Goal: Task Accomplishment & Management: Use online tool/utility

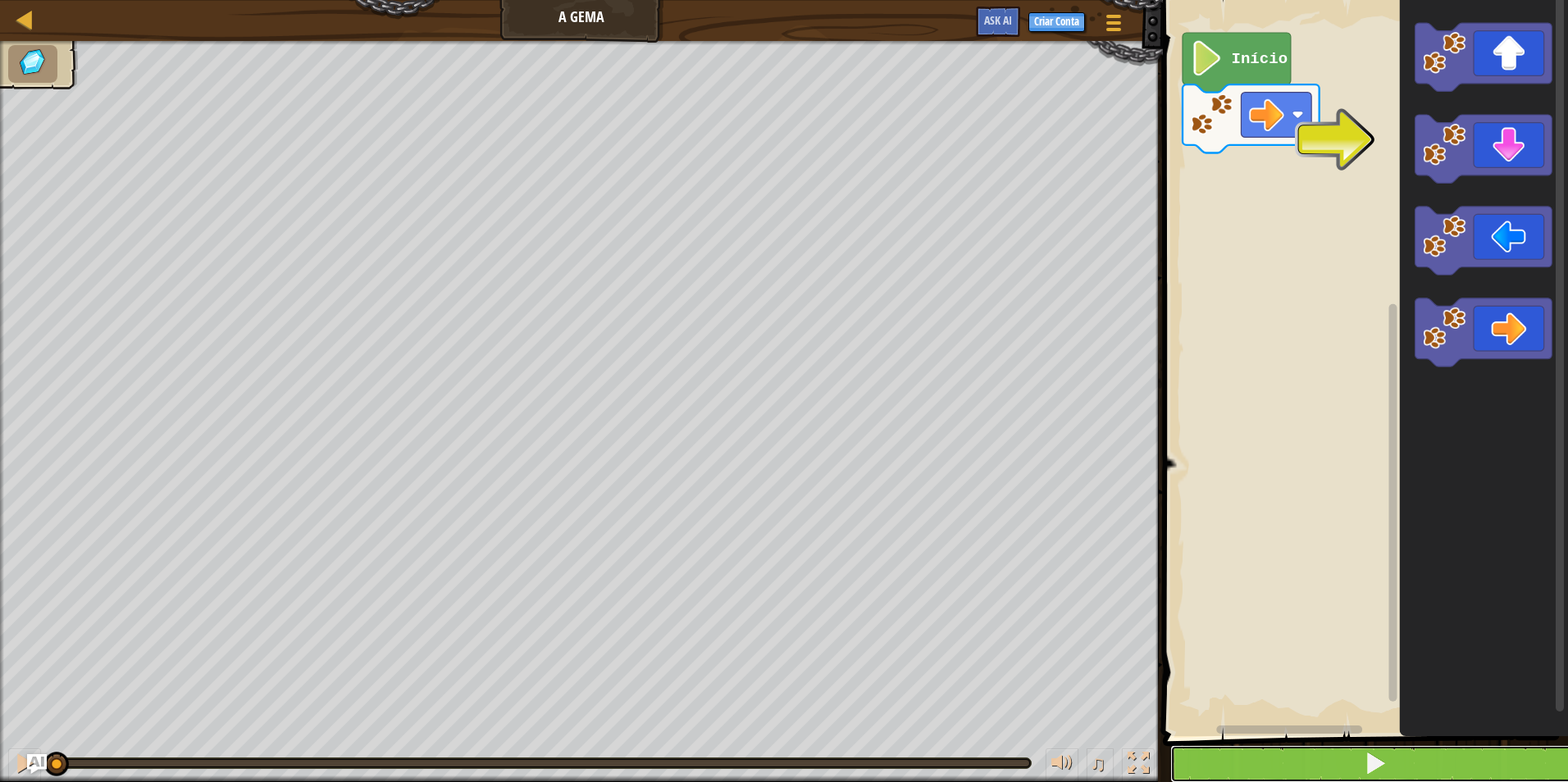
drag, startPoint x: 1341, startPoint y: 760, endPoint x: 1337, endPoint y: 769, distance: 9.8
click at [1337, 769] on button at bounding box center [1375, 764] width 410 height 38
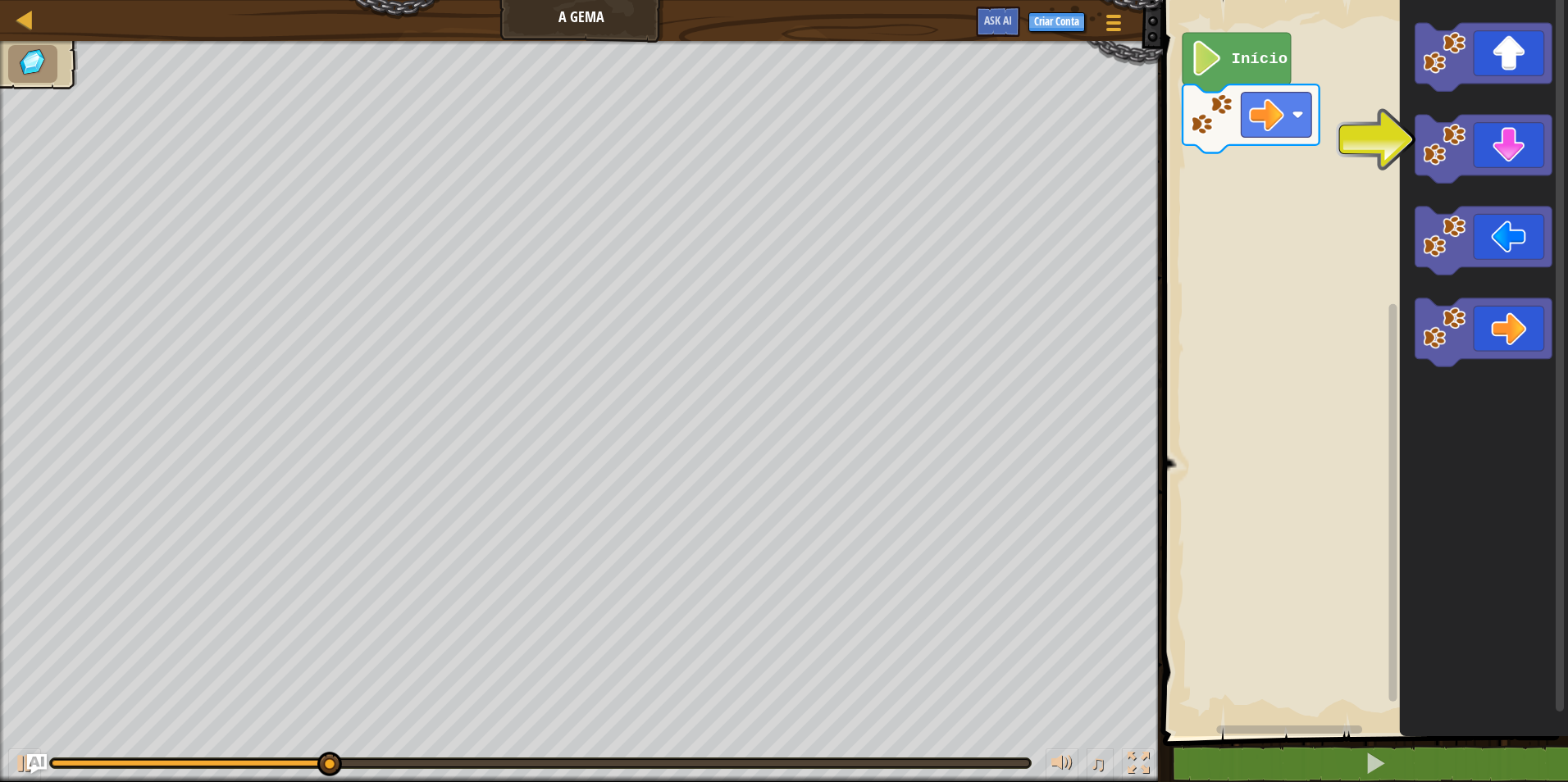
click at [1276, 743] on span at bounding box center [1367, 345] width 418 height 802
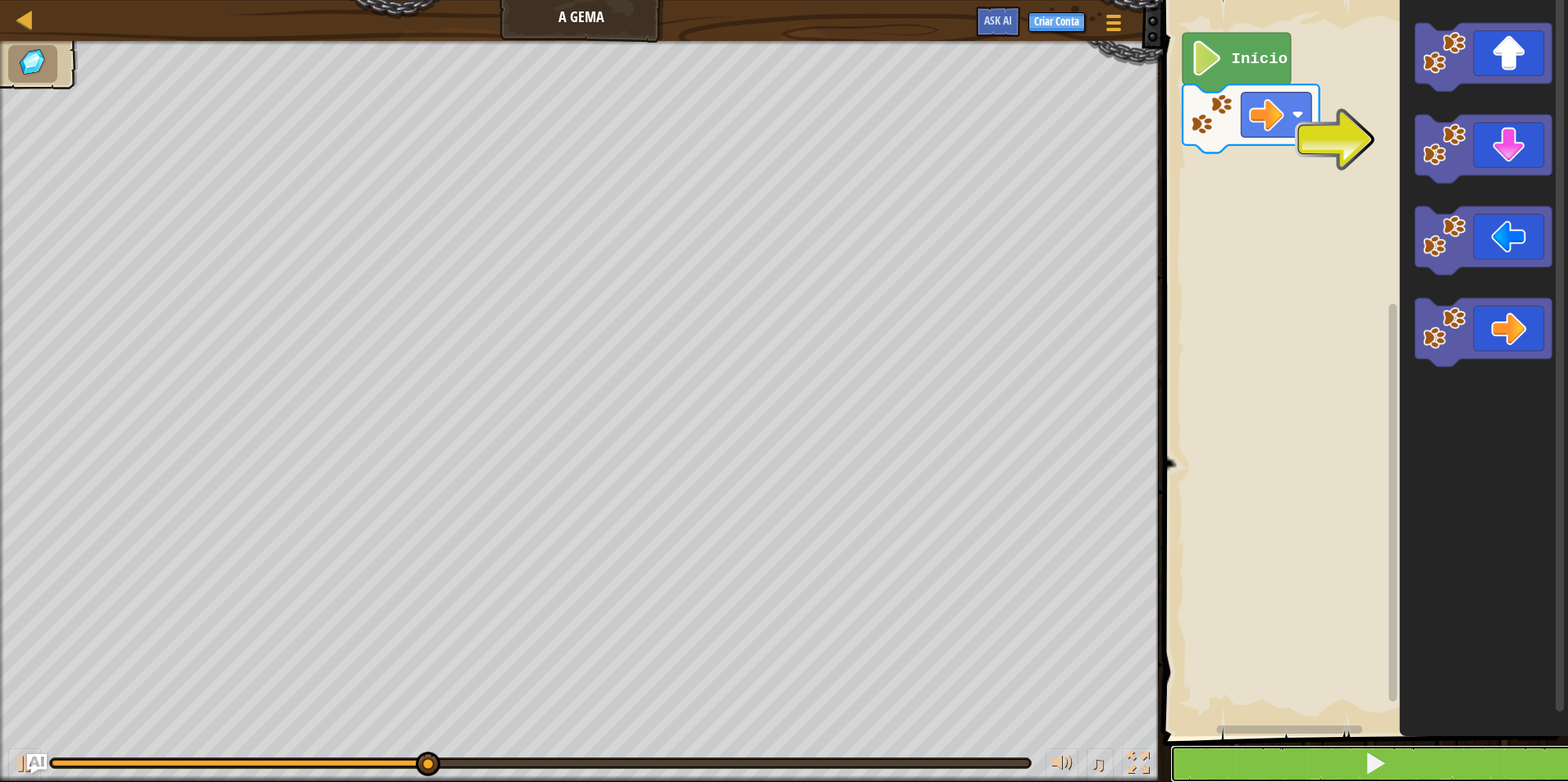
click at [1272, 756] on button at bounding box center [1375, 764] width 410 height 38
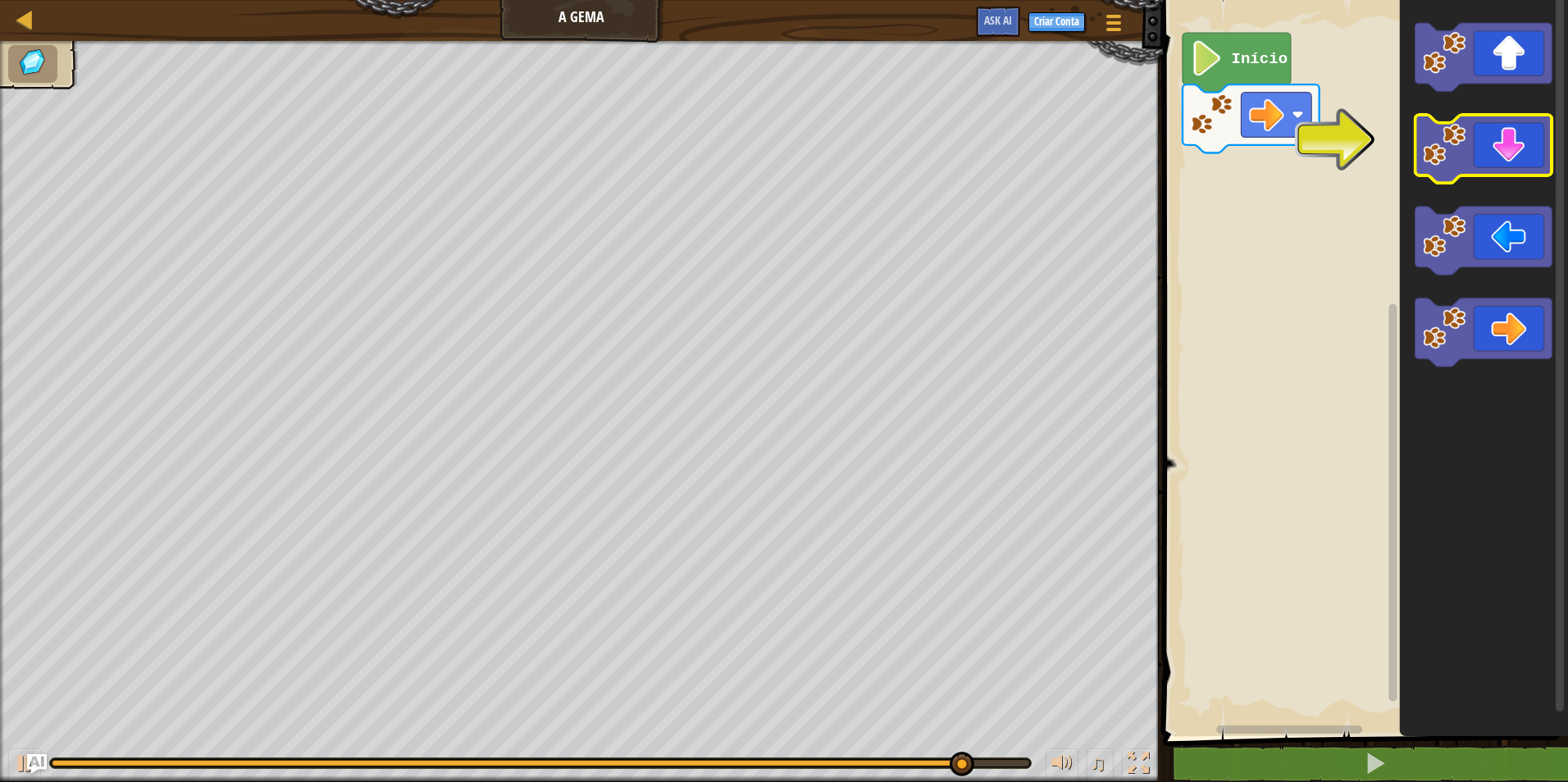
click at [1499, 164] on icon "Espaço de trabalho do Blockly" at bounding box center [1484, 149] width 137 height 68
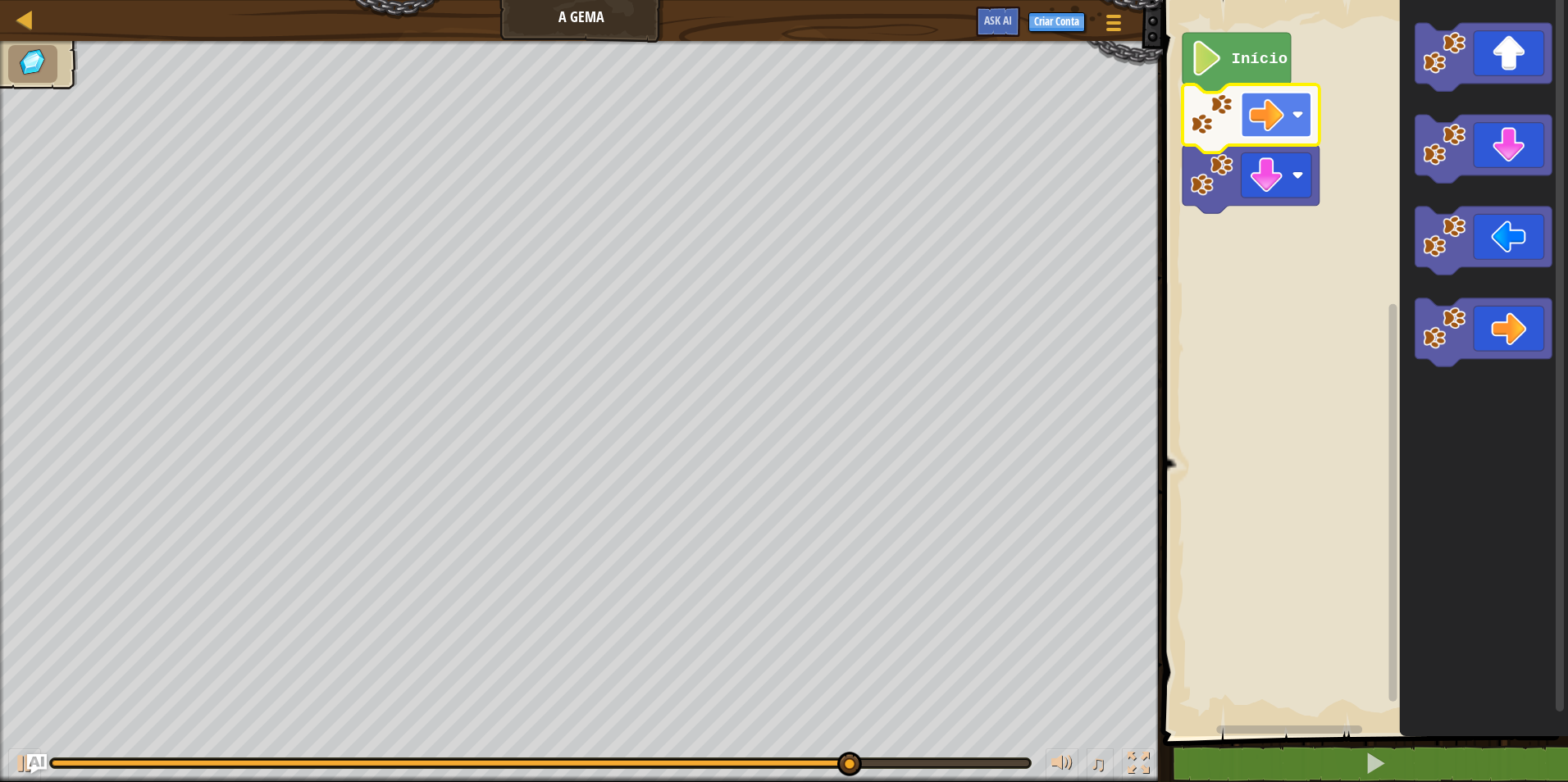
click at [1273, 115] on image "Espaço de trabalho do Blockly" at bounding box center [1266, 114] width 35 height 35
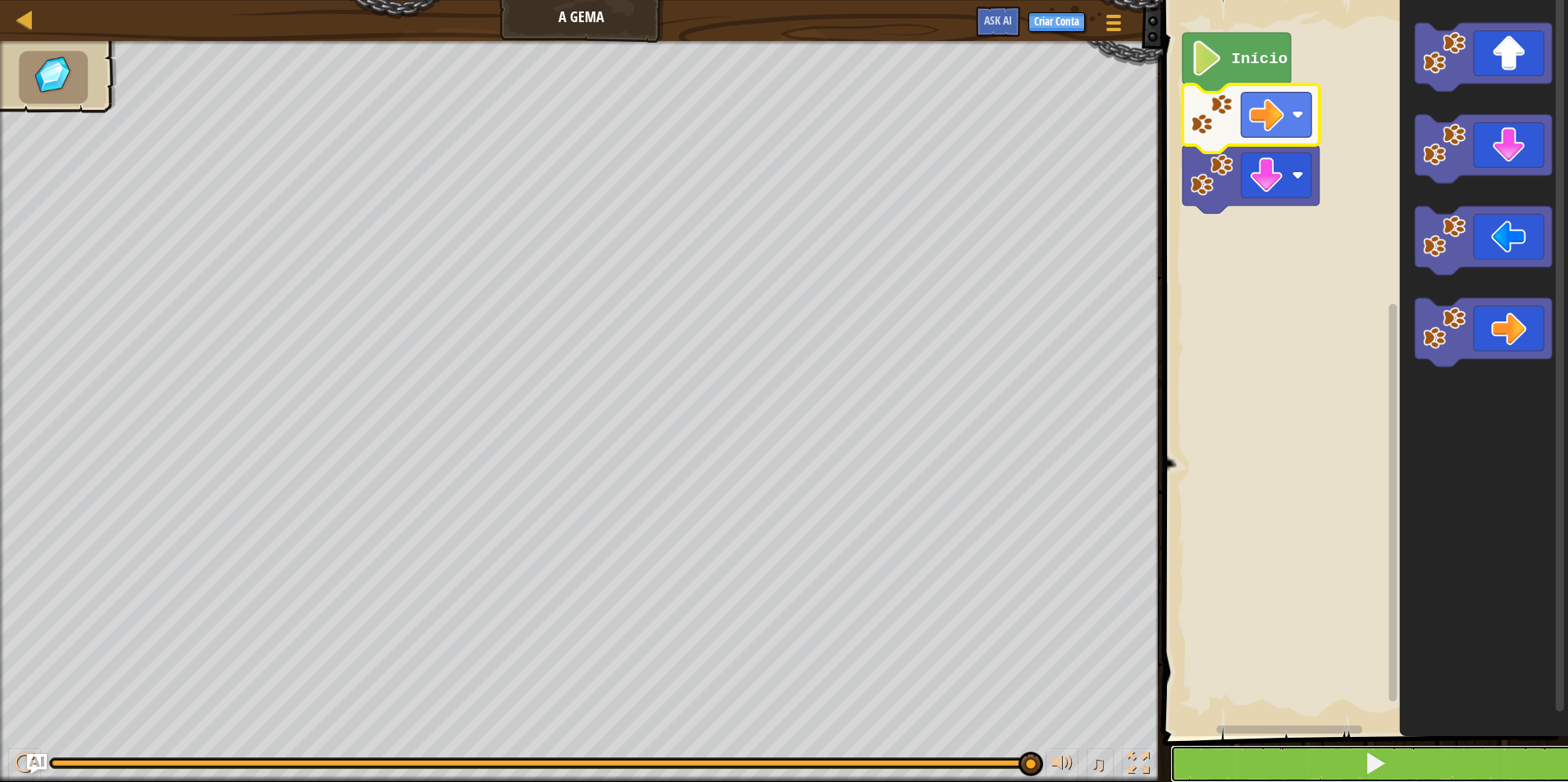
click at [1474, 749] on button at bounding box center [1375, 764] width 410 height 38
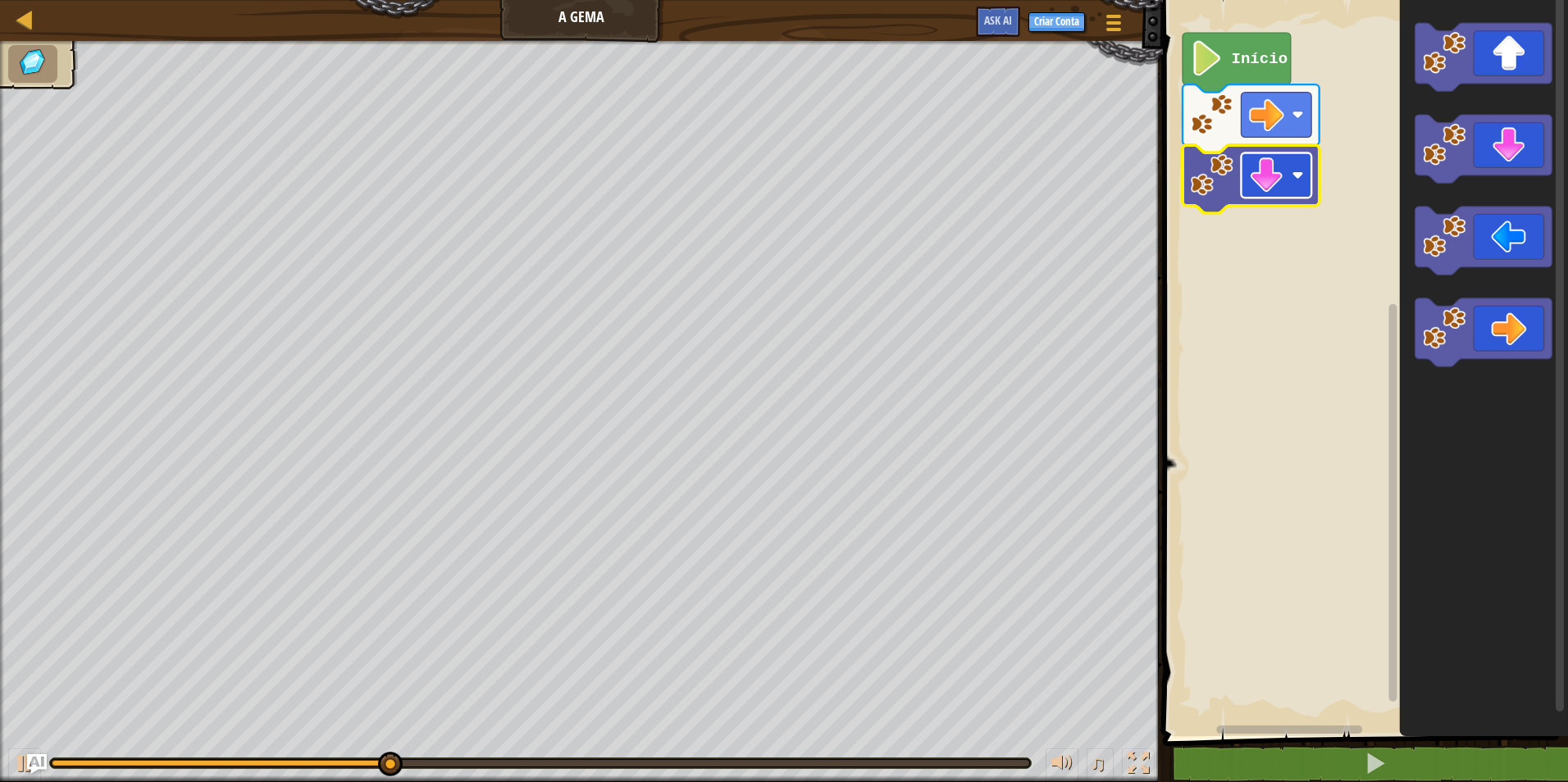
click at [1276, 182] on image "Espaço de trabalho do Blockly" at bounding box center [1266, 175] width 35 height 35
click at [1265, 119] on image "Espaço de trabalho do Blockly" at bounding box center [1266, 114] width 35 height 35
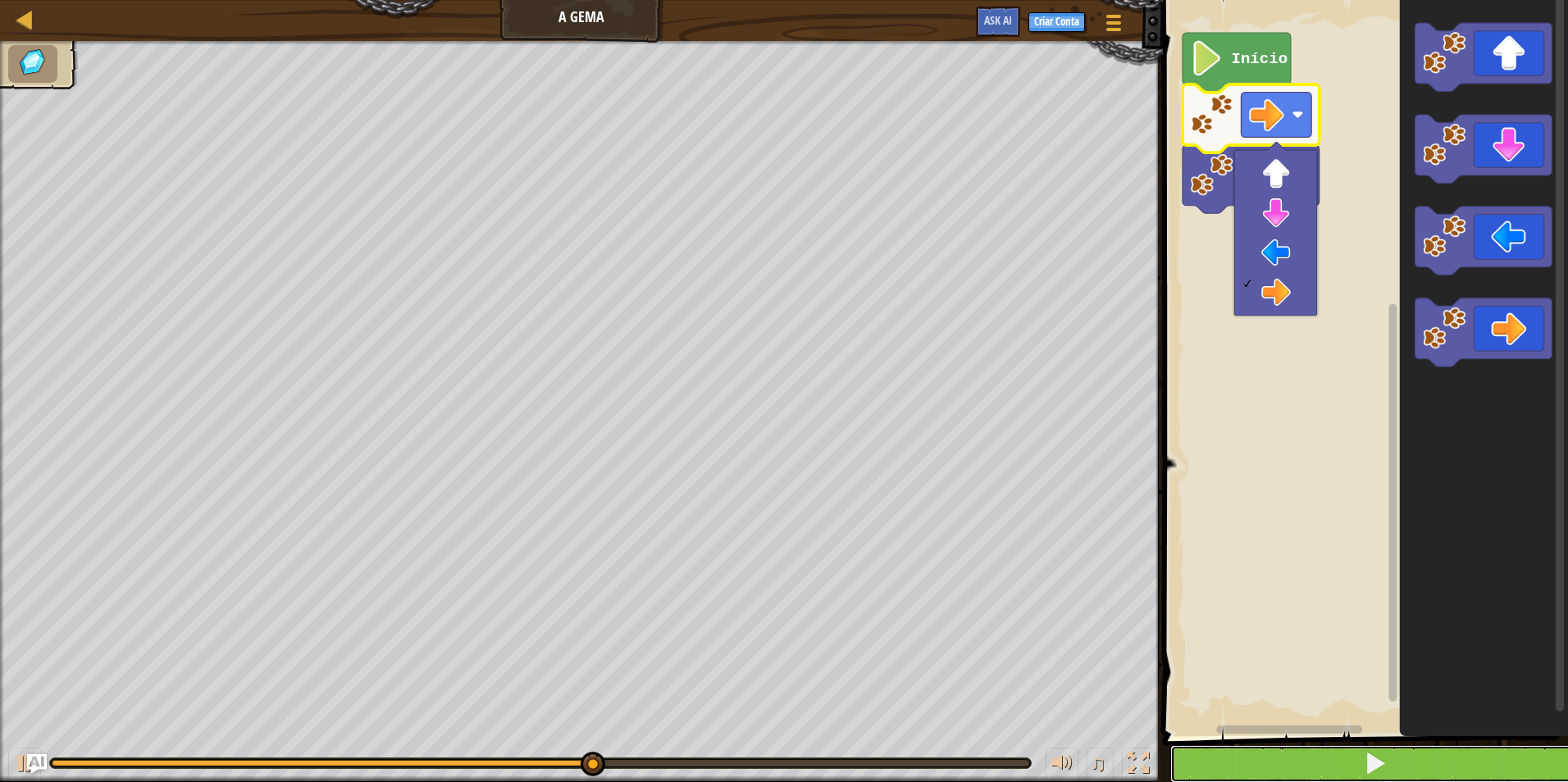
click at [1350, 745] on button at bounding box center [1375, 764] width 410 height 38
click at [1350, 746] on button at bounding box center [1375, 764] width 410 height 38
click at [1221, 749] on button at bounding box center [1375, 764] width 410 height 38
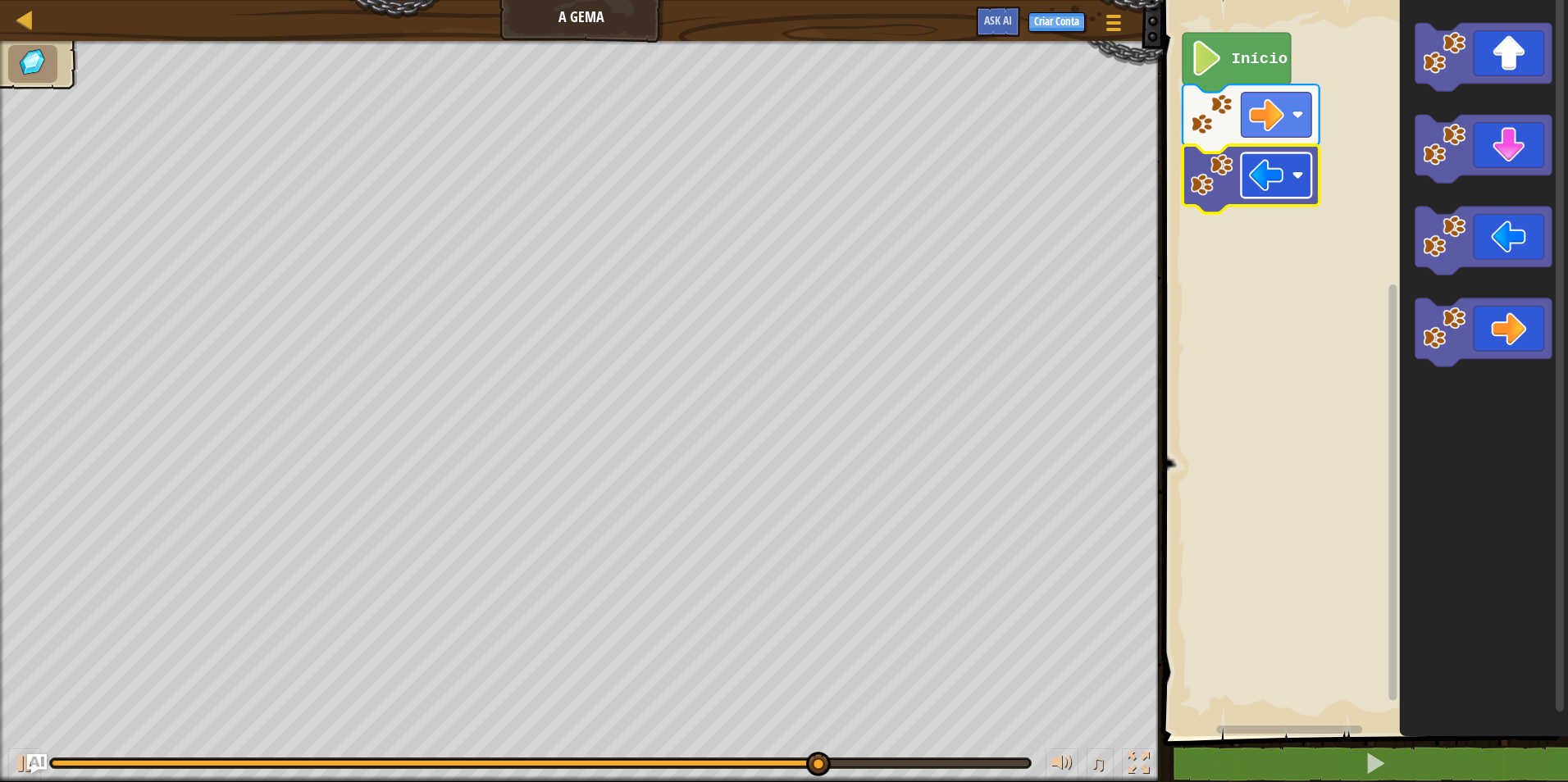
click at [1286, 175] on rect "Espaço de trabalho do Blockly" at bounding box center [1277, 175] width 71 height 45
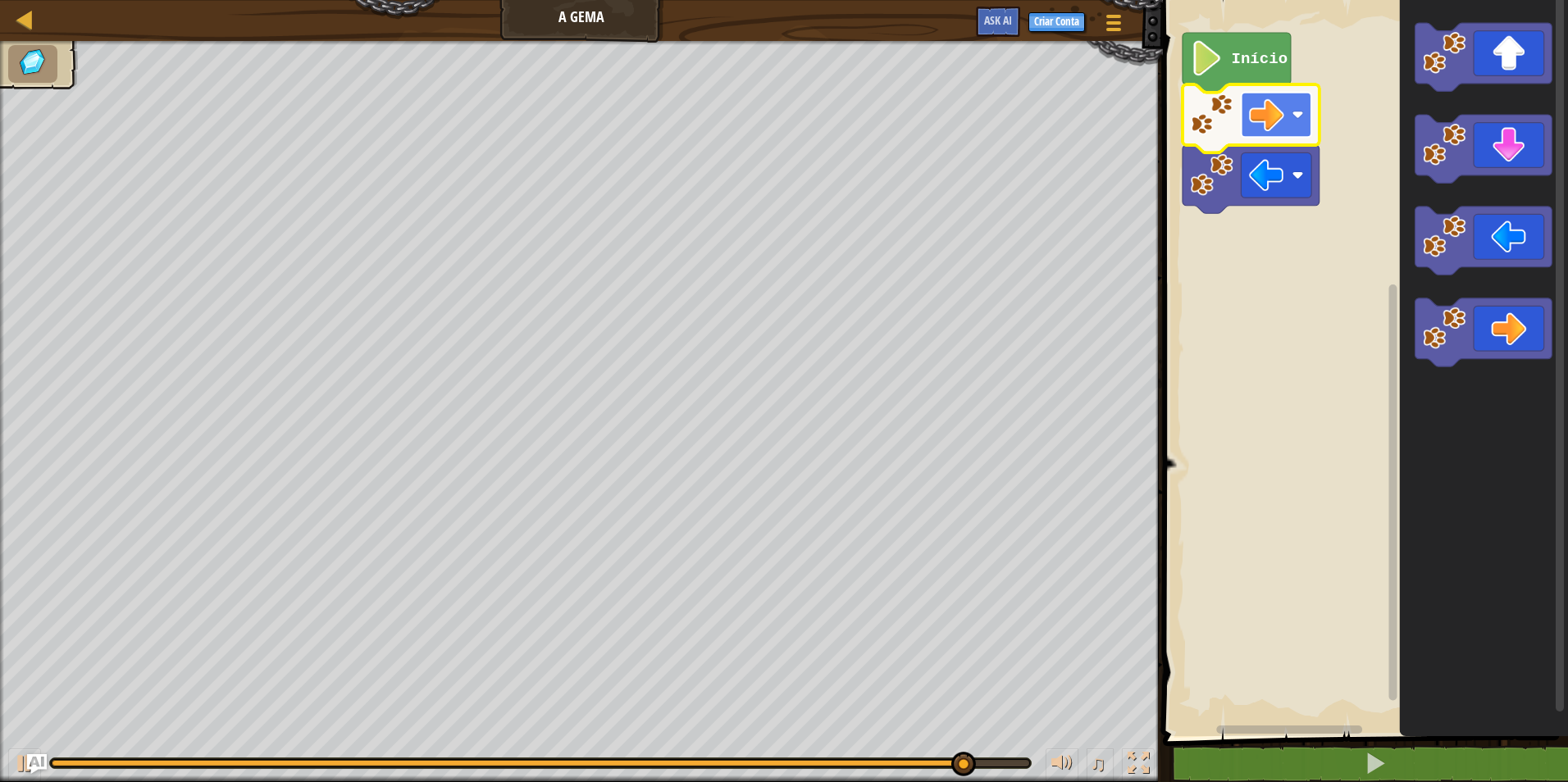
click at [1271, 124] on image "Espaço de trabalho do Blockly" at bounding box center [1266, 114] width 35 height 35
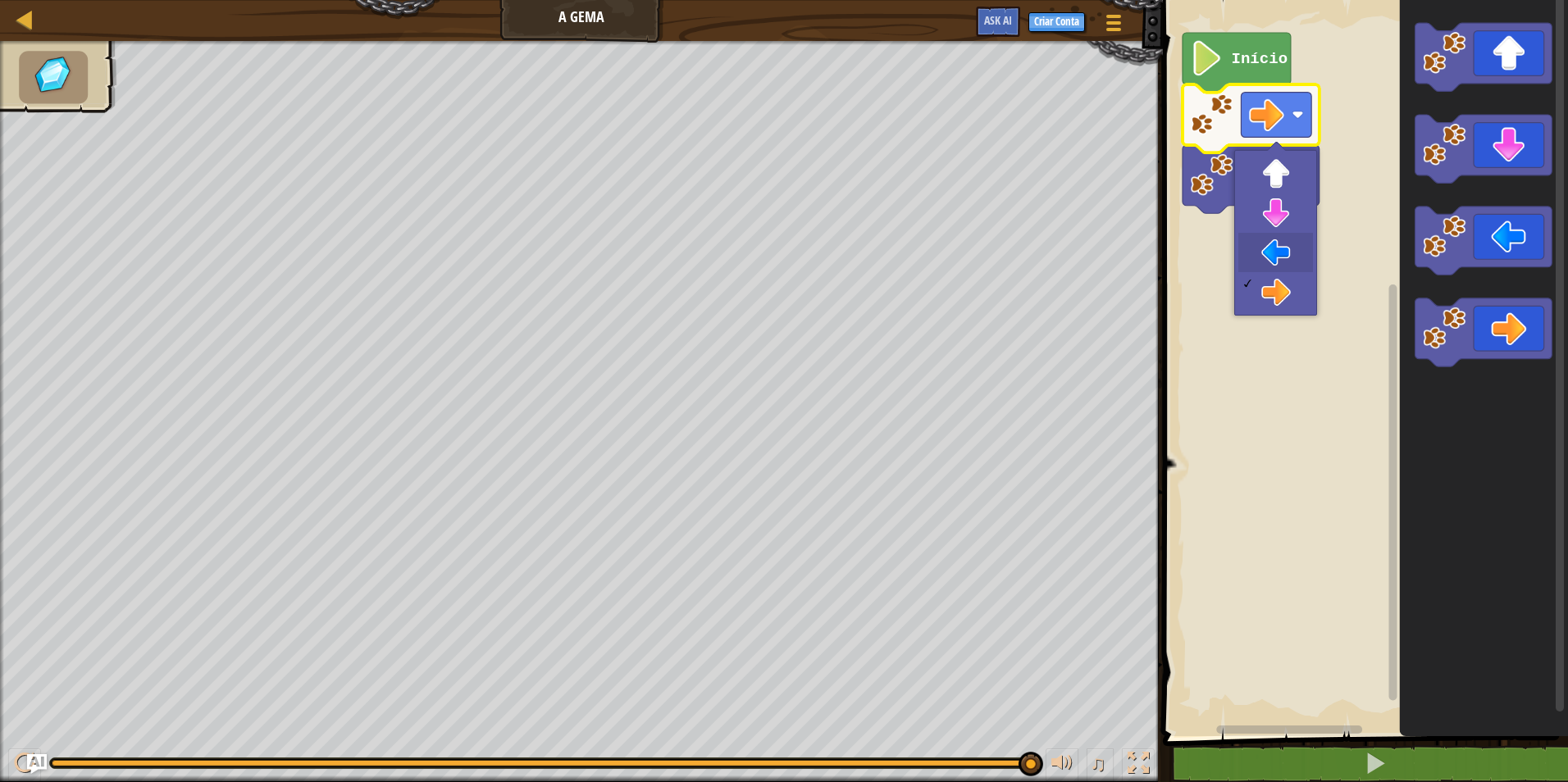
drag, startPoint x: 1274, startPoint y: 271, endPoint x: 1275, endPoint y: 282, distance: 11.0
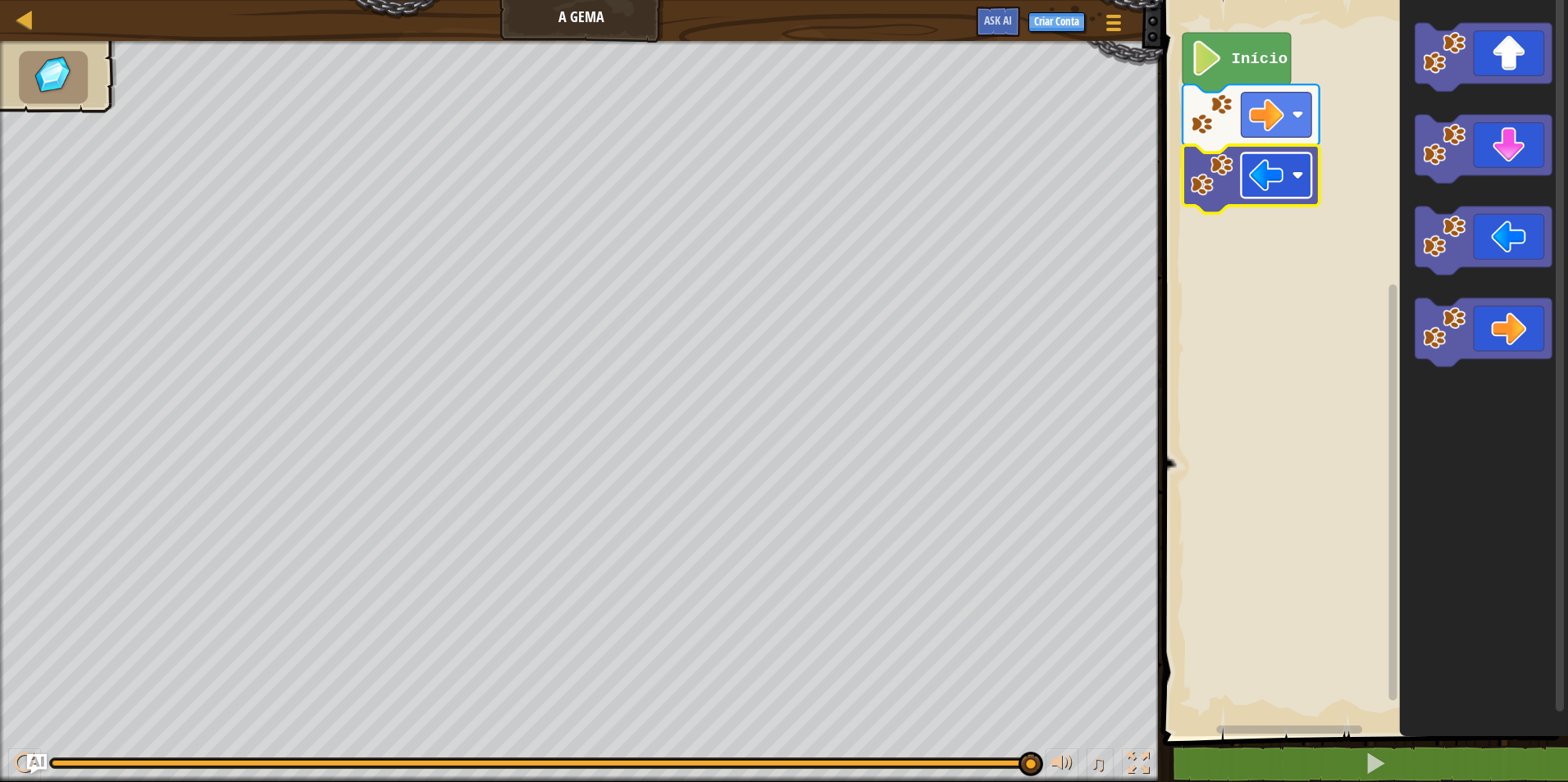
click at [1264, 189] on image "Espaço de trabalho do Blockly" at bounding box center [1266, 175] width 35 height 35
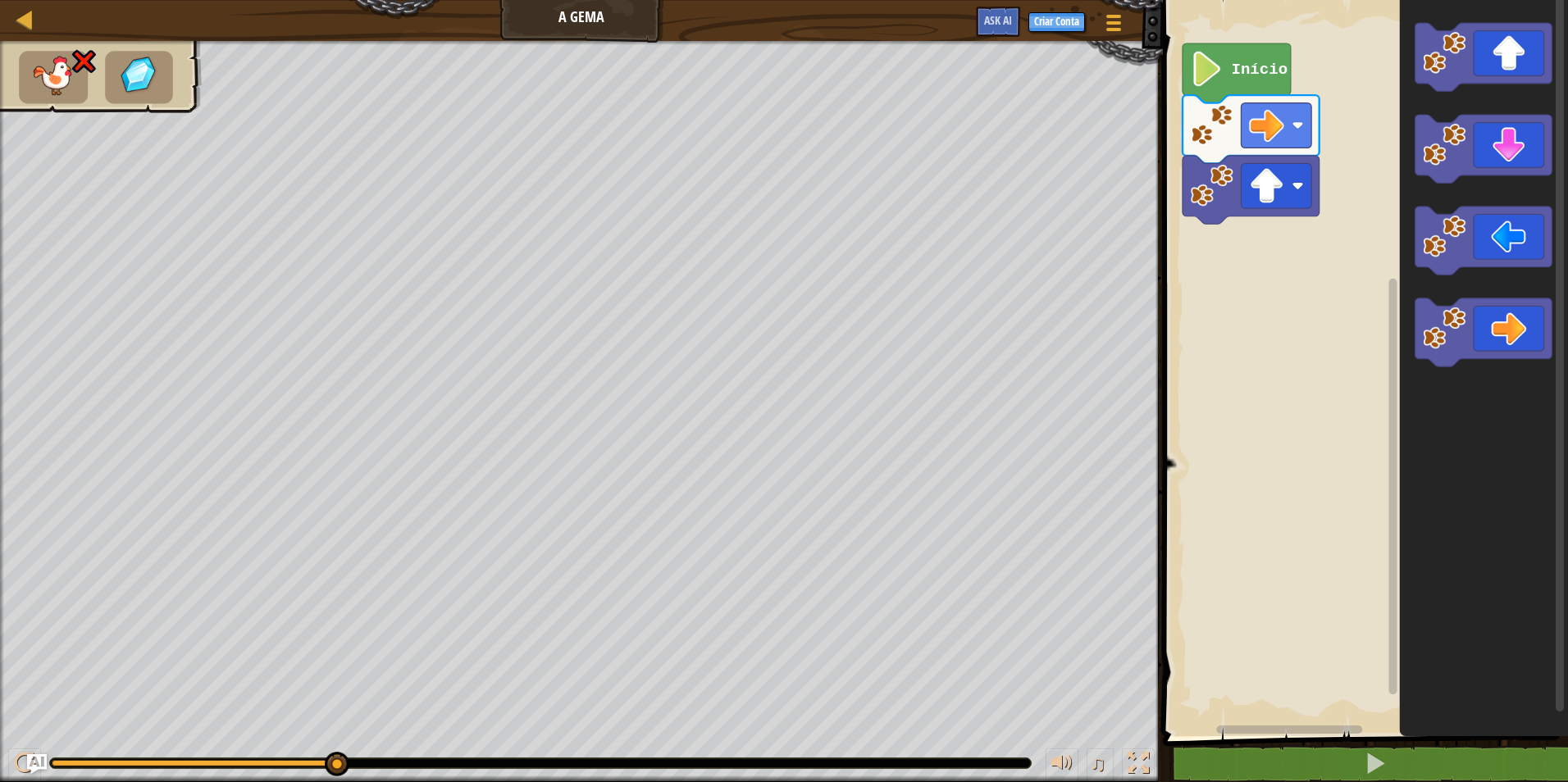
click at [1333, 727] on div "Início" at bounding box center [1362, 363] width 410 height 744
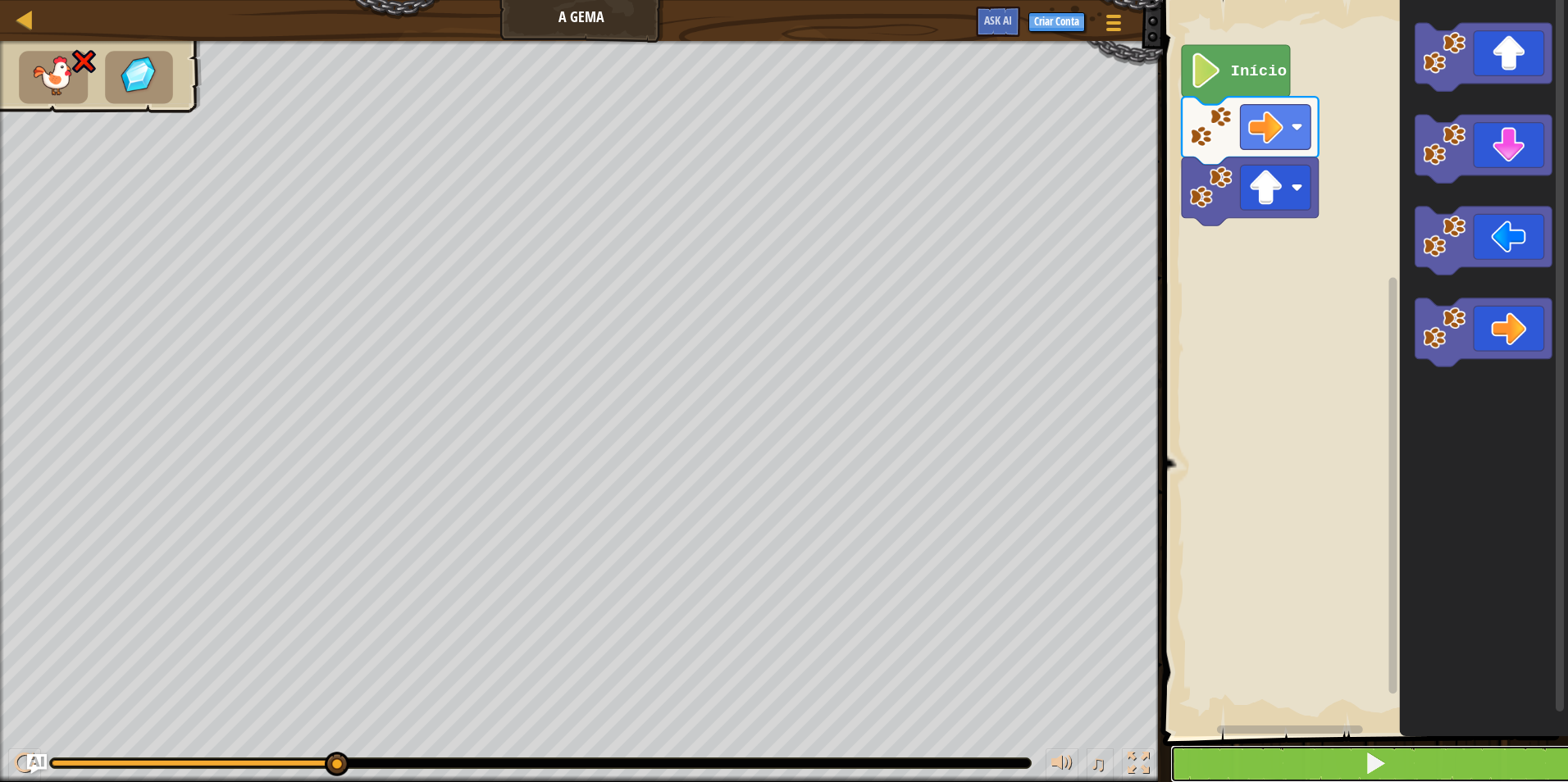
click at [1326, 754] on button at bounding box center [1375, 764] width 410 height 38
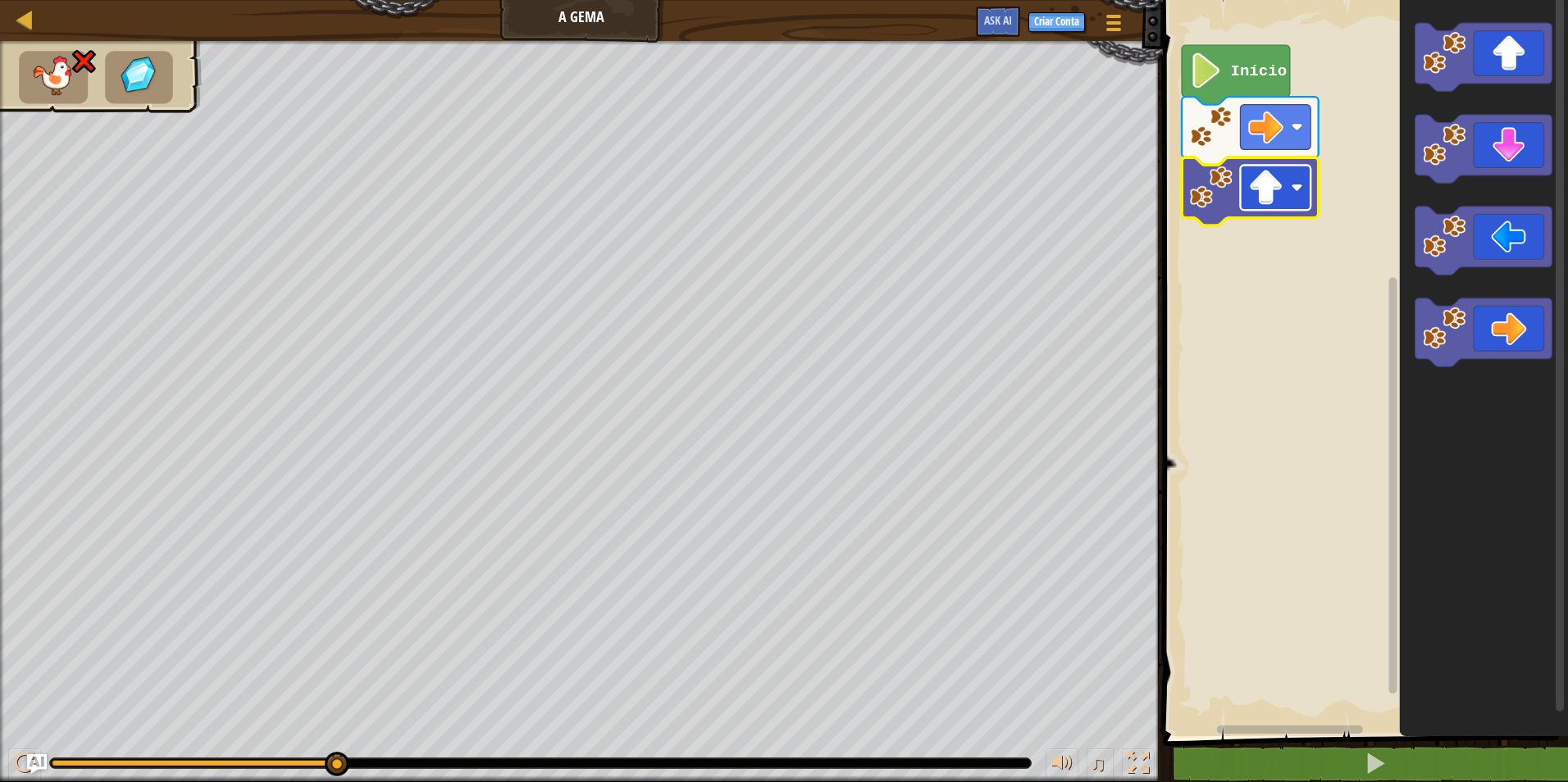
click at [1250, 187] on image "Espaço de trabalho do Blockly" at bounding box center [1265, 187] width 35 height 35
click at [1275, 187] on image "Espaço de trabalho do Blockly" at bounding box center [1265, 187] width 35 height 35
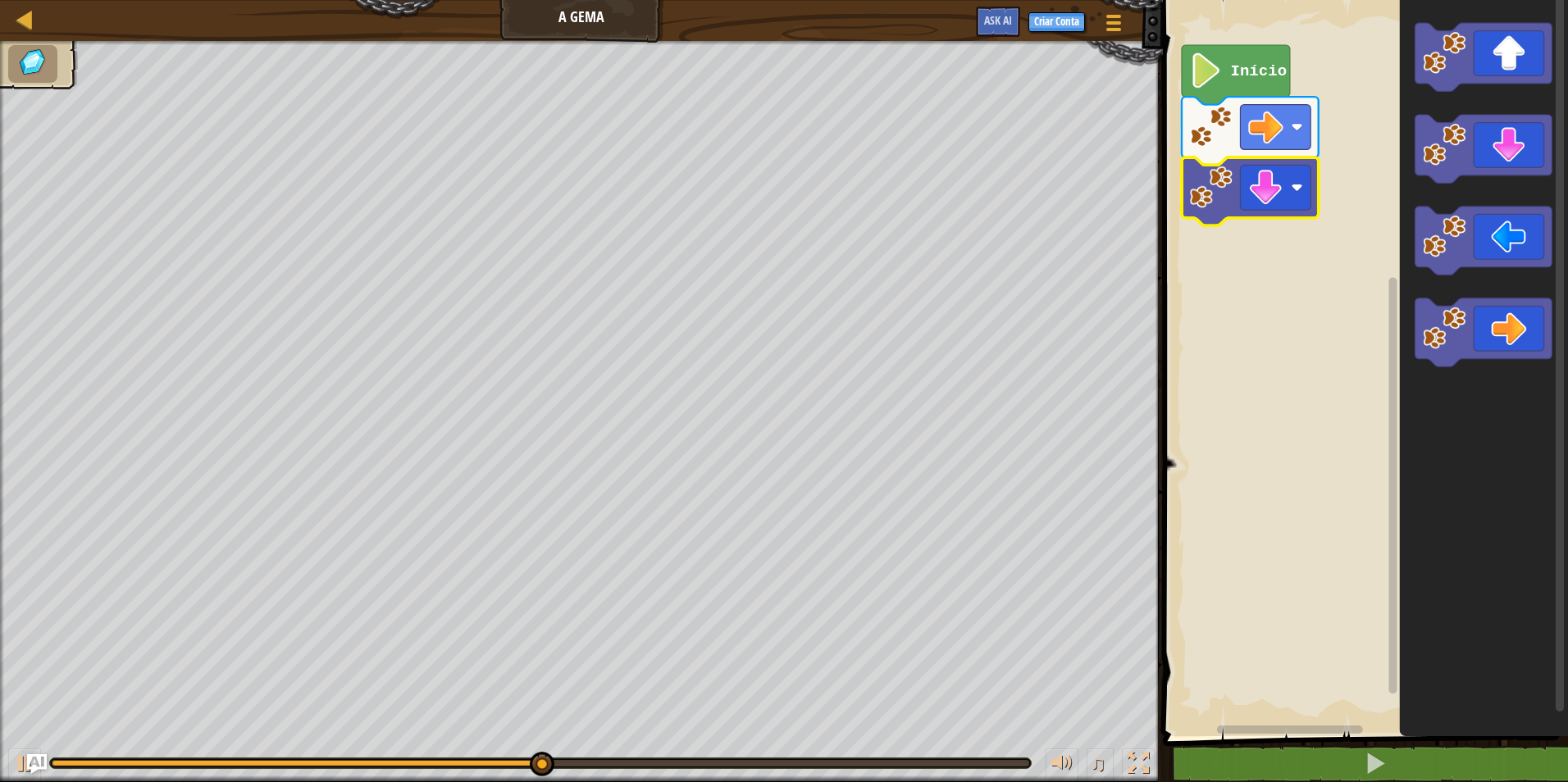
click at [1277, 164] on icon "Espaço de trabalho do Blockly" at bounding box center [1250, 192] width 137 height 68
click at [1269, 113] on image "Espaço de trabalho do Blockly" at bounding box center [1265, 127] width 35 height 35
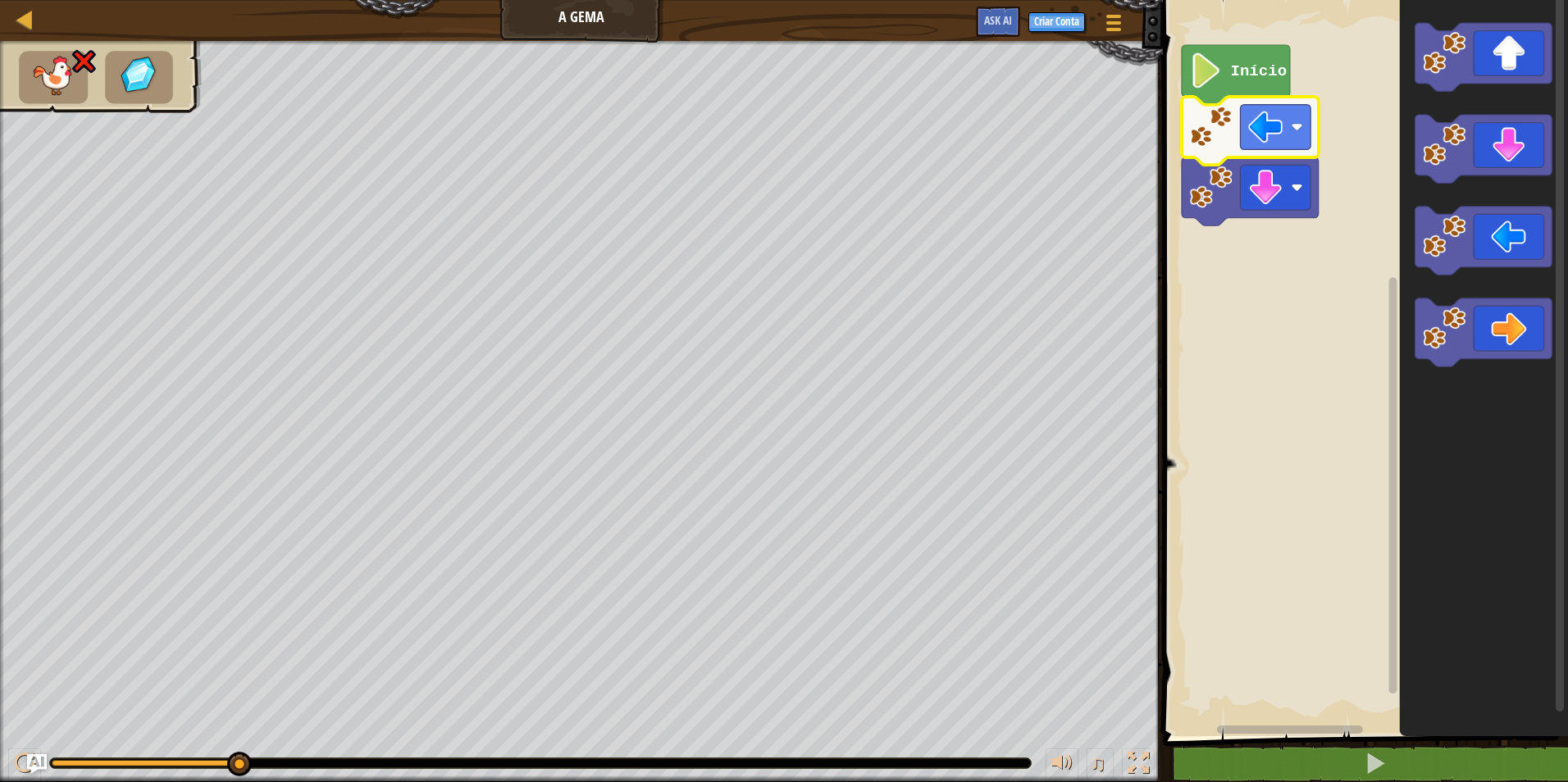
click at [1270, 154] on icon "Espaço de trabalho do Blockly" at bounding box center [1250, 130] width 137 height 68
click at [1263, 174] on image "Espaço de trabalho do Blockly" at bounding box center [1265, 187] width 35 height 35
click at [1262, 127] on image "Espaço de trabalho do Blockly" at bounding box center [1265, 127] width 35 height 35
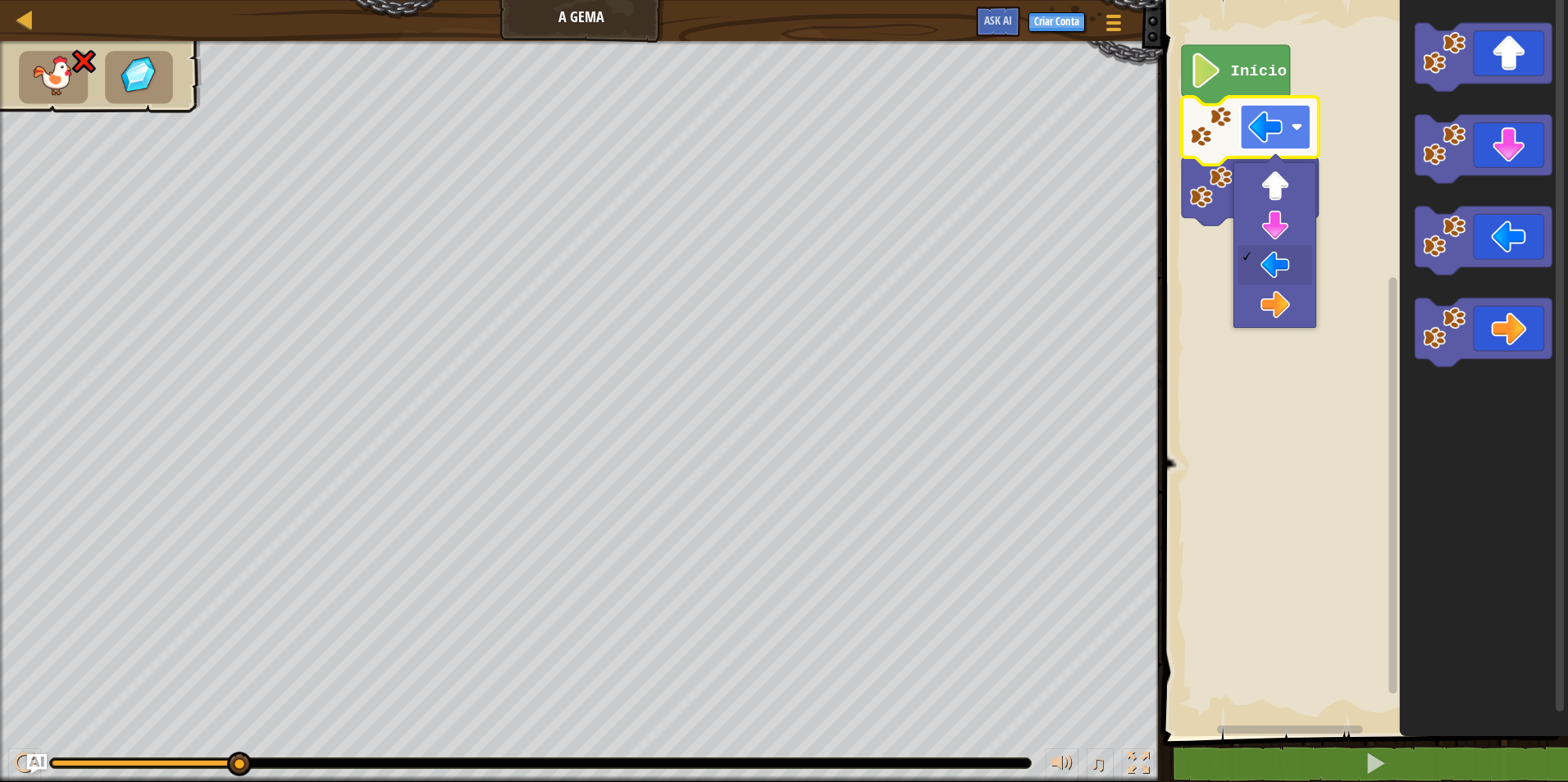
click at [1262, 127] on image "Espaço de trabalho do Blockly" at bounding box center [1265, 127] width 35 height 35
click at [1263, 150] on rect "Espaço de trabalho do Blockly" at bounding box center [1276, 127] width 71 height 45
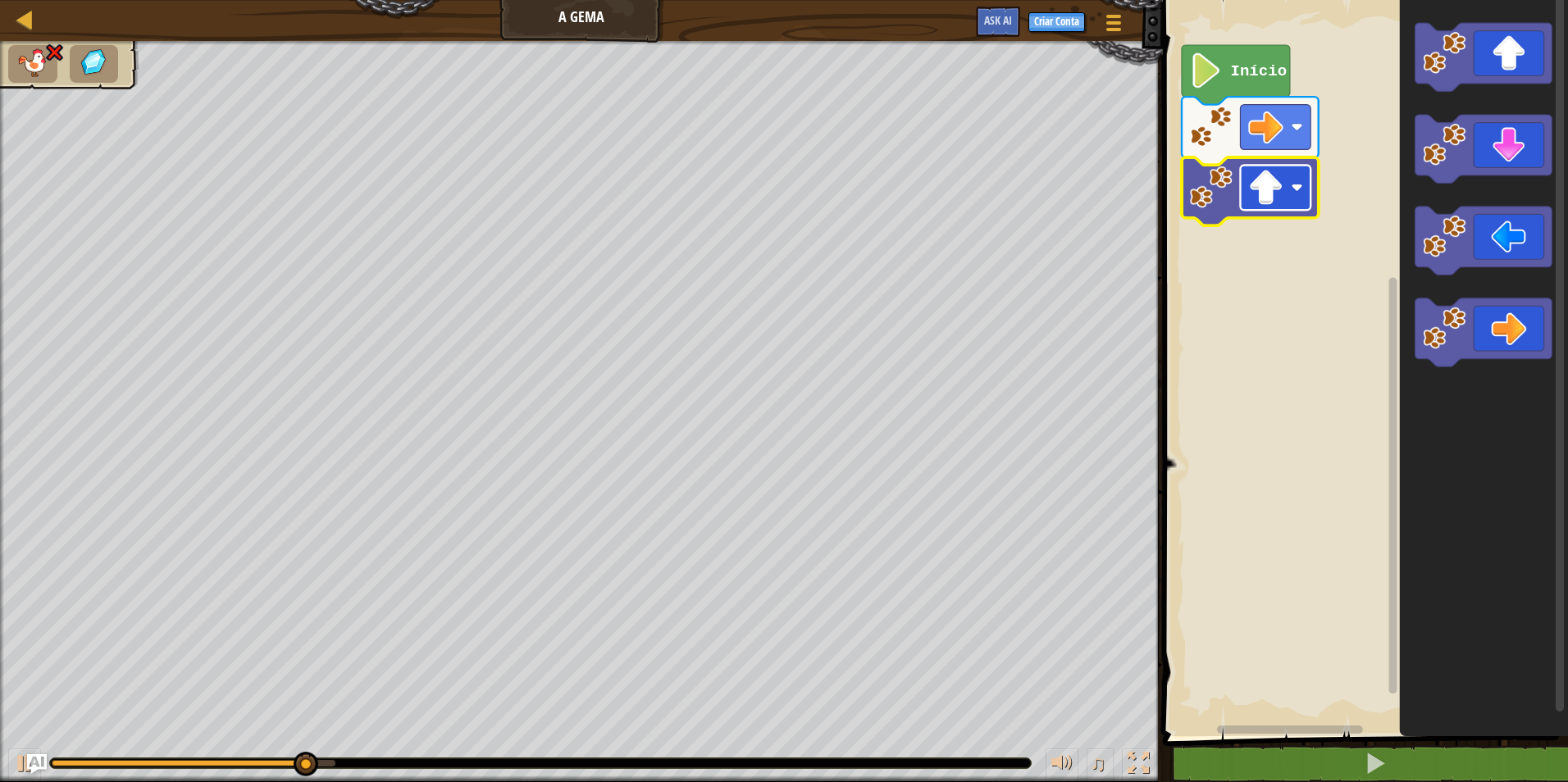
click at [1267, 200] on image "Espaço de trabalho do Blockly" at bounding box center [1265, 187] width 35 height 35
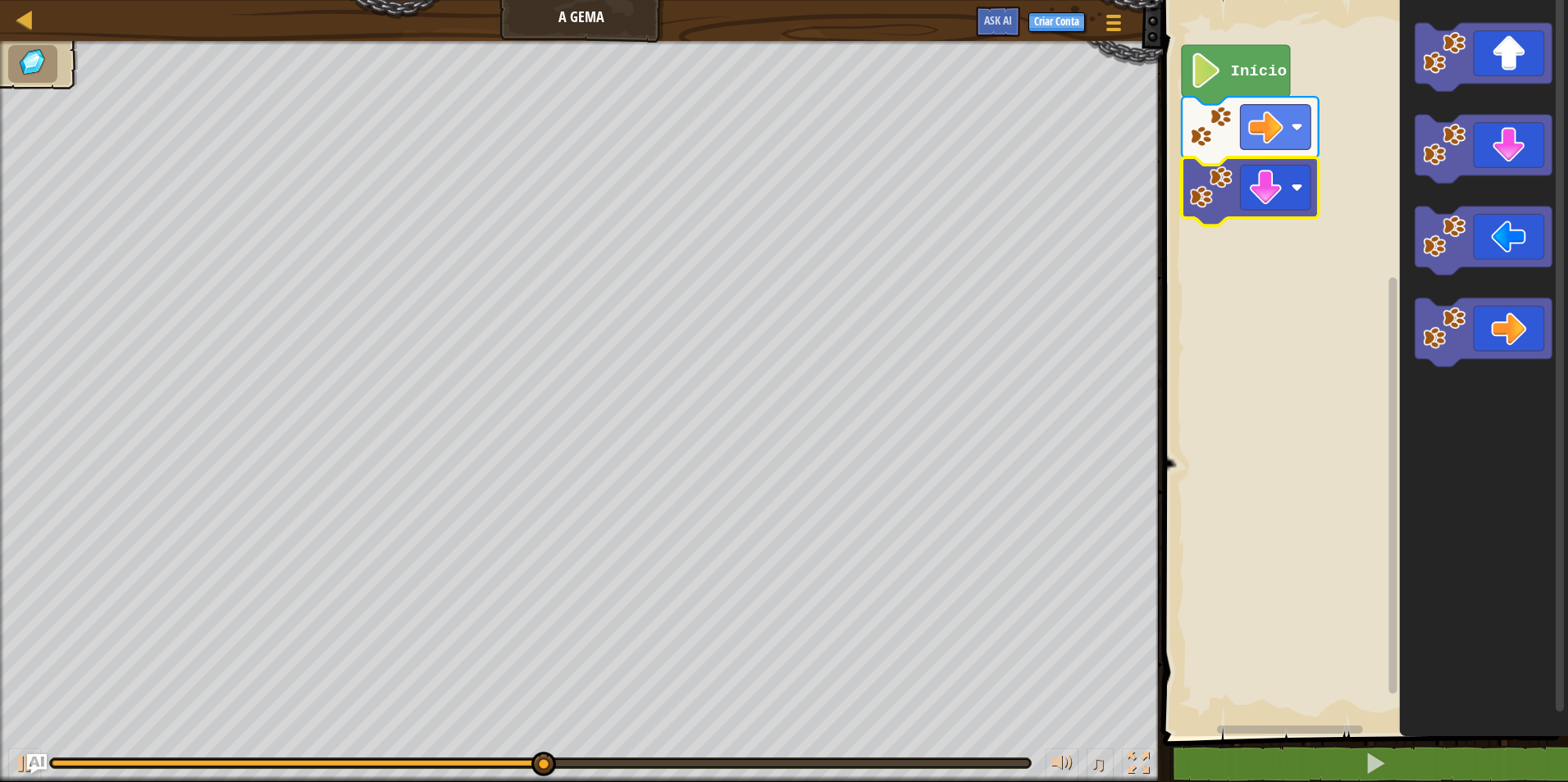
click at [1232, 196] on image "Espaço de trabalho do Blockly" at bounding box center [1211, 187] width 43 height 43
click at [1266, 191] on image "Espaço de trabalho do Blockly" at bounding box center [1265, 187] width 35 height 35
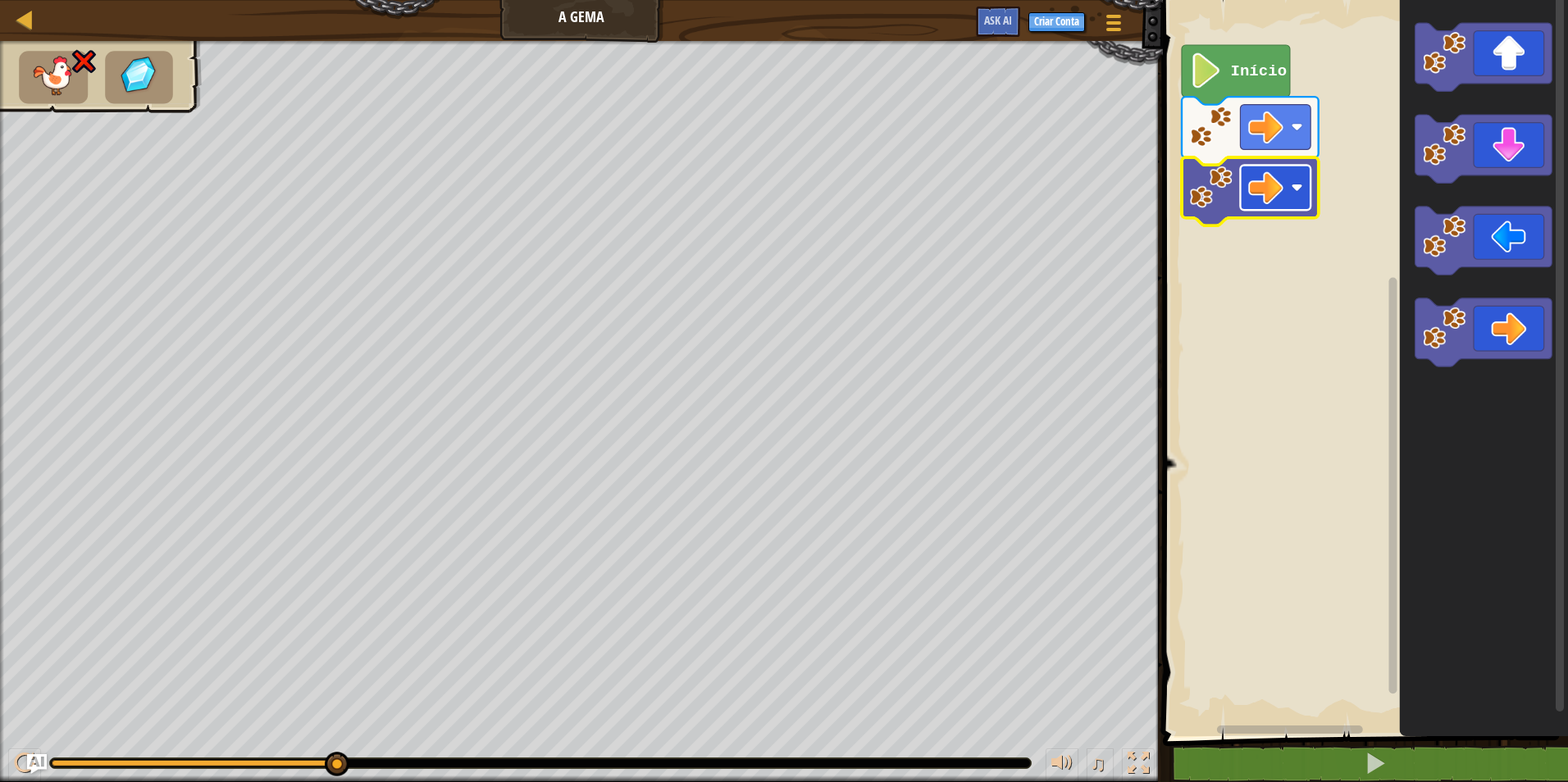
click at [1290, 186] on rect "Espaço de trabalho do Blockly" at bounding box center [1276, 187] width 71 height 45
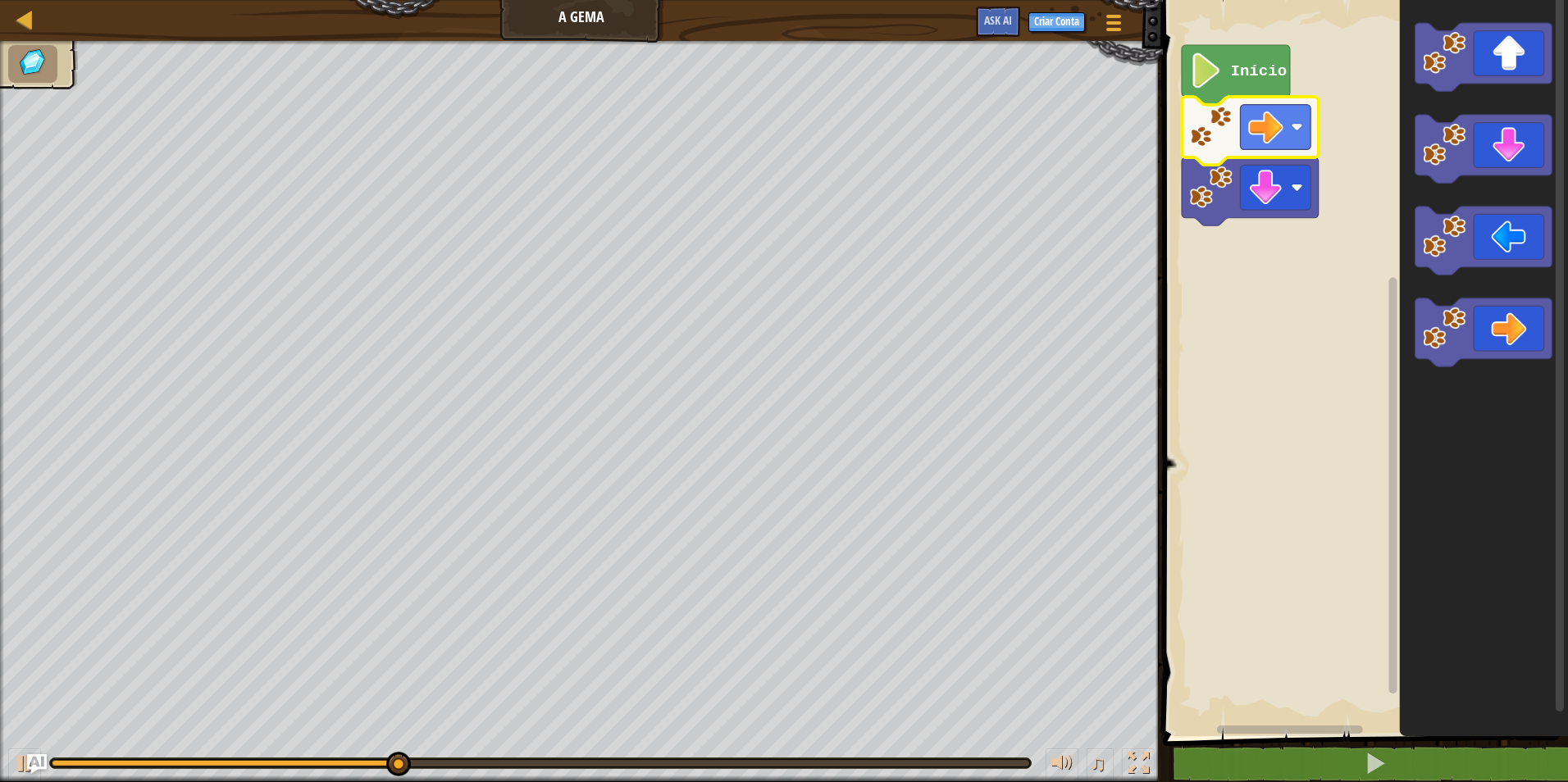
click at [1271, 102] on icon "Espaço de trabalho do Blockly" at bounding box center [1250, 130] width 137 height 68
click at [1249, 125] on image "Espaço de trabalho do Blockly" at bounding box center [1265, 127] width 35 height 35
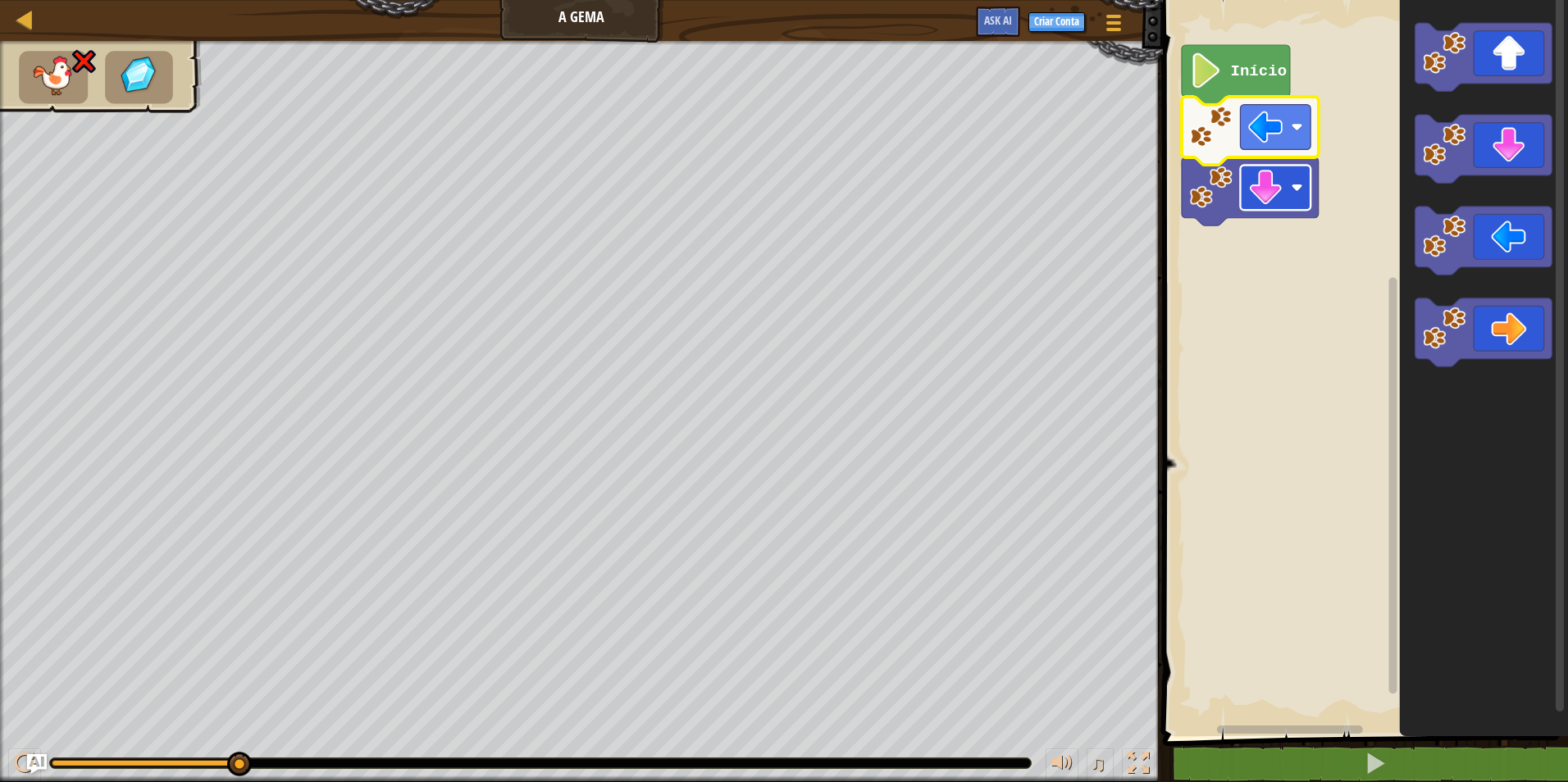
click at [1257, 200] on image "Espaço de trabalho do Blockly" at bounding box center [1265, 187] width 35 height 35
click at [1262, 179] on image "Espaço de trabalho do Blockly" at bounding box center [1265, 187] width 35 height 35
click at [1260, 182] on image "Espaço de trabalho do Blockly" at bounding box center [1265, 187] width 35 height 35
click at [1304, 111] on rect "Espaço de trabalho do Blockly" at bounding box center [1276, 127] width 71 height 45
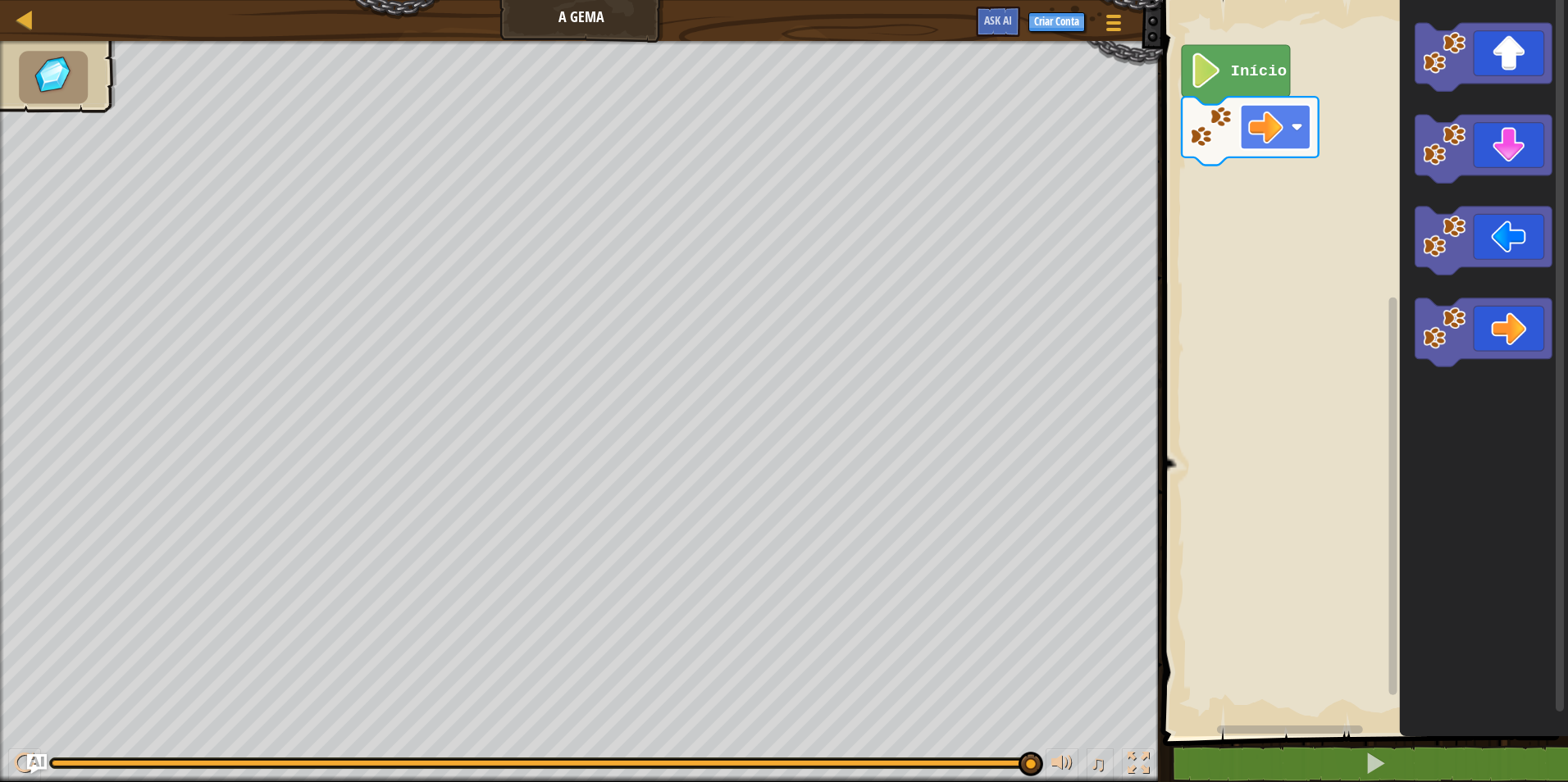
click at [1269, 138] on image "Espaço de trabalho do Blockly" at bounding box center [1265, 127] width 35 height 35
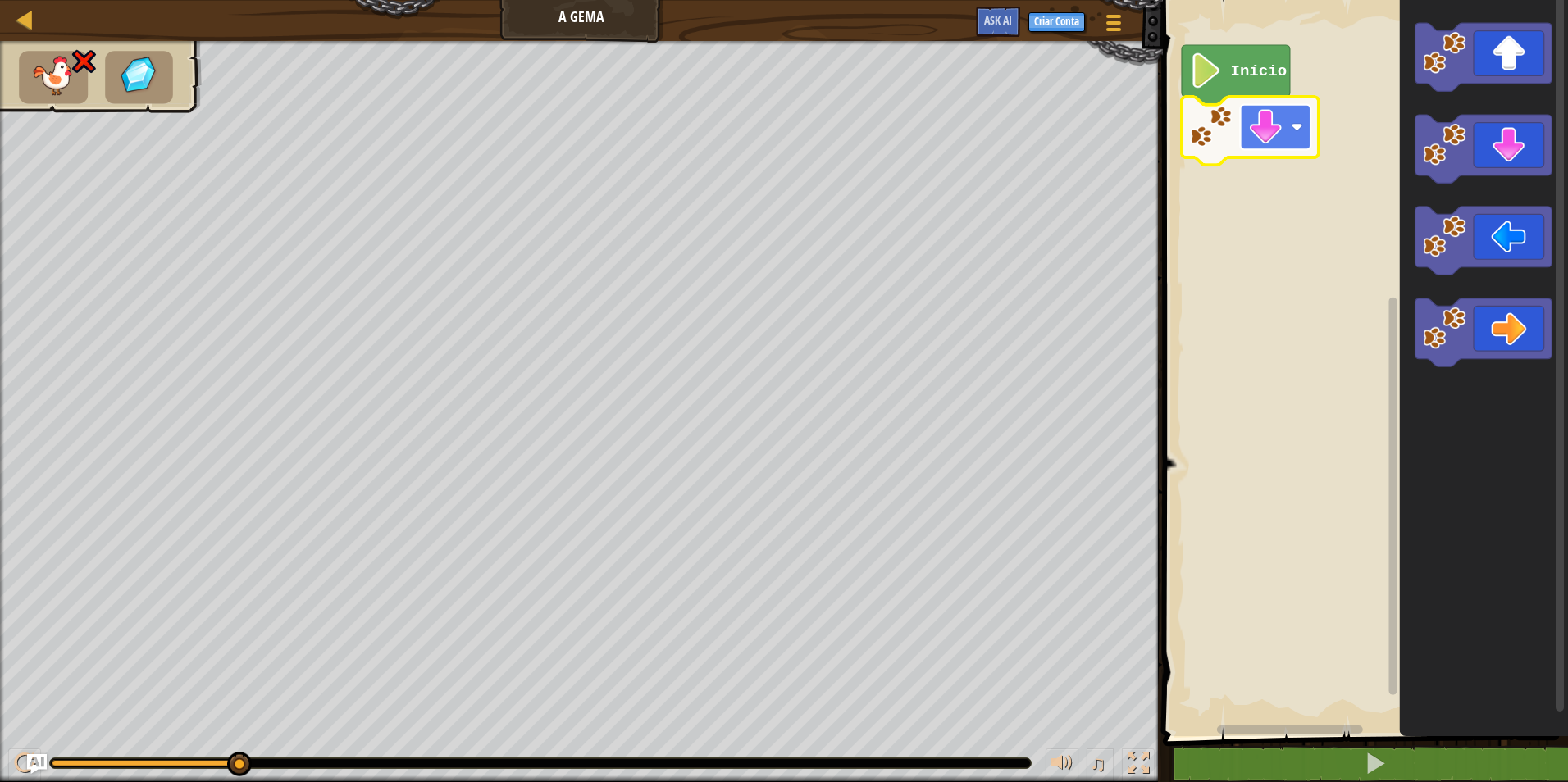
click at [1277, 127] on image "Espaço de trabalho do Blockly" at bounding box center [1265, 127] width 35 height 35
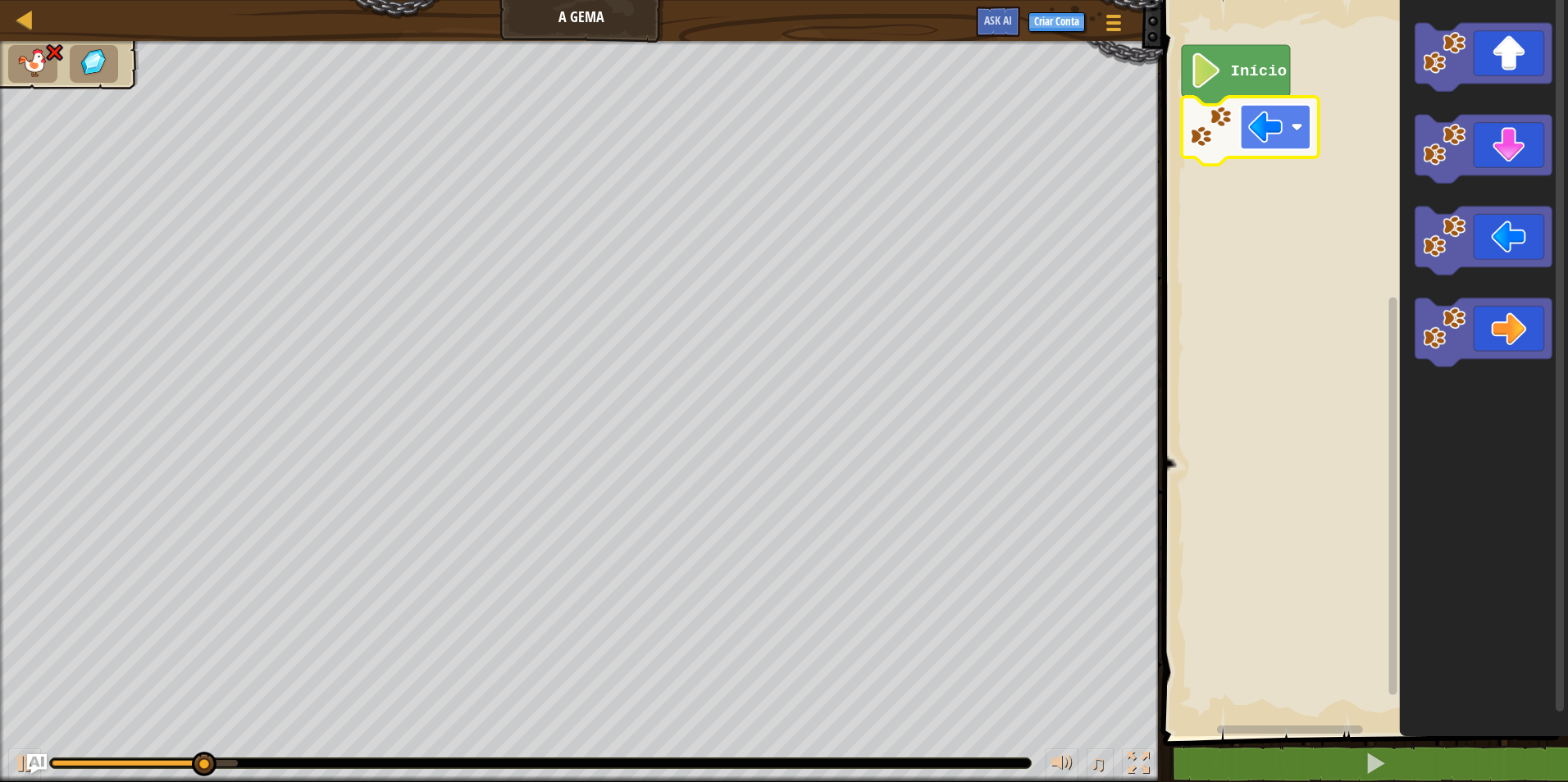
click at [1272, 120] on image "Espaço de trabalho do Blockly" at bounding box center [1265, 127] width 35 height 35
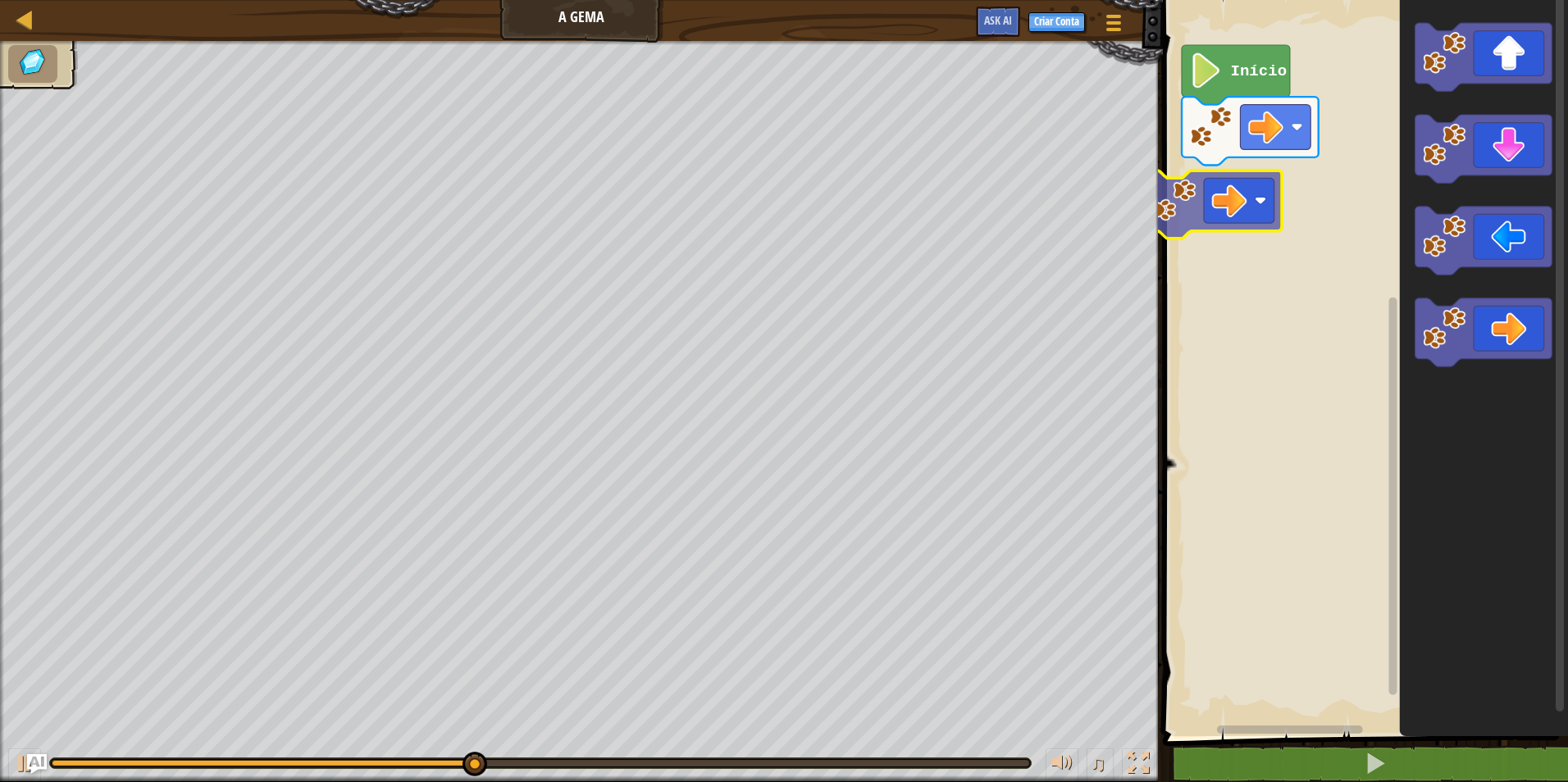
click at [1236, 185] on div "Início" at bounding box center [1362, 363] width 410 height 744
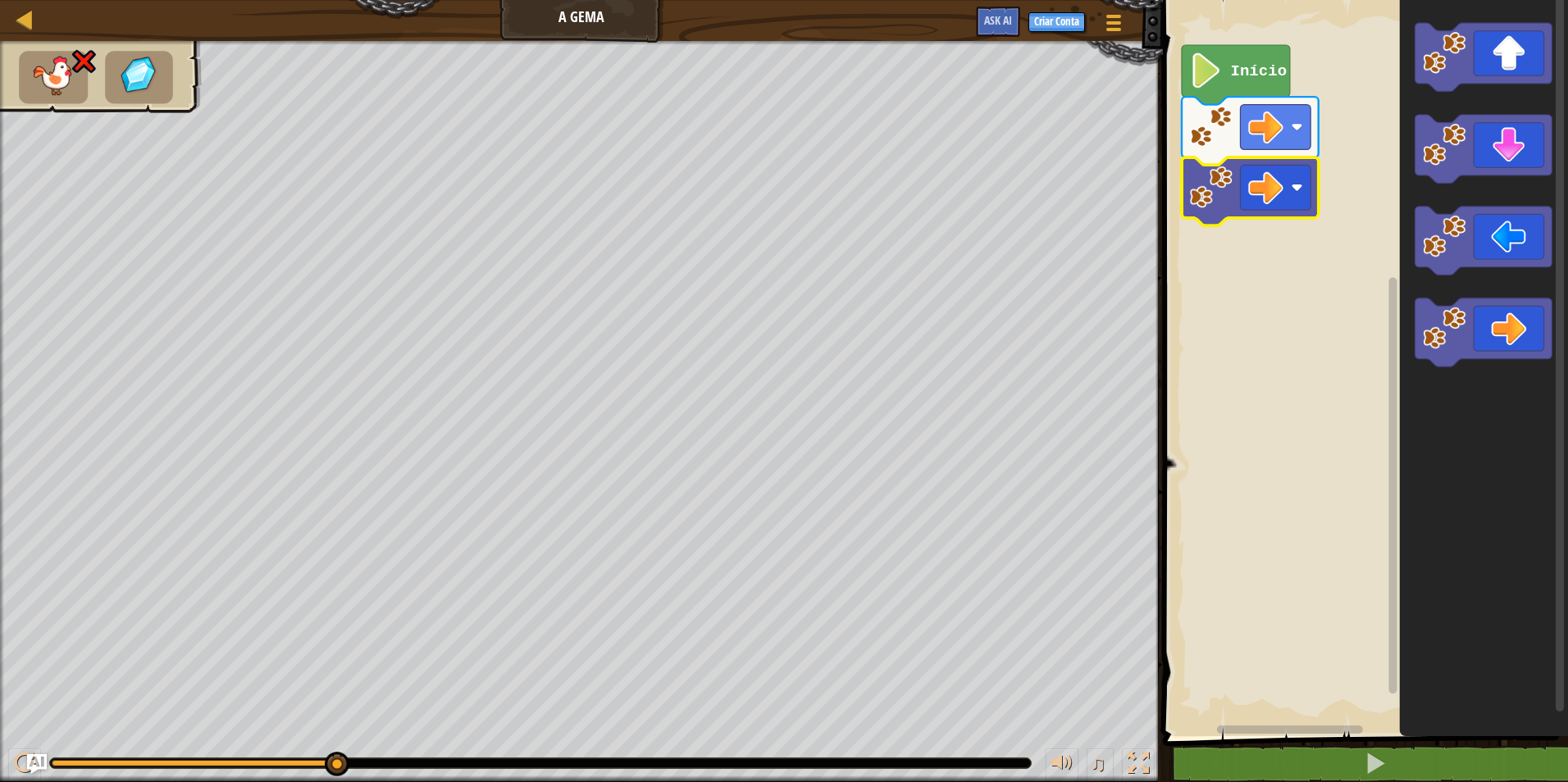
click at [1257, 211] on icon "Espaço de trabalho do Blockly" at bounding box center [1250, 192] width 137 height 68
click at [1264, 188] on image "Espaço de trabalho do Blockly" at bounding box center [1265, 187] width 35 height 35
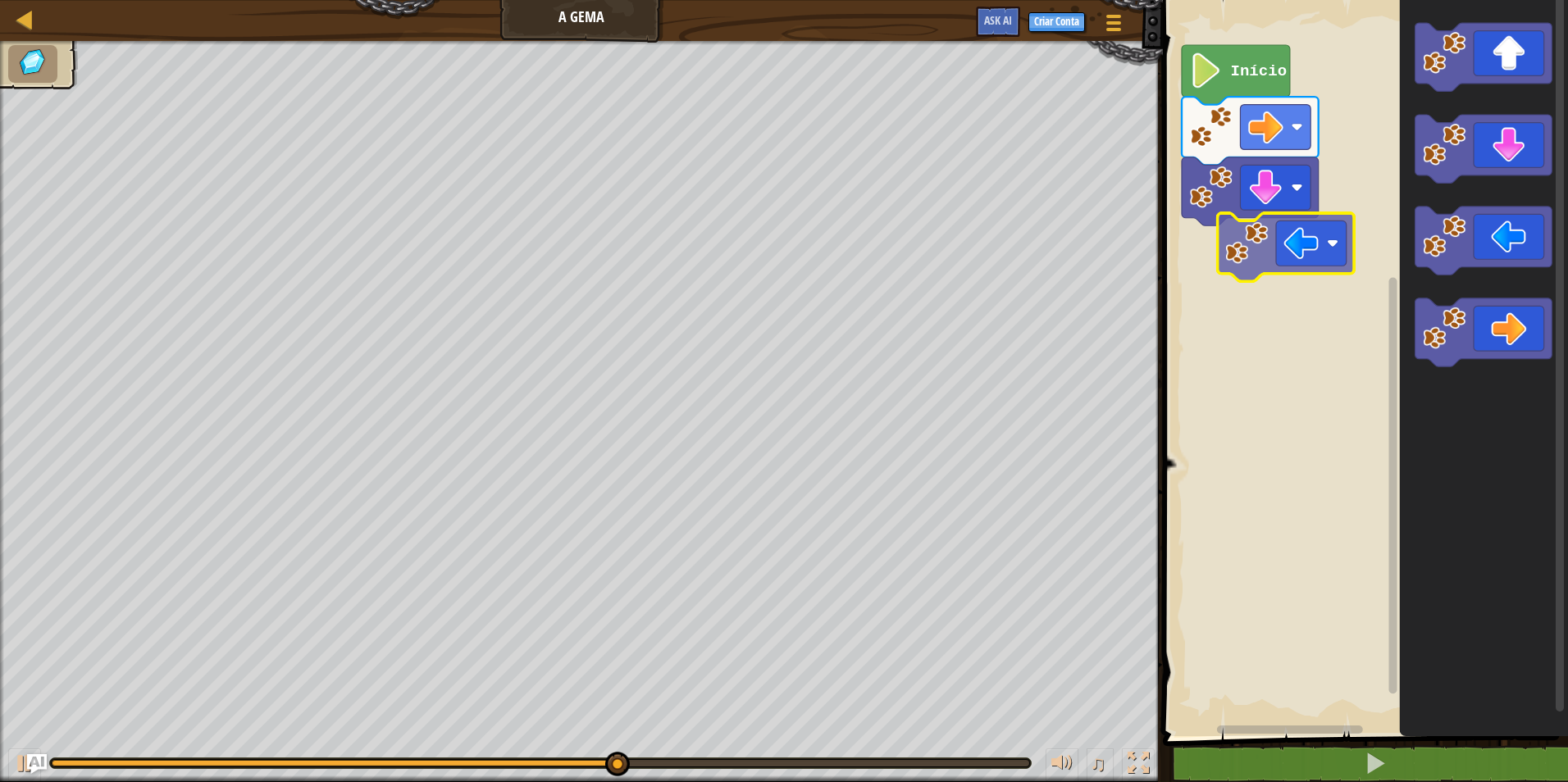
click at [1320, 260] on div "Início" at bounding box center [1362, 363] width 410 height 744
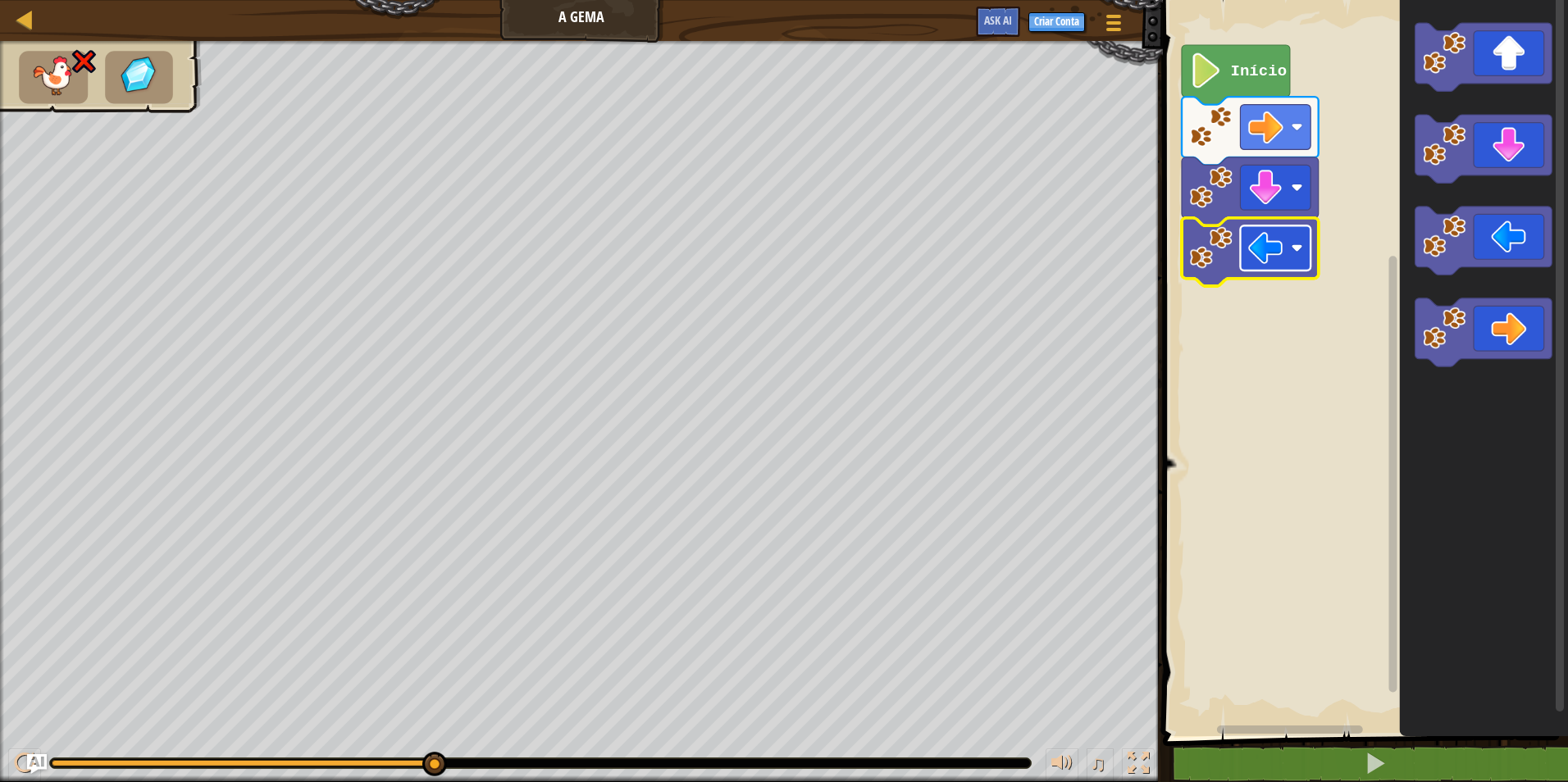
click at [1280, 258] on image "Espaço de trabalho do Blockly" at bounding box center [1265, 247] width 35 height 35
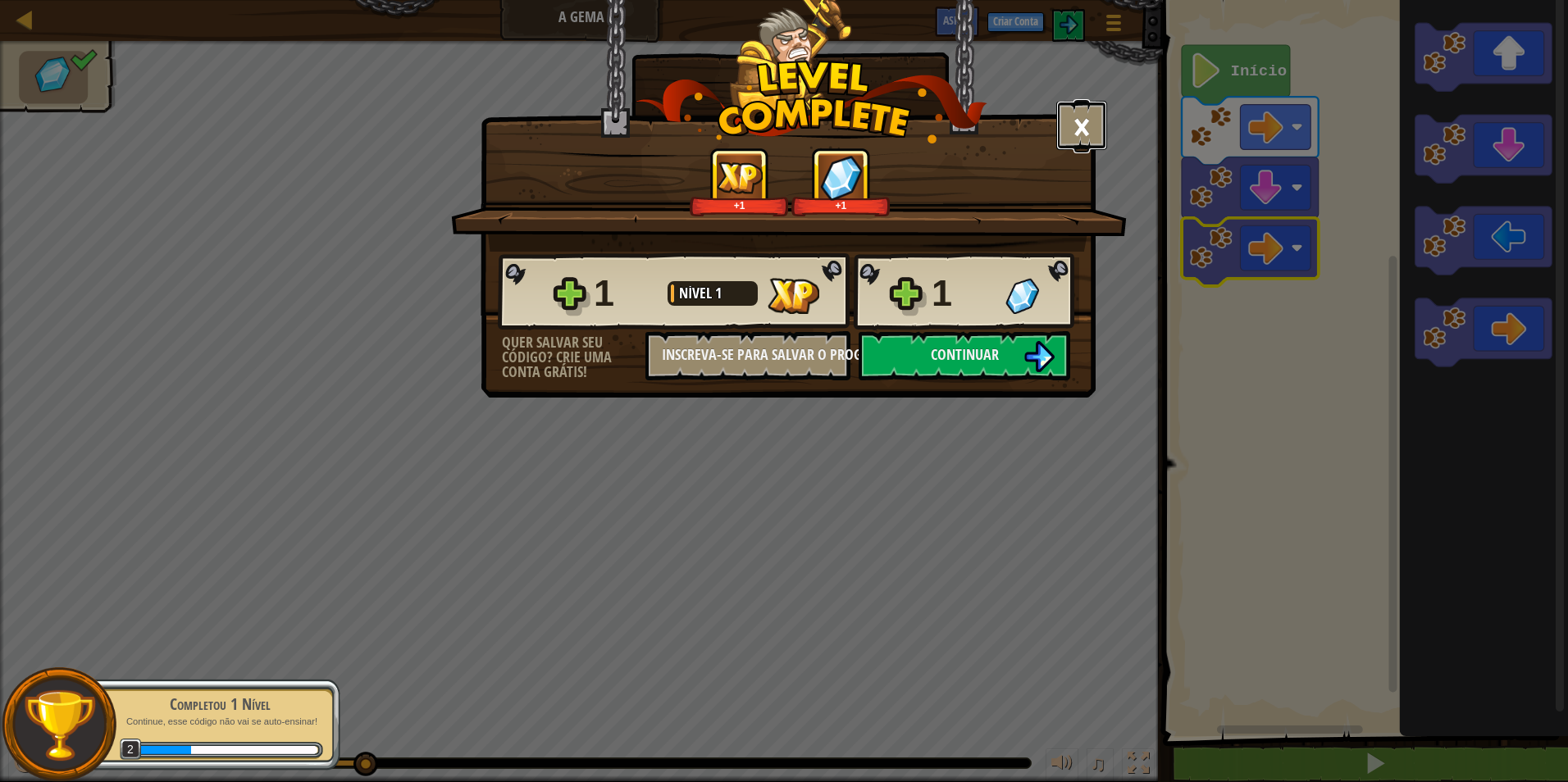
click at [1074, 125] on button "×" at bounding box center [1082, 125] width 51 height 49
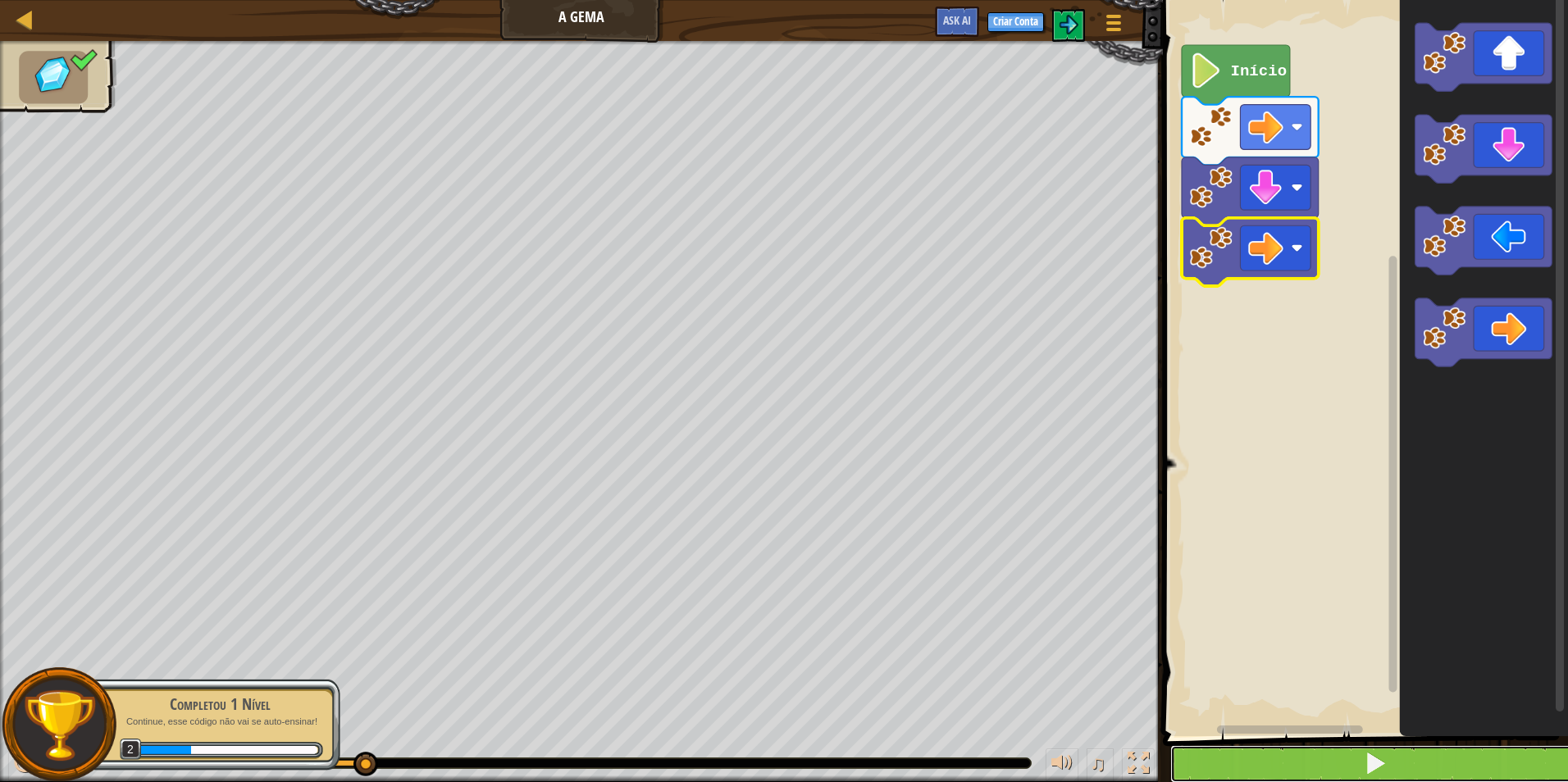
click at [1477, 769] on button at bounding box center [1375, 764] width 410 height 38
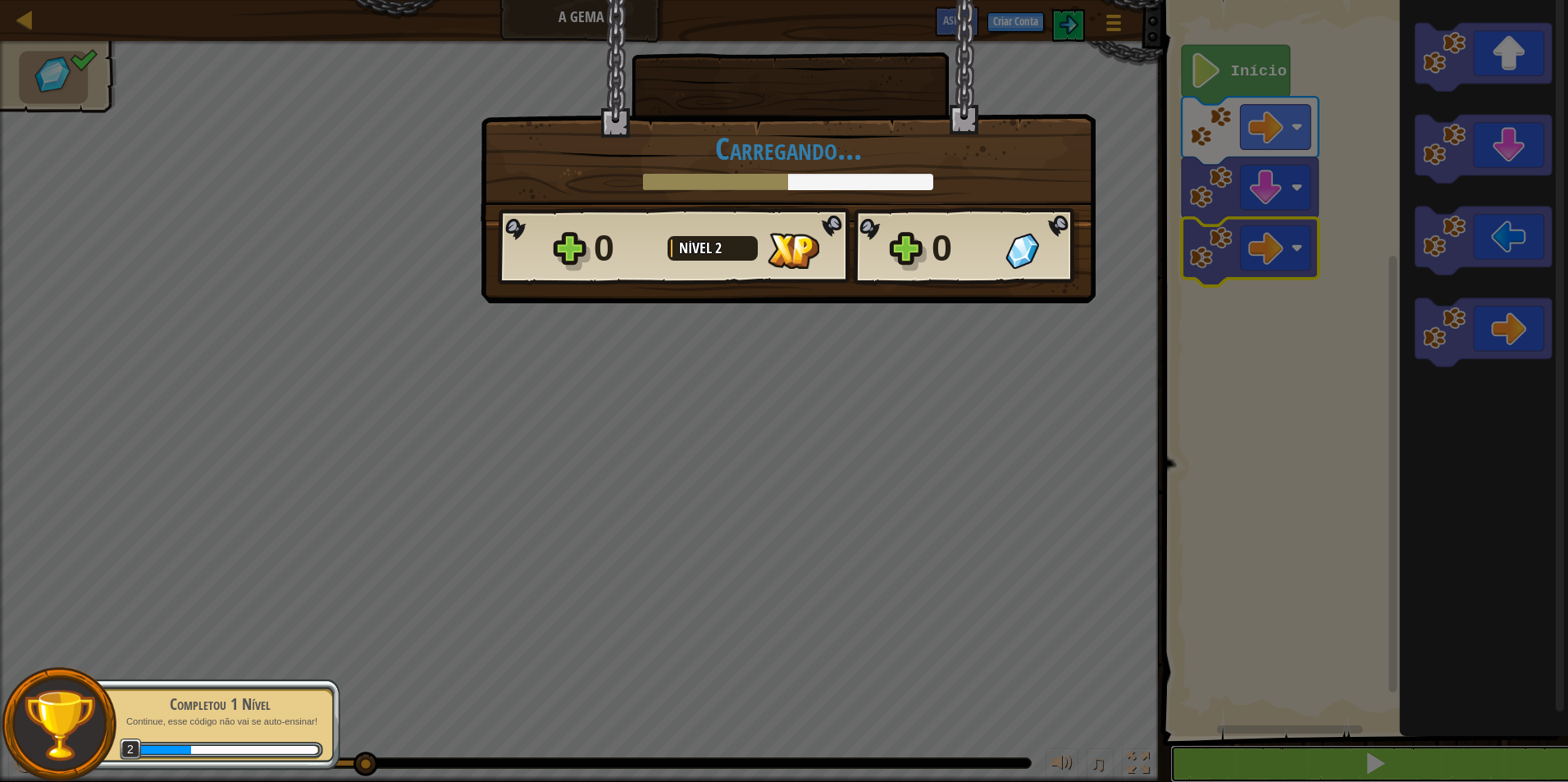
scroll to position [1, 0]
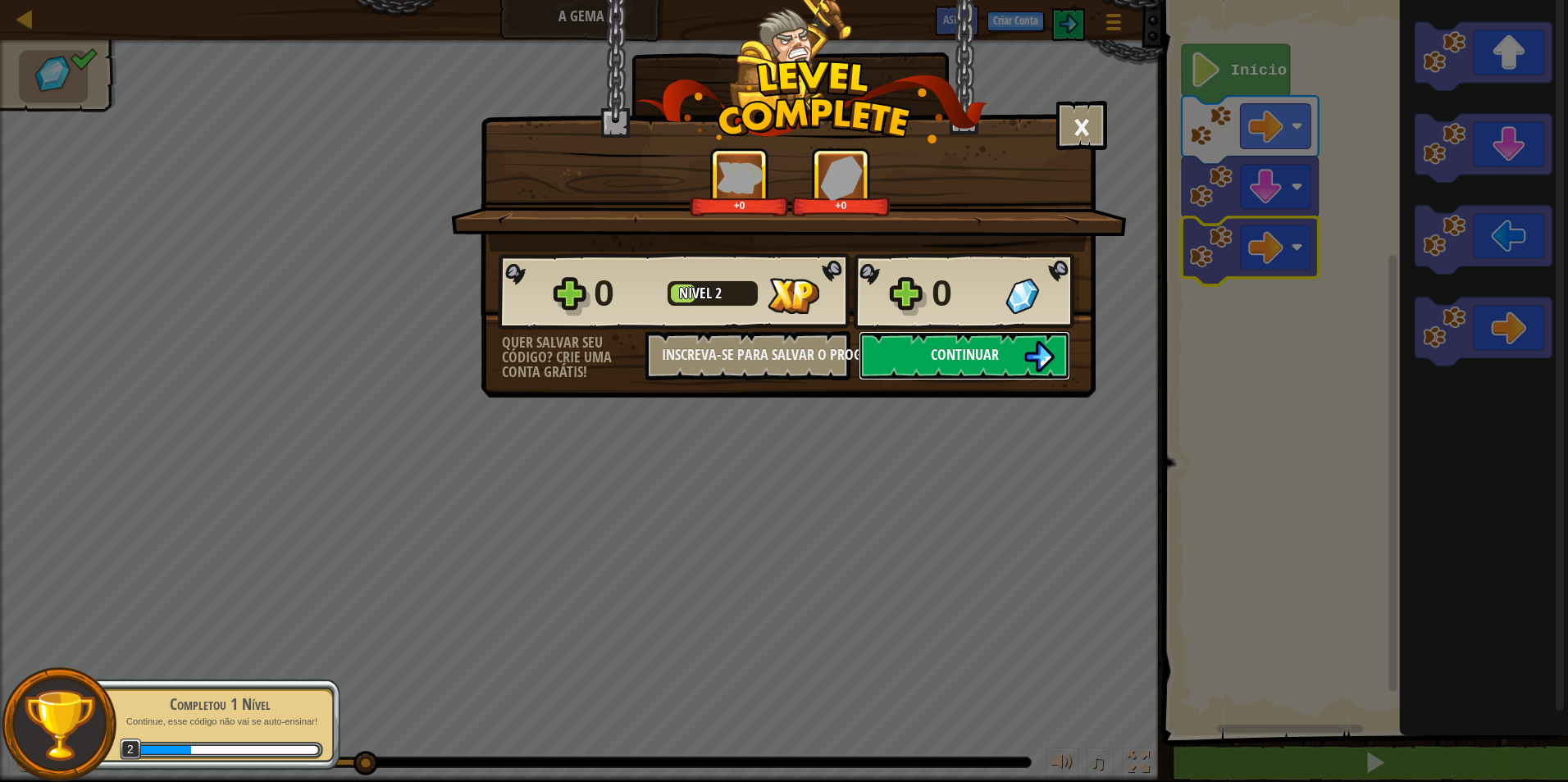
click at [990, 341] on button "Continuar" at bounding box center [965, 356] width 212 height 49
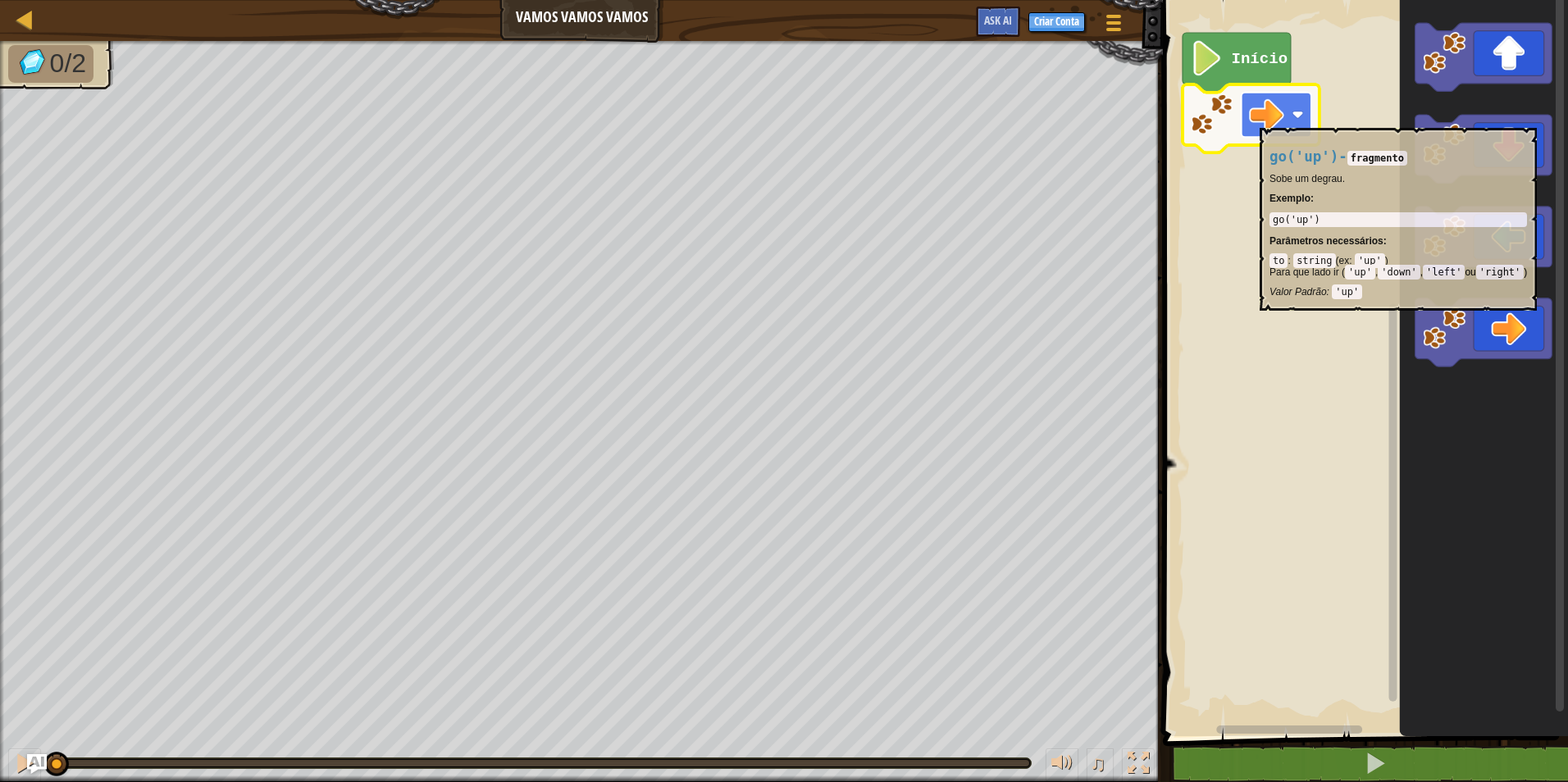
click at [1260, 119] on image "Espaço de trabalho do Blockly" at bounding box center [1266, 114] width 35 height 35
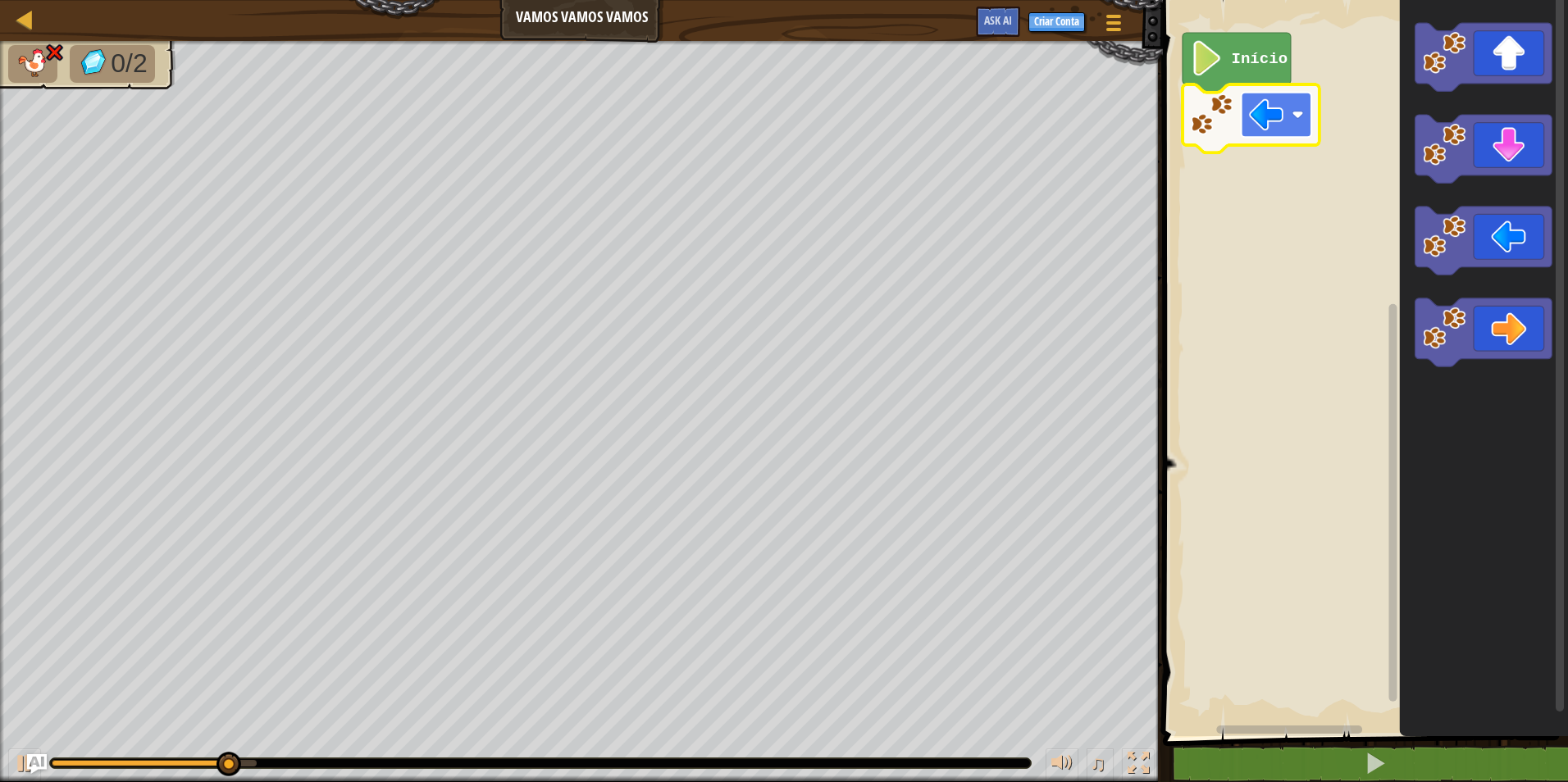
click at [1265, 130] on image "Espaço de trabalho do Blockly" at bounding box center [1266, 114] width 35 height 35
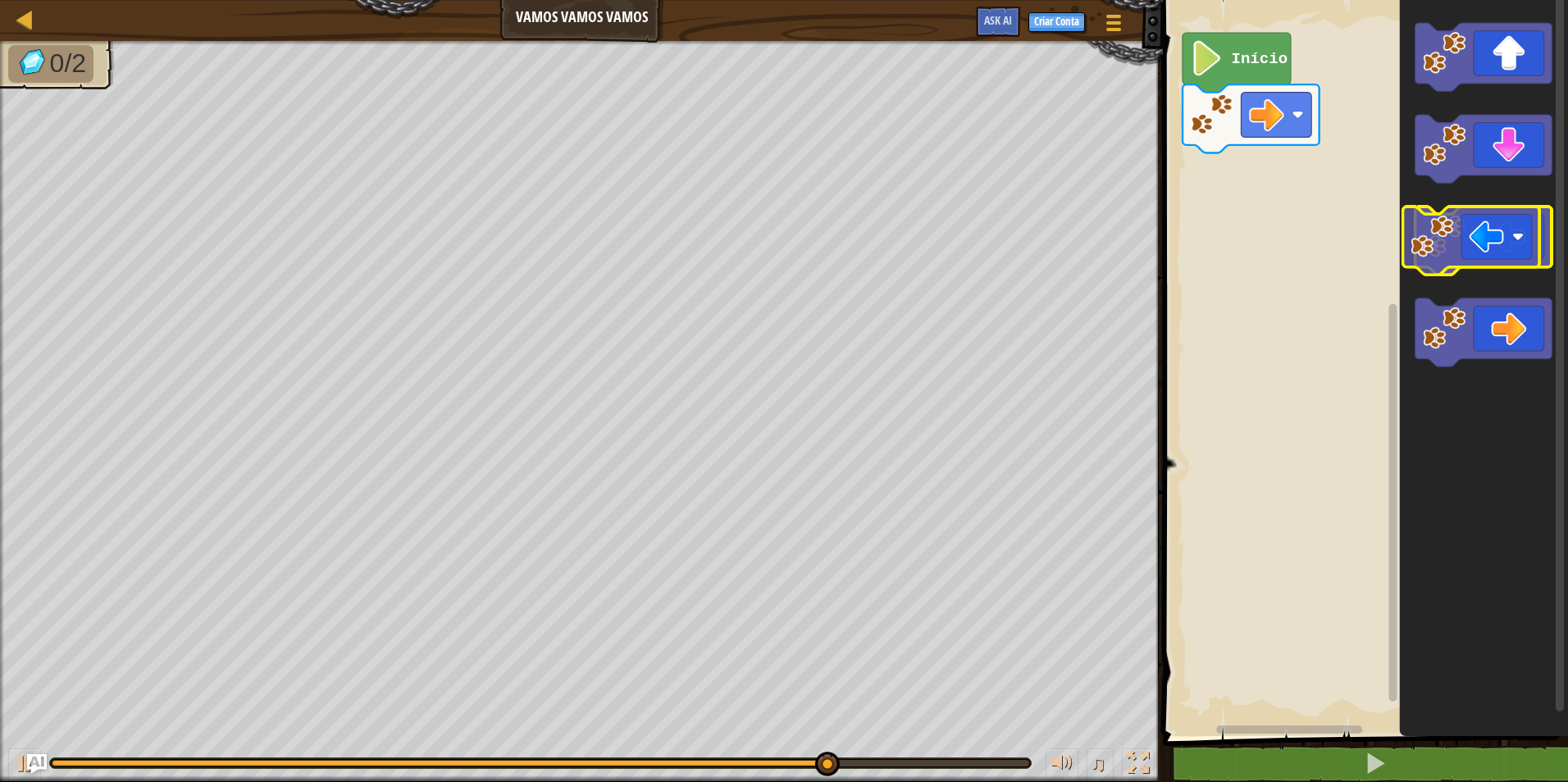
click at [1541, 244] on icon "Espaço de trabalho do Blockly" at bounding box center [1484, 240] width 137 height 68
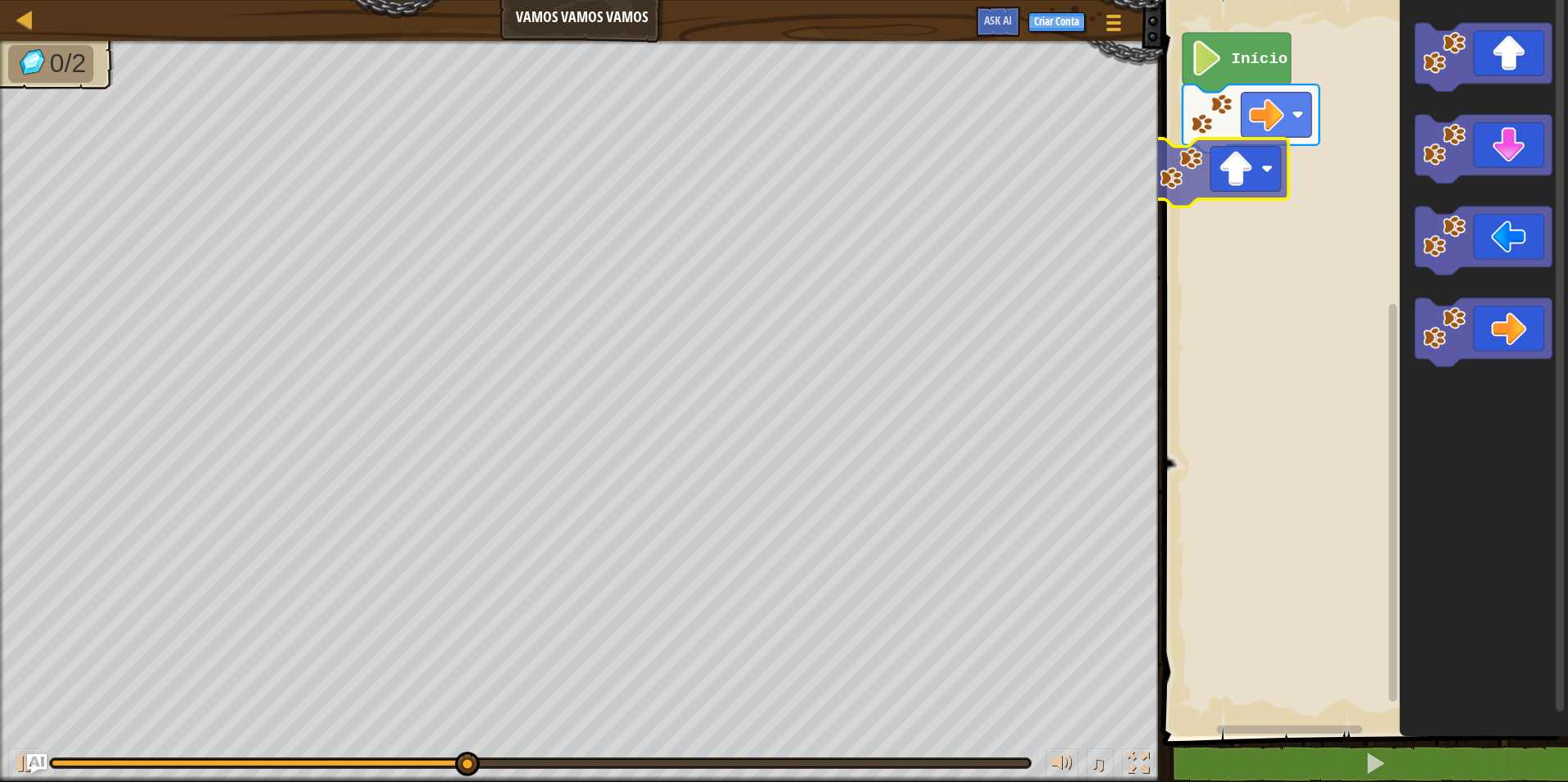
click at [1235, 183] on div "Início" at bounding box center [1362, 363] width 410 height 744
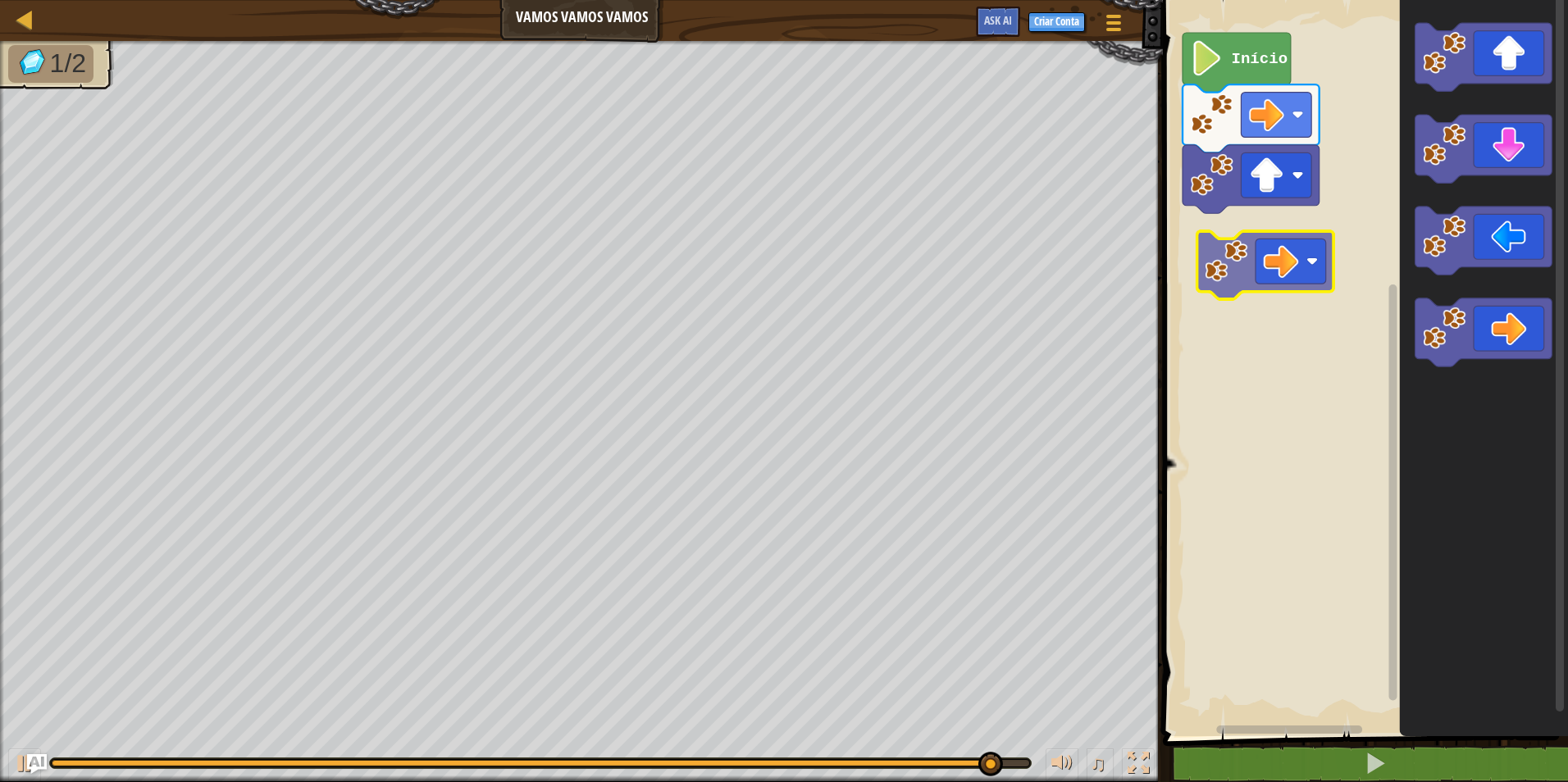
click at [1296, 267] on div "Início" at bounding box center [1362, 363] width 410 height 744
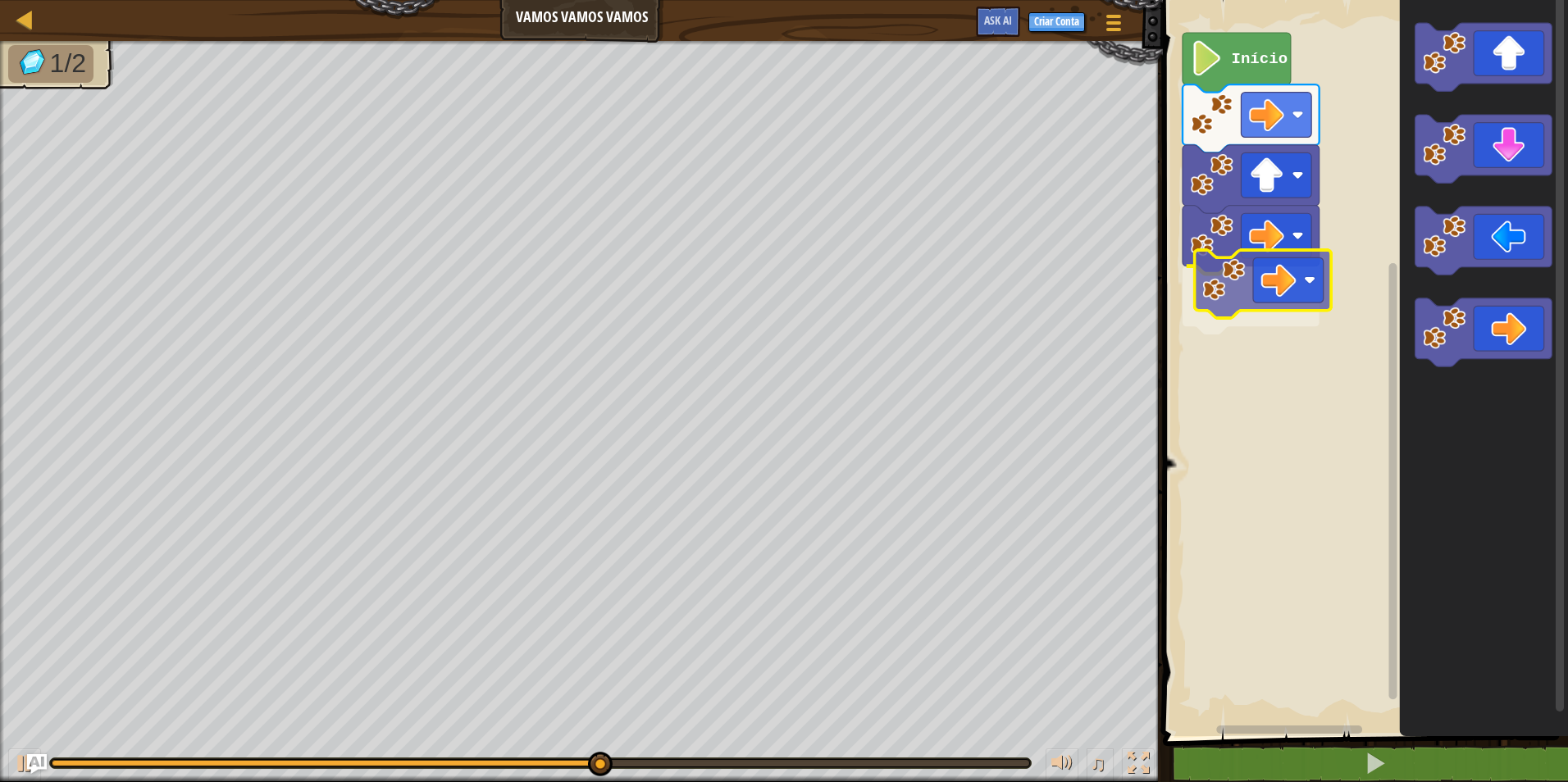
click at [1252, 281] on div "Início" at bounding box center [1362, 363] width 410 height 744
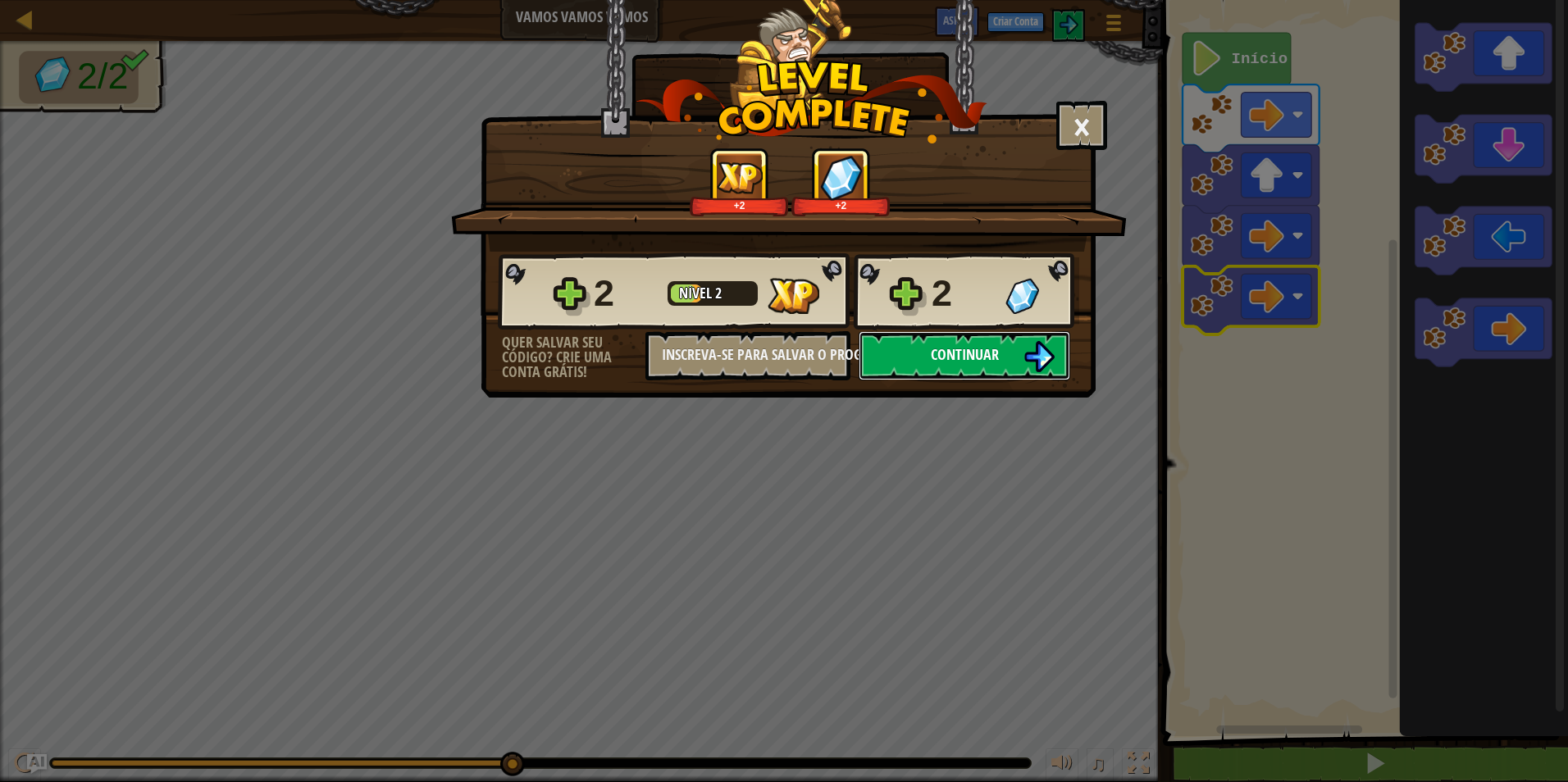
click at [941, 349] on span "Continuar" at bounding box center [965, 355] width 68 height 20
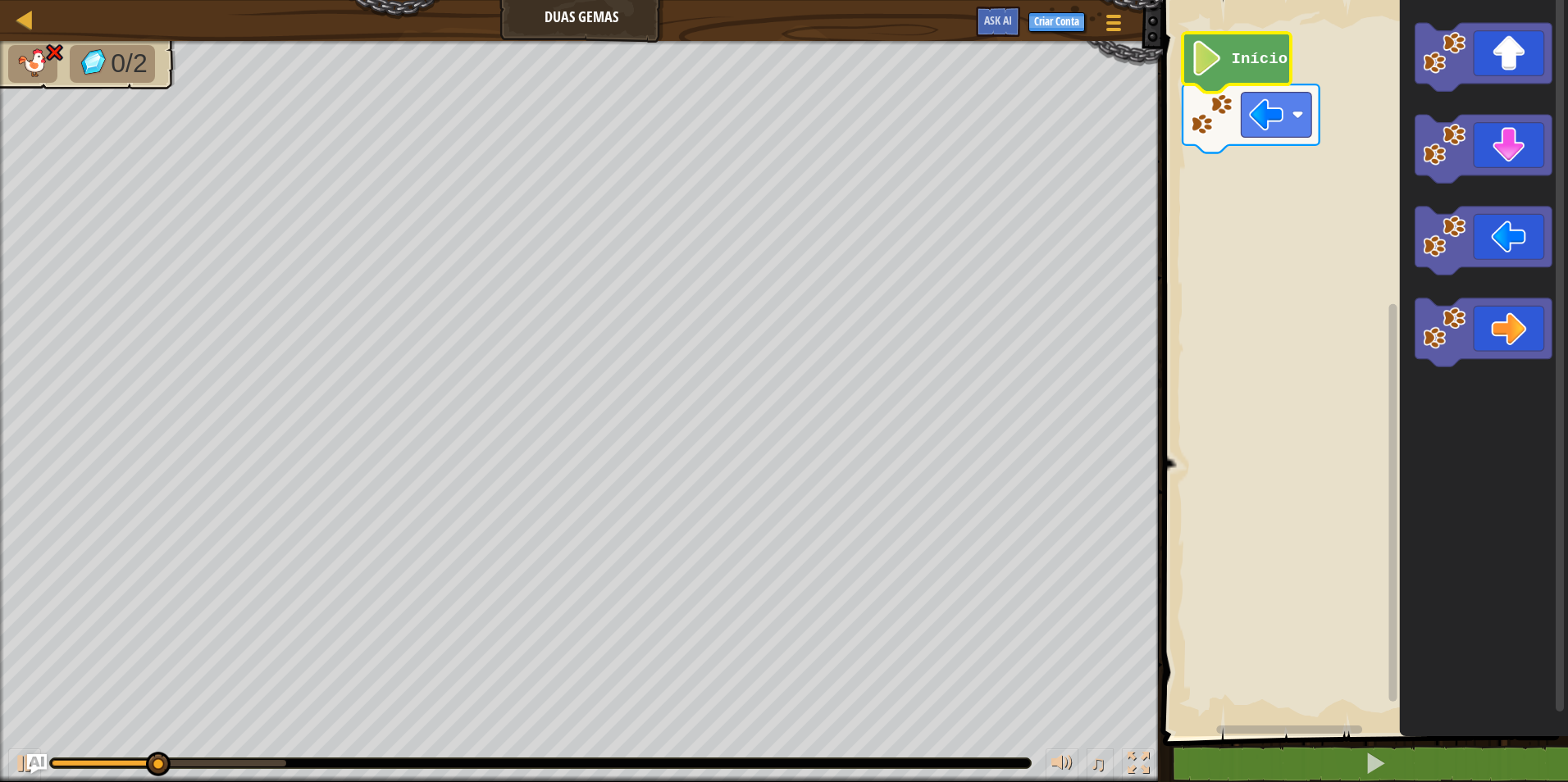
click at [1284, 83] on icon "Espaço de trabalho do Blockly" at bounding box center [1236, 62] width 108 height 60
click at [1286, 105] on rect "Espaço de trabalho do Blockly" at bounding box center [1277, 115] width 71 height 45
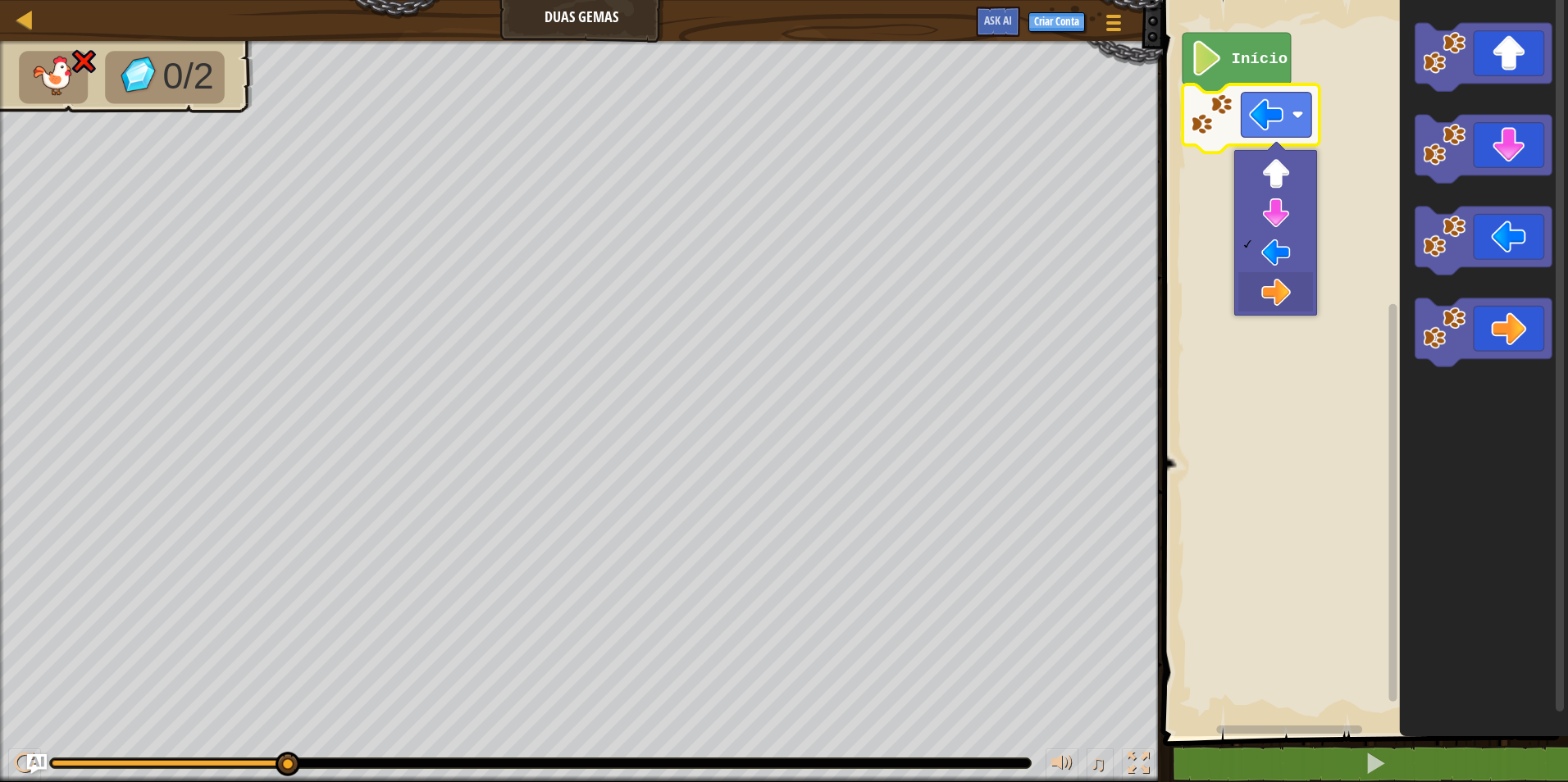
drag, startPoint x: 1292, startPoint y: 269, endPoint x: 1289, endPoint y: 289, distance: 20.2
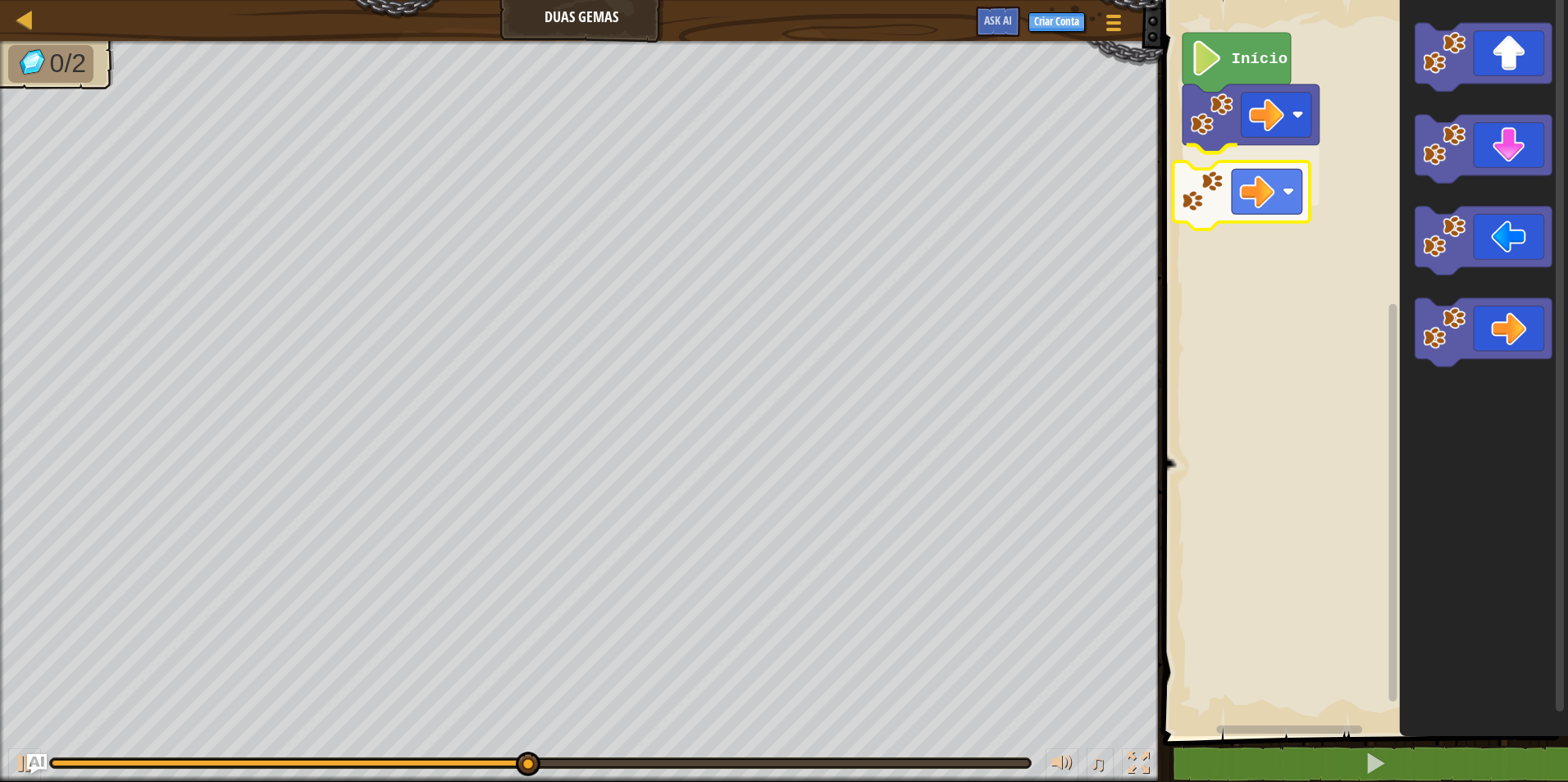
click at [1252, 178] on div "Início" at bounding box center [1362, 363] width 410 height 744
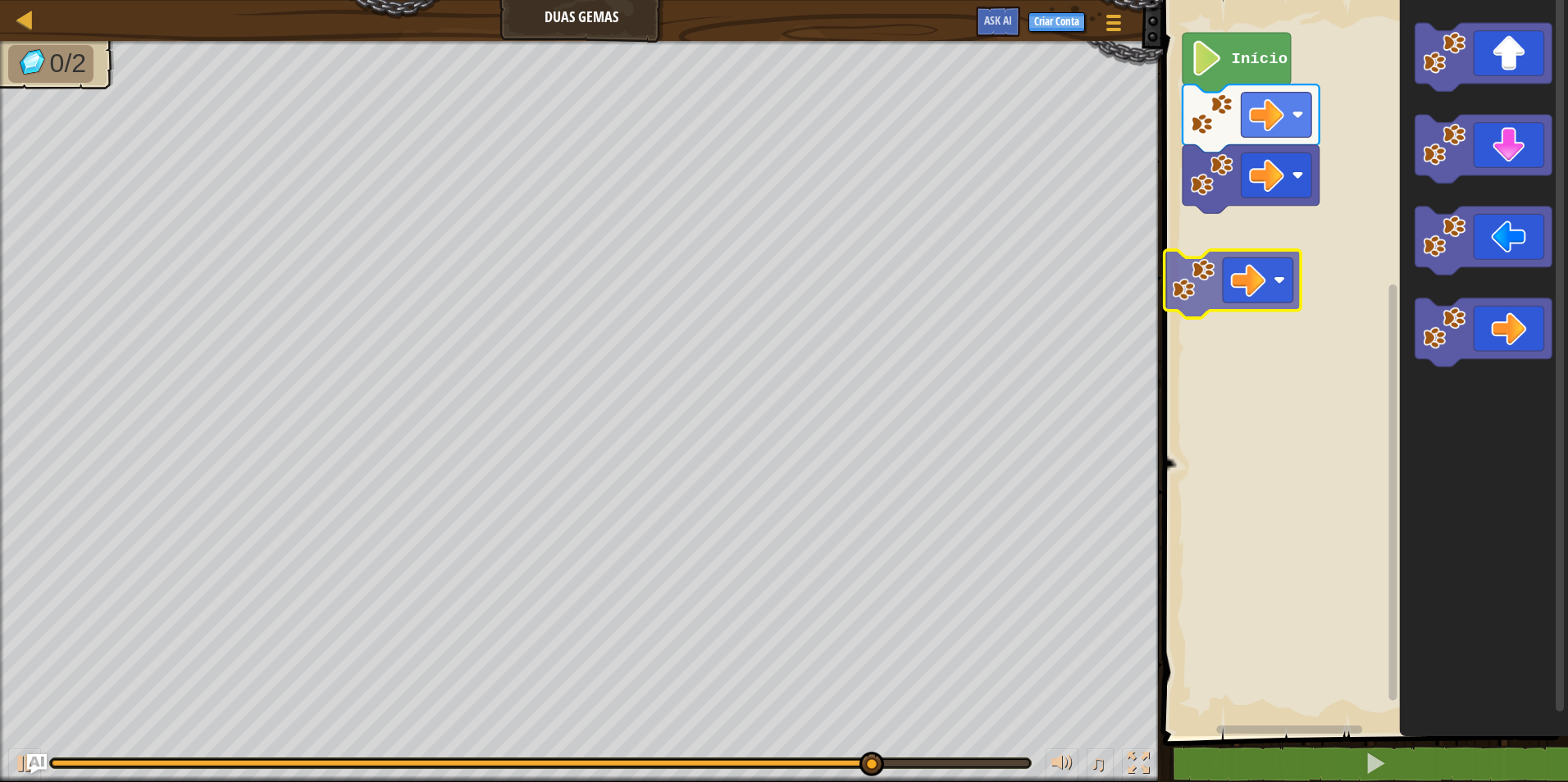
click at [1255, 257] on div "Início" at bounding box center [1362, 363] width 410 height 744
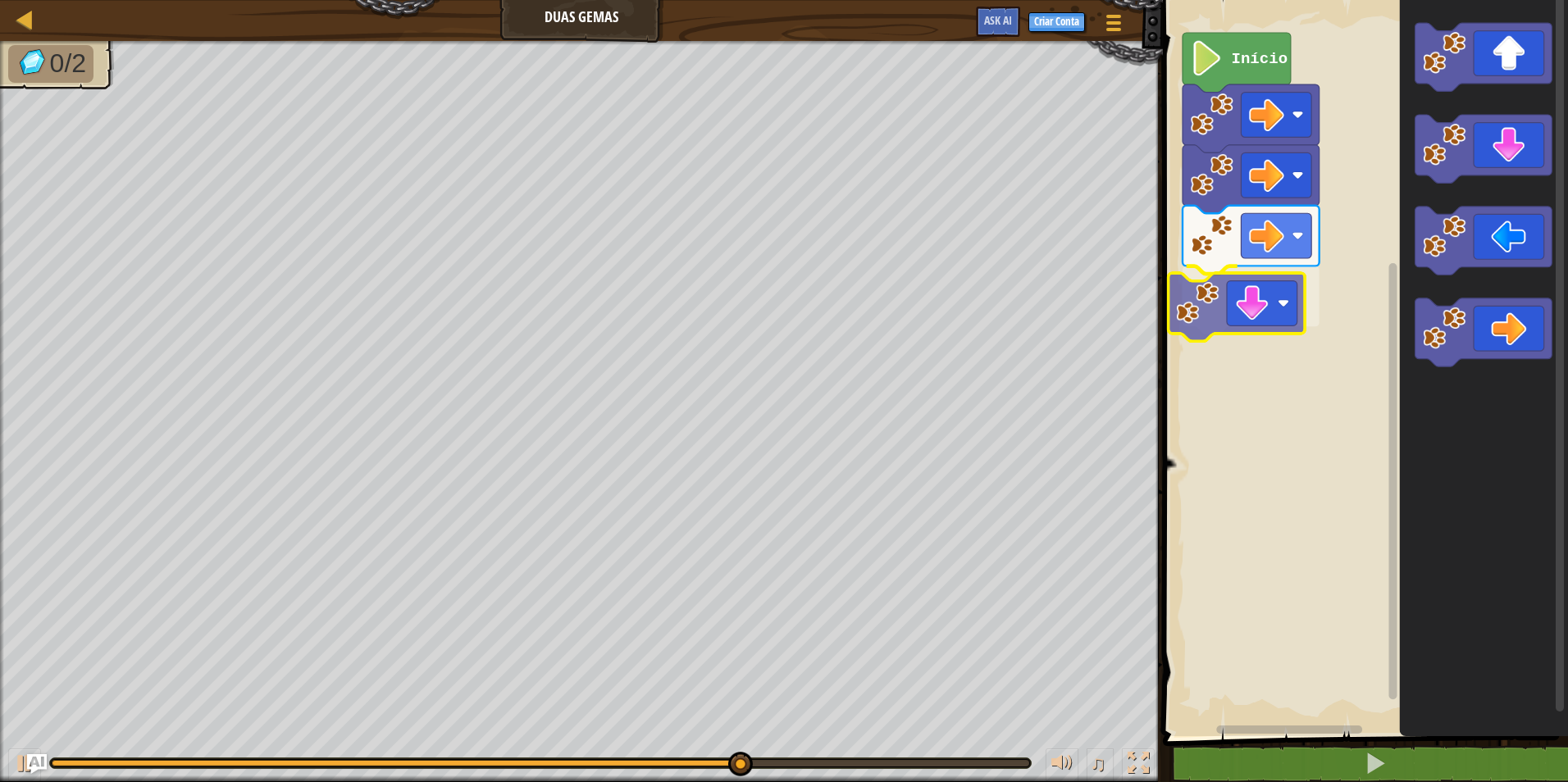
click at [1261, 315] on div "Início" at bounding box center [1362, 363] width 410 height 744
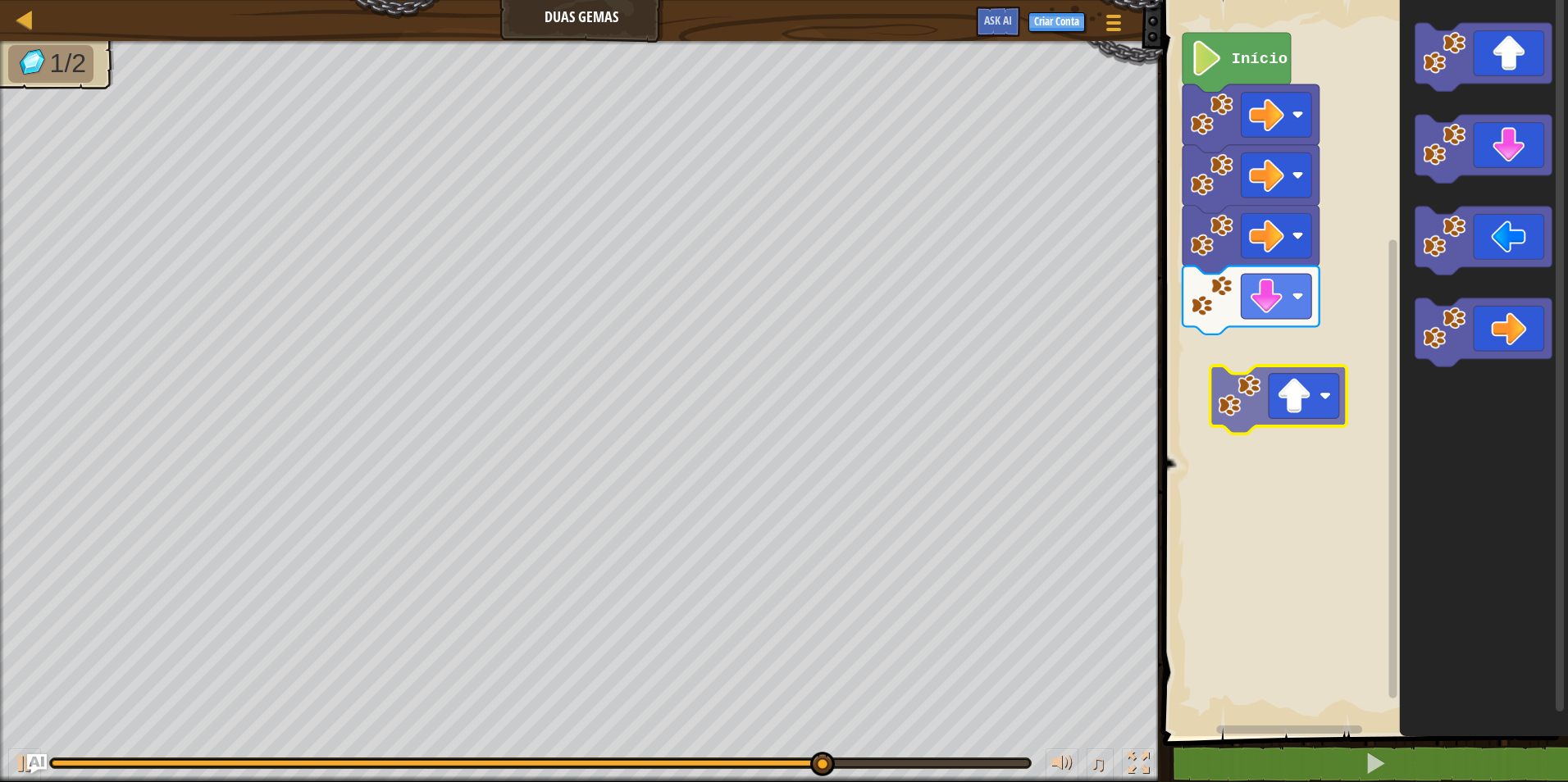
click at [1305, 393] on div "Início" at bounding box center [1362, 363] width 410 height 744
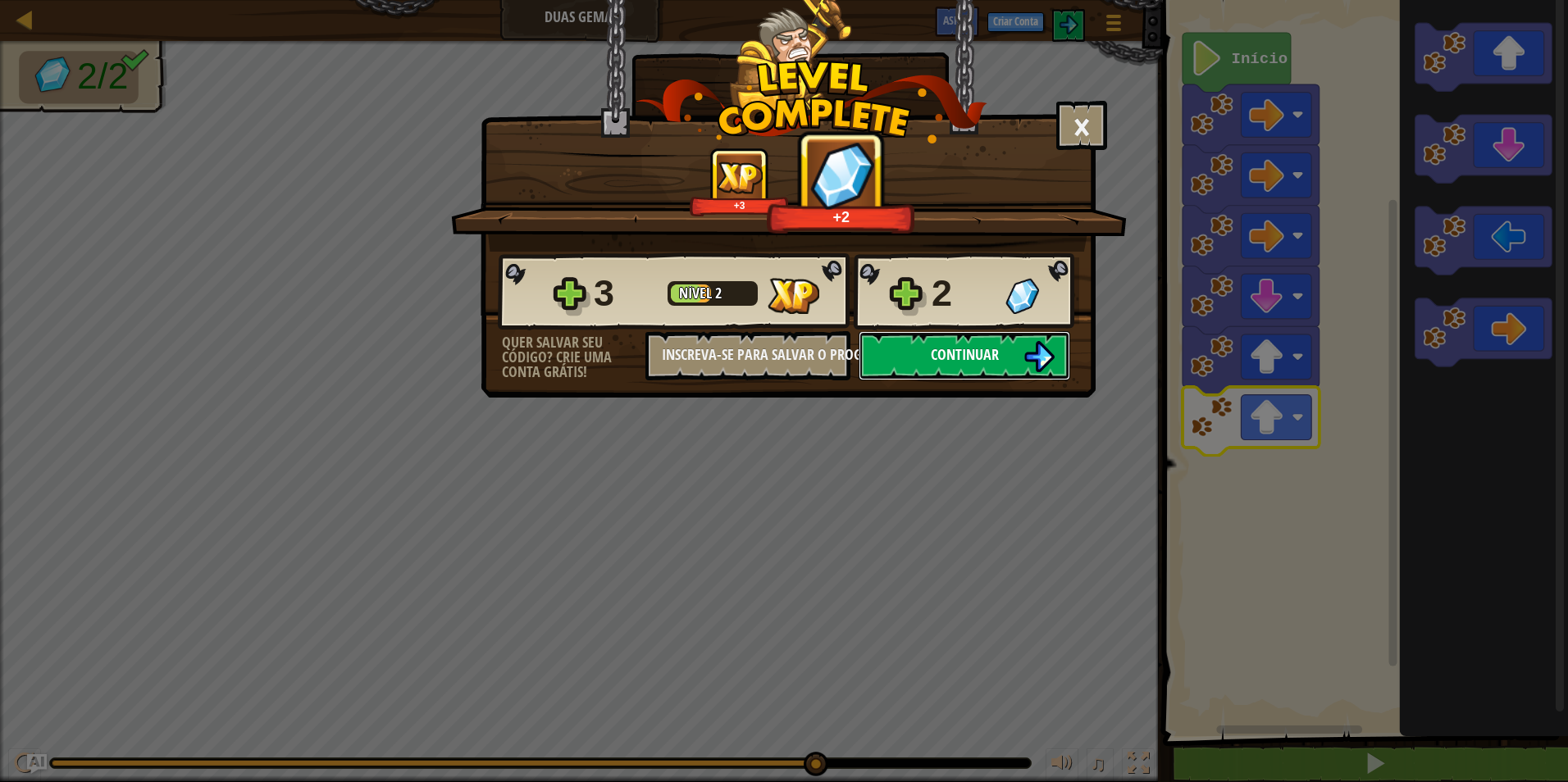
click at [949, 345] on span "Continuar" at bounding box center [965, 355] width 68 height 20
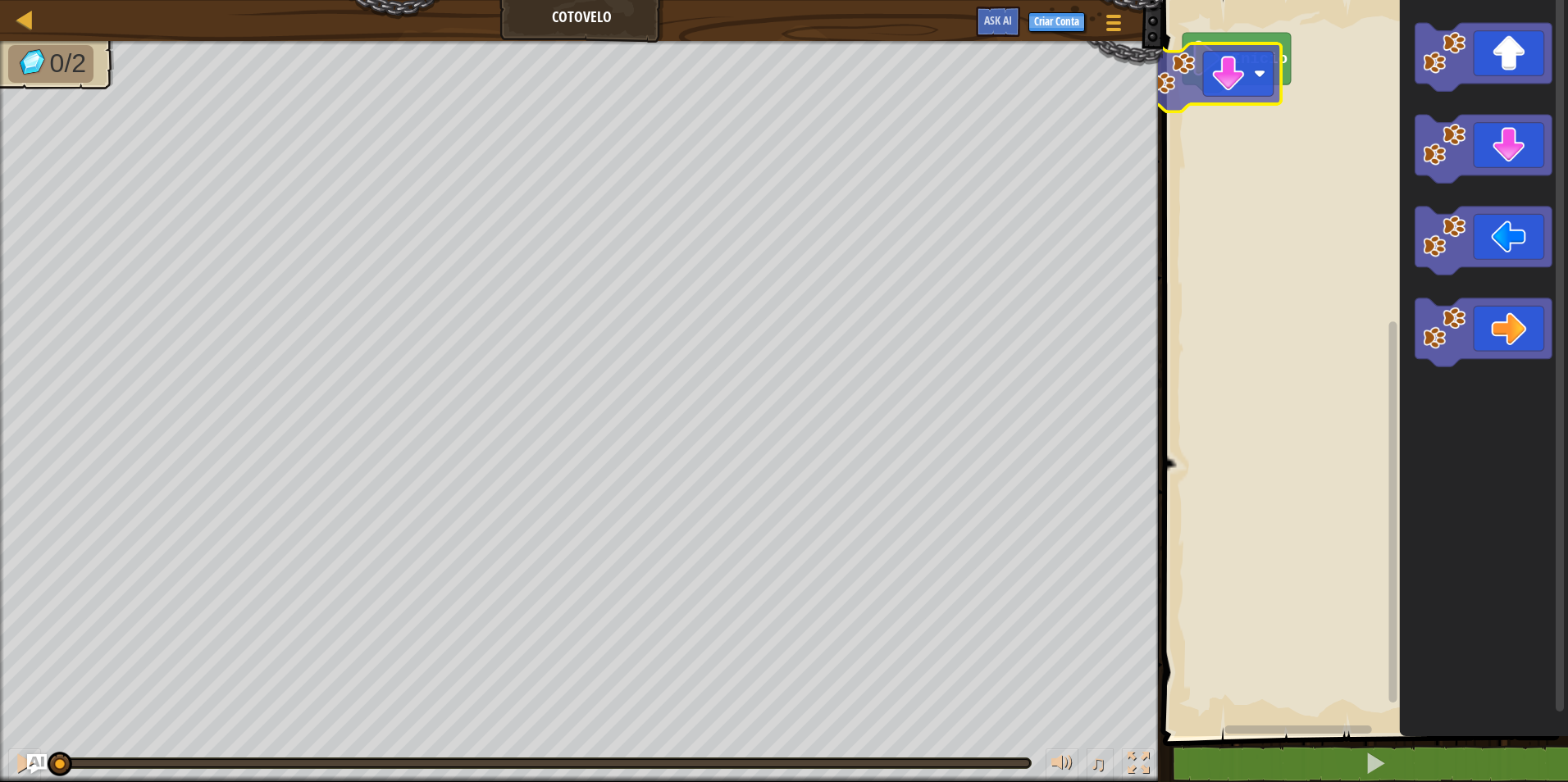
click at [1264, 84] on div "Início" at bounding box center [1362, 363] width 410 height 744
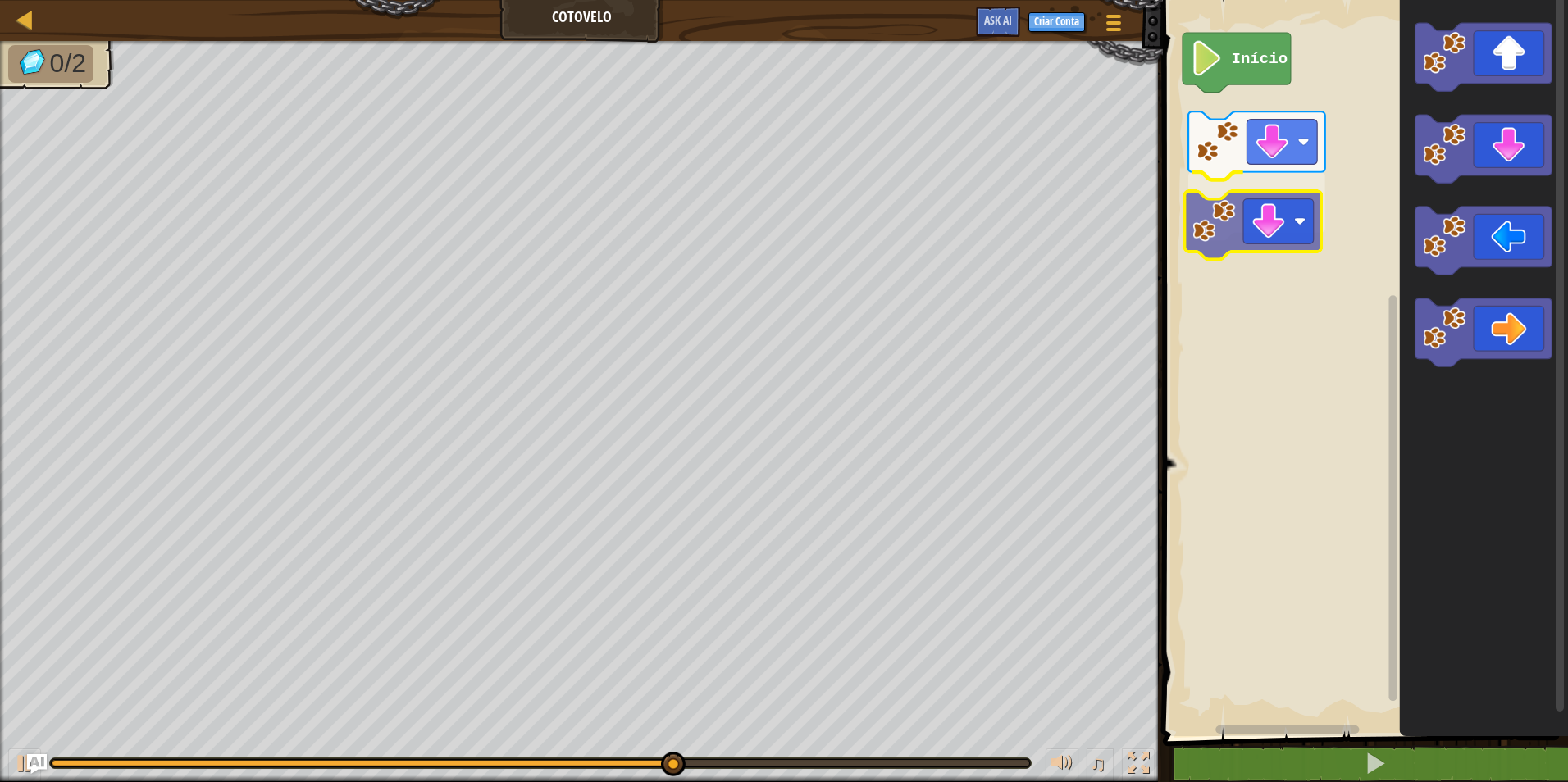
click at [1281, 200] on div "Início" at bounding box center [1362, 363] width 410 height 744
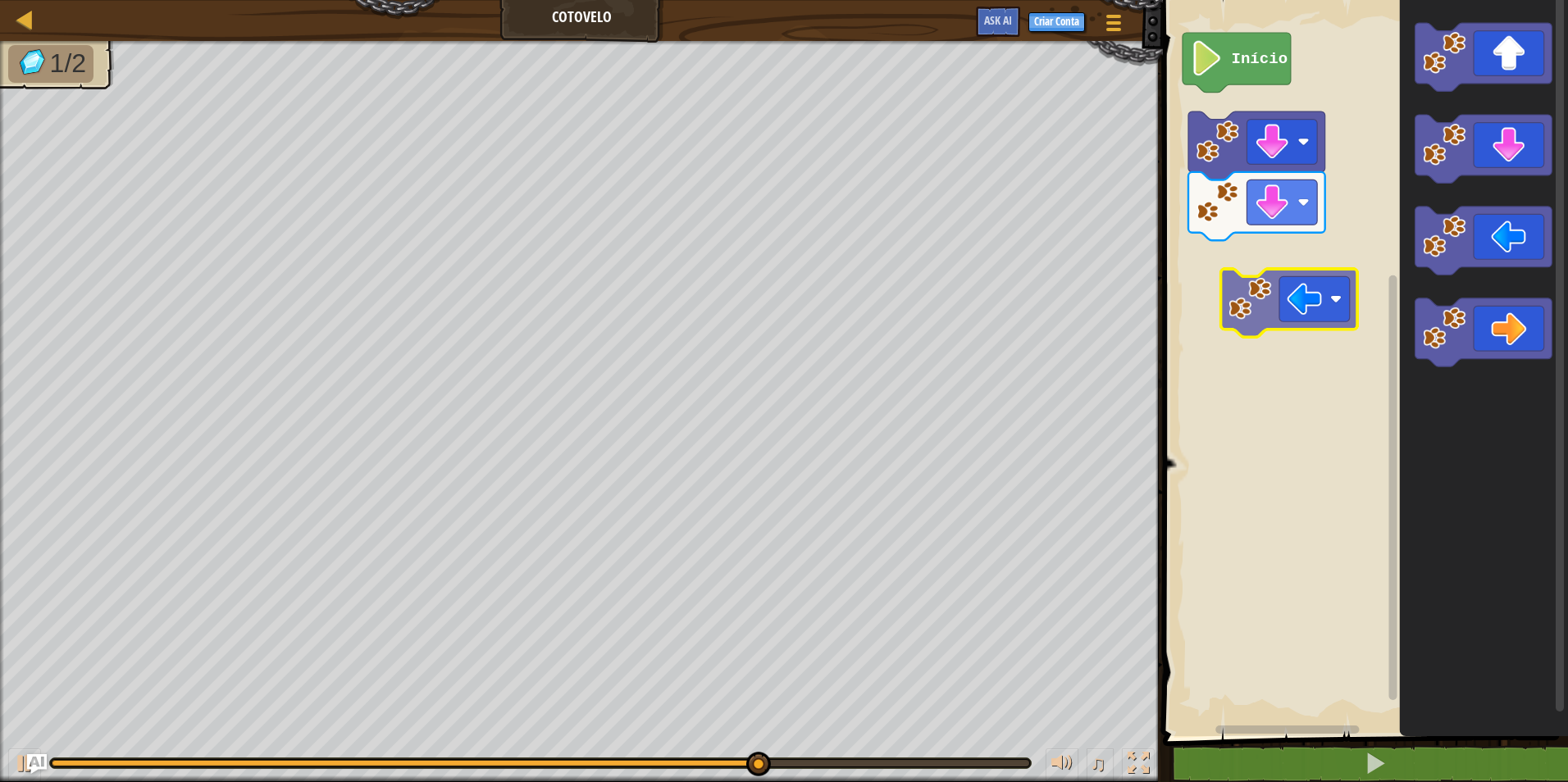
click at [1333, 294] on div "Início" at bounding box center [1362, 363] width 410 height 744
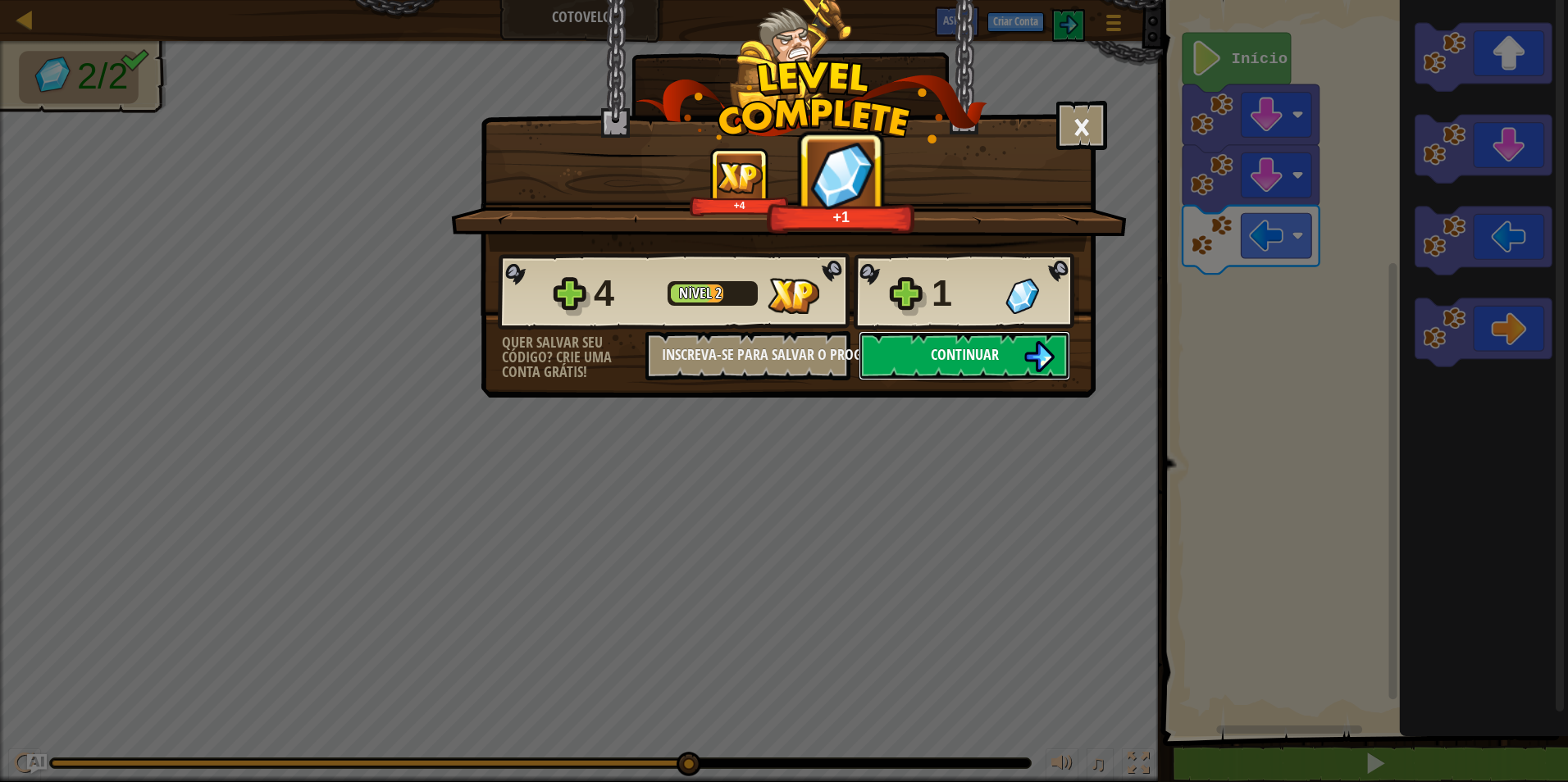
click at [971, 345] on span "Continuar" at bounding box center [965, 355] width 68 height 20
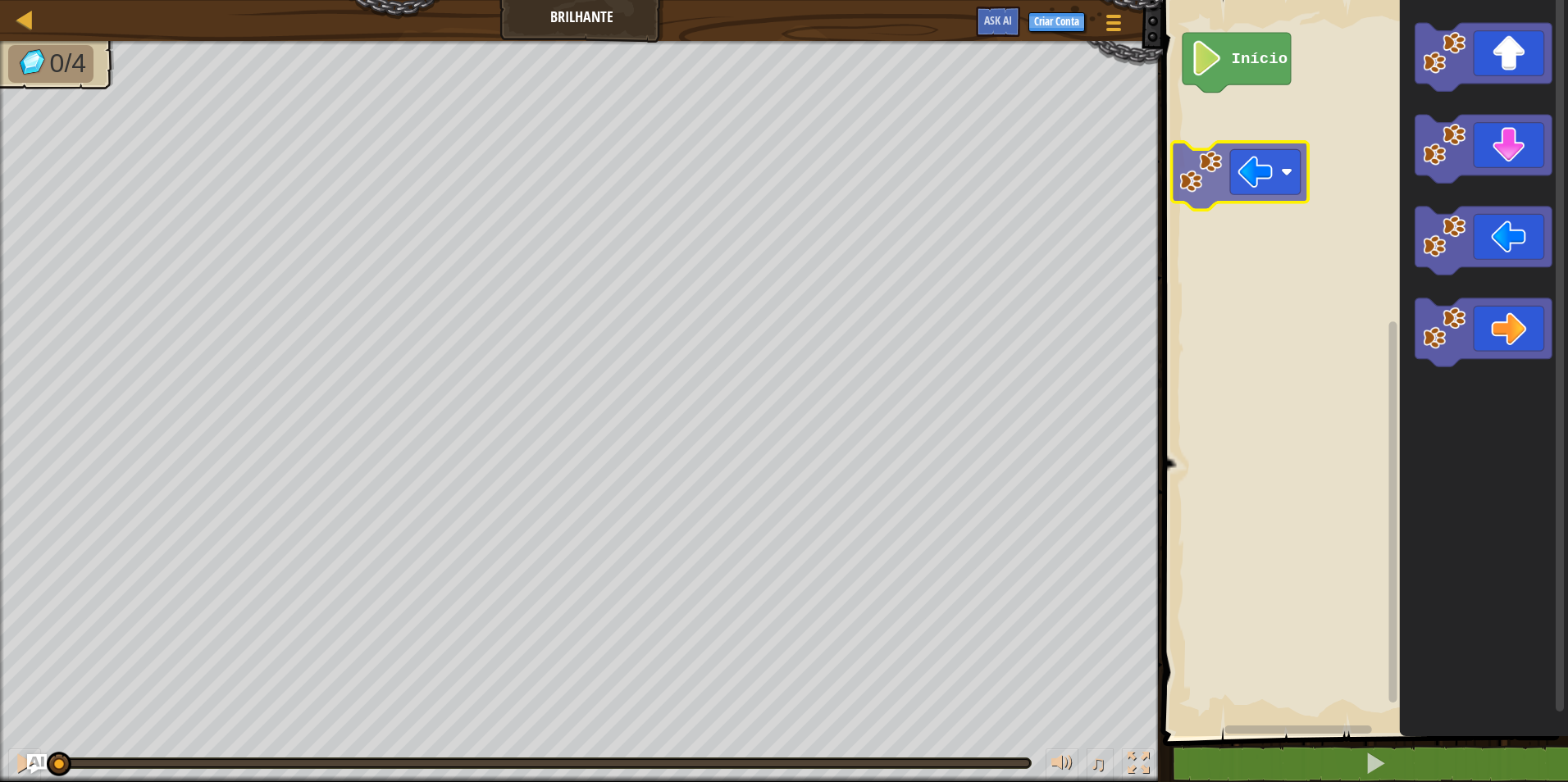
click at [1264, 171] on div "Início" at bounding box center [1362, 363] width 410 height 744
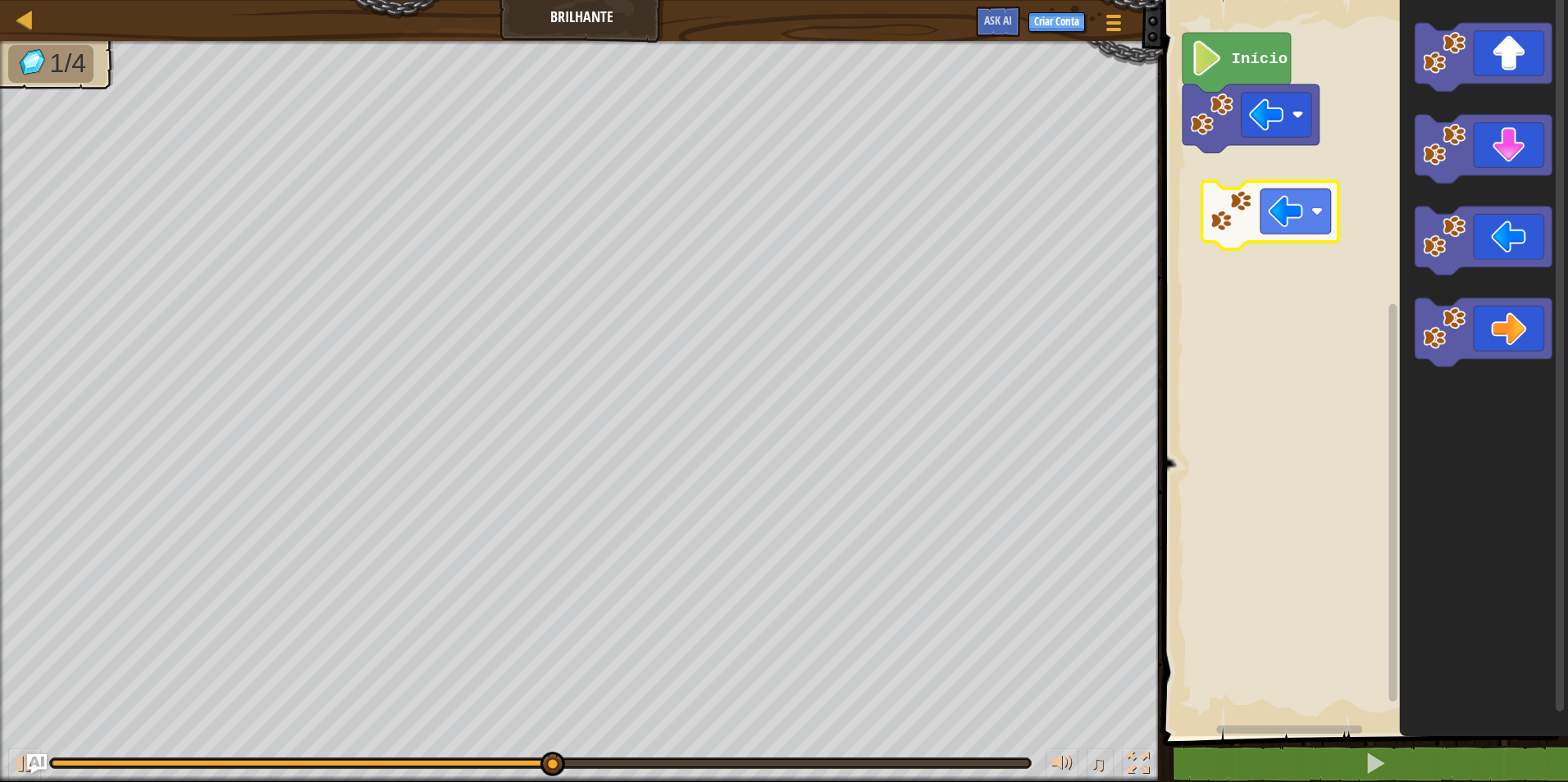
click at [1268, 183] on div "Início" at bounding box center [1362, 363] width 410 height 744
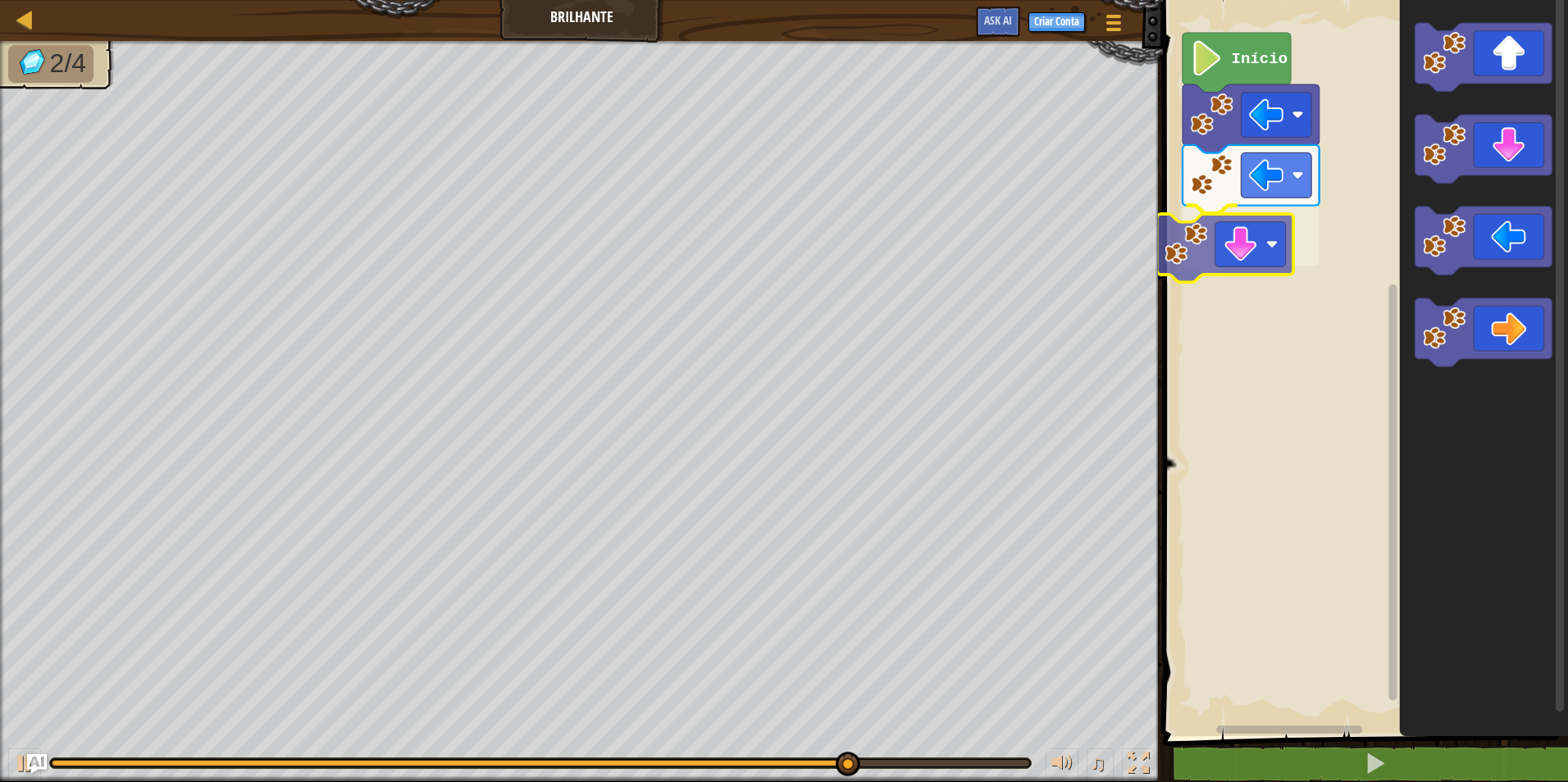
click at [1257, 223] on div "Início" at bounding box center [1362, 363] width 410 height 744
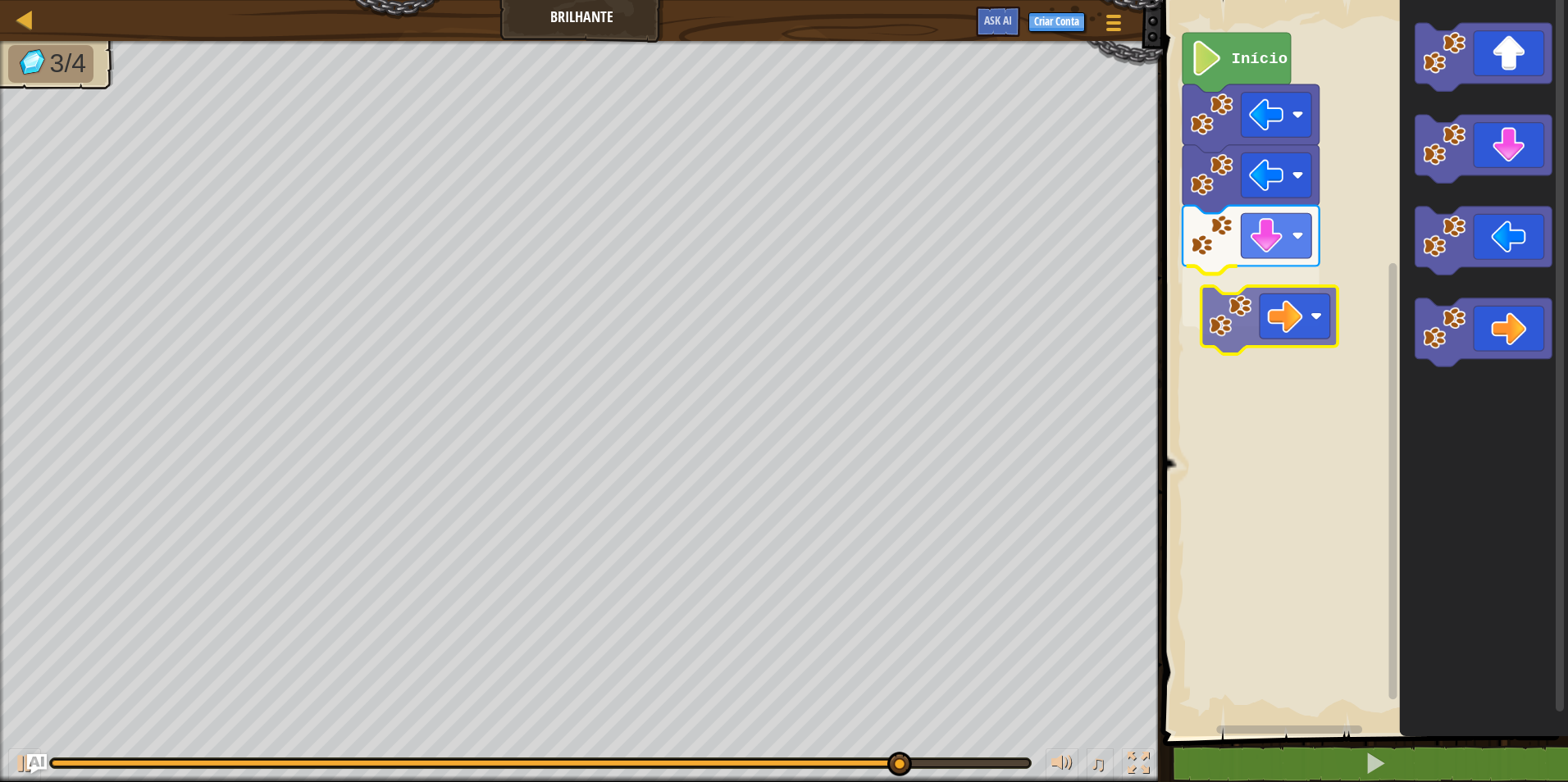
click at [1296, 321] on div "Início" at bounding box center [1362, 363] width 410 height 744
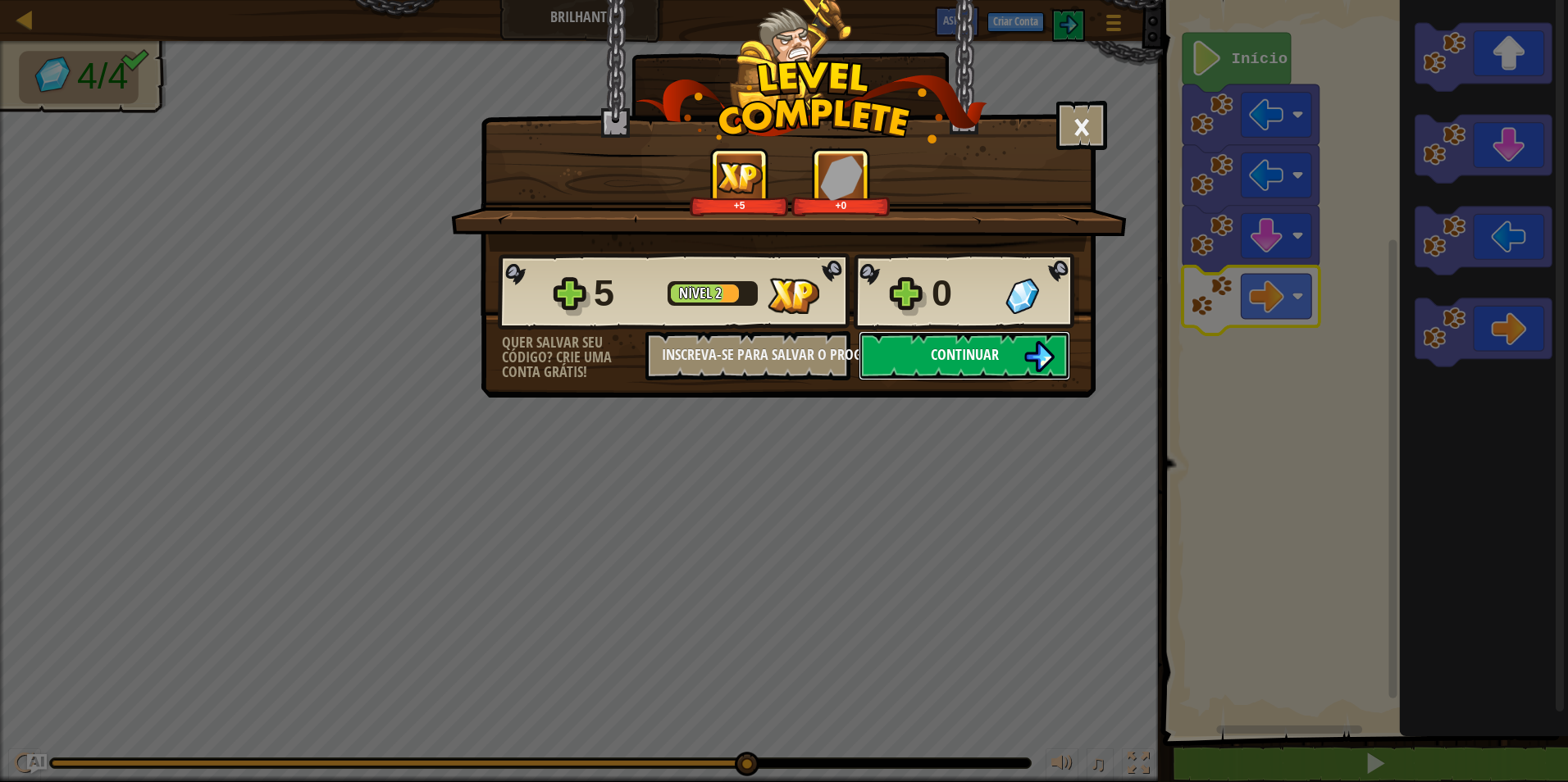
click at [907, 338] on button "Continuar" at bounding box center [965, 356] width 212 height 49
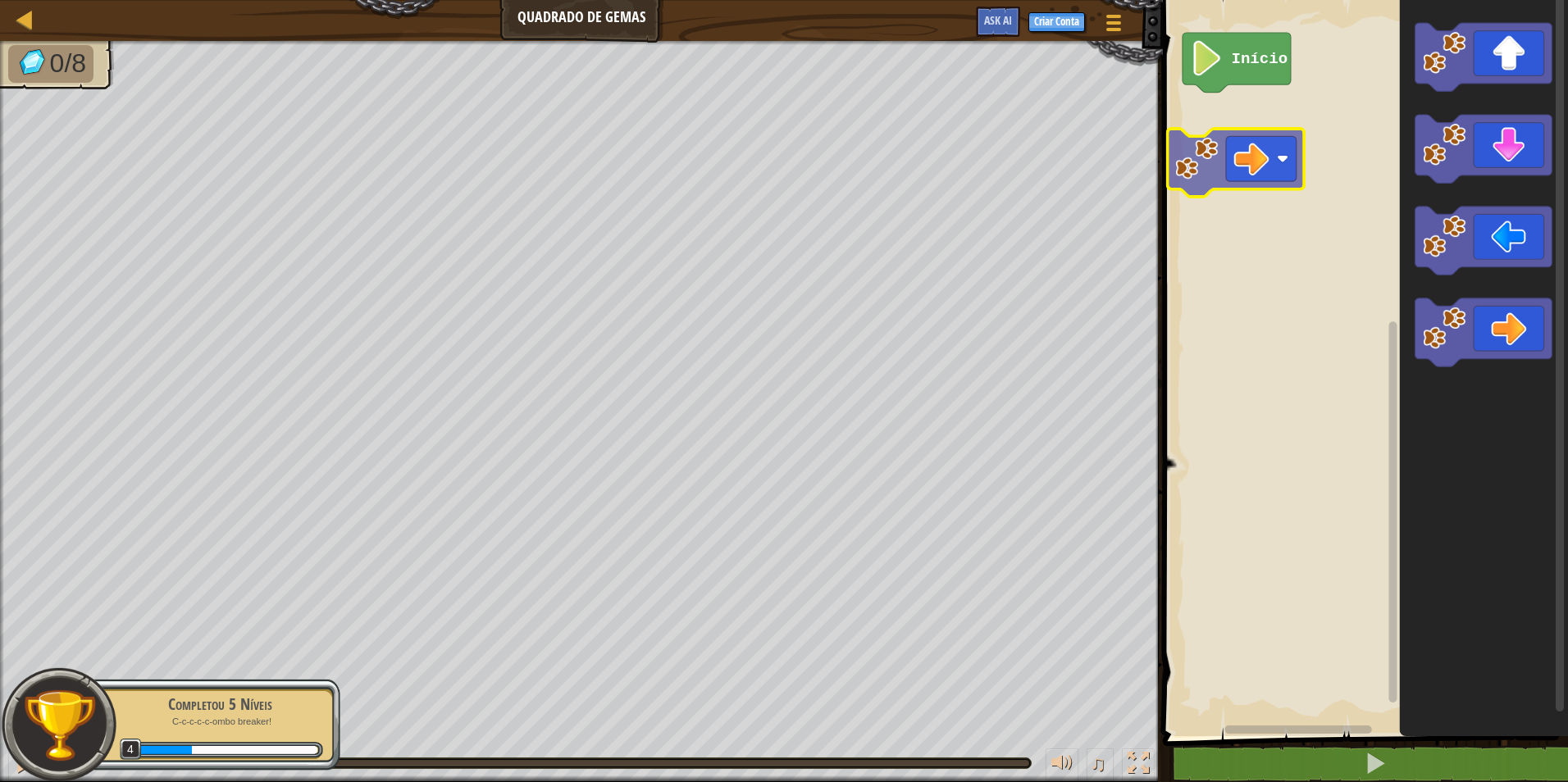
click at [1280, 157] on div "Início" at bounding box center [1362, 363] width 410 height 744
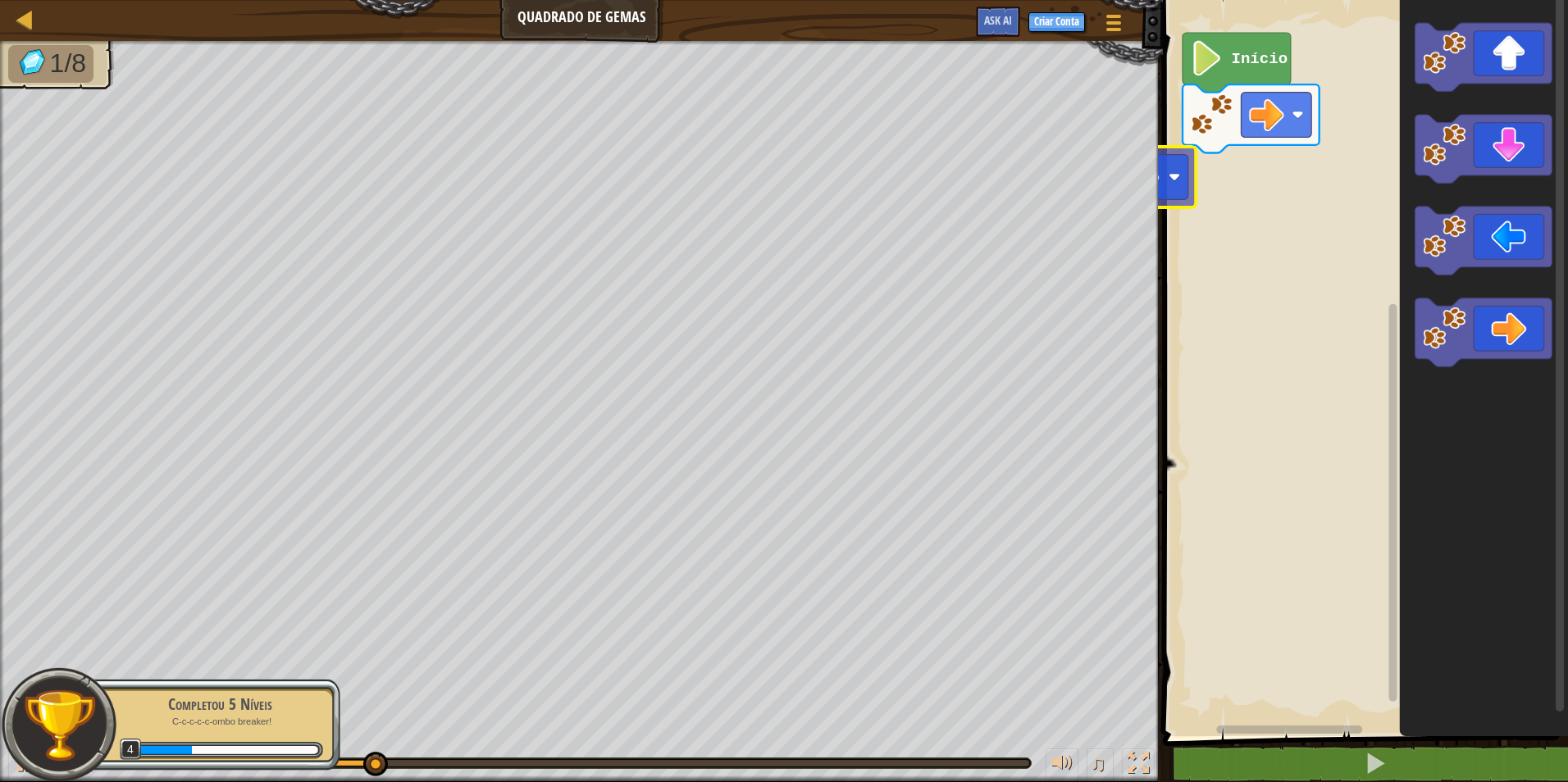
click at [1147, 155] on div "Mapa Quadrado de Gemas Menu do Jogo Criar Conta Ask AI 1 הההההההההההההההההההההה…" at bounding box center [784, 391] width 1568 height 782
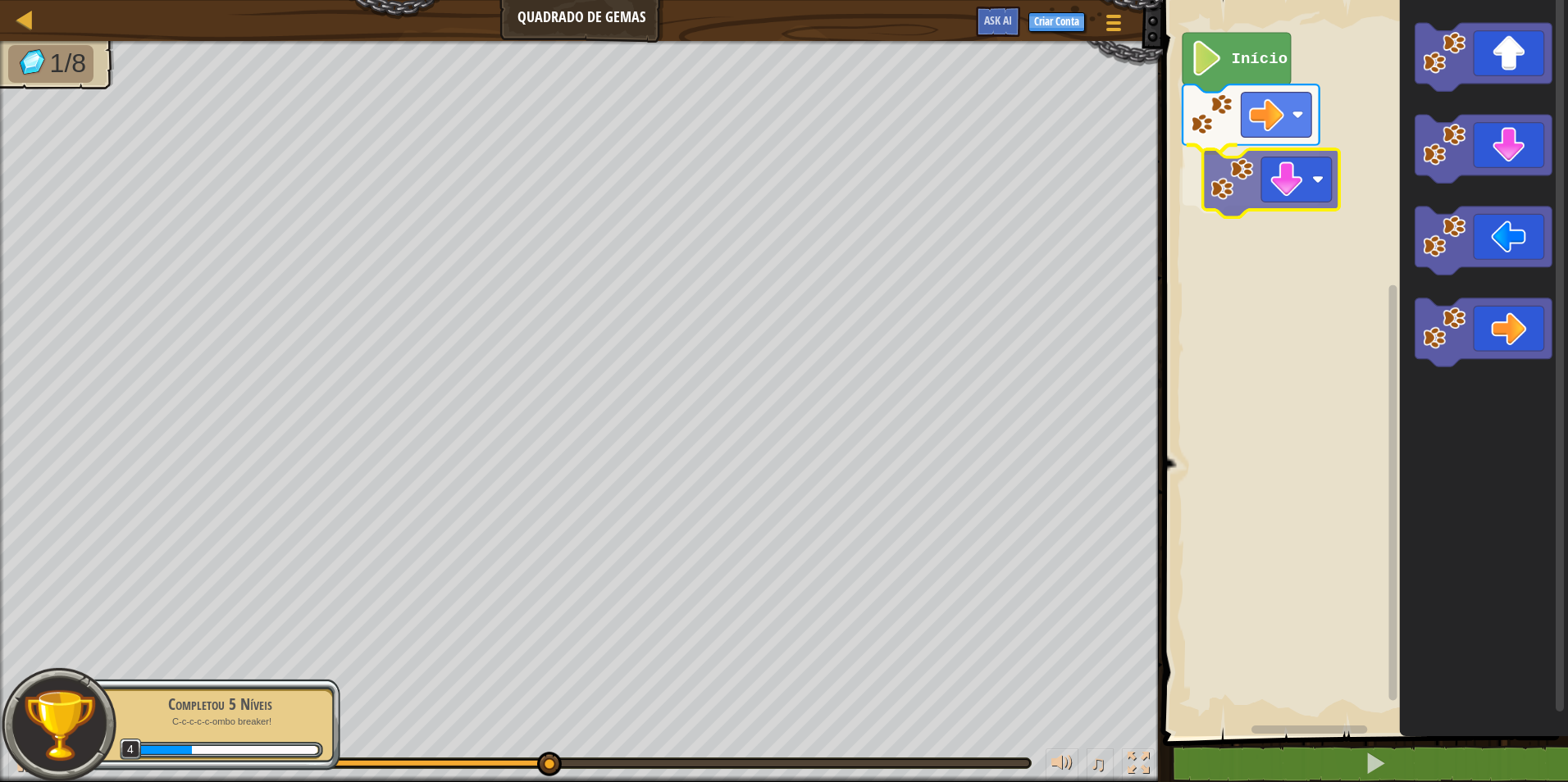
click at [1311, 159] on div "Início" at bounding box center [1362, 363] width 410 height 744
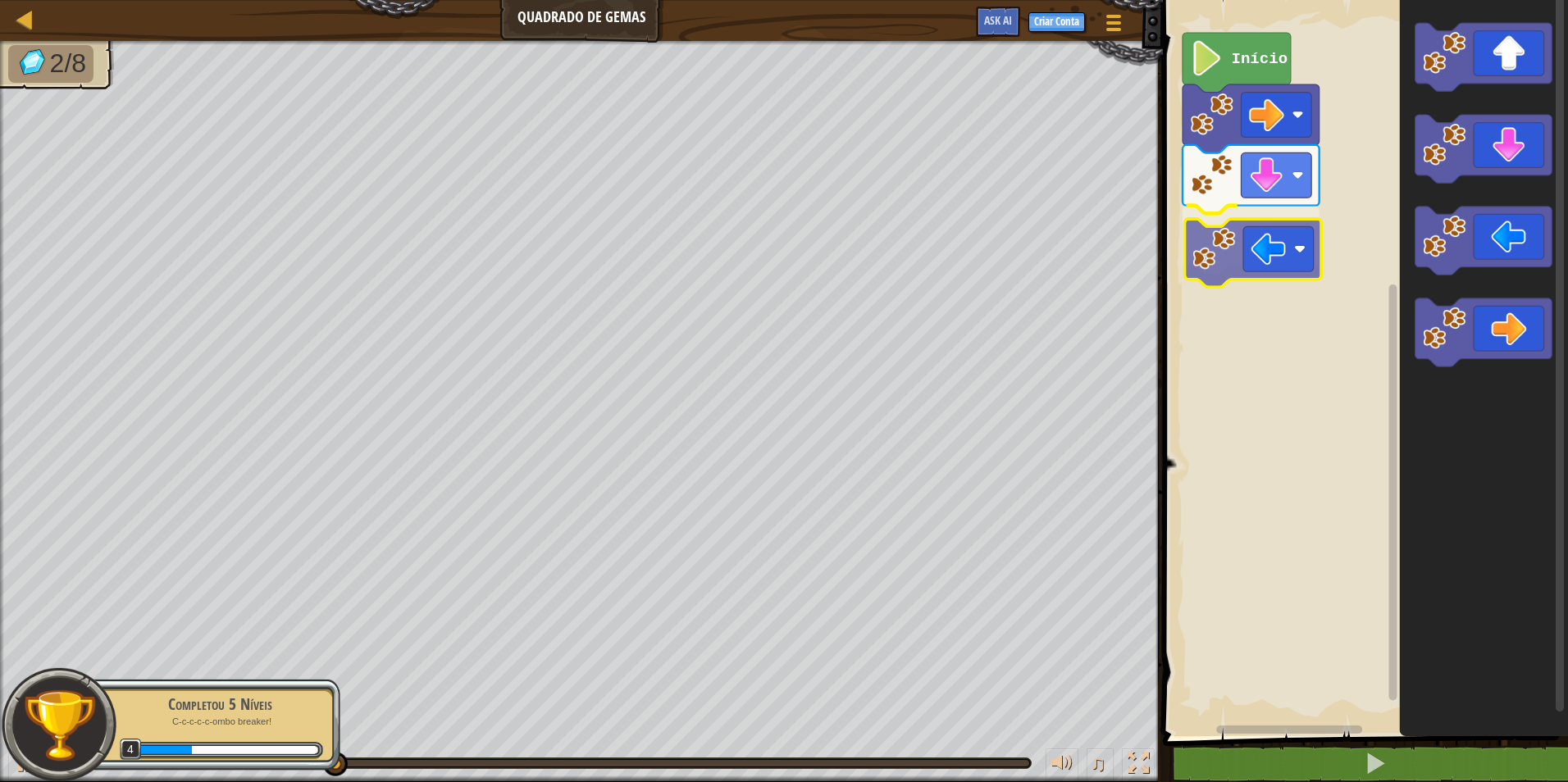
click at [1243, 244] on div "Início" at bounding box center [1362, 363] width 410 height 744
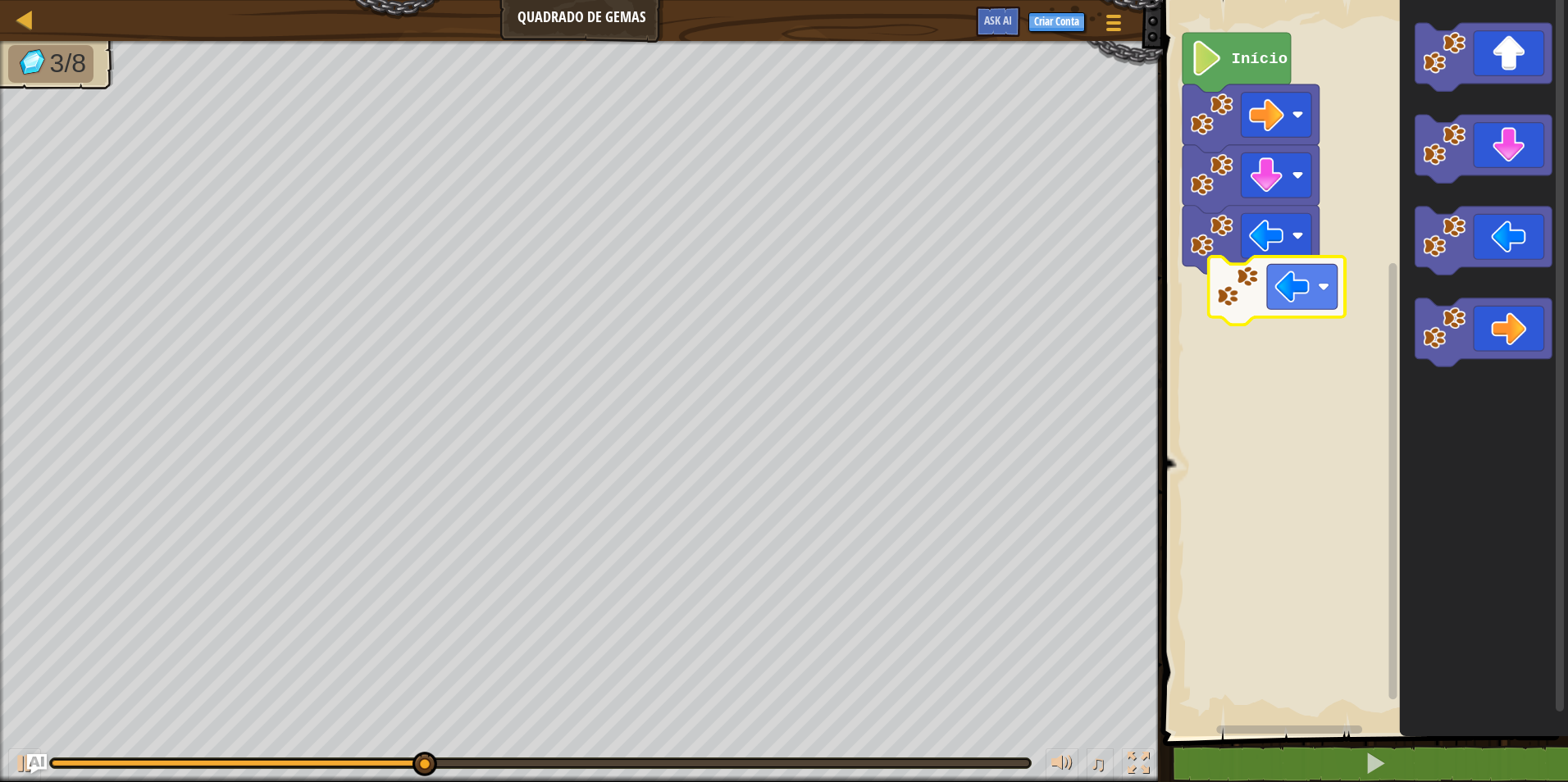
click at [1279, 289] on div "Início" at bounding box center [1362, 363] width 410 height 744
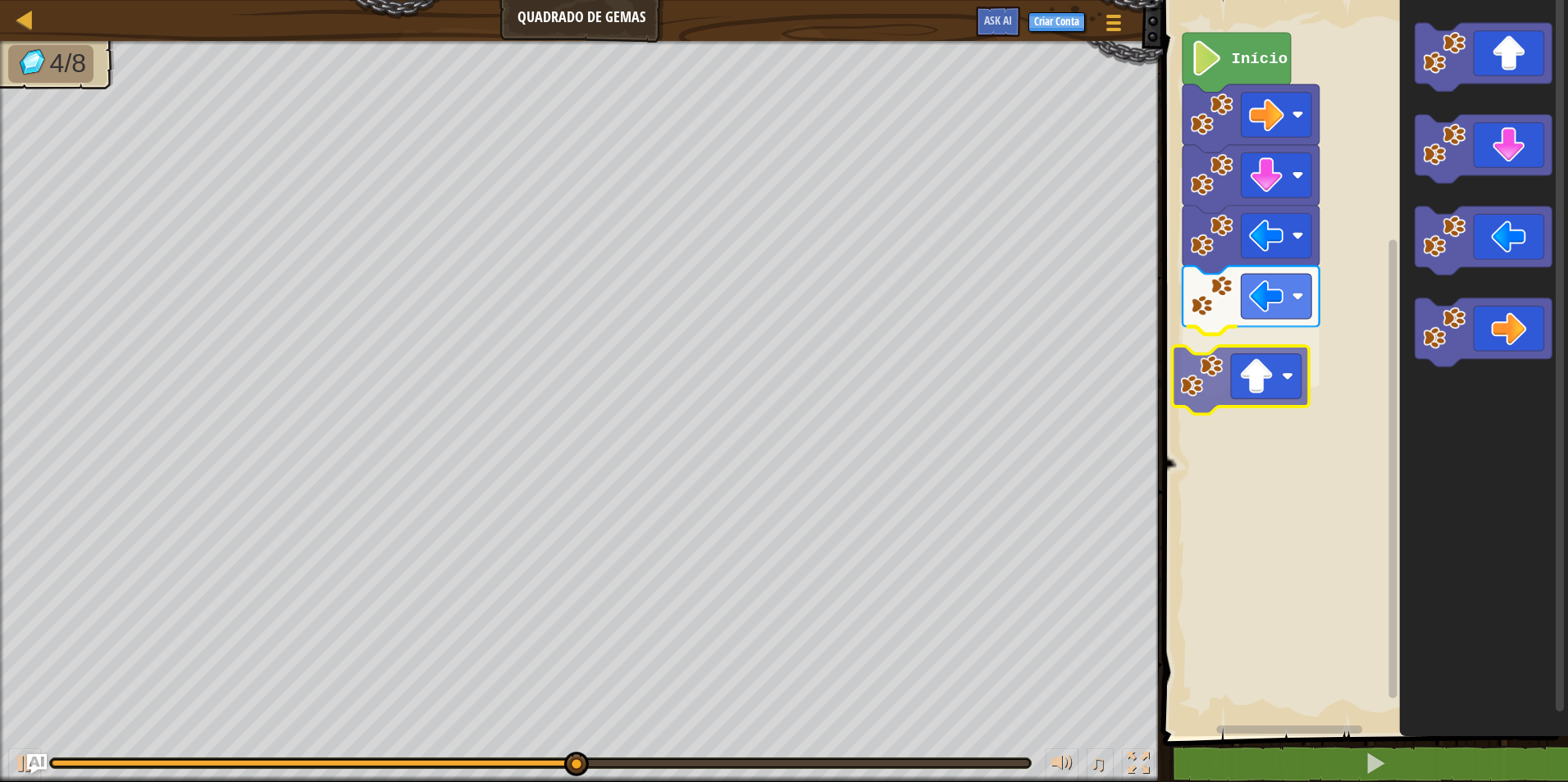
click at [1263, 385] on div "Início" at bounding box center [1362, 363] width 410 height 744
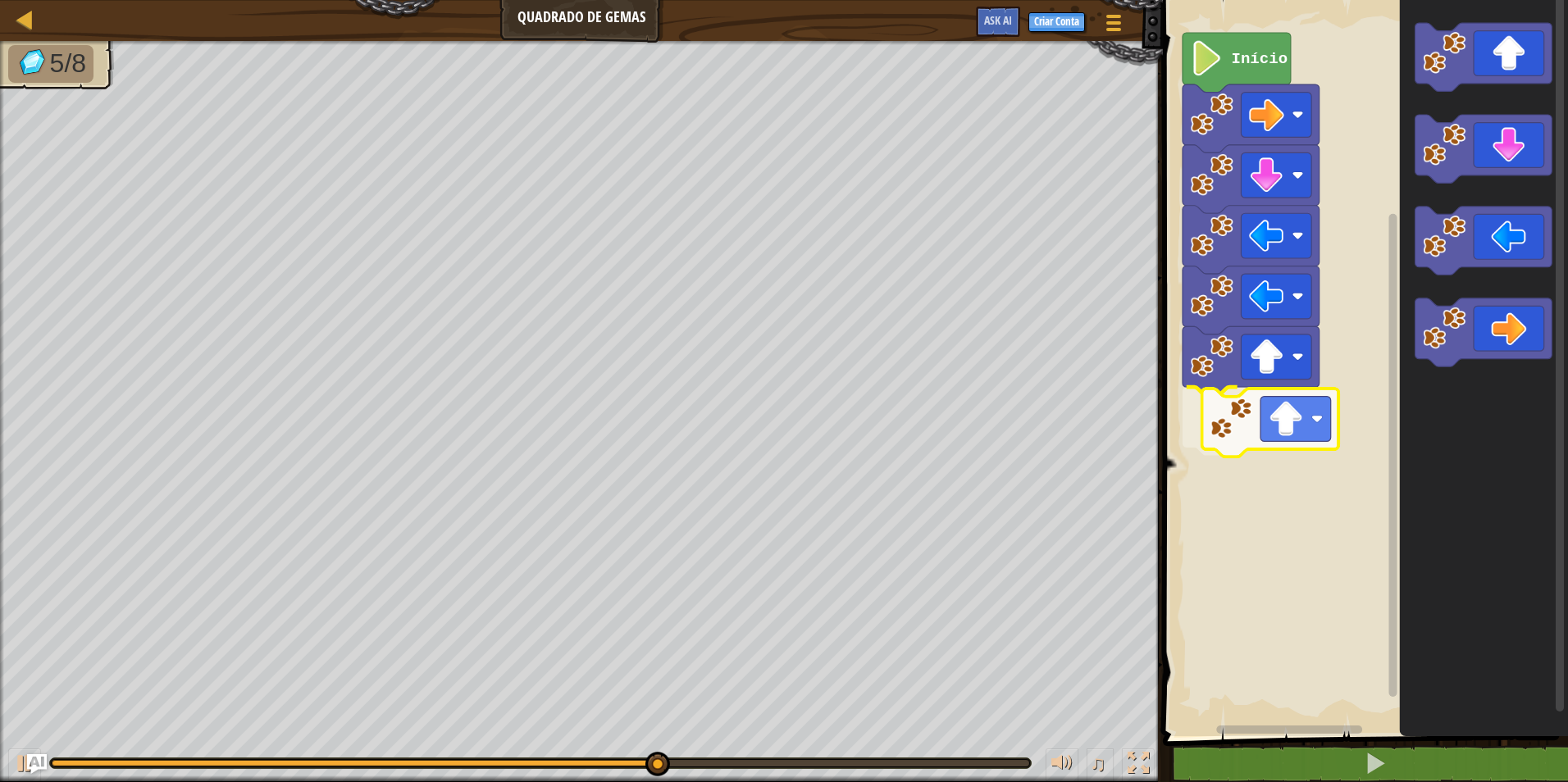
click at [1273, 424] on div "Início" at bounding box center [1362, 363] width 410 height 744
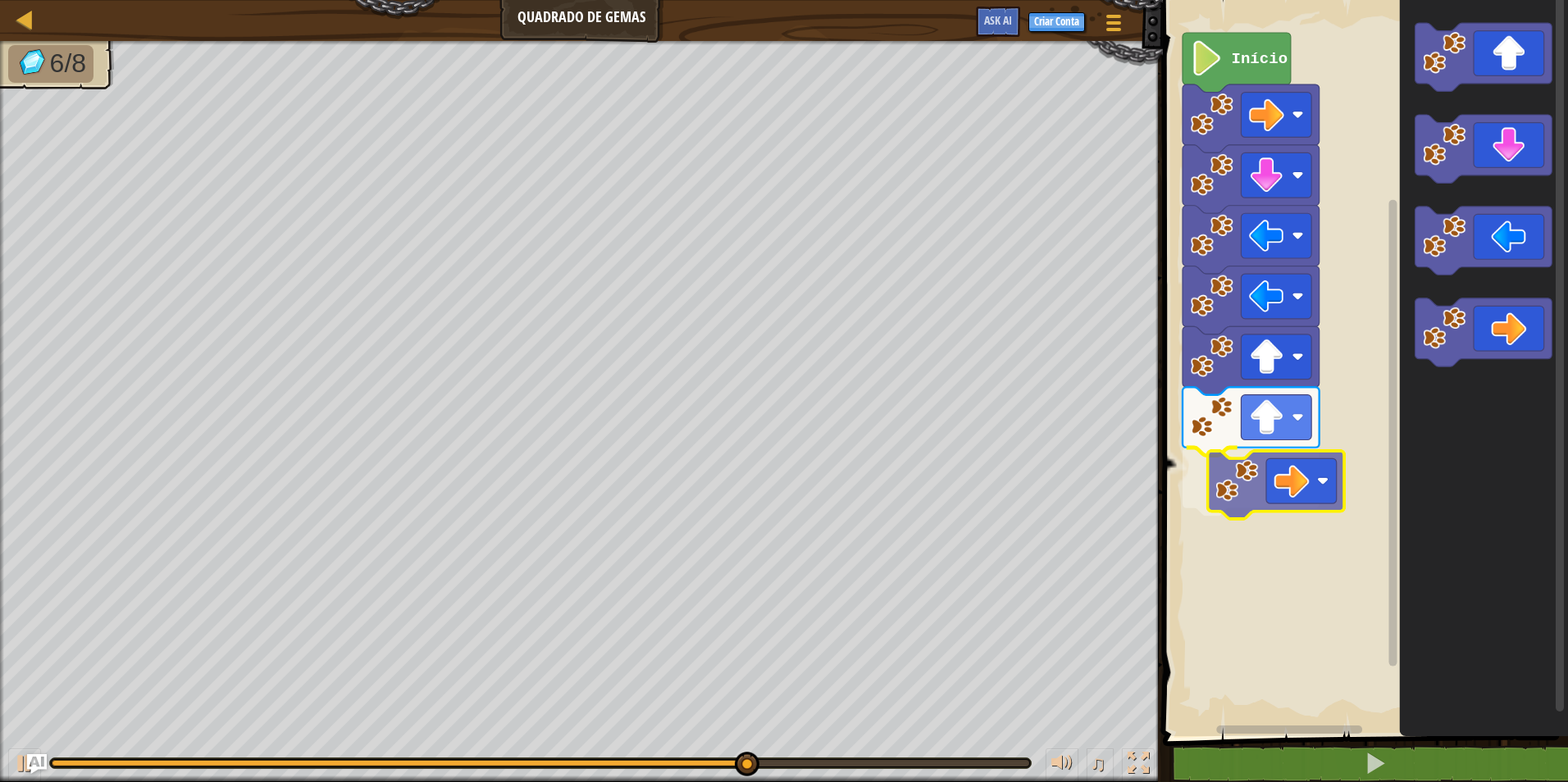
click at [1318, 458] on div "Início" at bounding box center [1362, 363] width 410 height 744
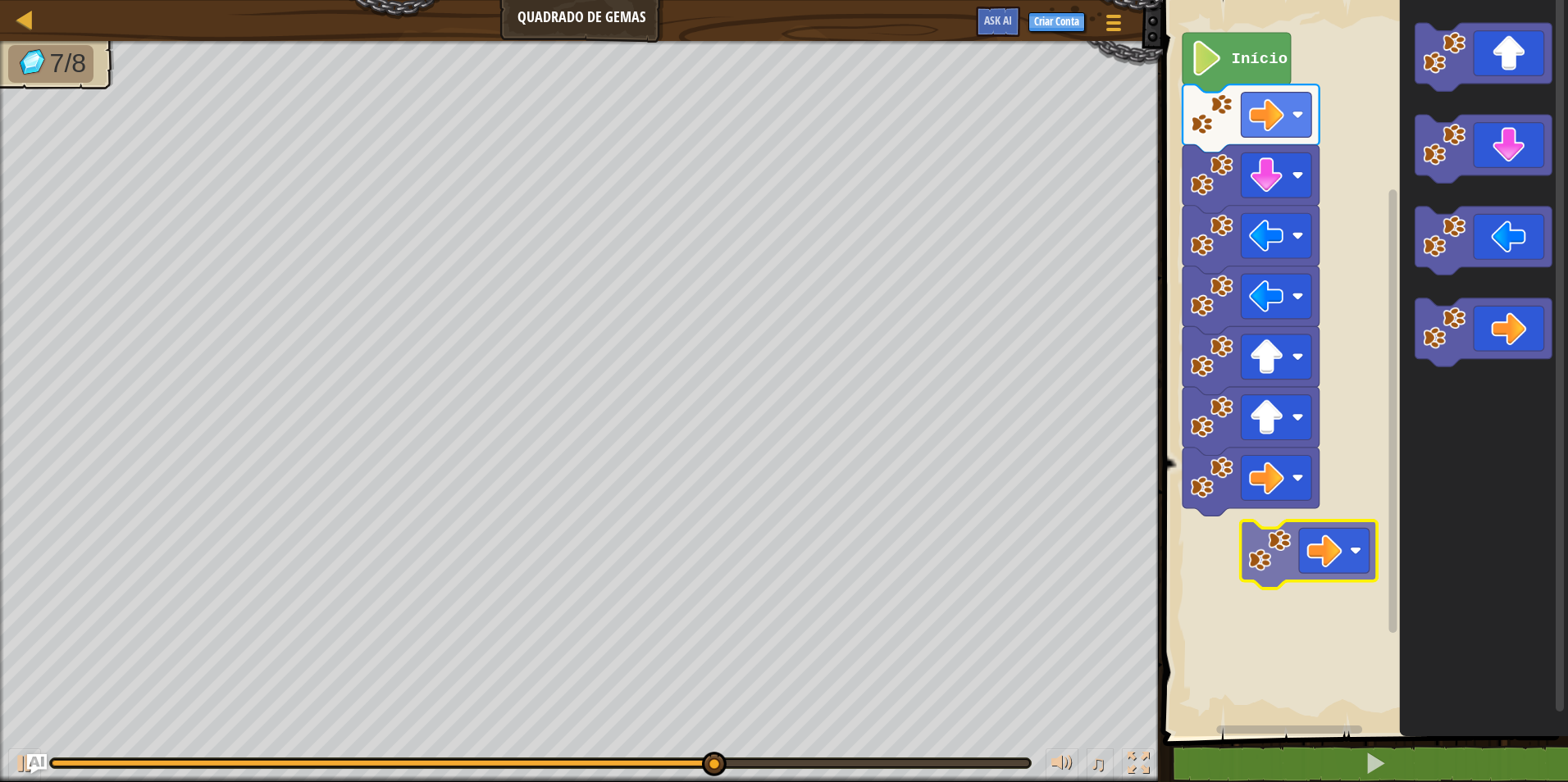
click at [1328, 546] on div "Início" at bounding box center [1362, 363] width 410 height 744
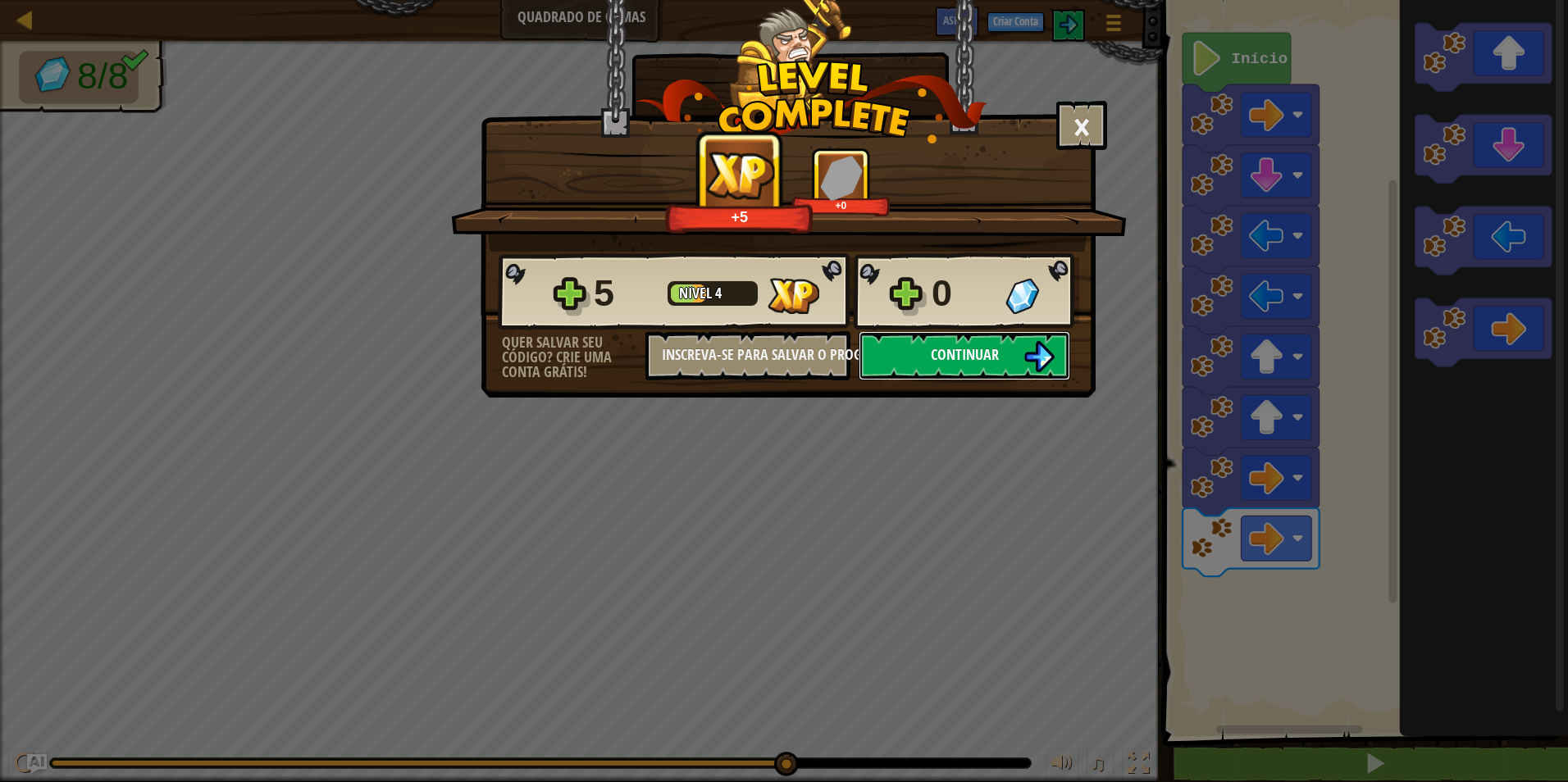
click at [976, 345] on span "Continuar" at bounding box center [965, 355] width 68 height 20
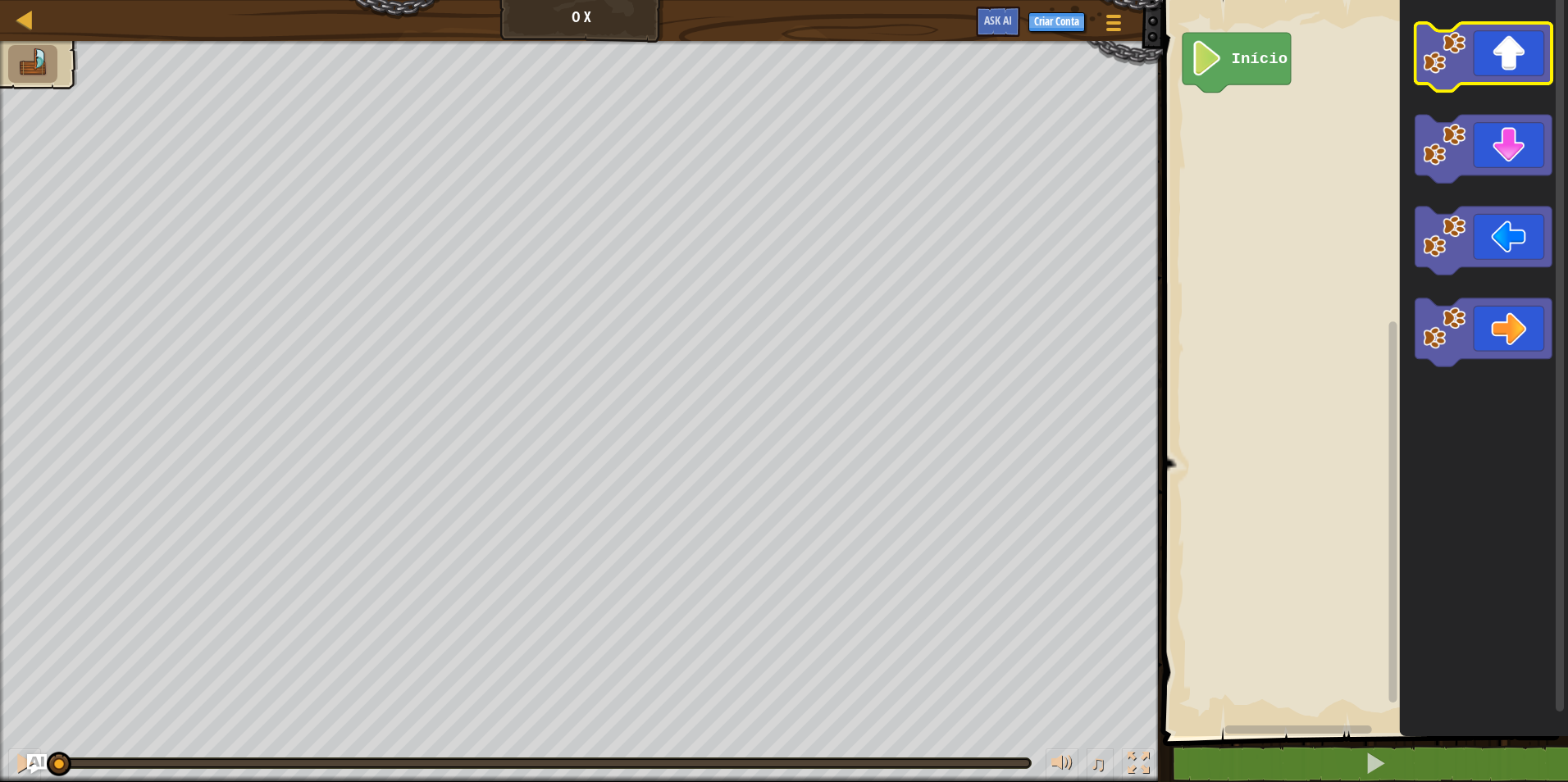
click at [1488, 47] on icon "Espaço de trabalho do Blockly" at bounding box center [1484, 363] width 168 height 744
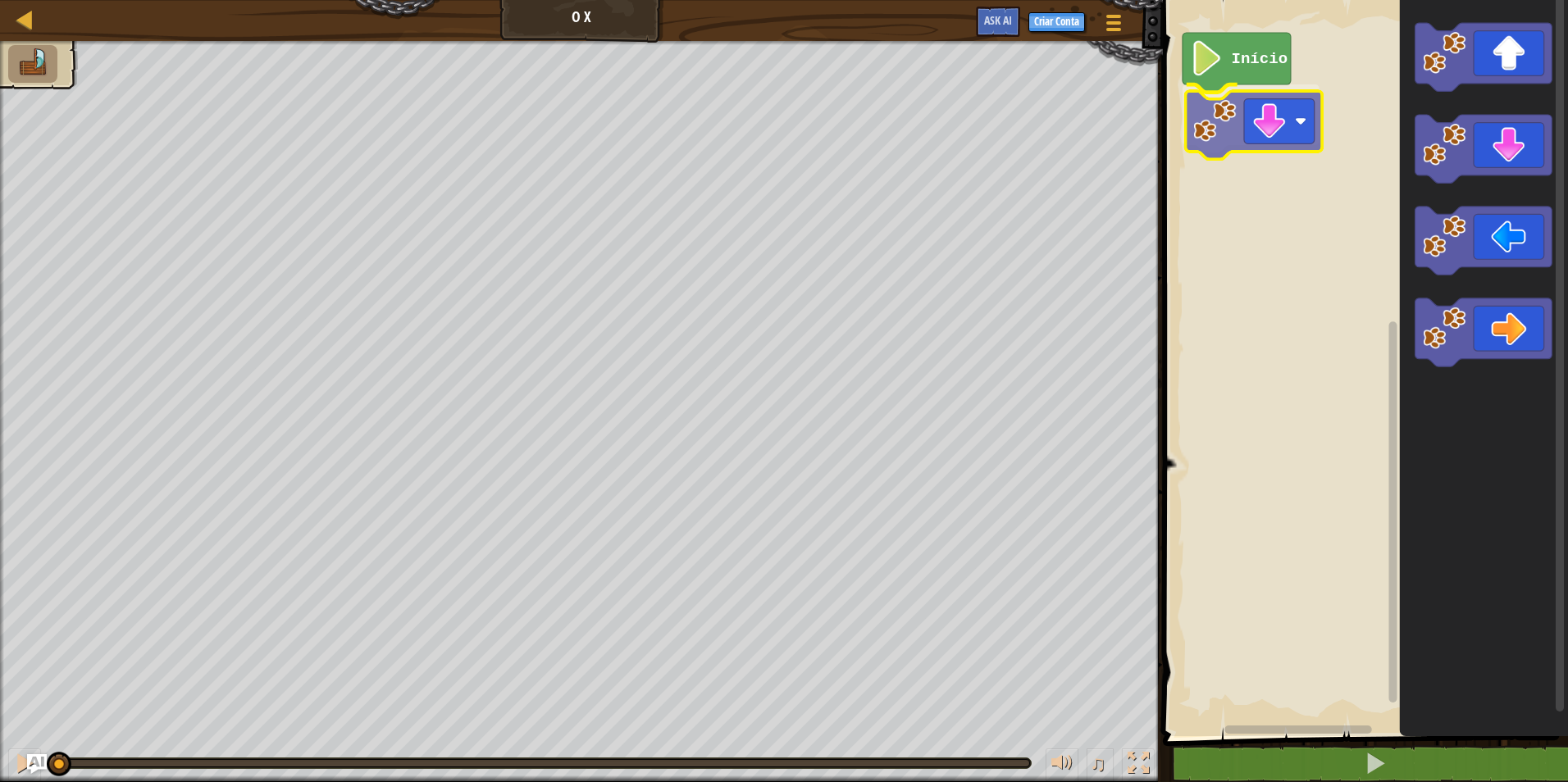
click at [1277, 135] on div "Início" at bounding box center [1362, 363] width 410 height 744
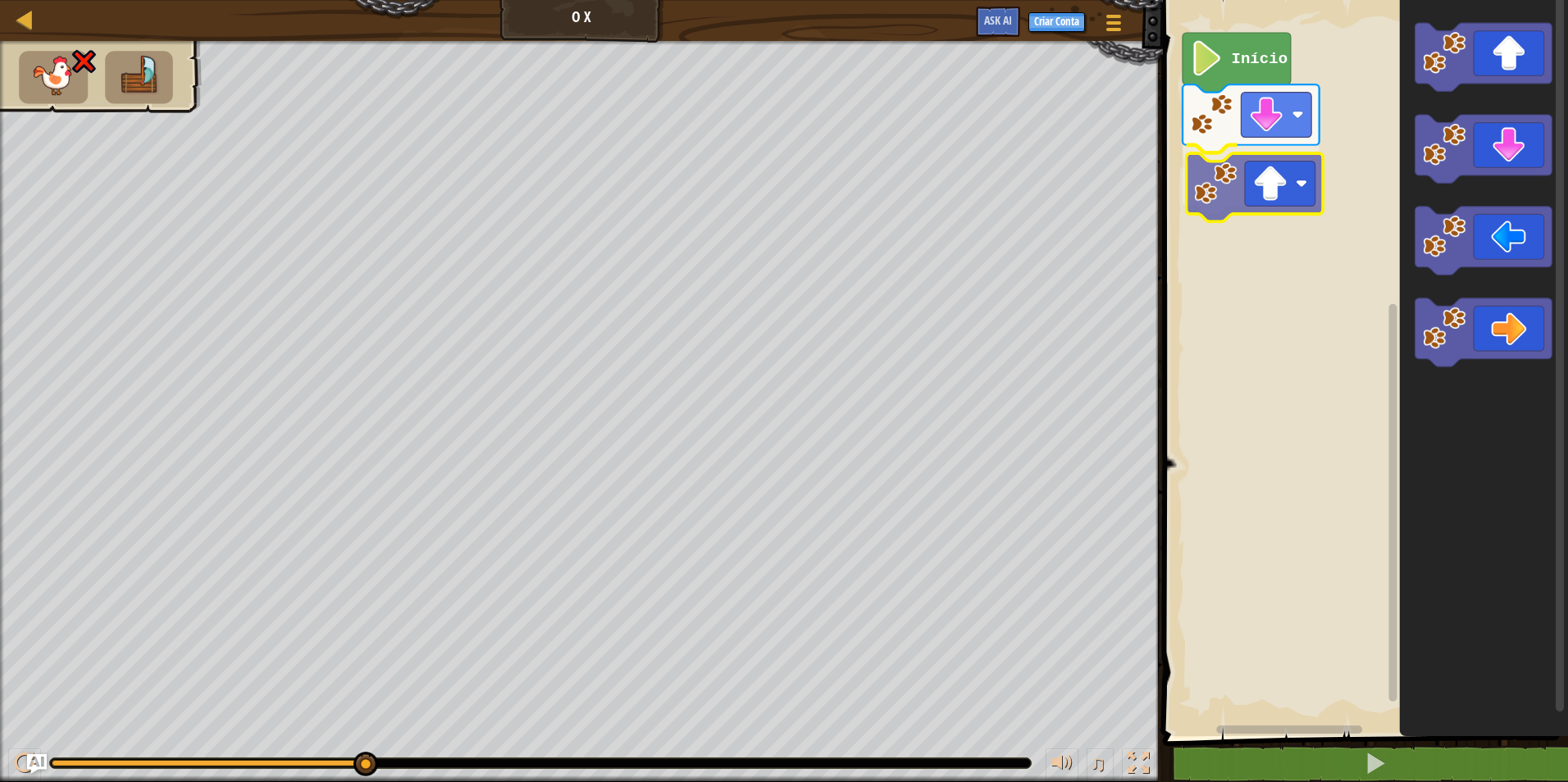
click at [1270, 184] on div "Início" at bounding box center [1362, 363] width 410 height 744
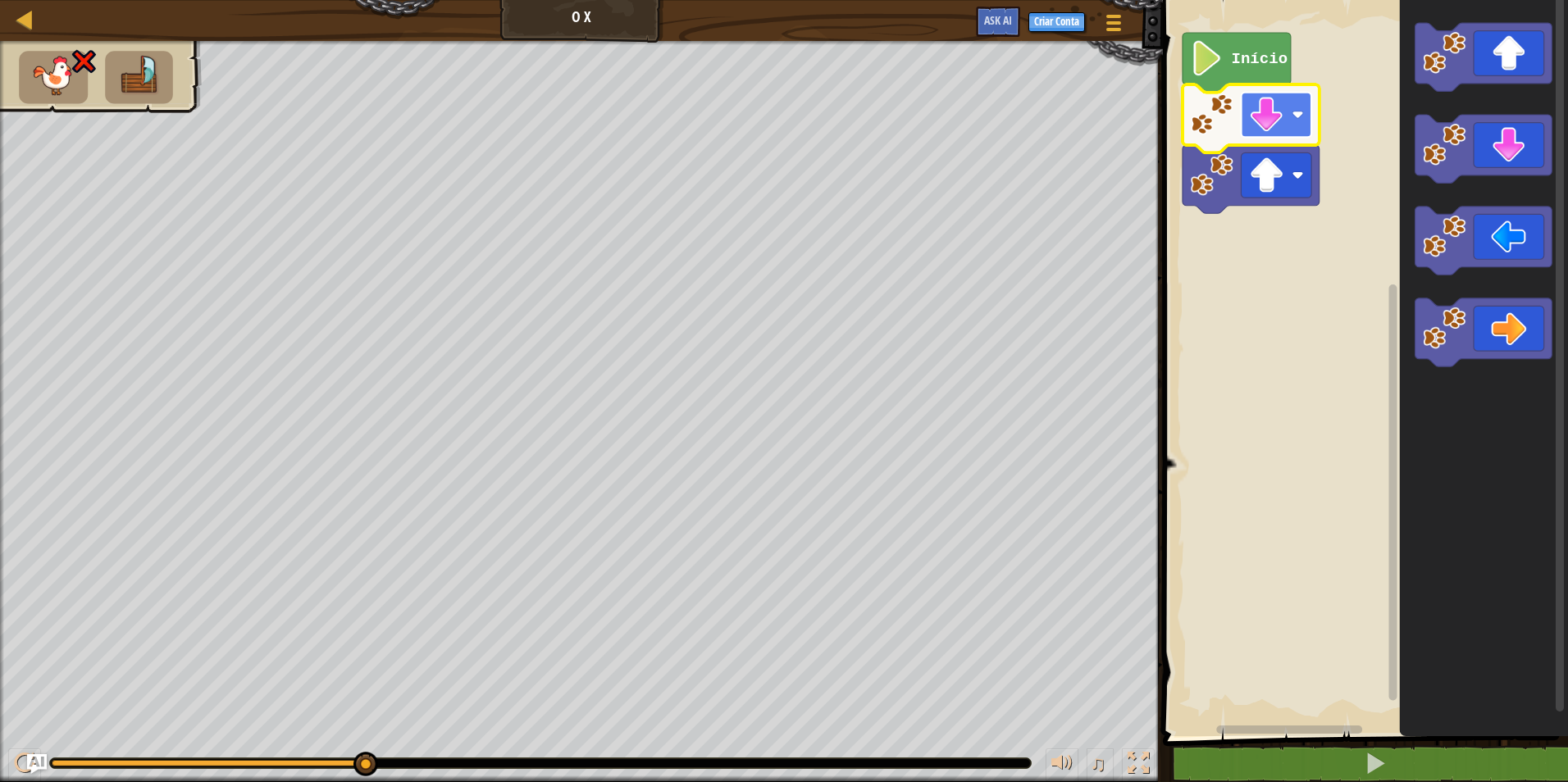
click at [1277, 130] on image "Espaço de trabalho do Blockly" at bounding box center [1266, 114] width 35 height 35
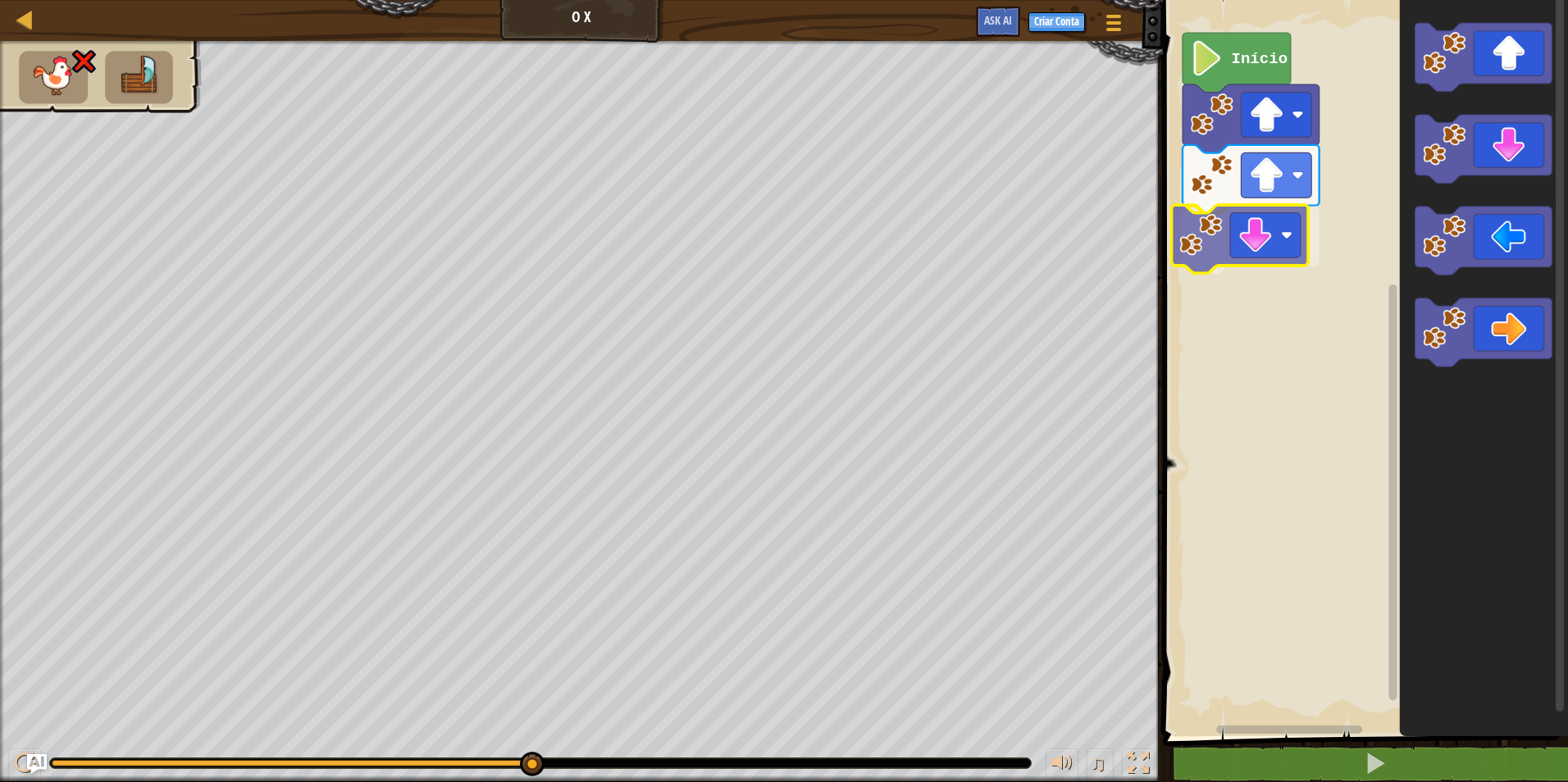
click at [1288, 229] on div "Início" at bounding box center [1362, 363] width 410 height 744
click at [1291, 231] on rect "Espaço de trabalho do Blockly" at bounding box center [1277, 235] width 71 height 45
click at [1306, 171] on rect "Espaço de trabalho do Blockly" at bounding box center [1277, 175] width 71 height 45
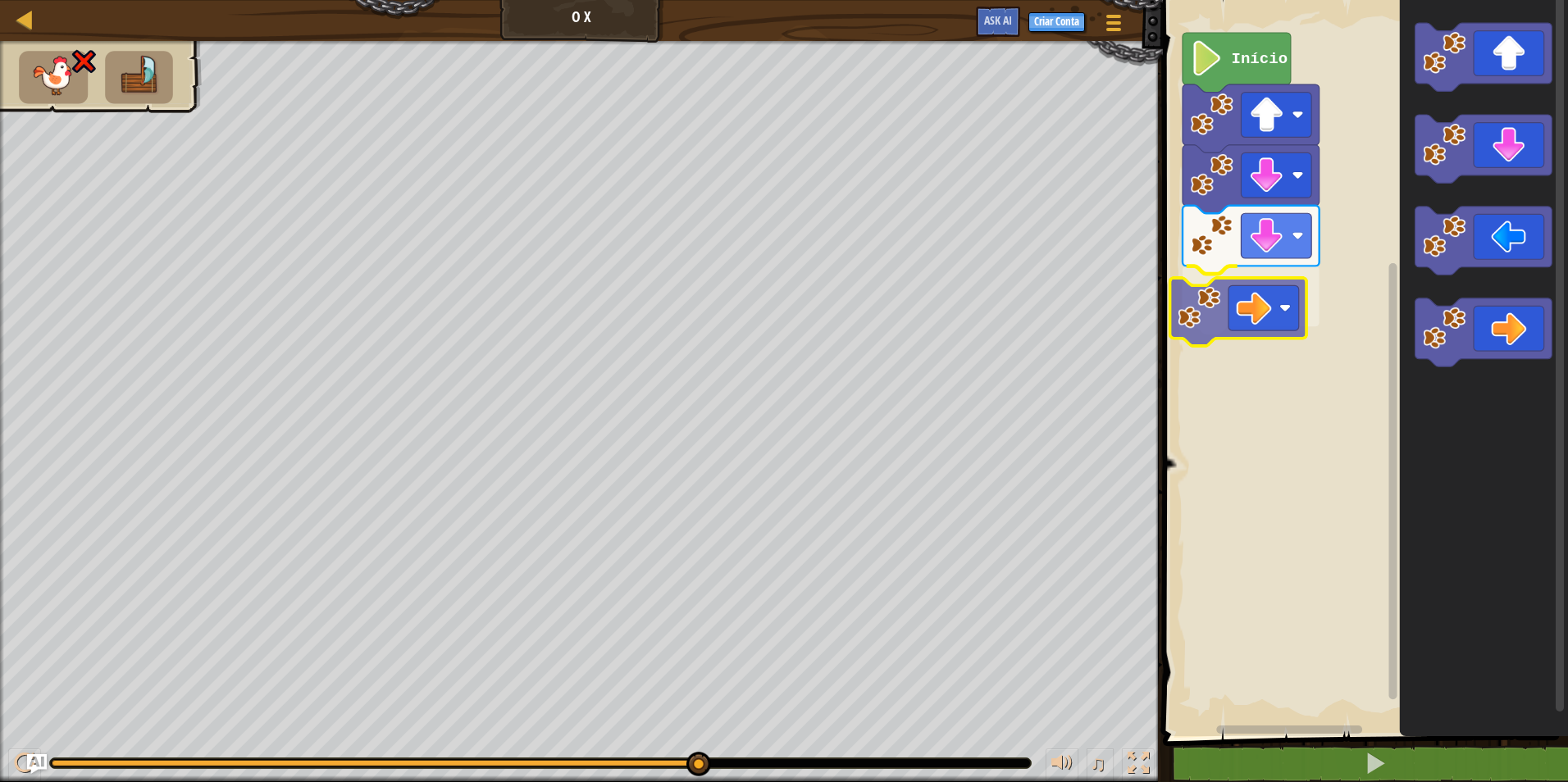
click at [1217, 366] on div "Início" at bounding box center [1362, 363] width 410 height 744
click at [1286, 310] on rect "Espaço de trabalho do Blockly" at bounding box center [1277, 296] width 71 height 45
click at [1264, 324] on icon "Espaço de trabalho do Blockly" at bounding box center [1251, 300] width 137 height 68
click at [1270, 301] on image "Espaço de trabalho do Blockly" at bounding box center [1266, 296] width 35 height 35
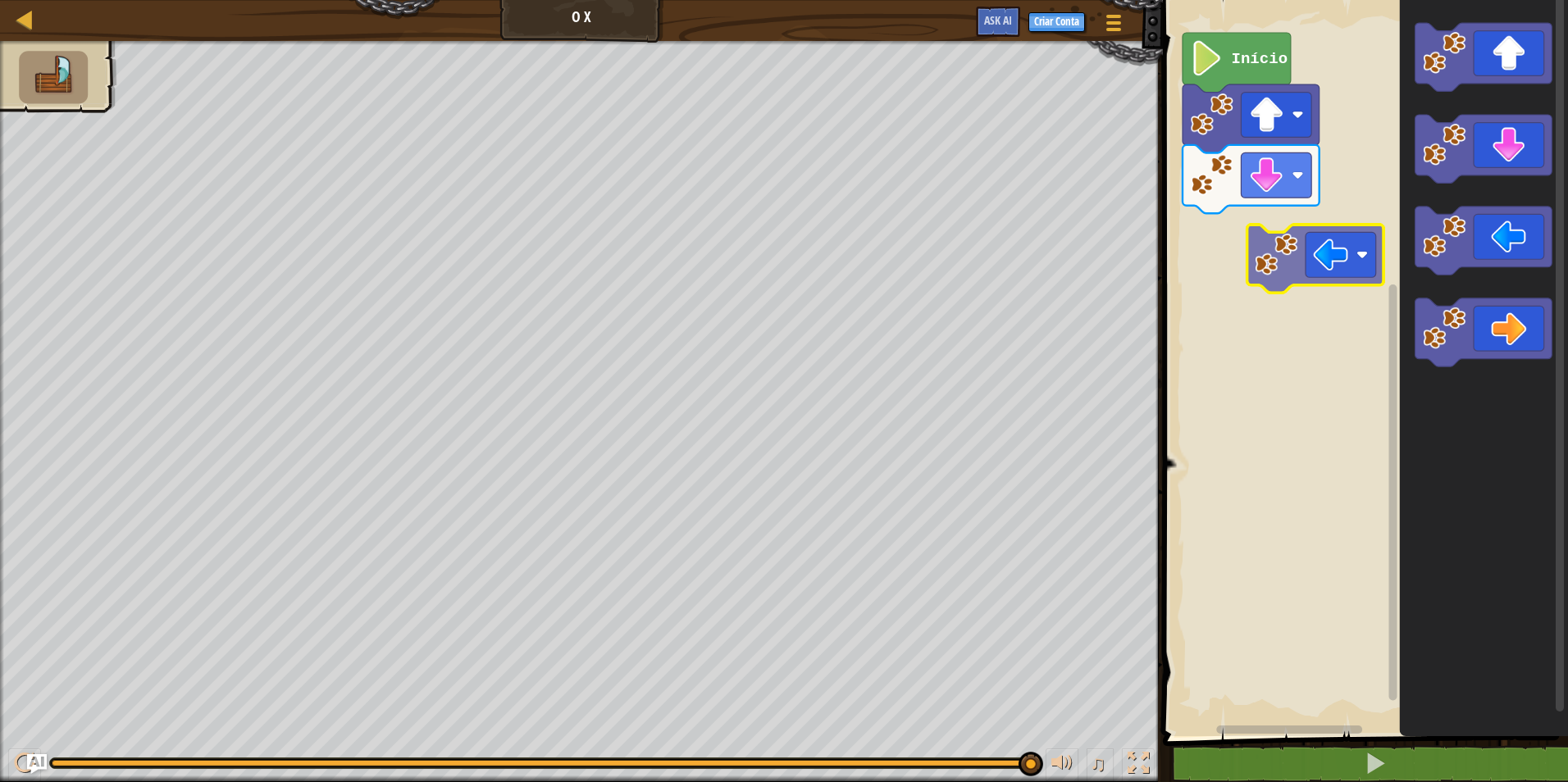
click at [1297, 236] on div "Início" at bounding box center [1362, 363] width 410 height 744
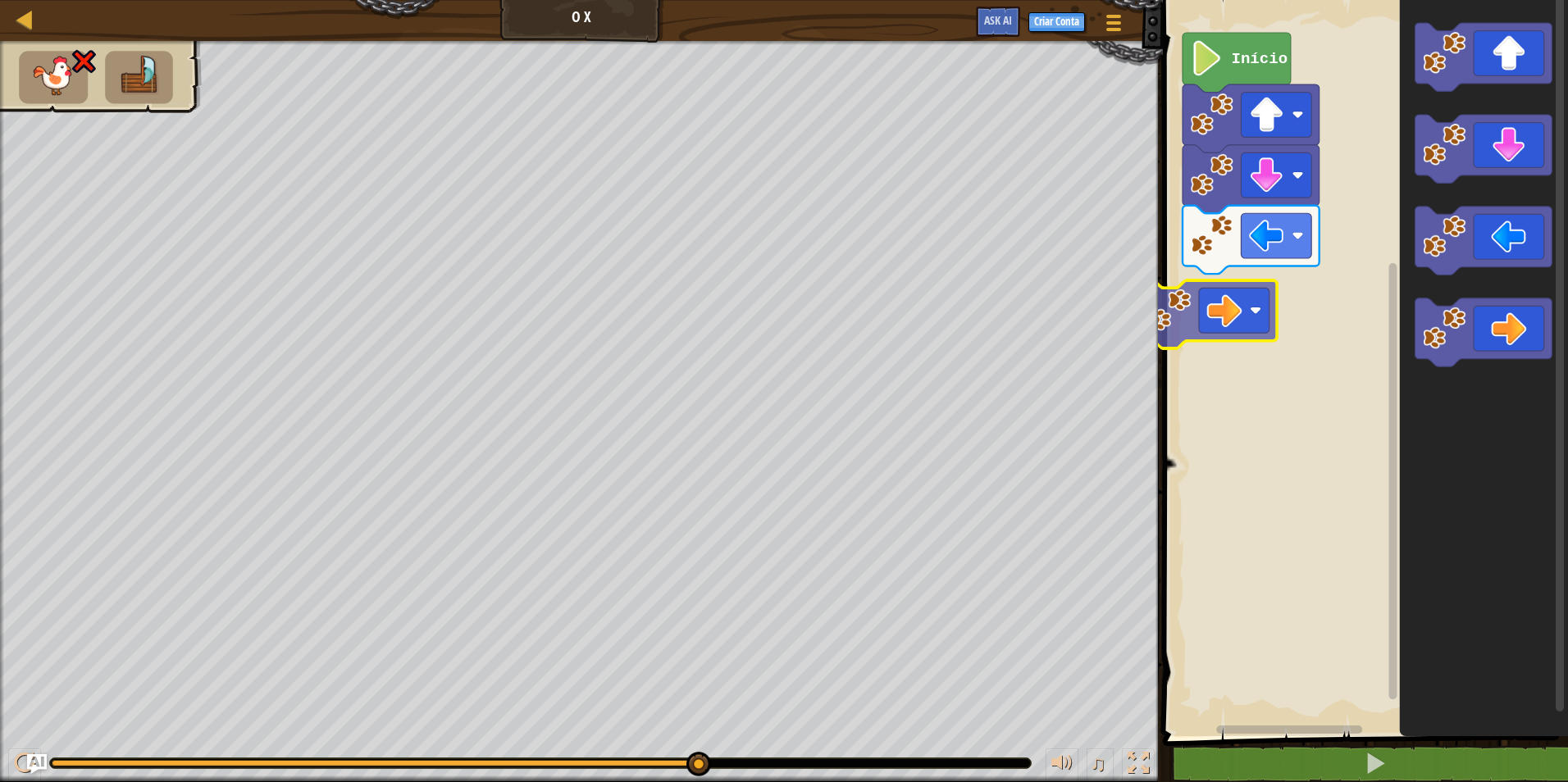
click at [1182, 325] on div "Início" at bounding box center [1362, 363] width 410 height 744
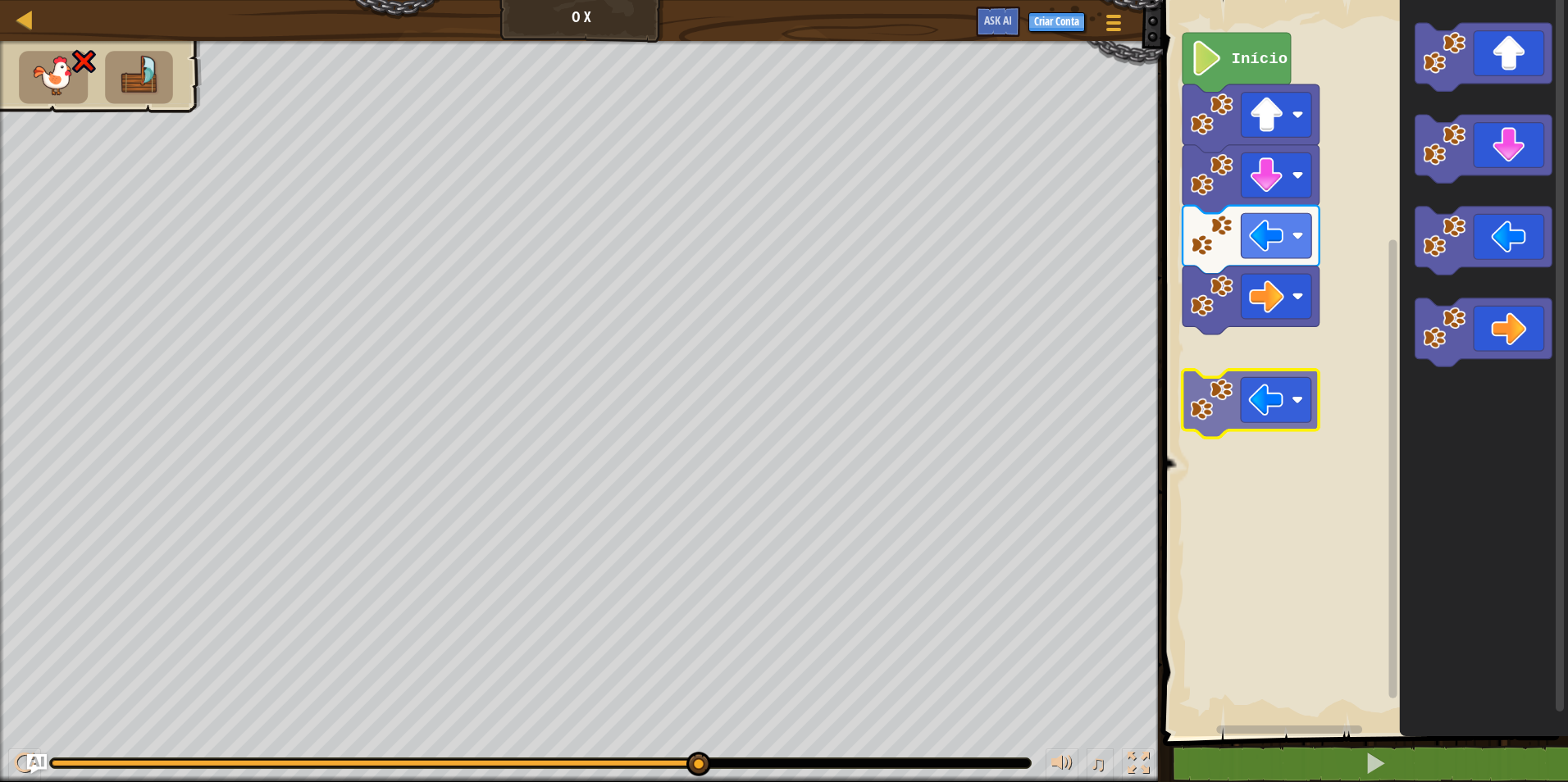
click at [1200, 432] on div "Início" at bounding box center [1362, 363] width 410 height 744
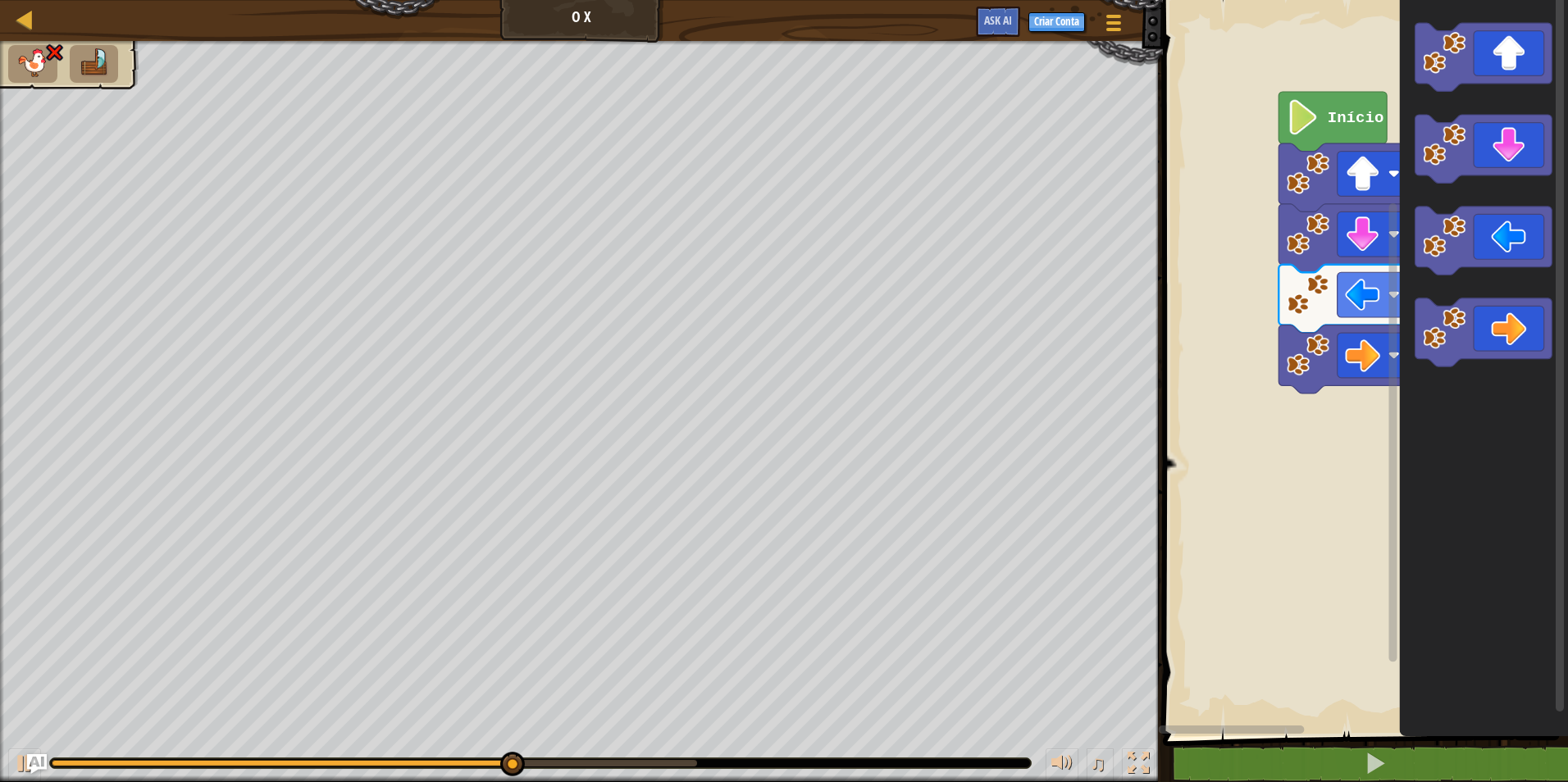
click at [1524, 375] on div "Início" at bounding box center [1362, 363] width 410 height 744
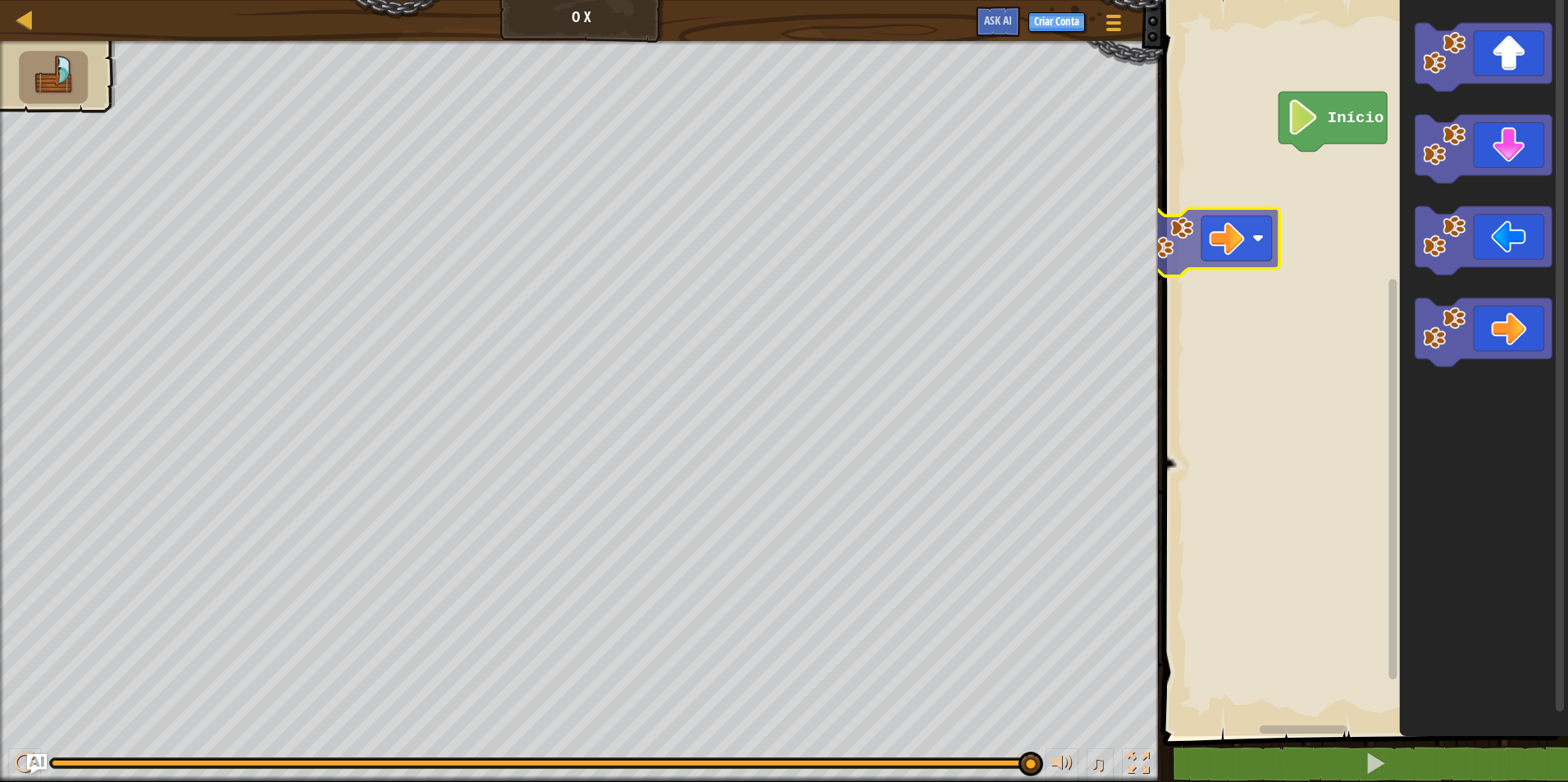
click at [1203, 240] on div "Início" at bounding box center [1362, 363] width 410 height 744
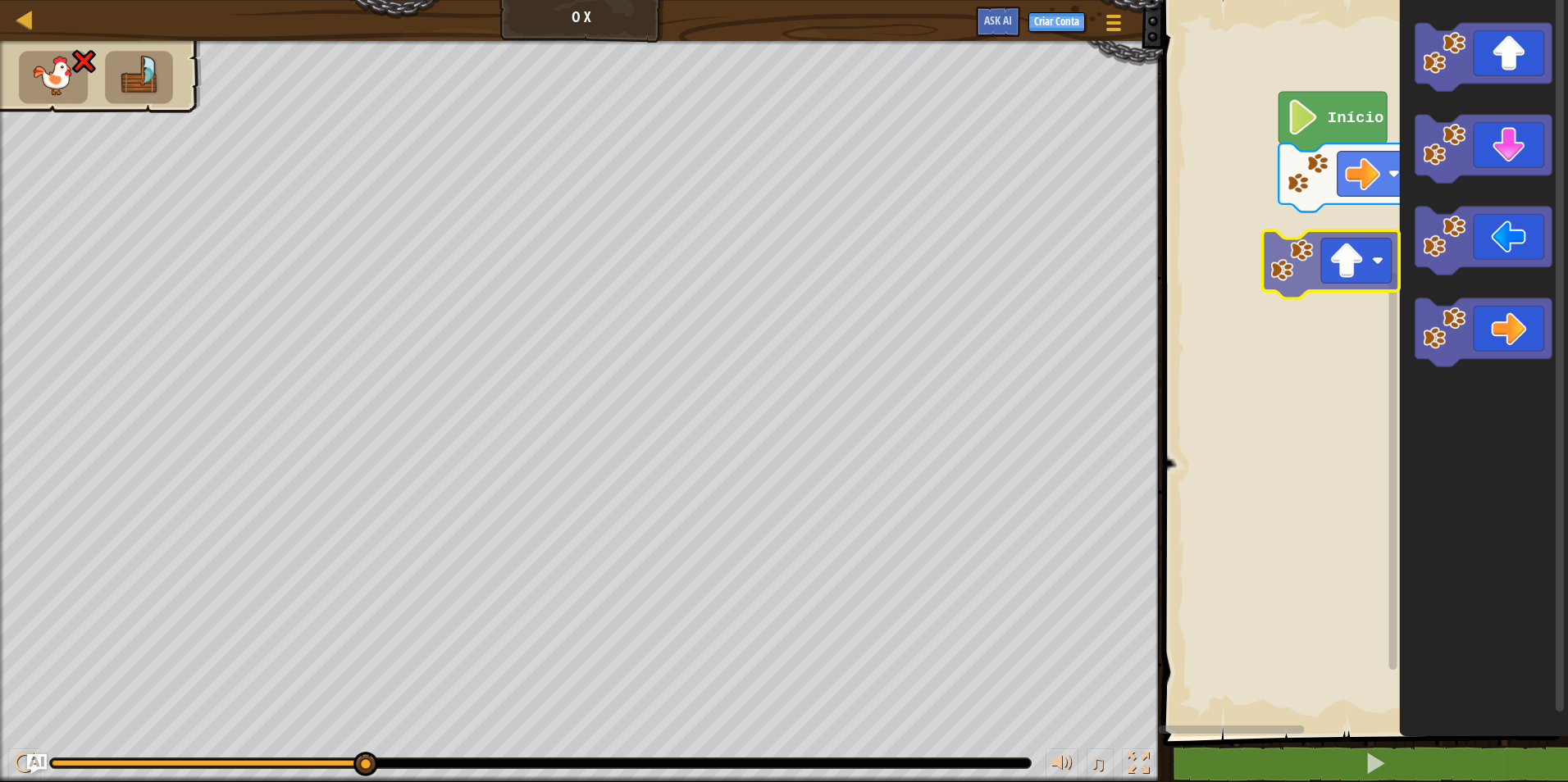
click at [1347, 253] on div "Início" at bounding box center [1362, 363] width 410 height 744
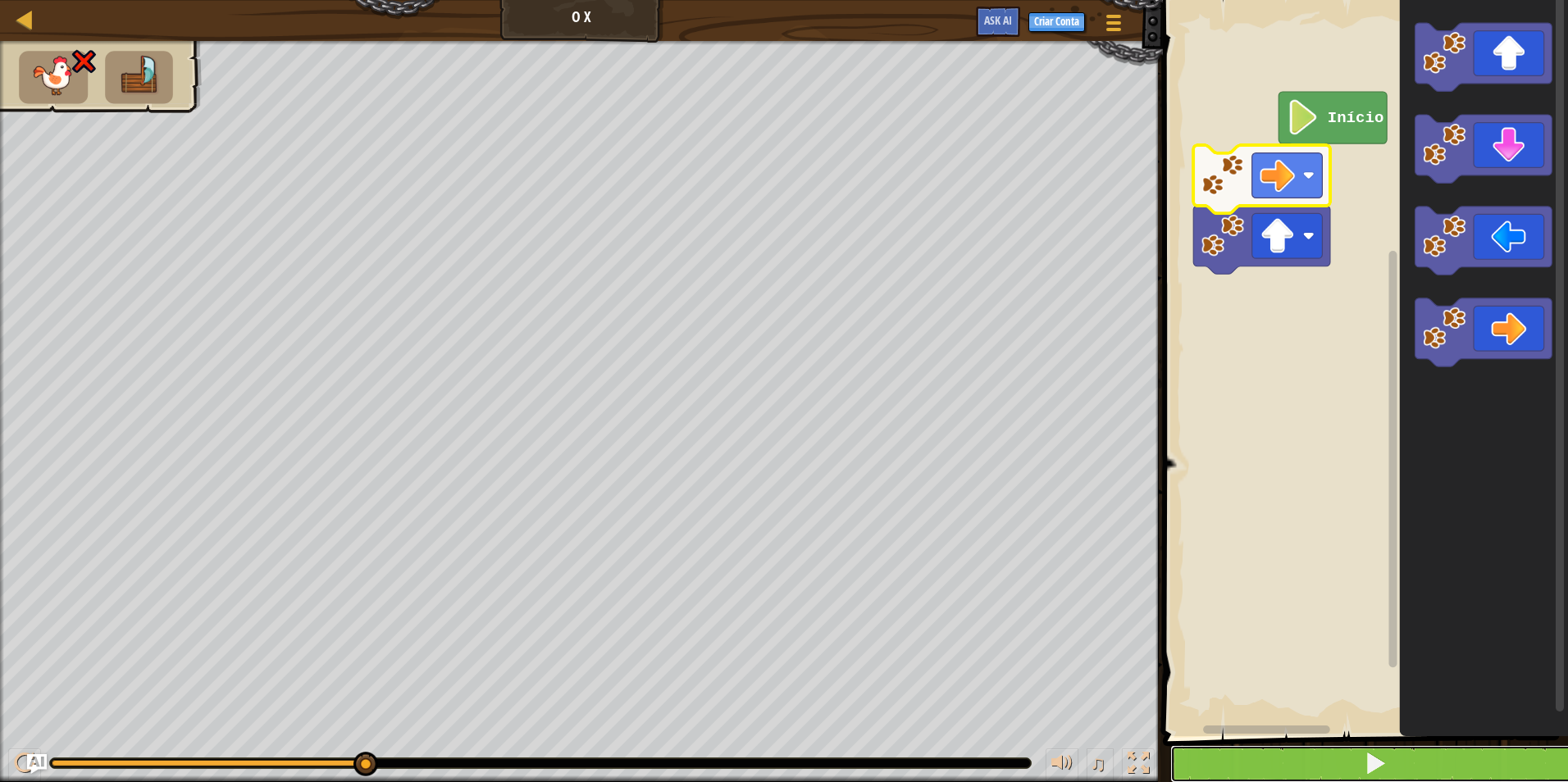
click at [1312, 751] on button at bounding box center [1375, 764] width 410 height 38
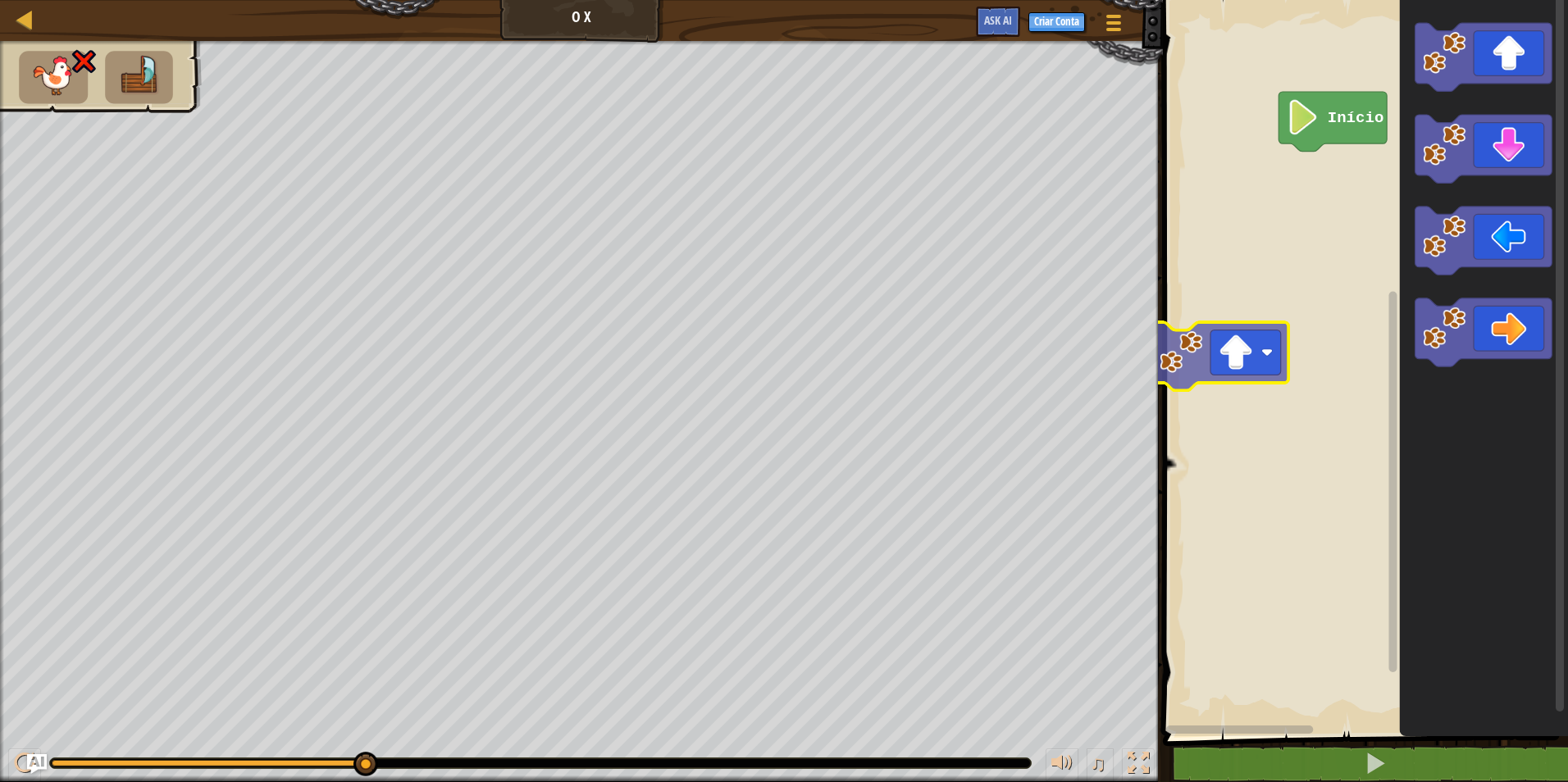
click at [1275, 350] on div "Início" at bounding box center [1362, 363] width 410 height 744
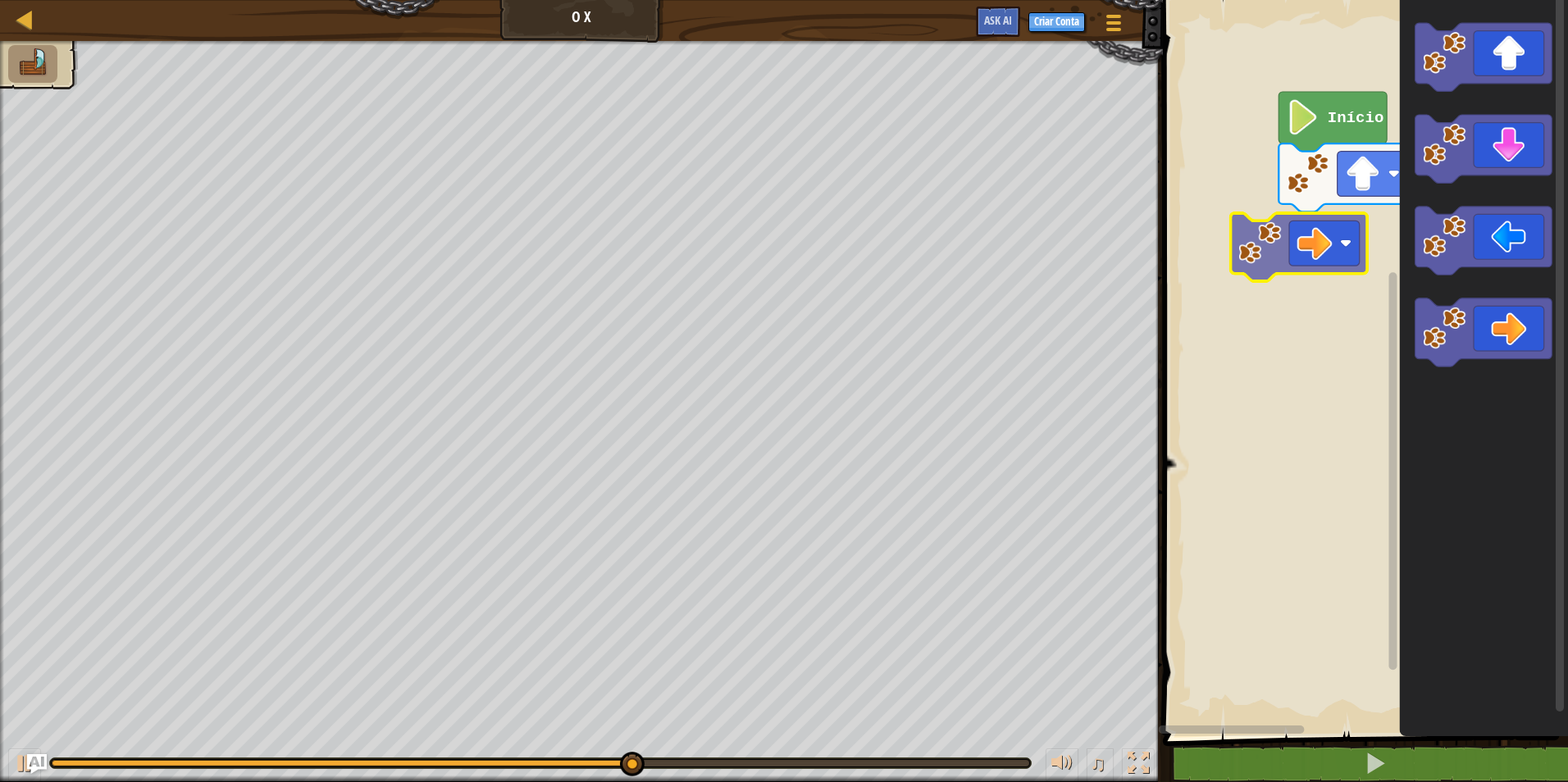
click at [1308, 269] on div "Início" at bounding box center [1362, 363] width 410 height 744
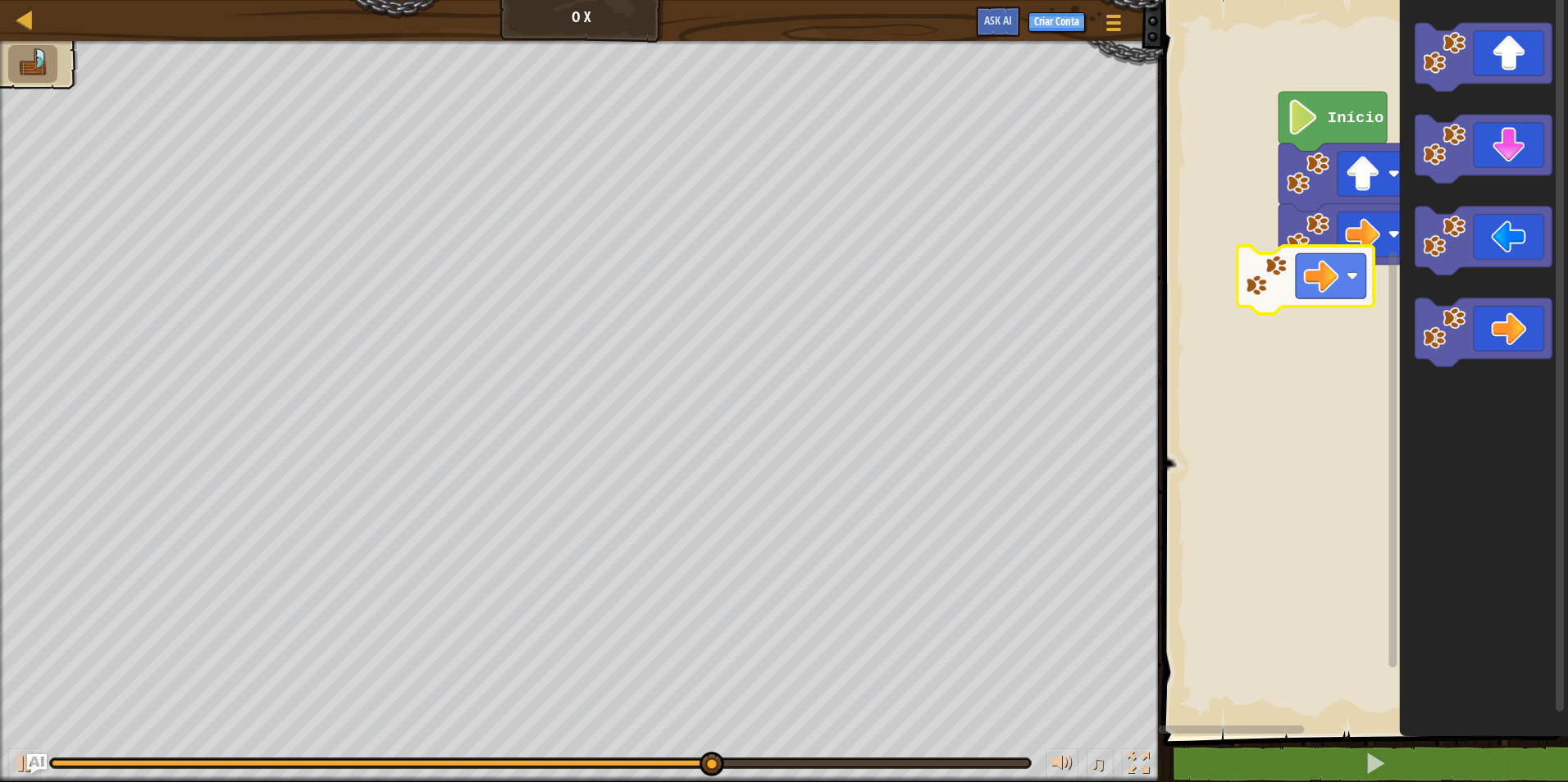
click at [1272, 296] on div "Início" at bounding box center [1362, 363] width 410 height 744
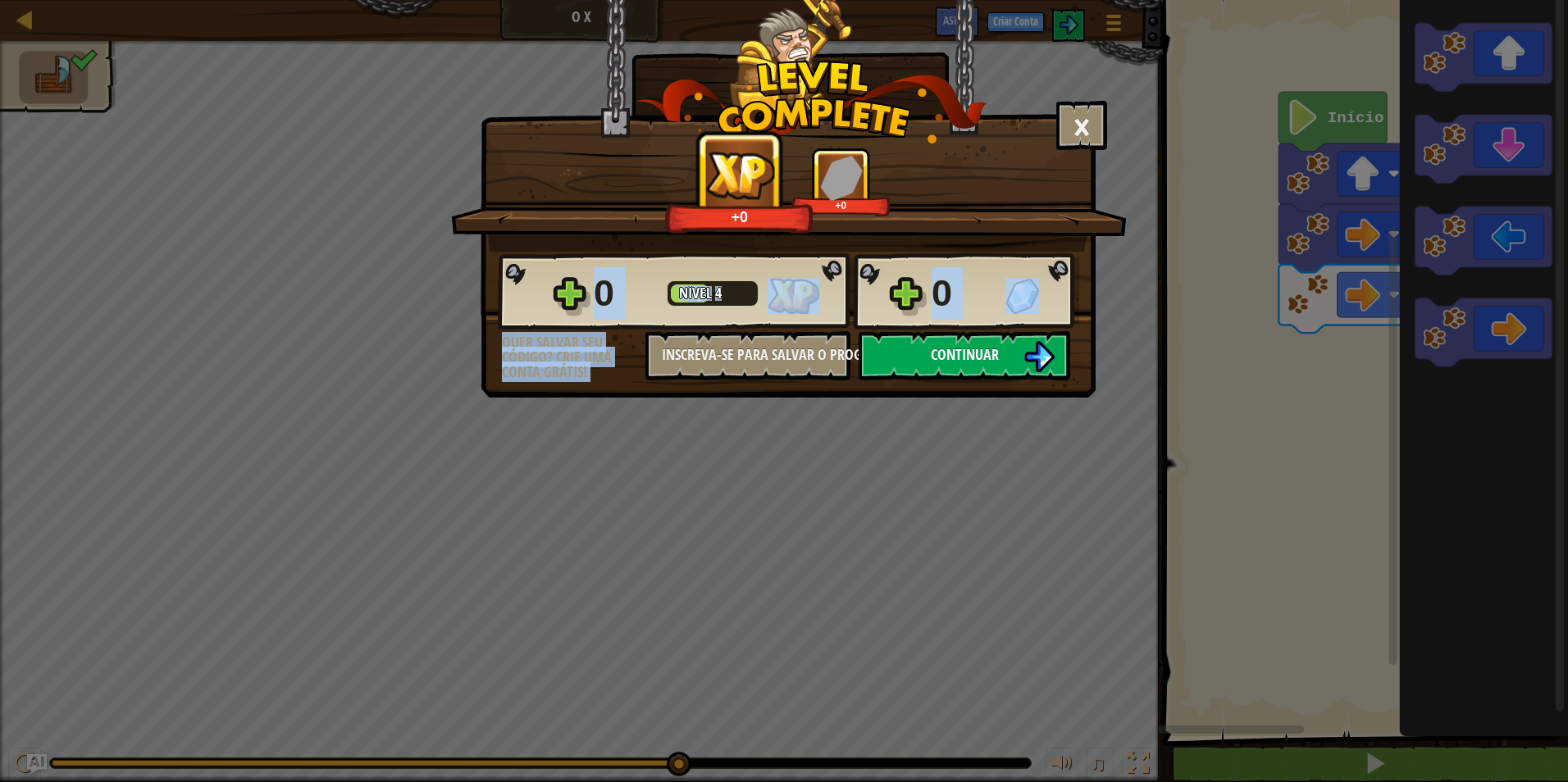
click at [982, 340] on div "0 Nível 4 0 Quer salvar seu código? Crie uma conta grátis! Inscreva-se para sal…" at bounding box center [787, 316] width 613 height 129
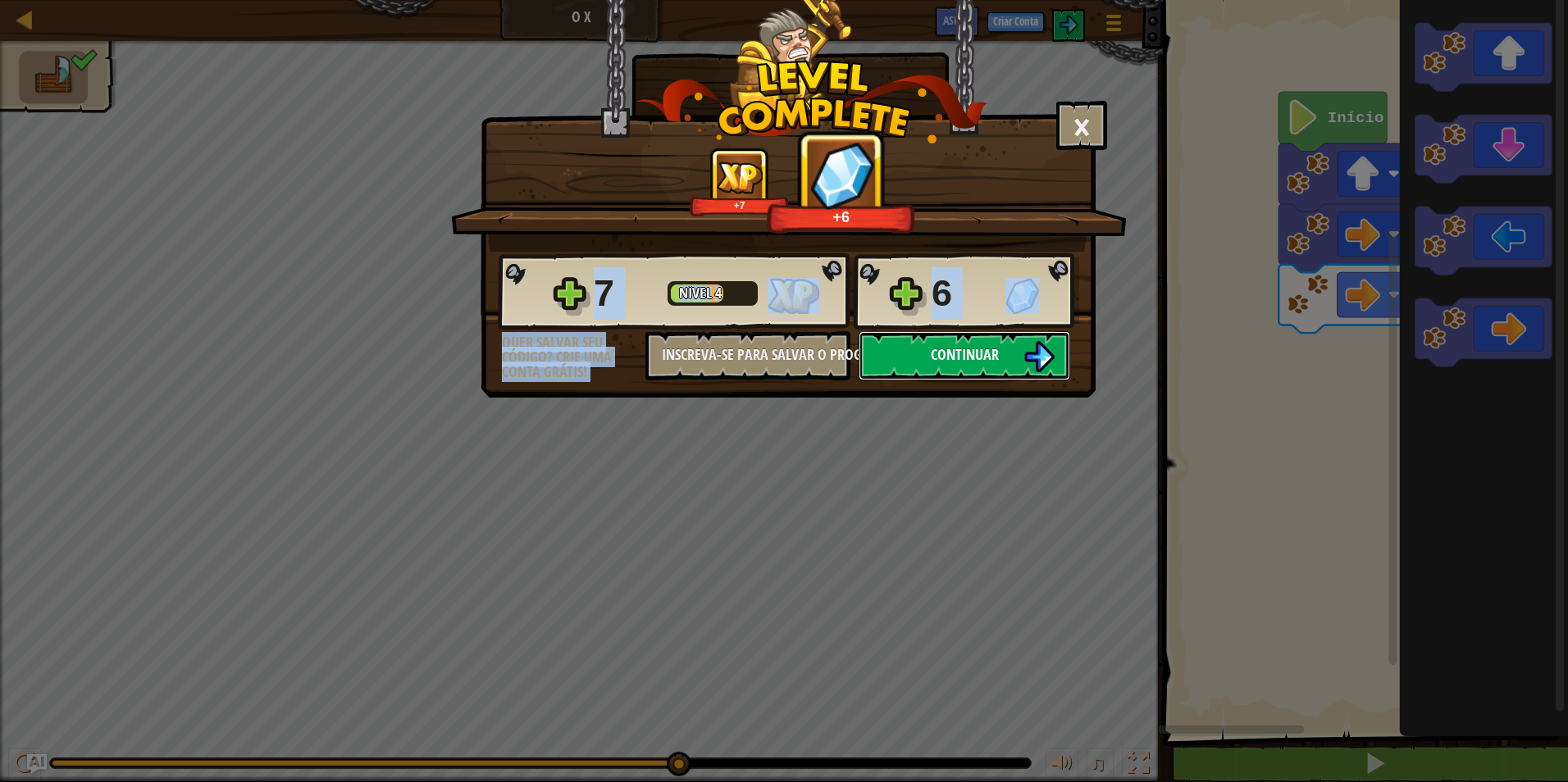
click at [982, 355] on span "Continuar" at bounding box center [965, 355] width 68 height 20
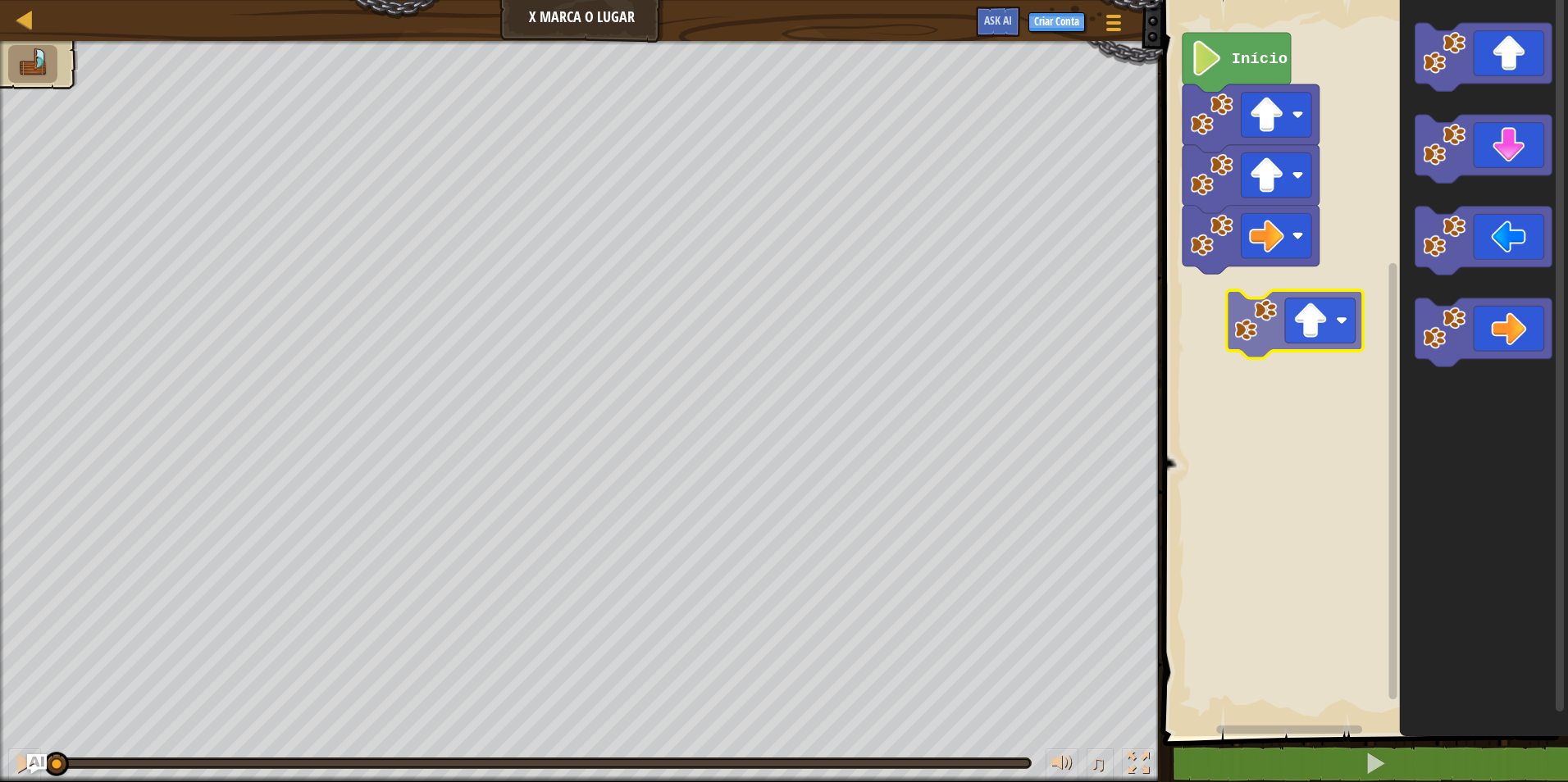
click at [1295, 315] on div "Início" at bounding box center [1362, 363] width 410 height 744
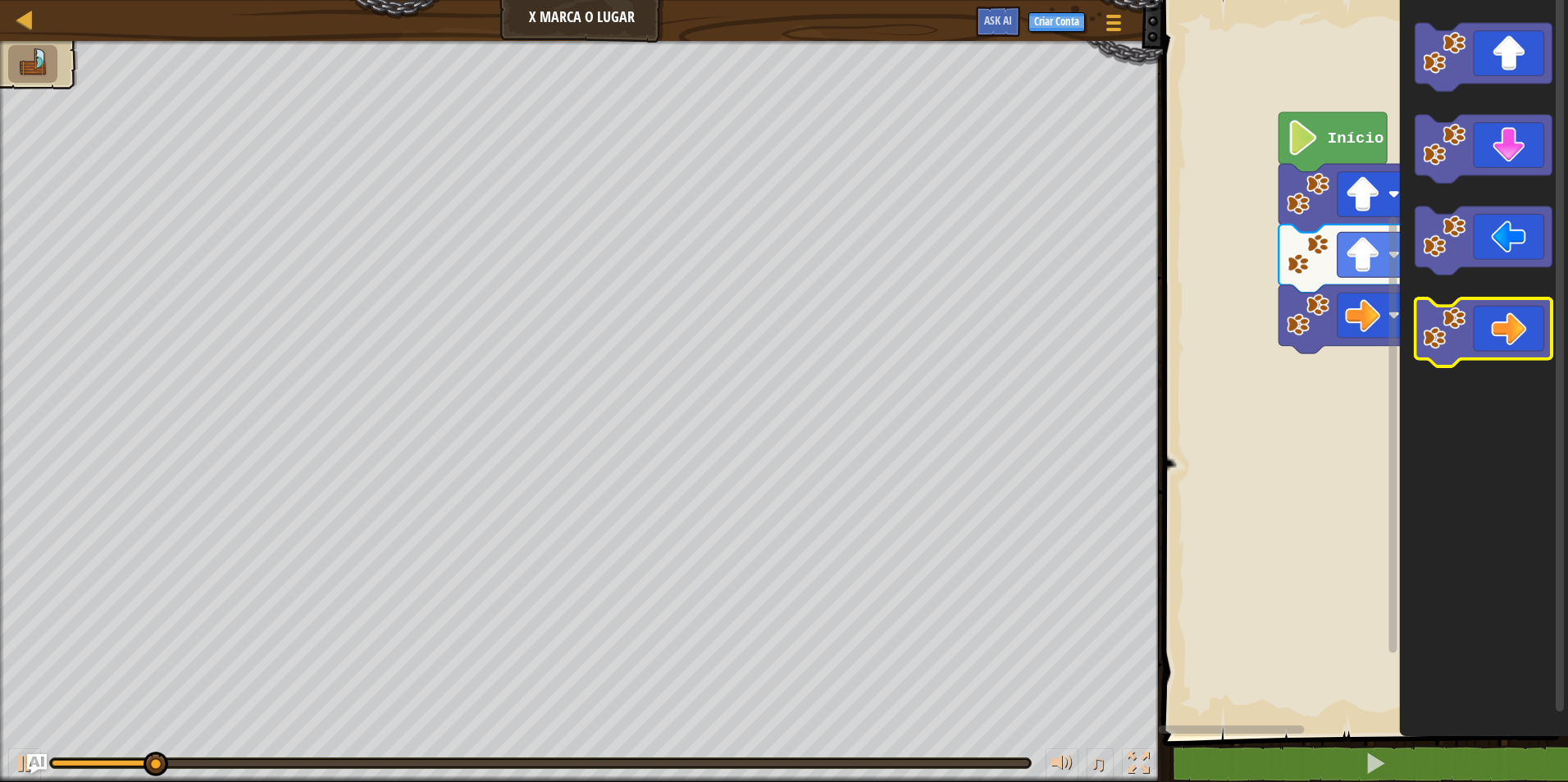
click at [1478, 364] on div "Início" at bounding box center [1362, 363] width 410 height 744
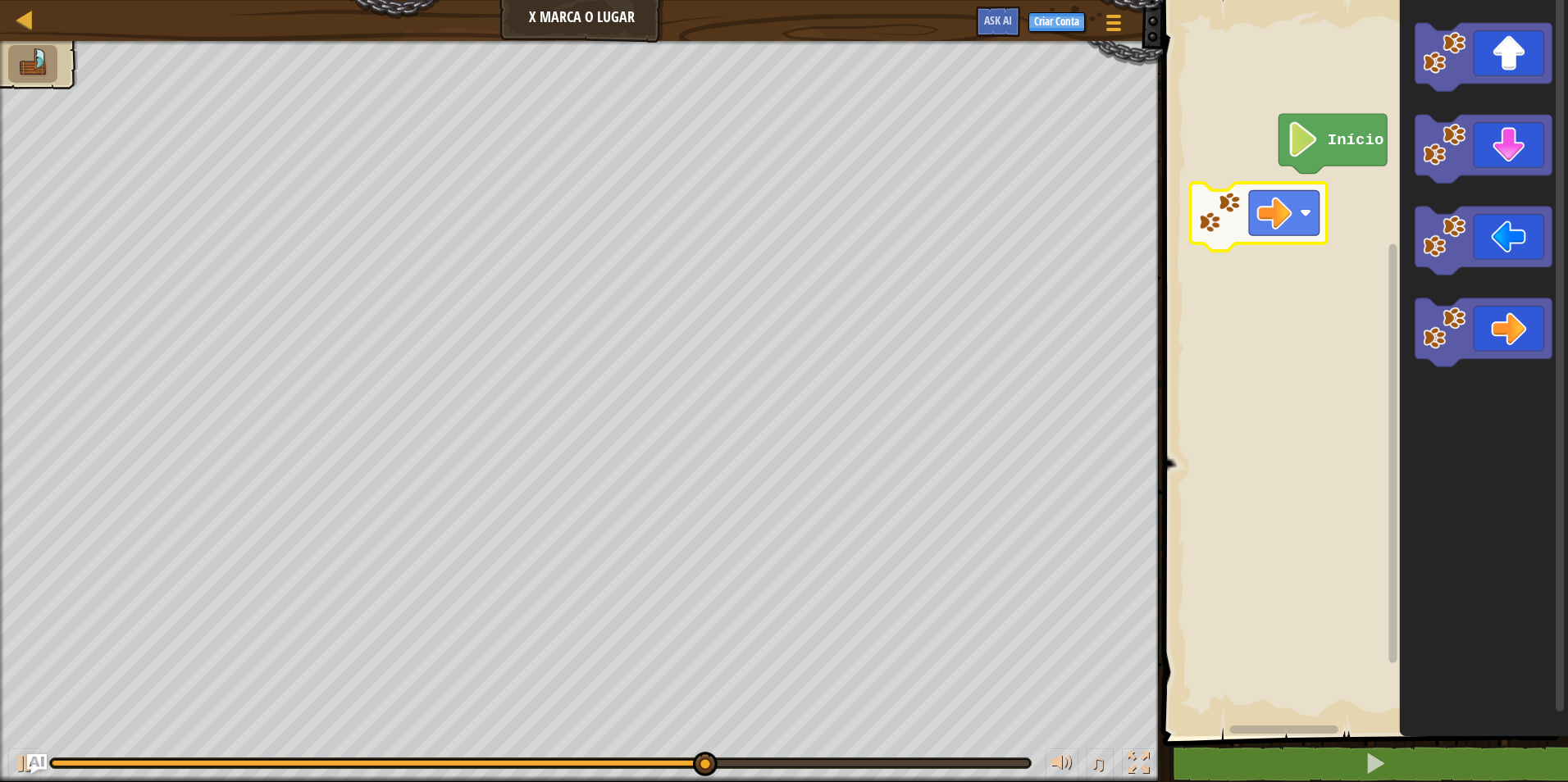
click at [1262, 215] on div "Início" at bounding box center [1362, 363] width 410 height 744
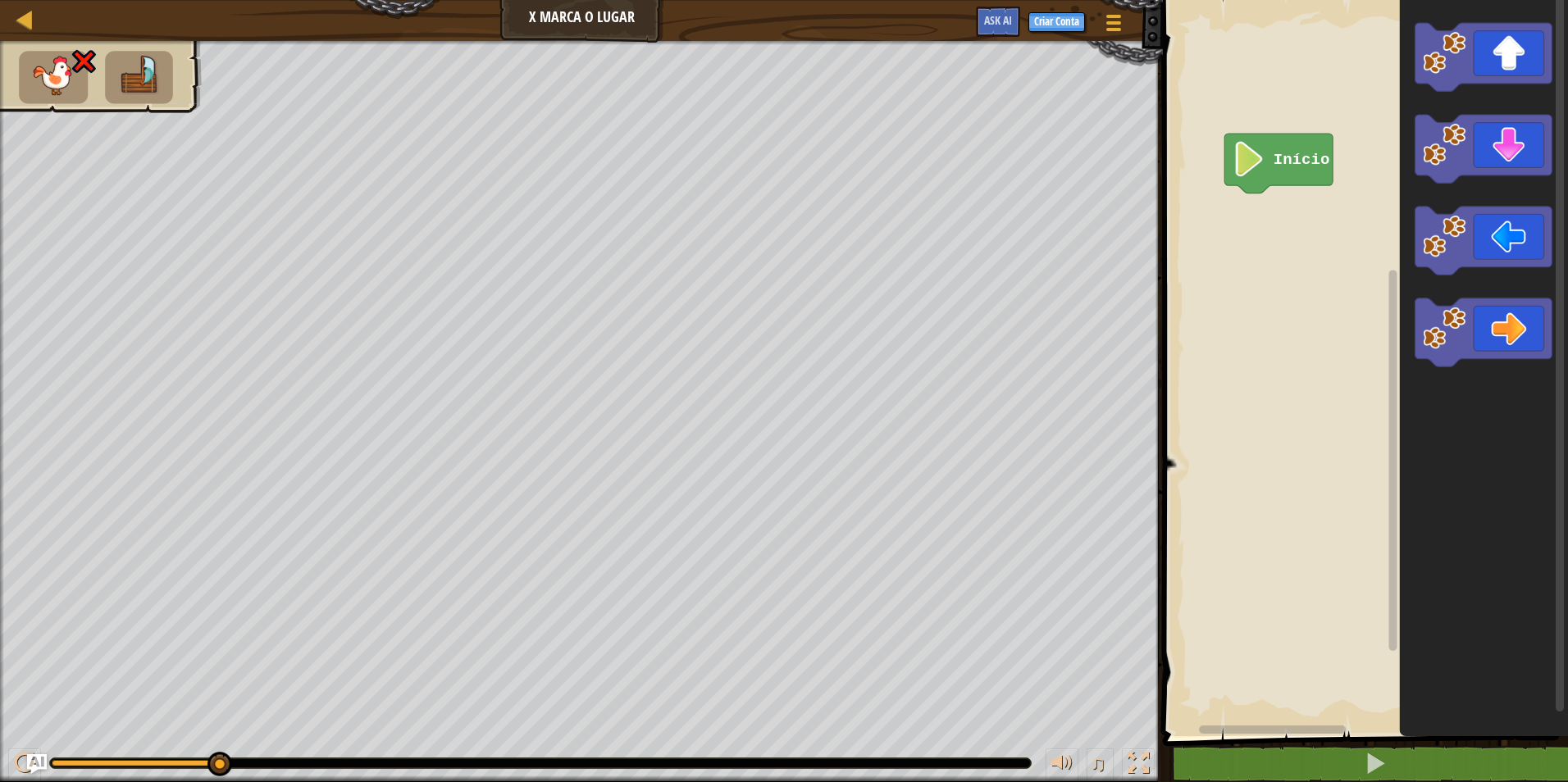
click at [1303, 220] on div "Início" at bounding box center [1362, 363] width 410 height 744
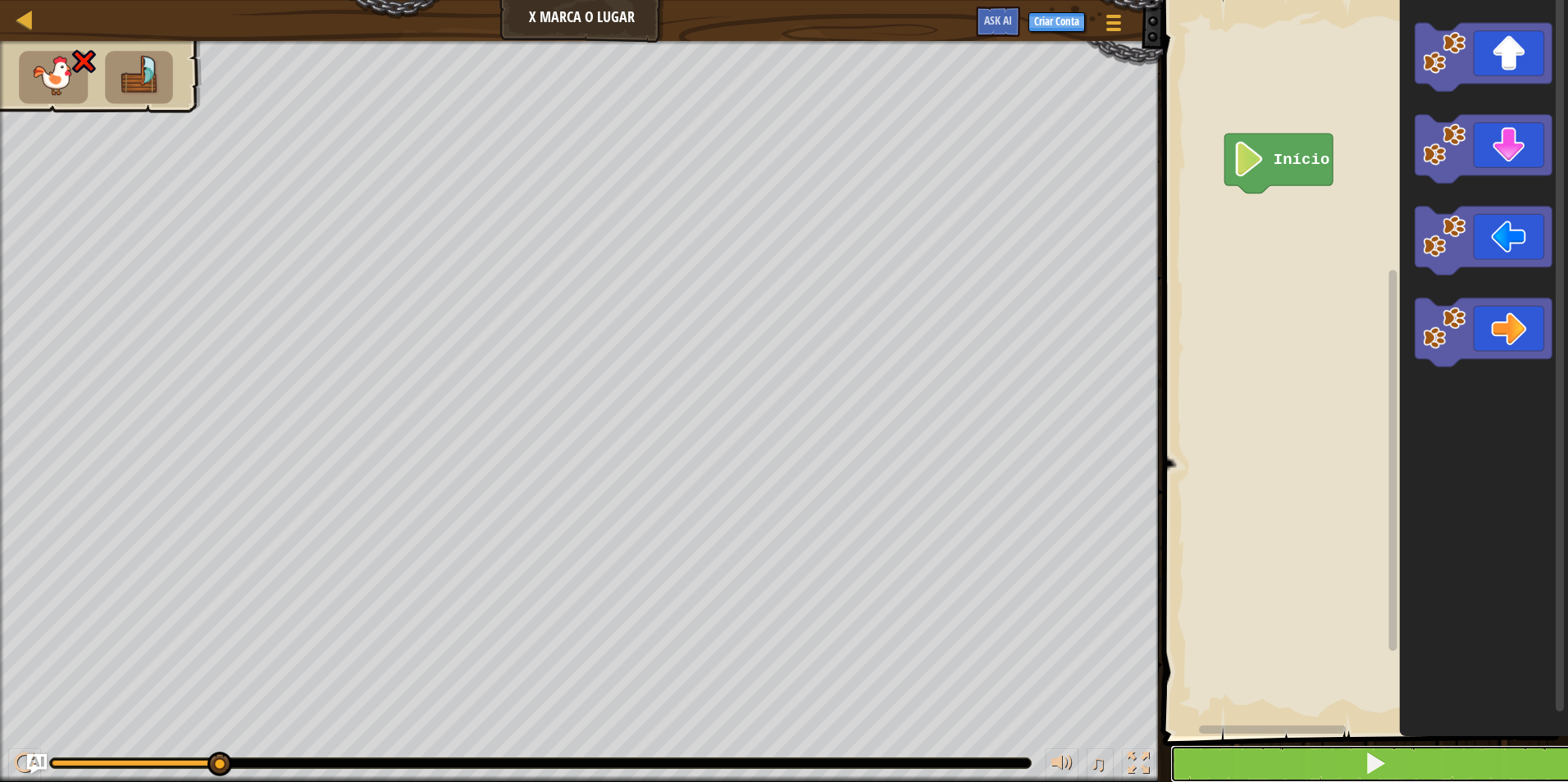
click at [1397, 759] on button at bounding box center [1375, 764] width 410 height 38
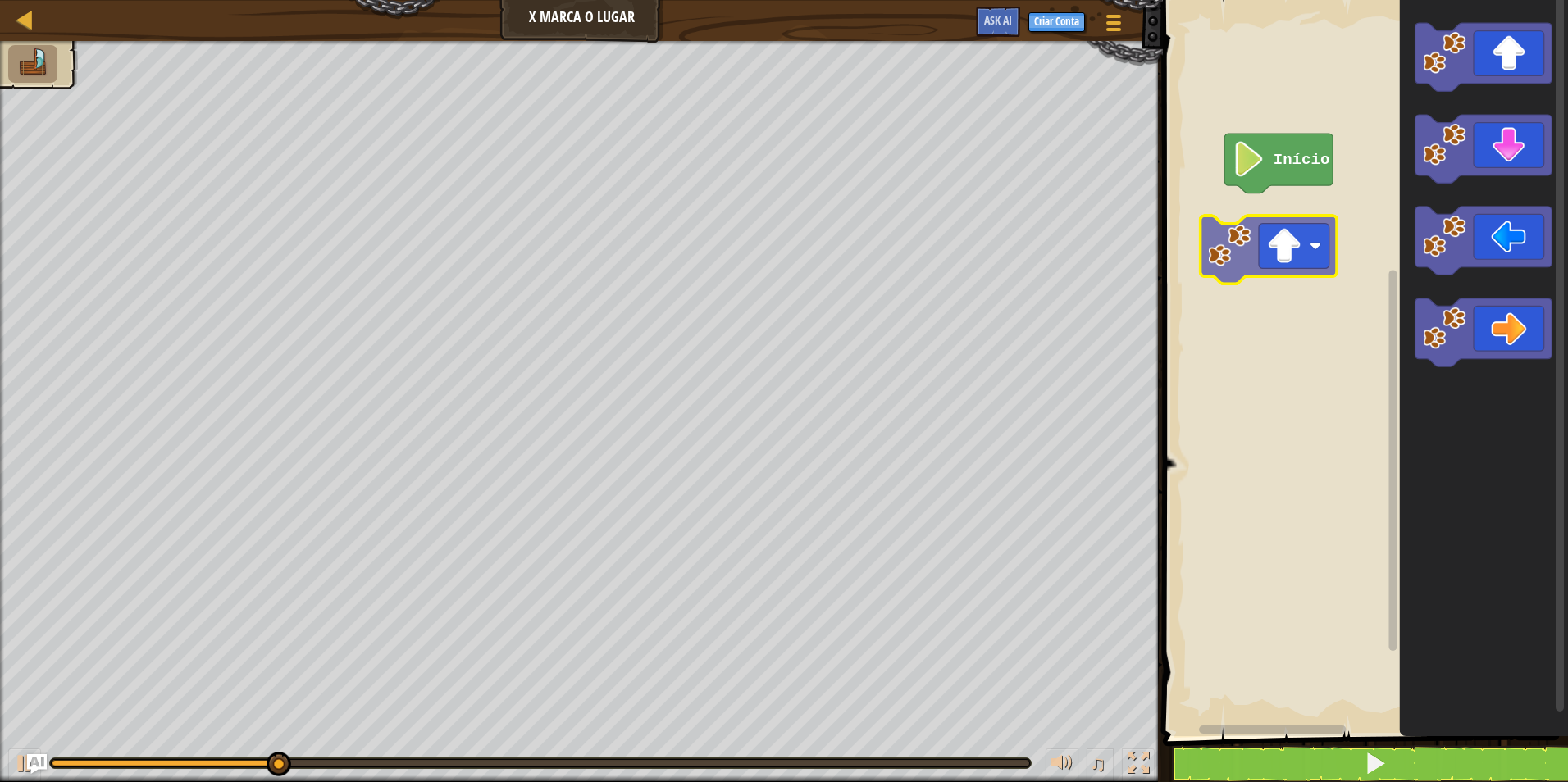
click at [1301, 252] on div "Início" at bounding box center [1362, 363] width 410 height 744
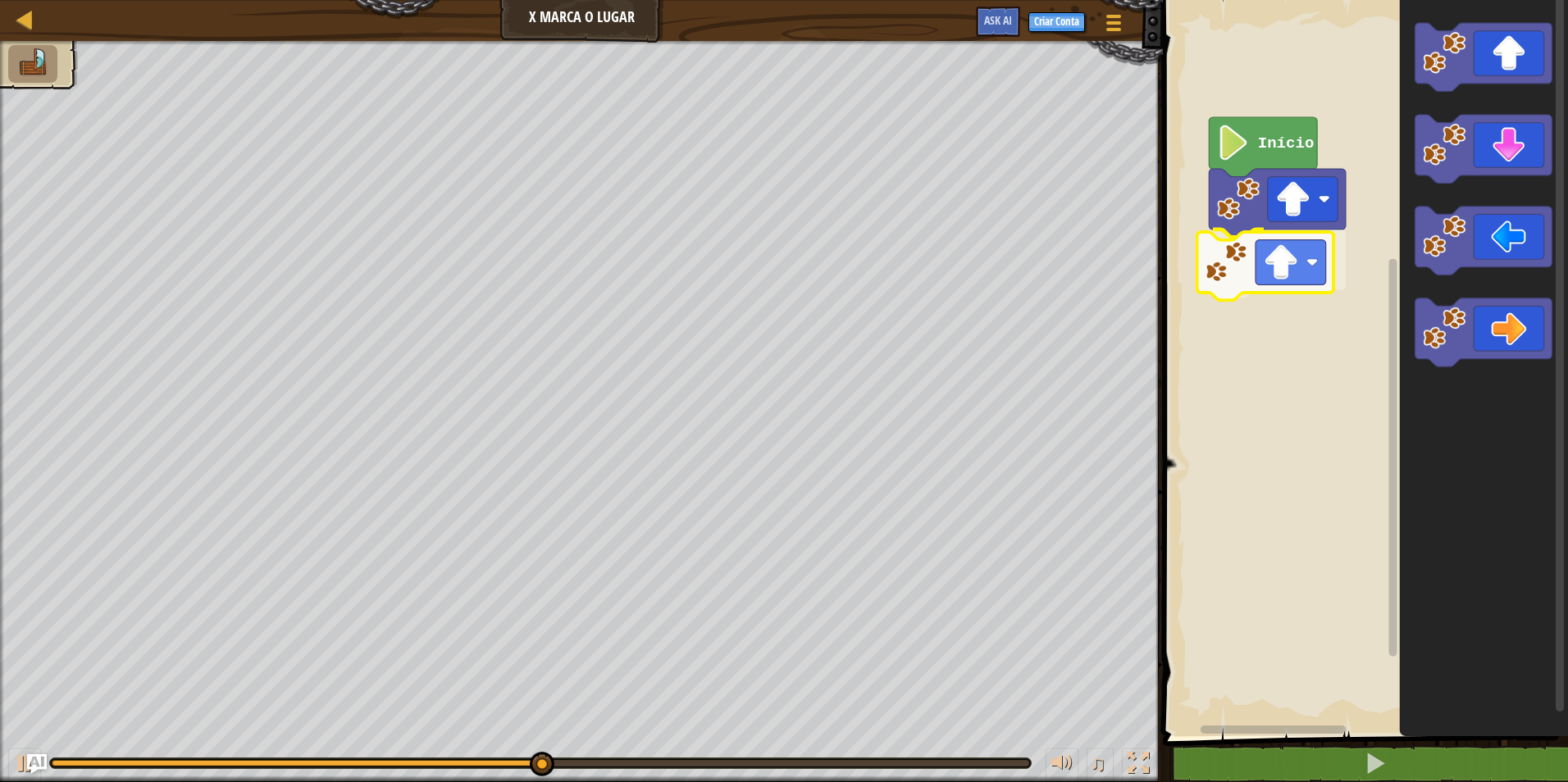
click at [1296, 279] on div "Início" at bounding box center [1362, 363] width 410 height 744
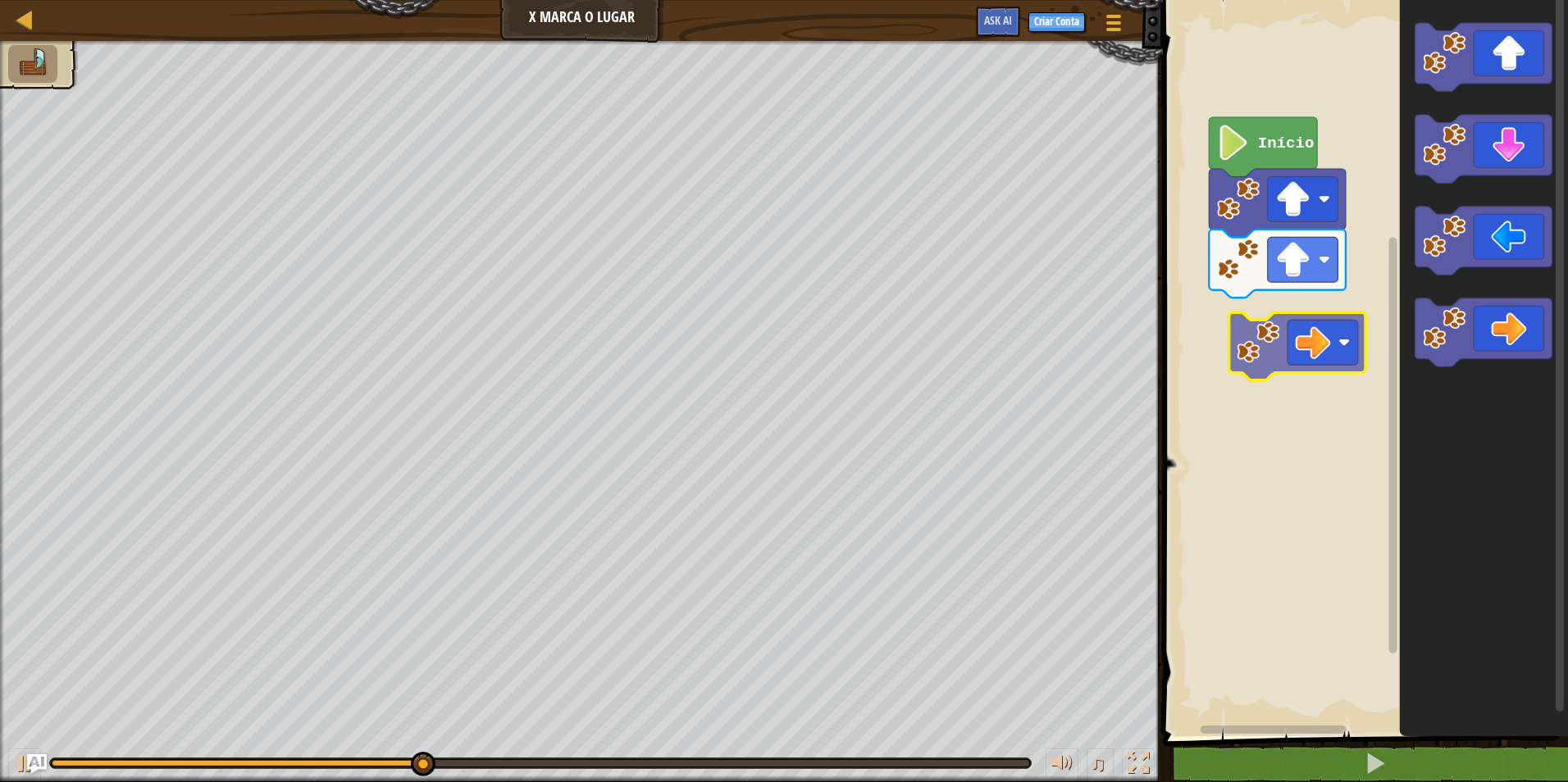
click at [1300, 335] on div "Início" at bounding box center [1362, 363] width 410 height 744
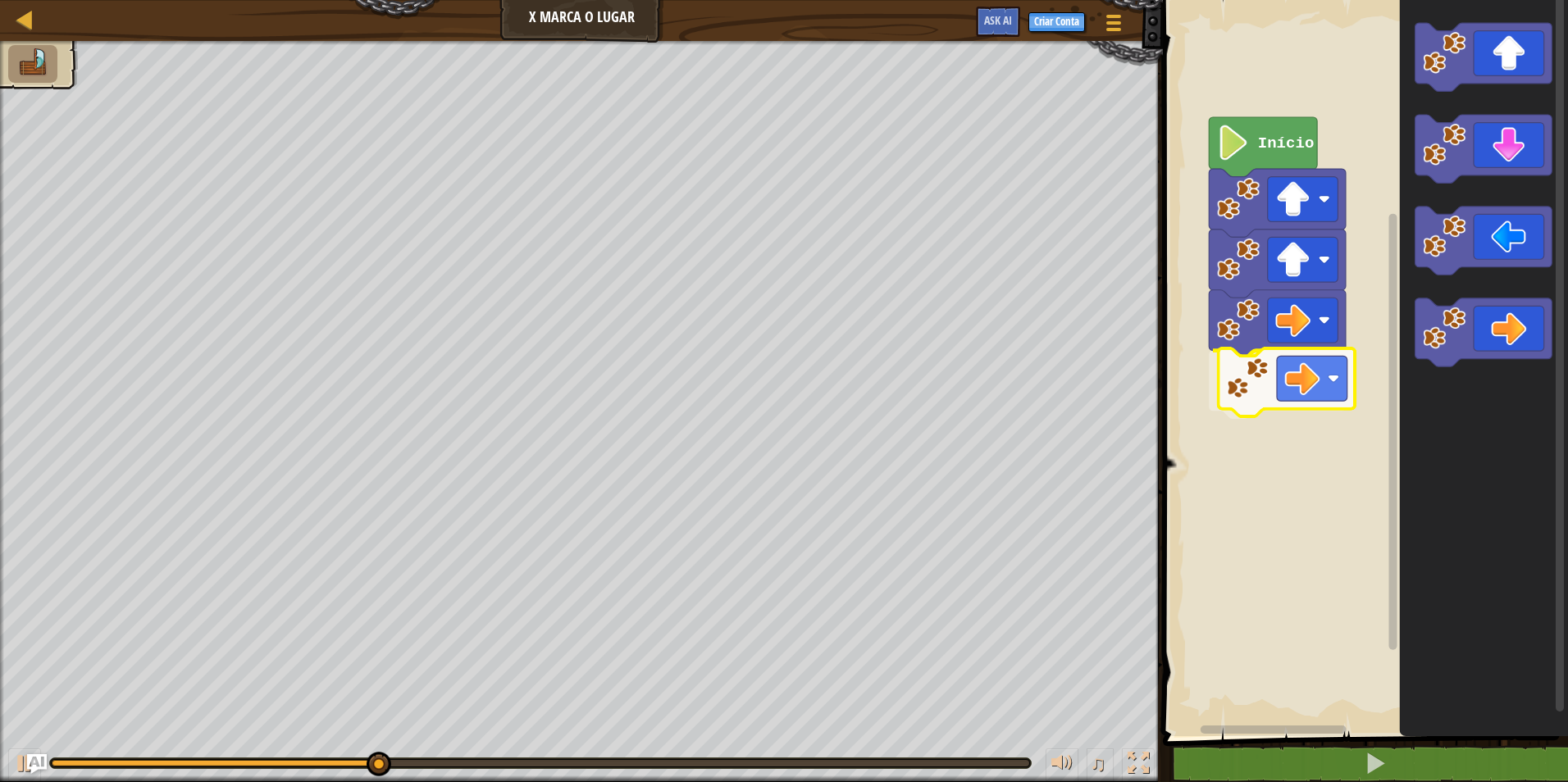
click at [1290, 376] on div "Início" at bounding box center [1362, 363] width 410 height 744
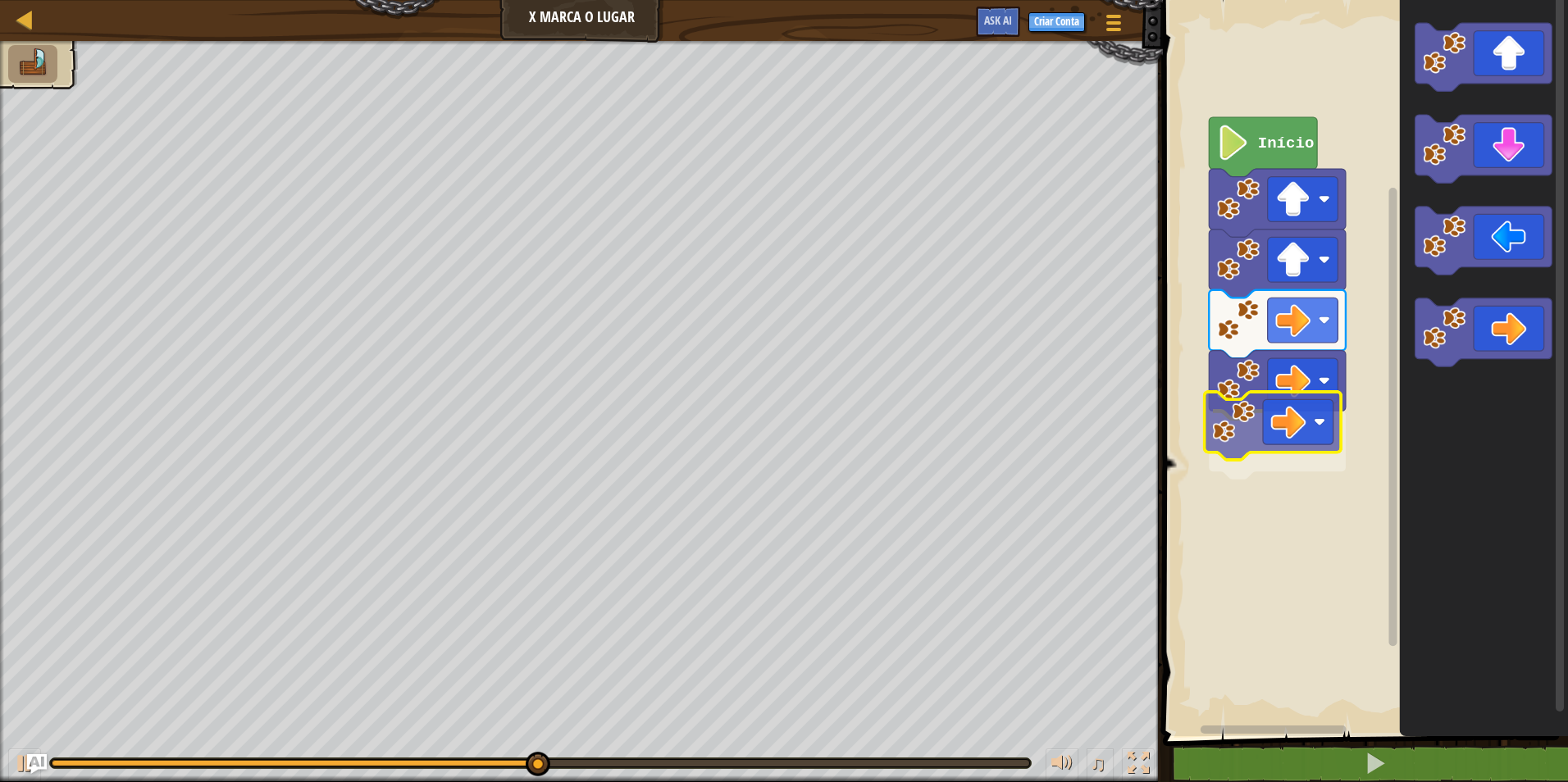
click at [1307, 424] on div "Início" at bounding box center [1362, 363] width 410 height 744
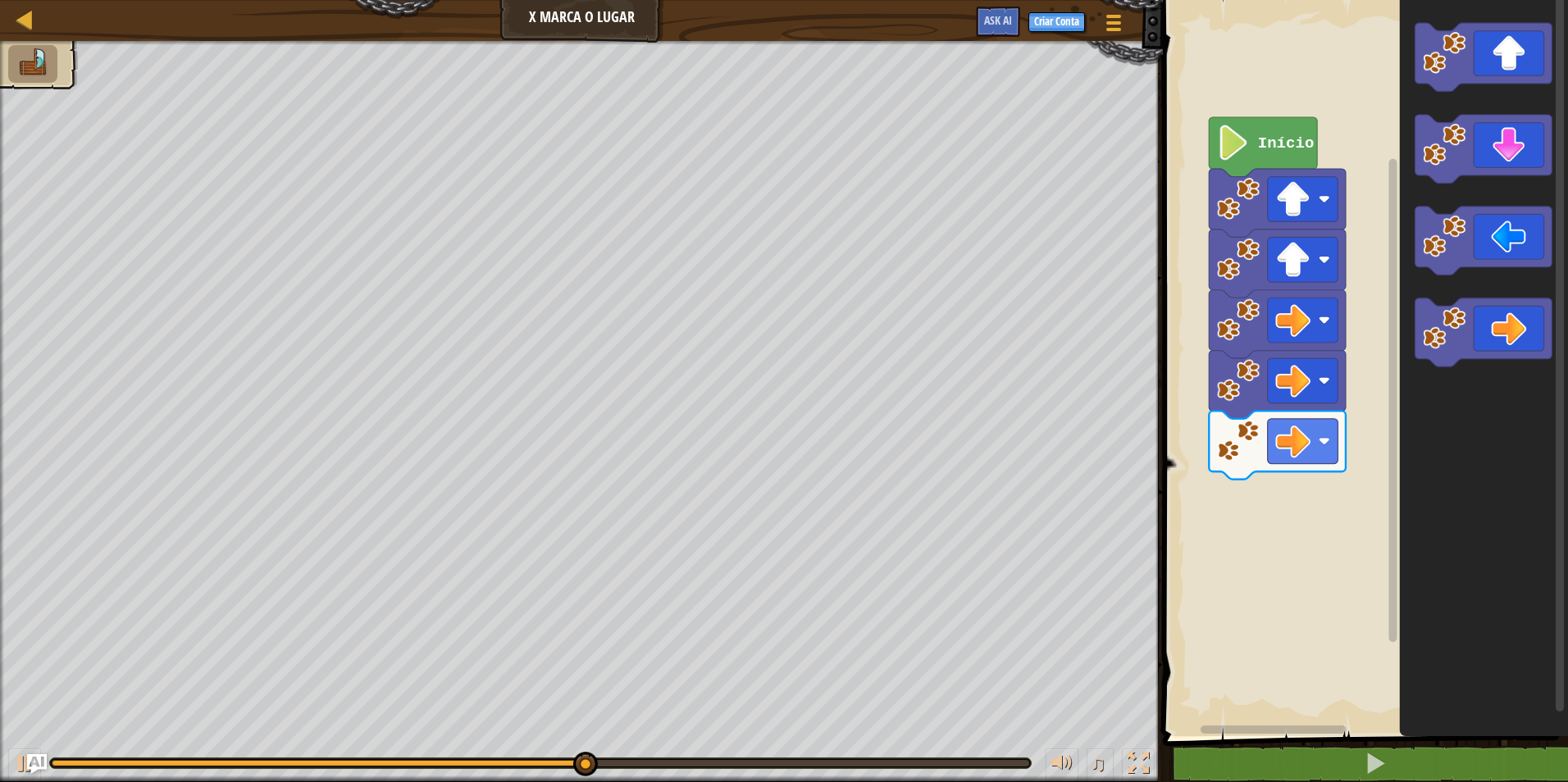
click at [1291, 543] on div "Início" at bounding box center [1362, 363] width 410 height 744
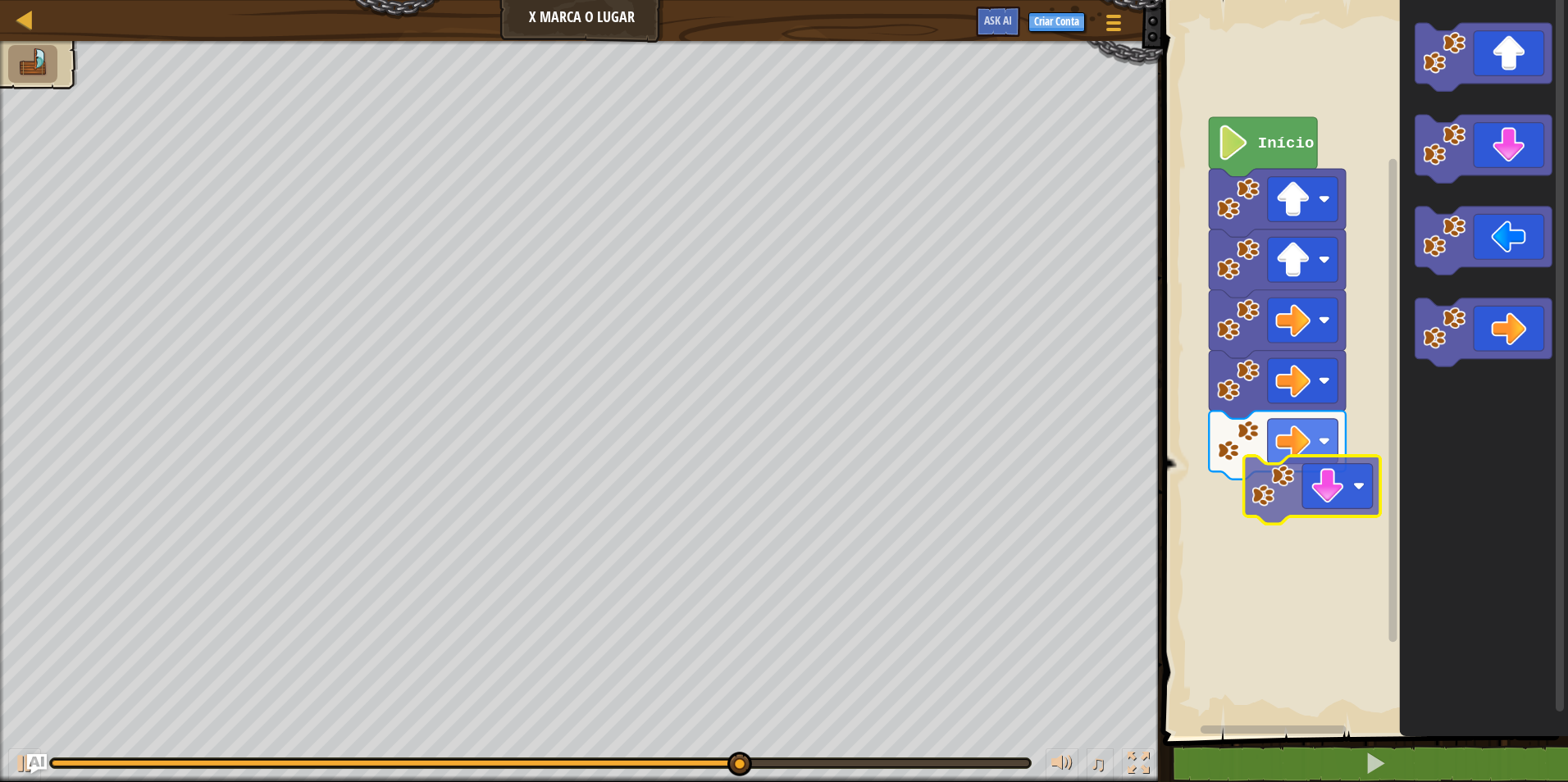
click at [1327, 486] on div "Início" at bounding box center [1362, 363] width 410 height 744
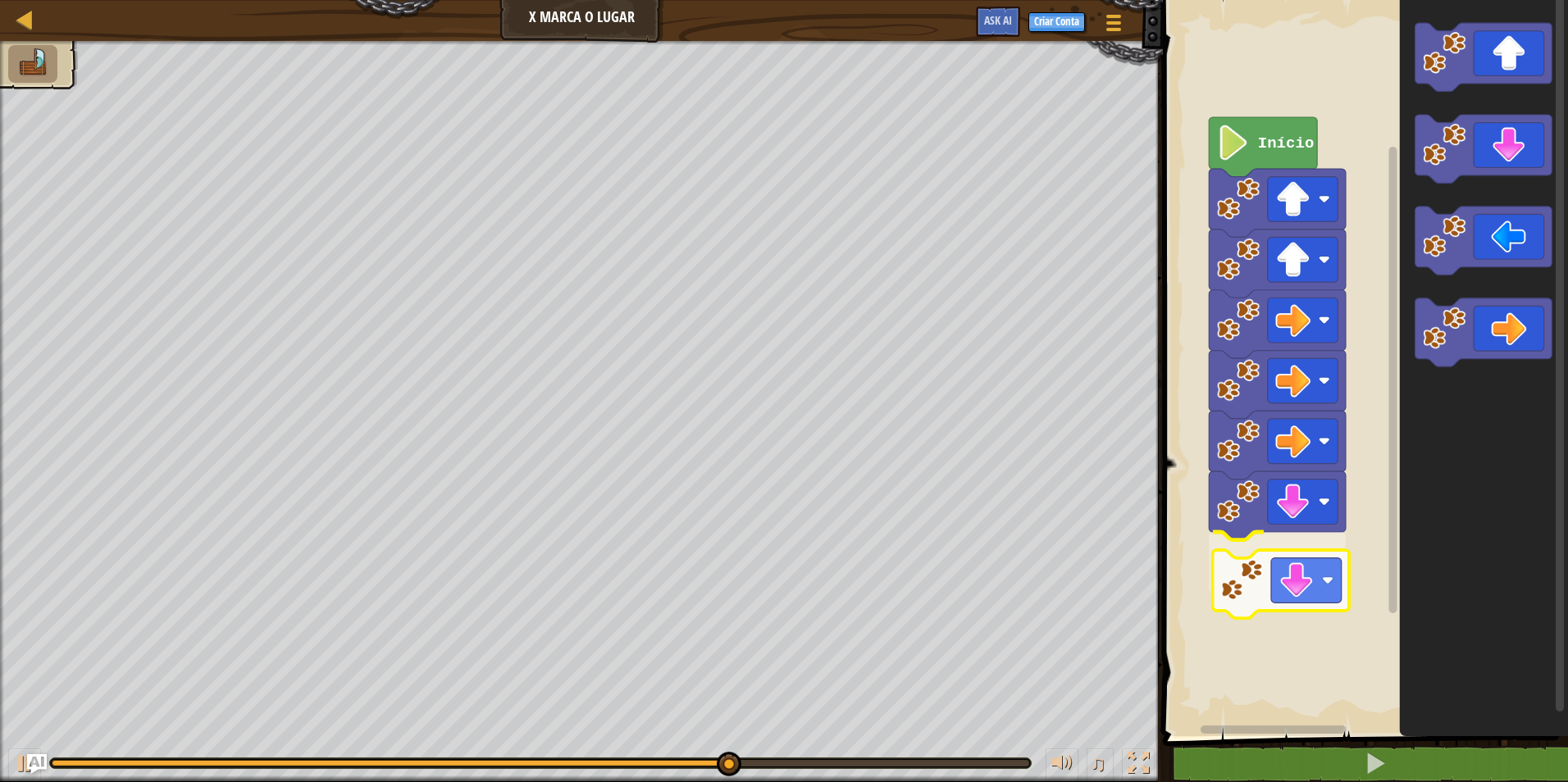
click at [1342, 591] on div "Início" at bounding box center [1362, 363] width 410 height 744
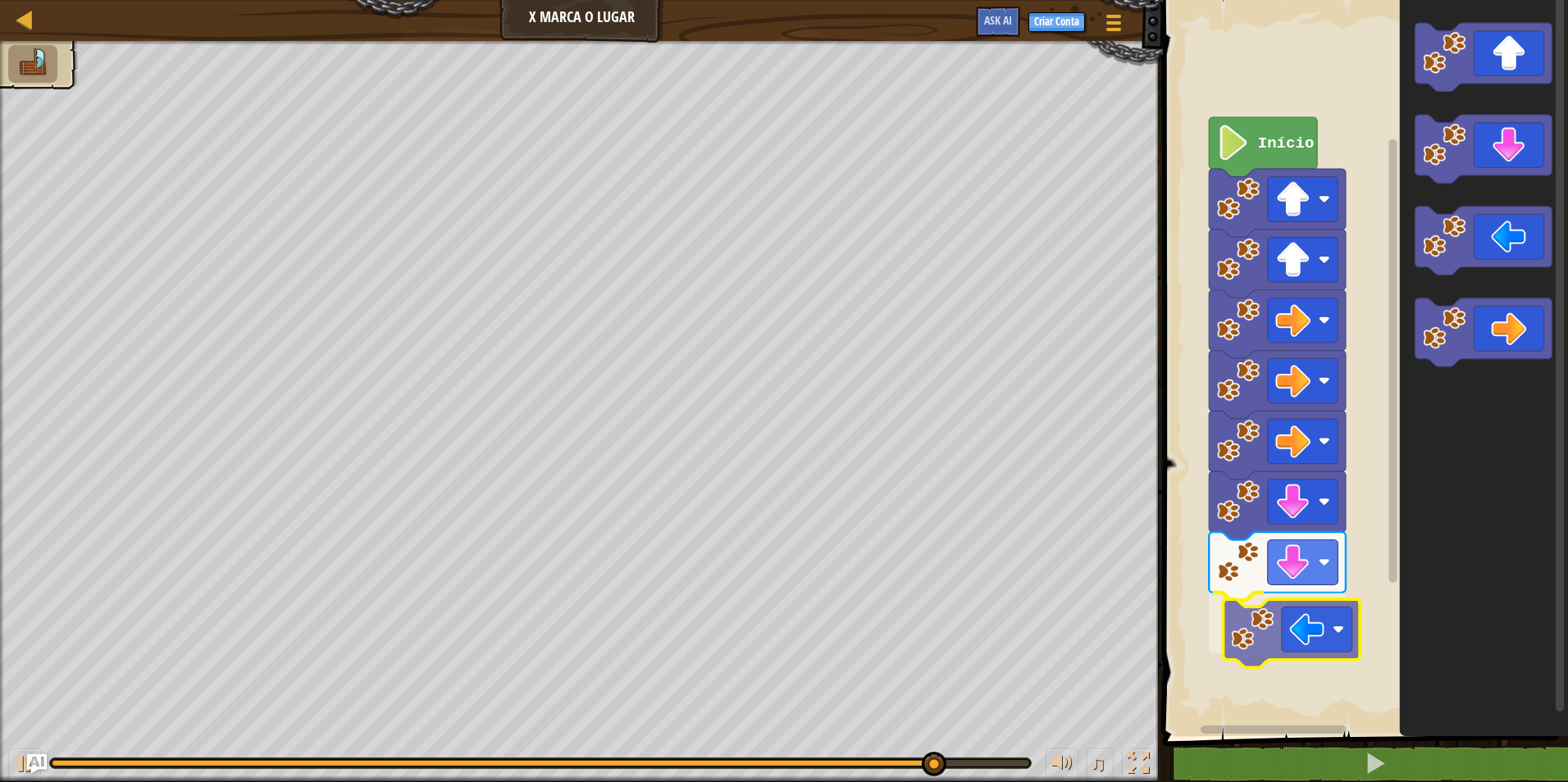
click at [1310, 646] on div "Início" at bounding box center [1362, 363] width 410 height 744
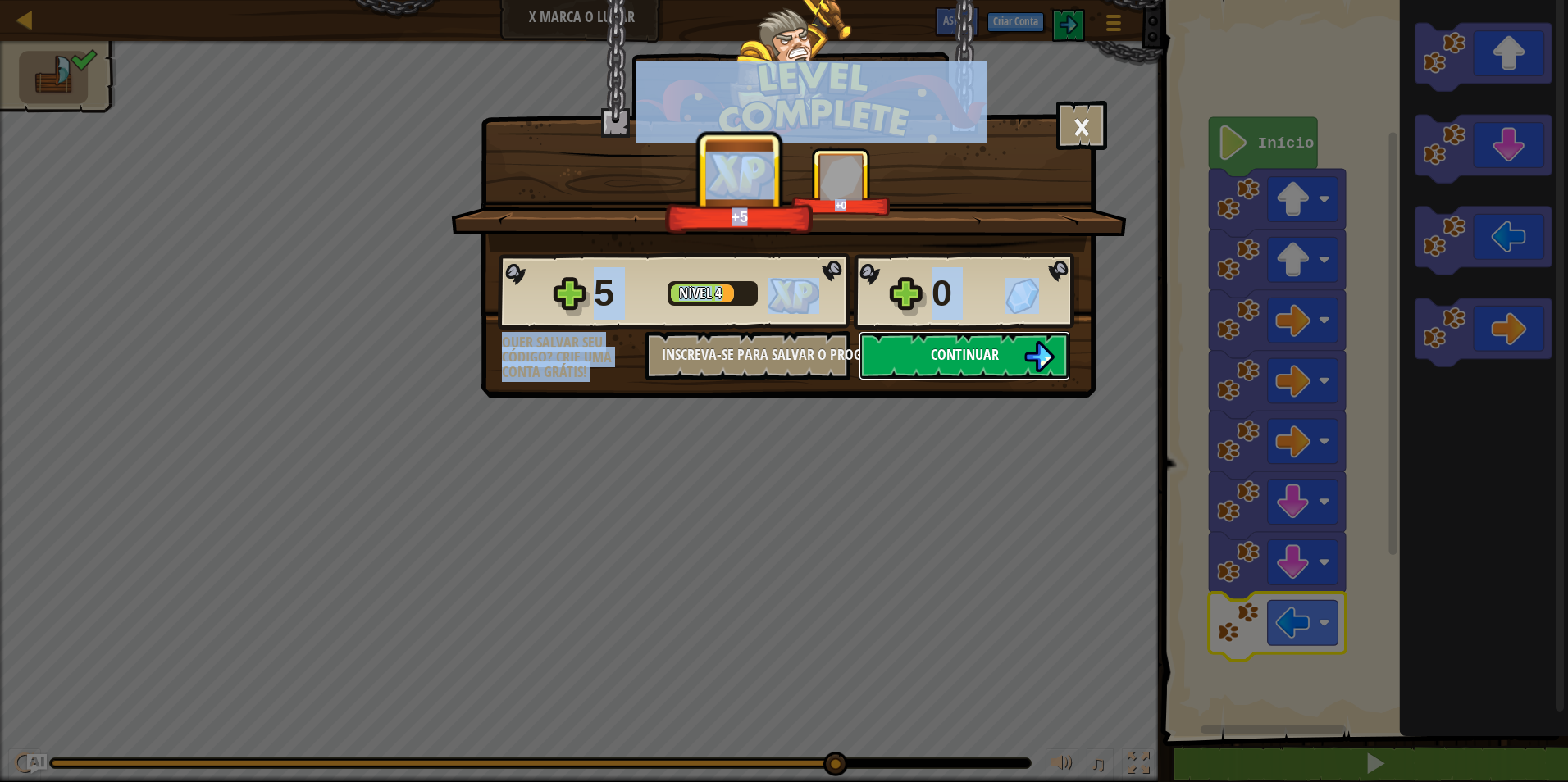
click at [1031, 353] on img at bounding box center [1039, 356] width 32 height 32
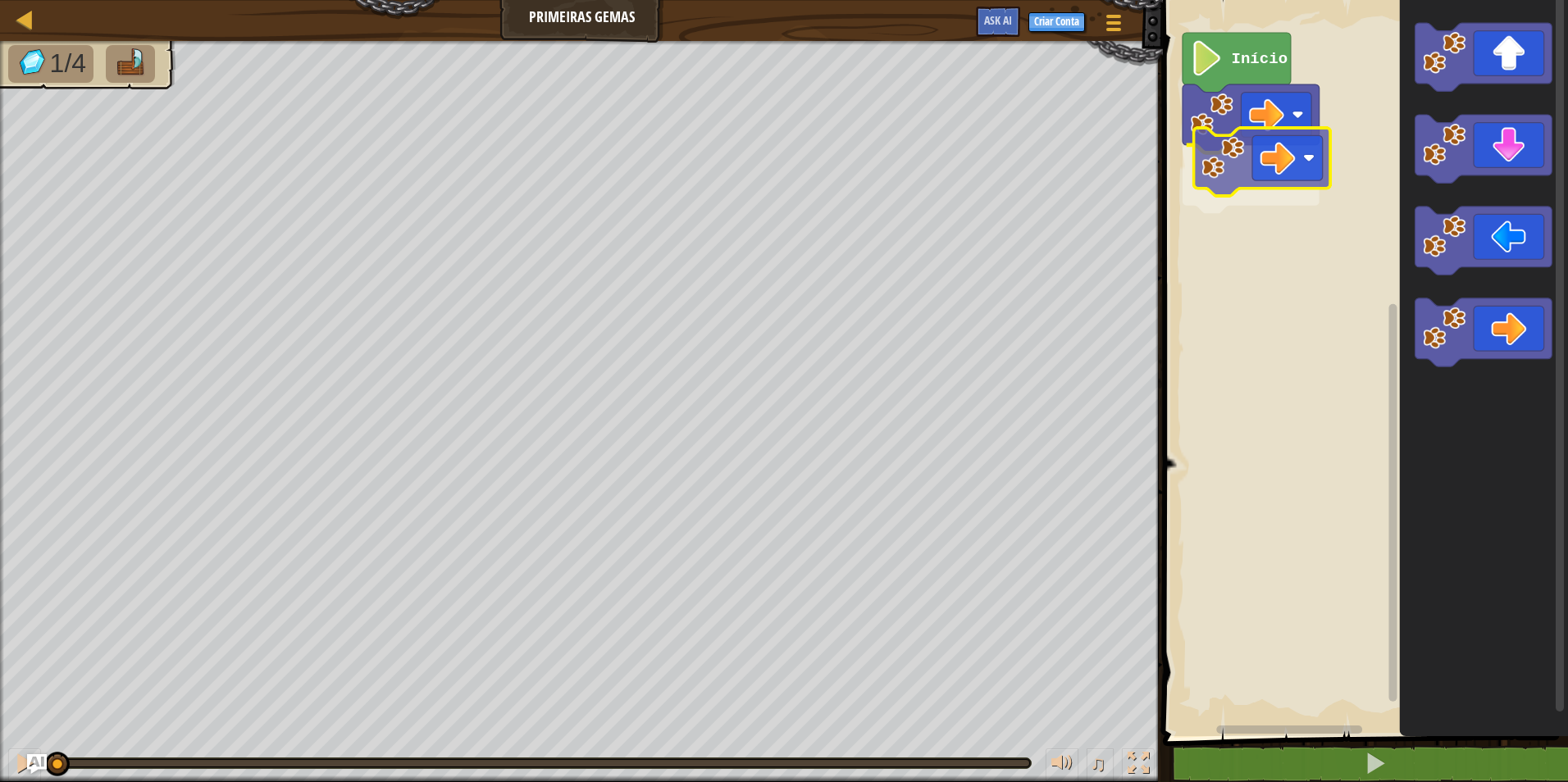
click at [1237, 172] on div "Início" at bounding box center [1362, 363] width 410 height 744
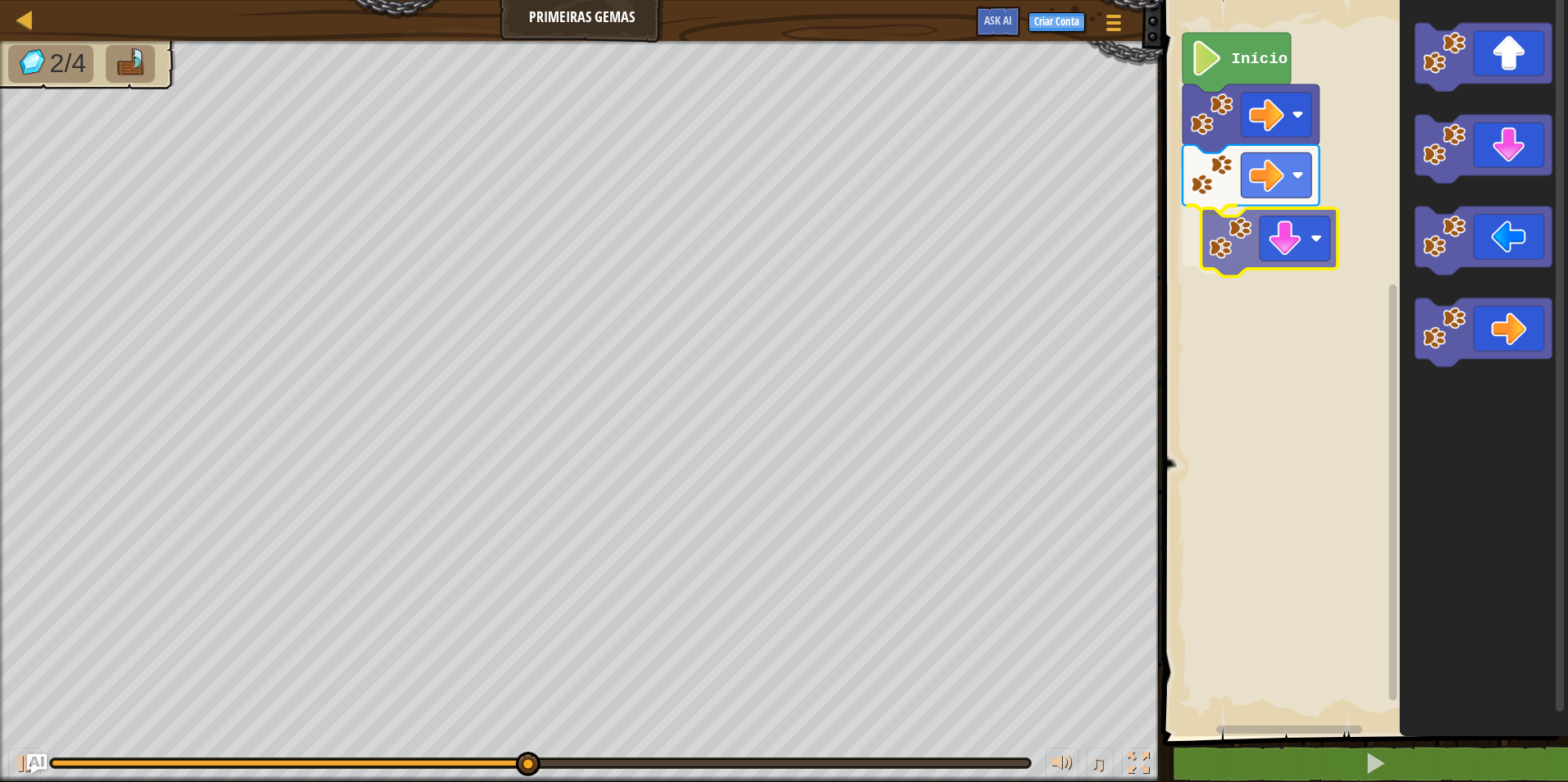
click at [1272, 234] on div "Início" at bounding box center [1362, 363] width 410 height 744
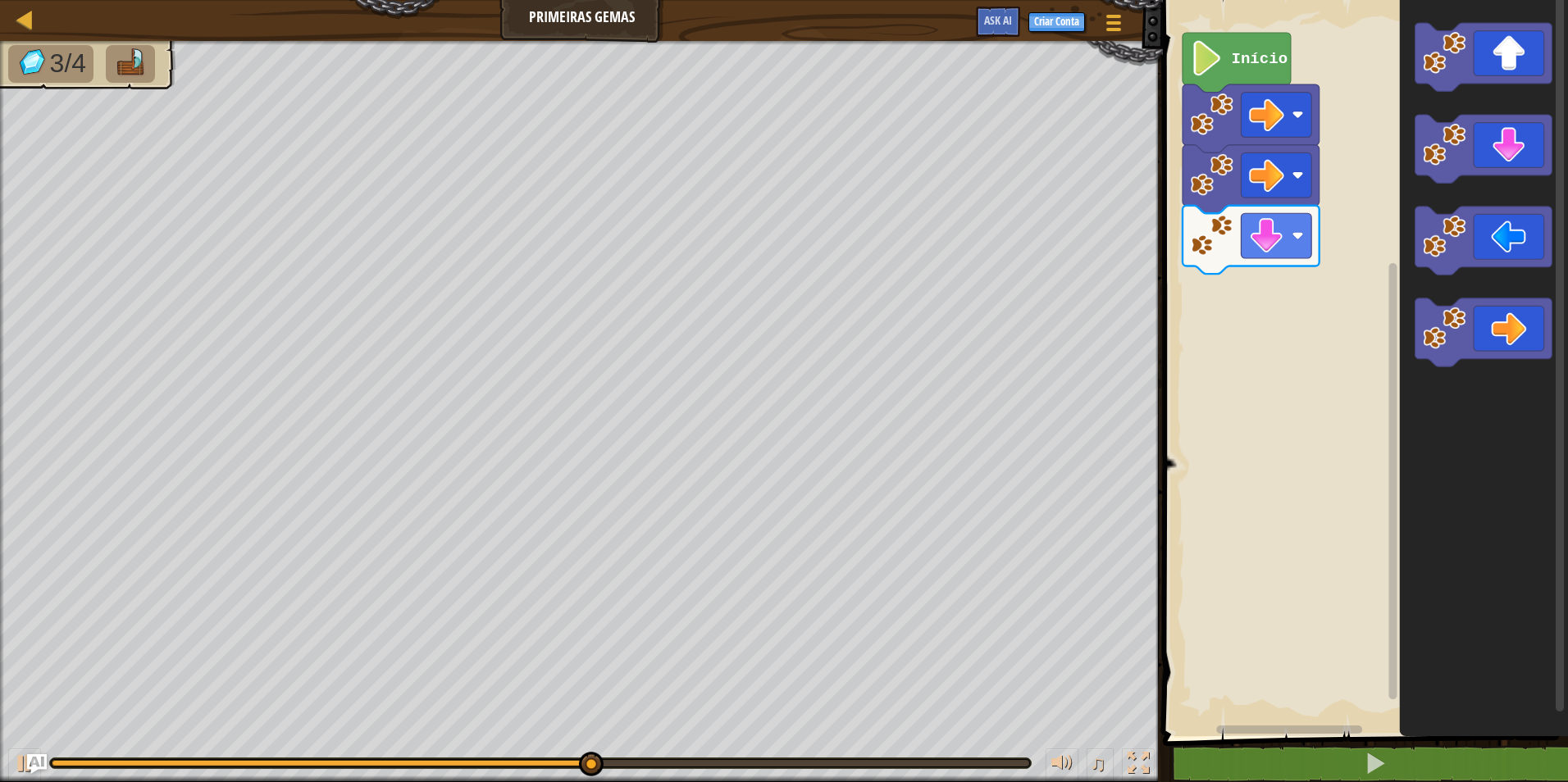
click at [1332, 267] on div "Início" at bounding box center [1362, 363] width 410 height 744
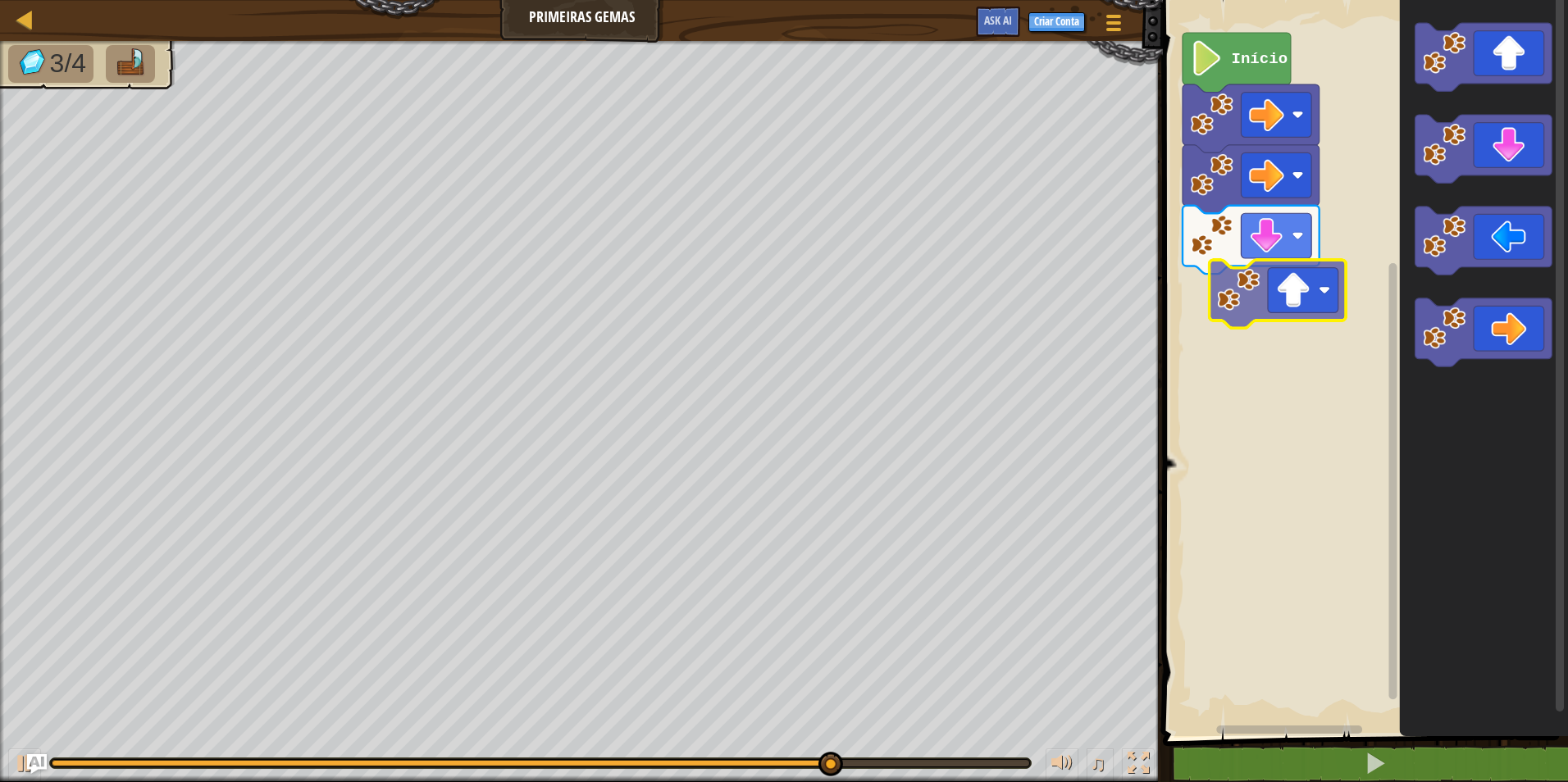
click at [1313, 270] on div "Início" at bounding box center [1362, 363] width 410 height 744
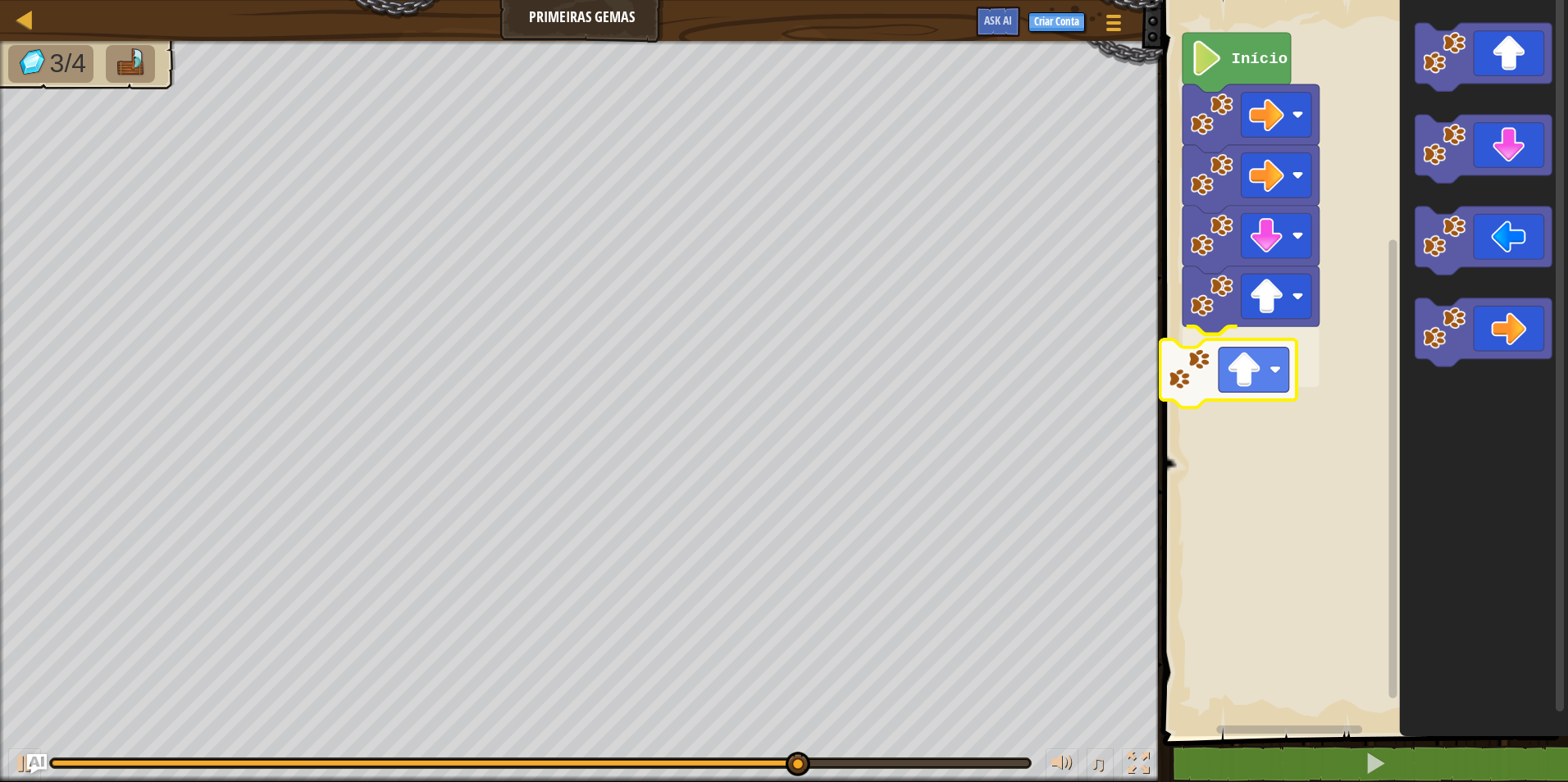
click at [1258, 333] on div "Início" at bounding box center [1362, 363] width 410 height 744
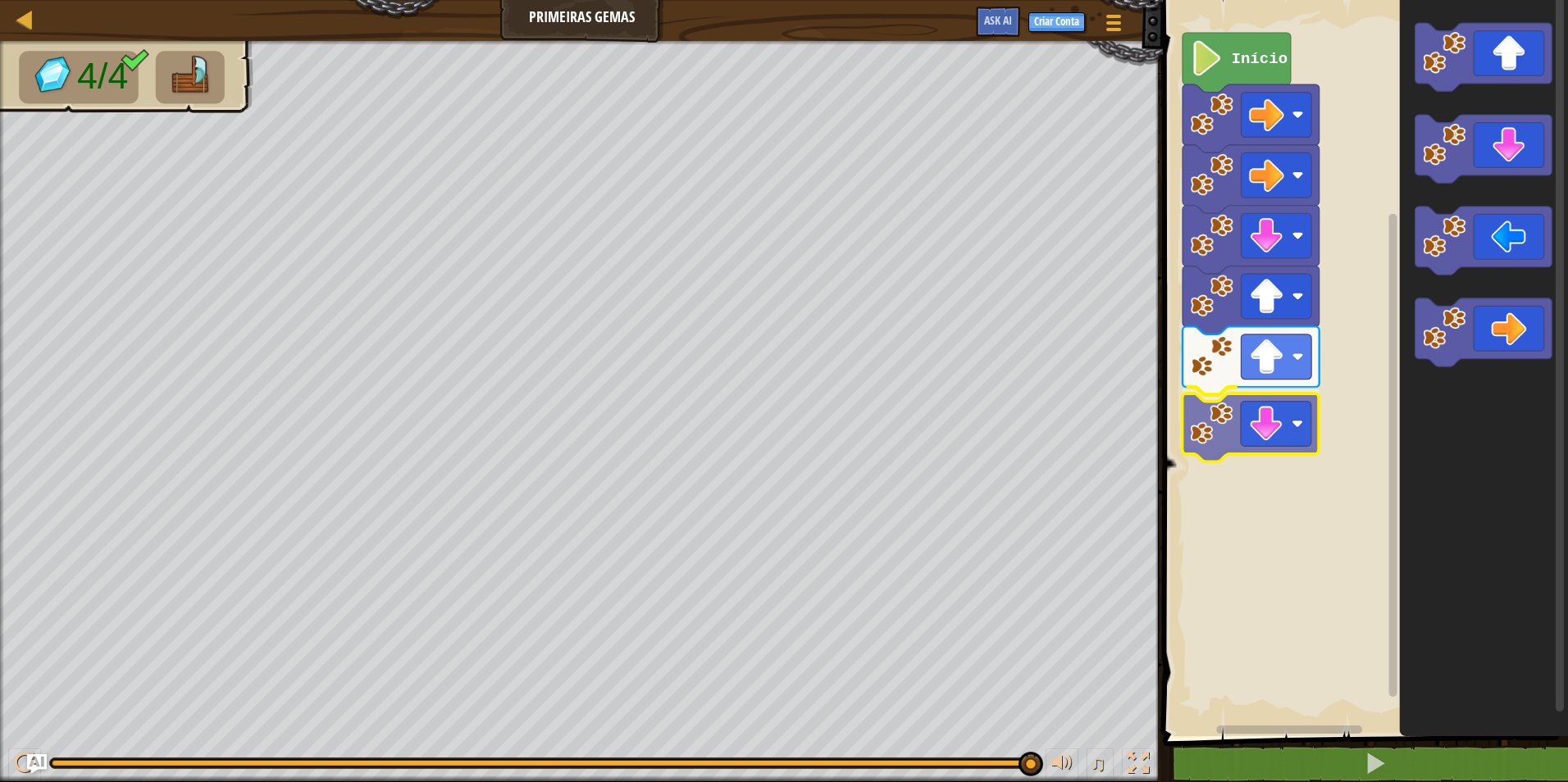
click at [1286, 423] on div "Início" at bounding box center [1362, 363] width 410 height 744
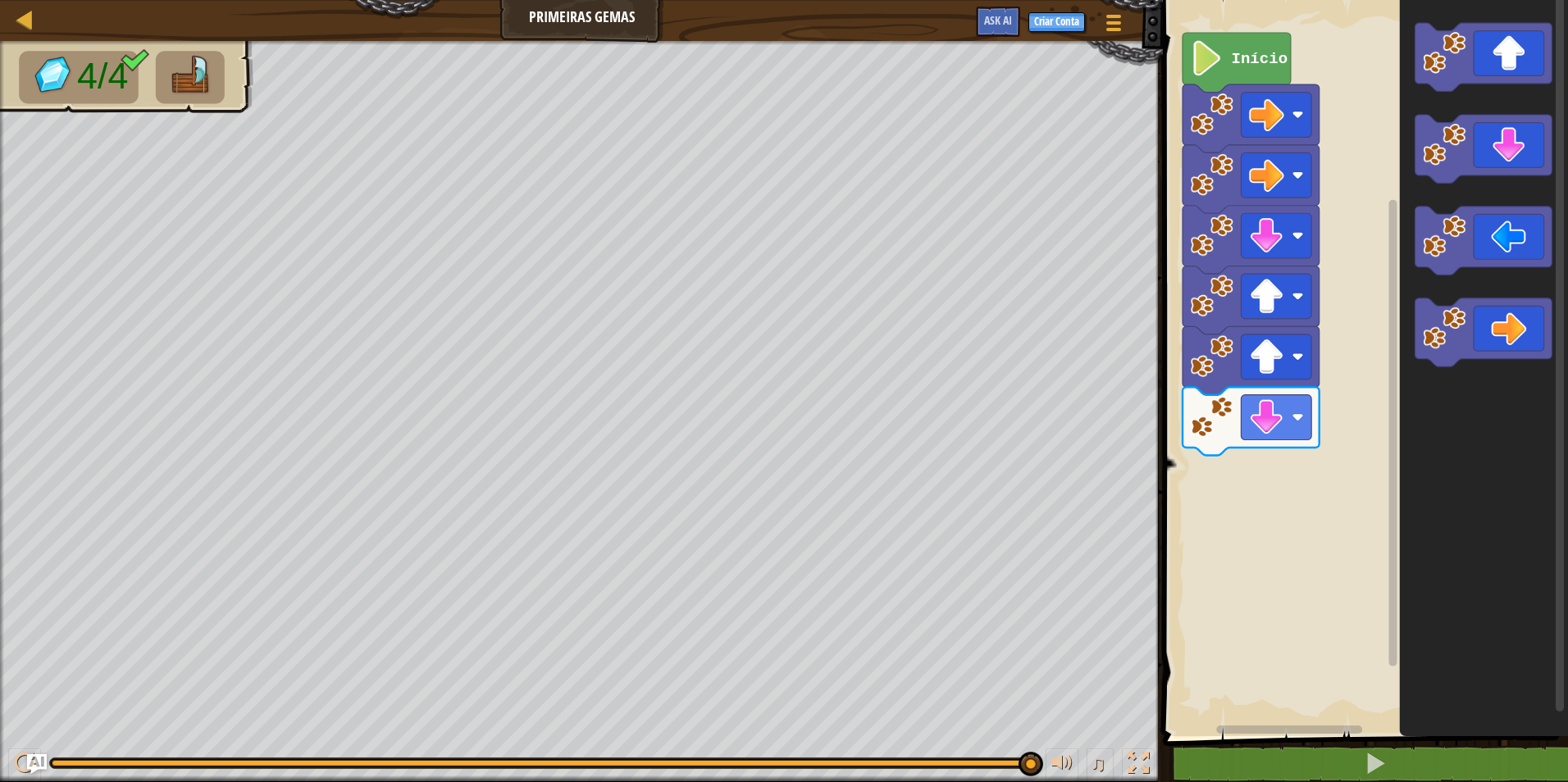
click at [1211, 509] on div "Início" at bounding box center [1362, 363] width 410 height 744
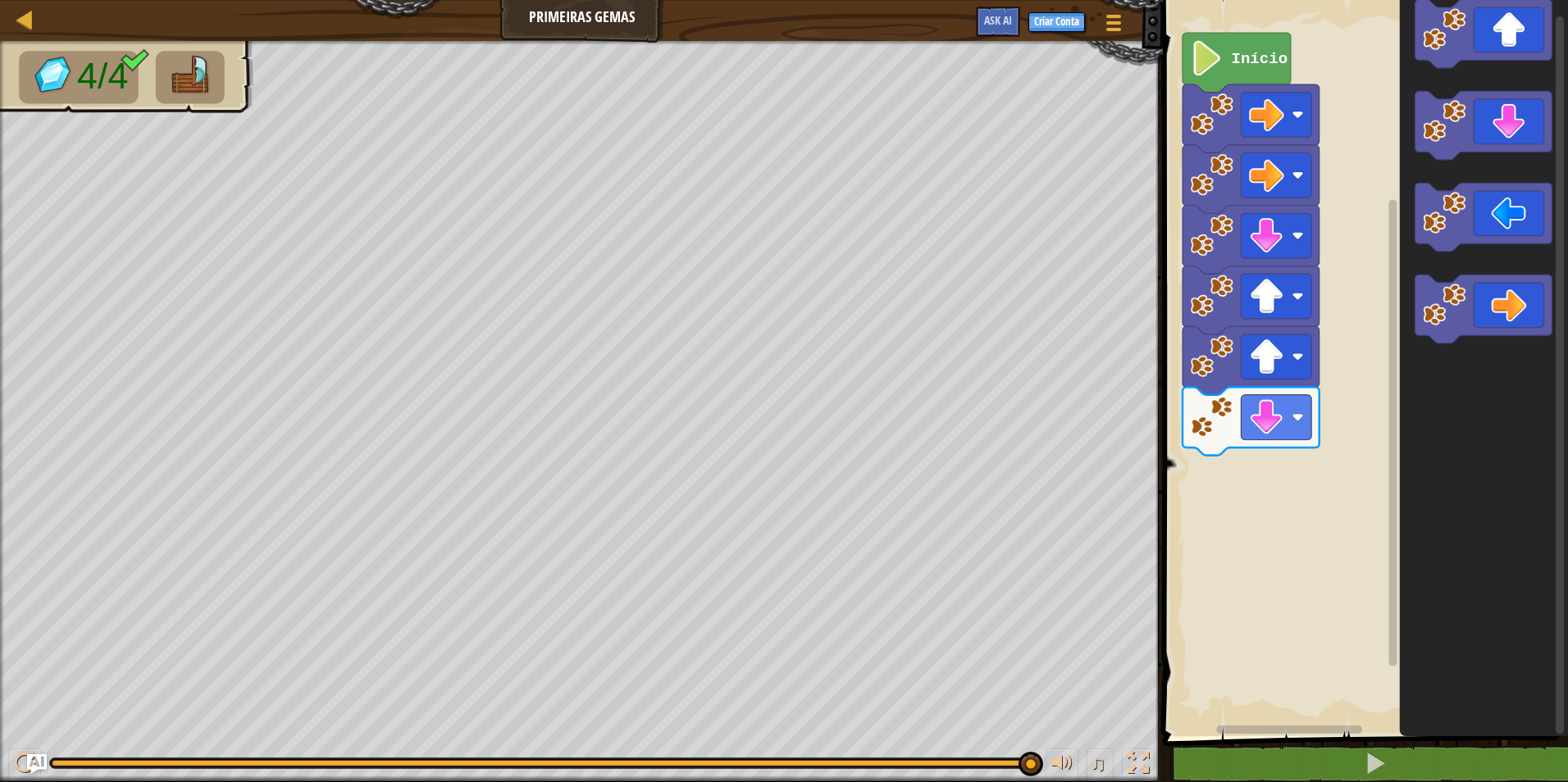
click at [1415, 398] on div "Início" at bounding box center [1362, 363] width 410 height 744
click at [1245, 456] on div "Início" at bounding box center [1362, 363] width 410 height 744
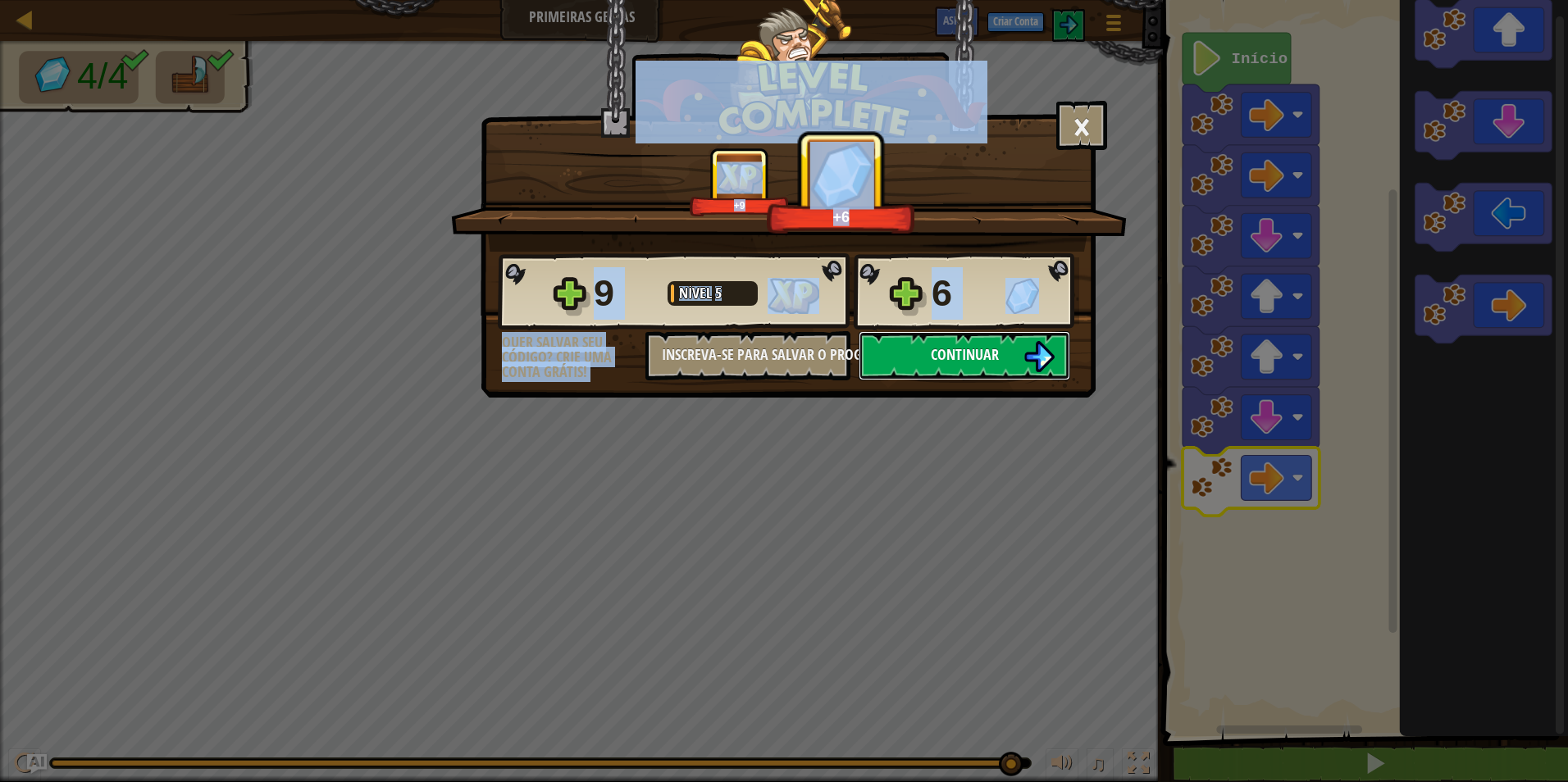
click at [1005, 342] on button "Continuar" at bounding box center [965, 356] width 212 height 49
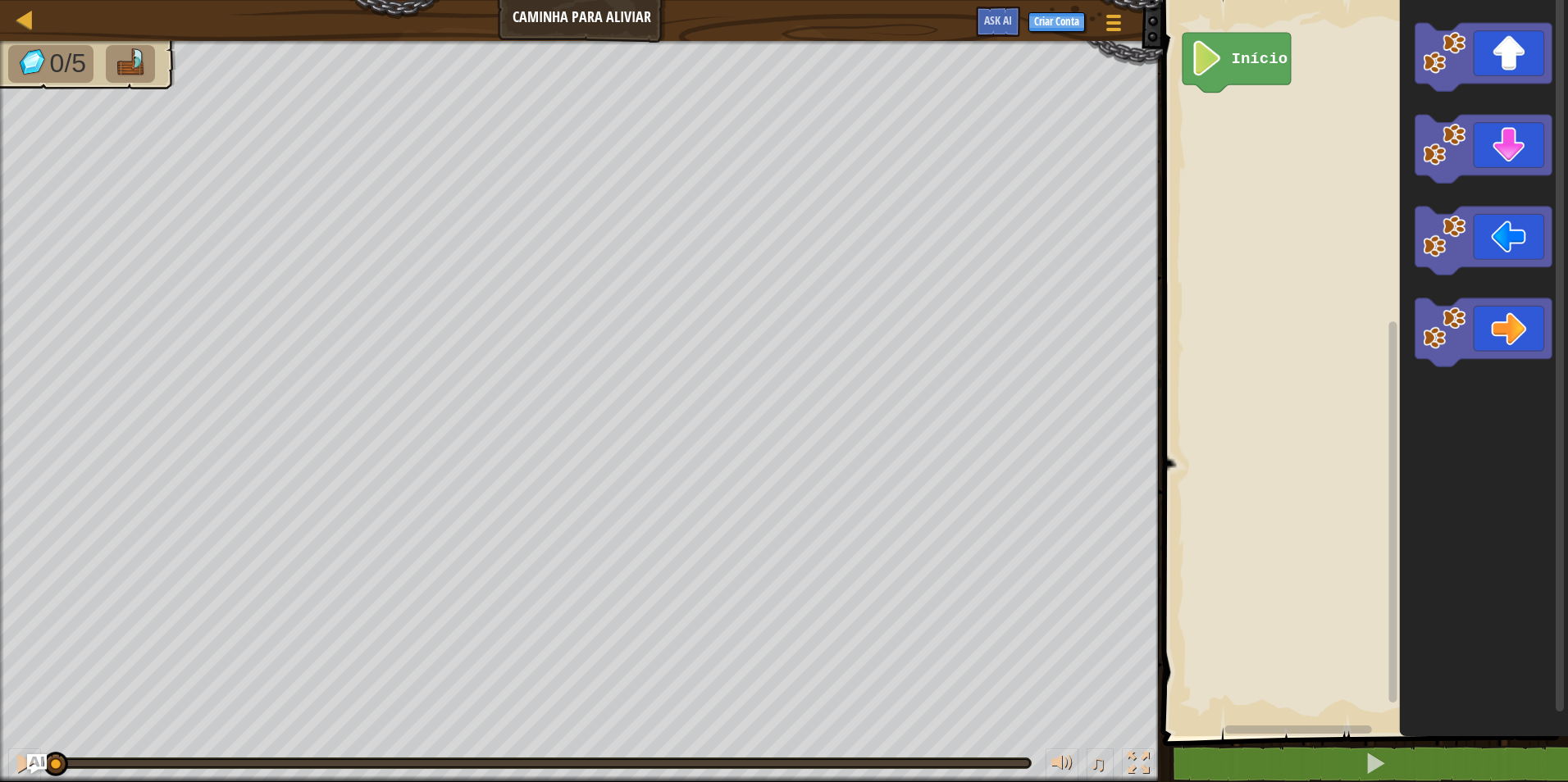
click at [1284, 173] on div "Início" at bounding box center [1362, 363] width 410 height 744
click at [1275, 137] on div "Início" at bounding box center [1362, 363] width 410 height 744
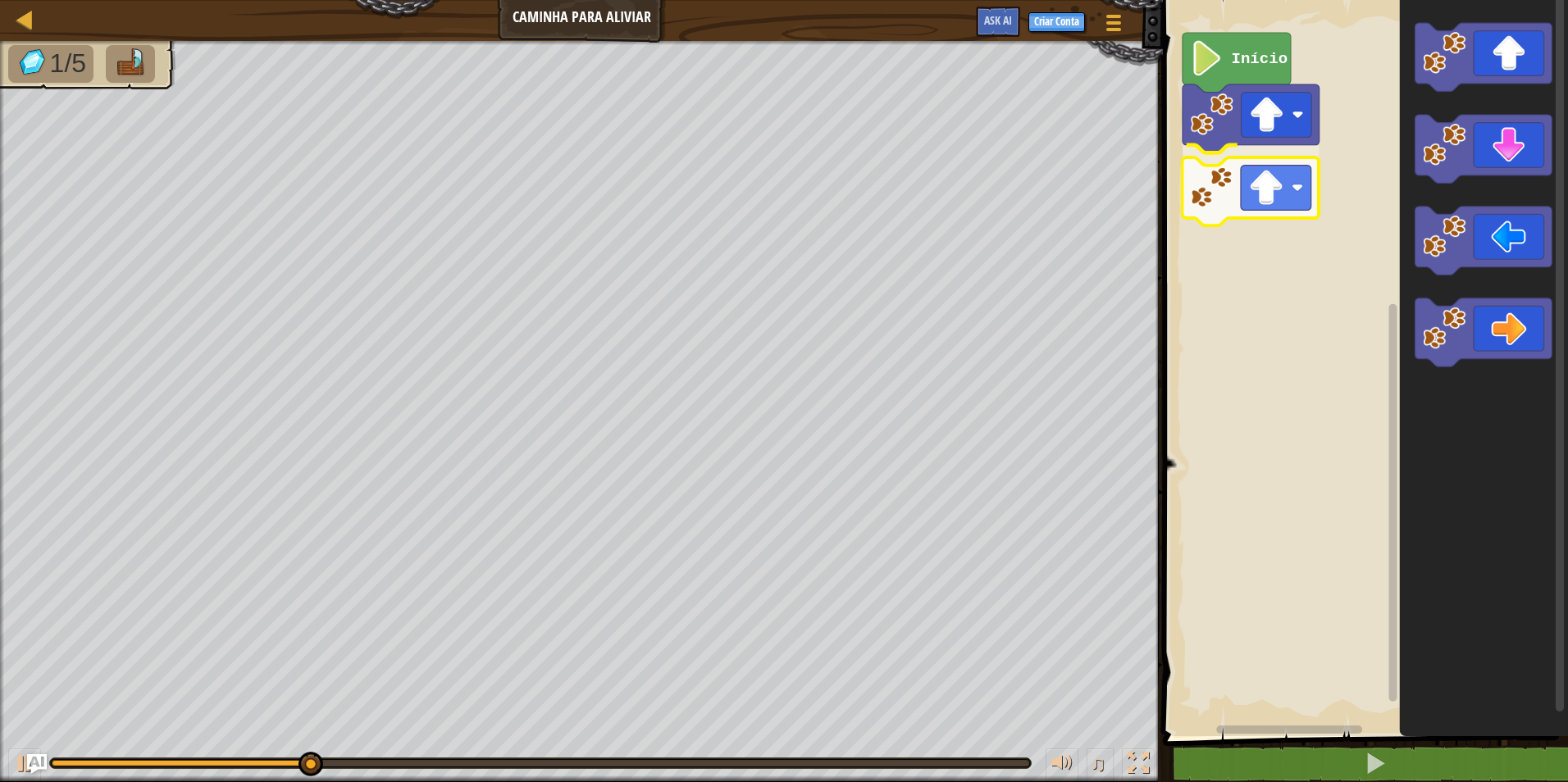
click at [1277, 172] on div "Início" at bounding box center [1362, 363] width 410 height 744
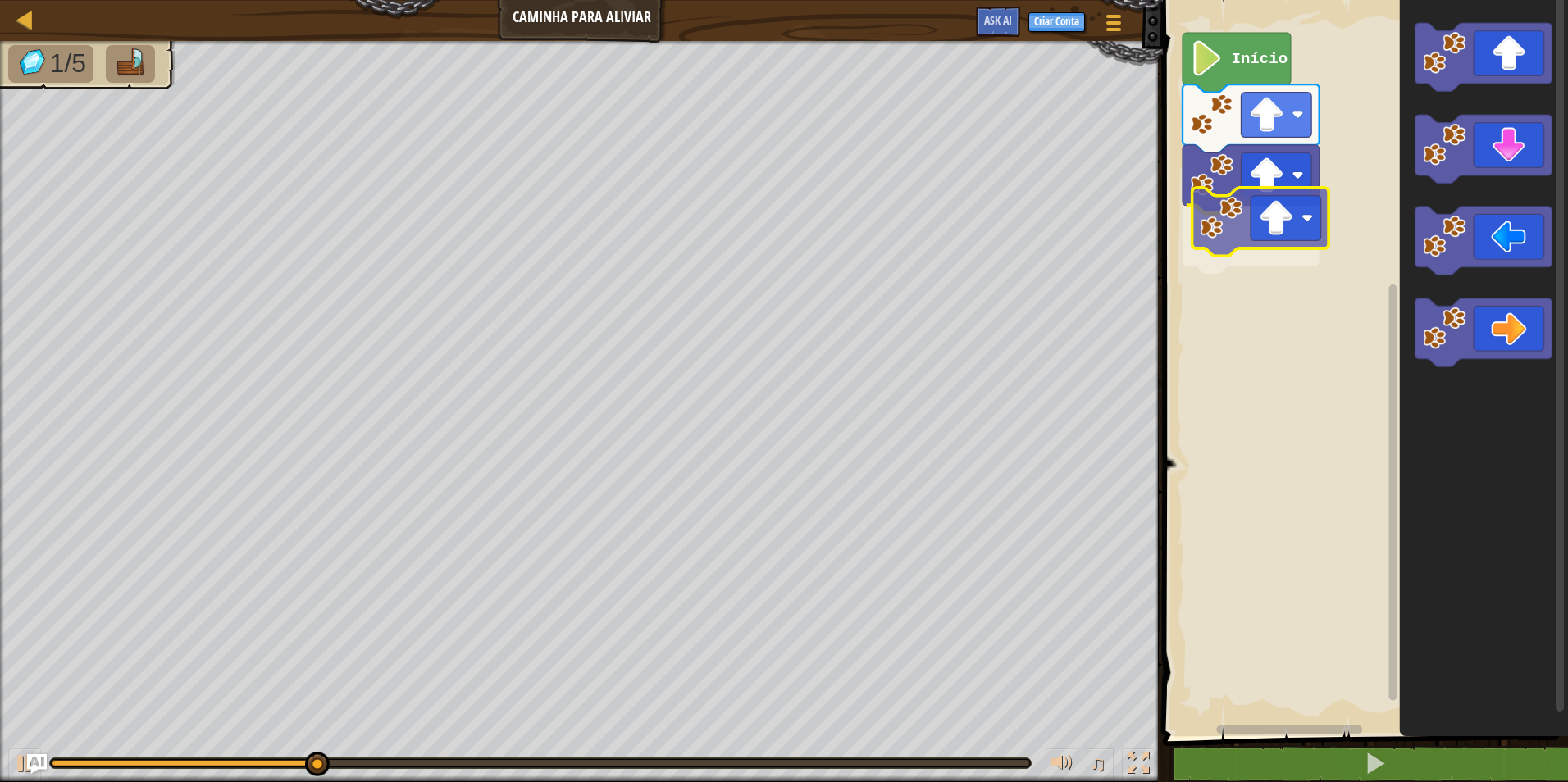
click at [1278, 228] on div "Início" at bounding box center [1362, 363] width 410 height 744
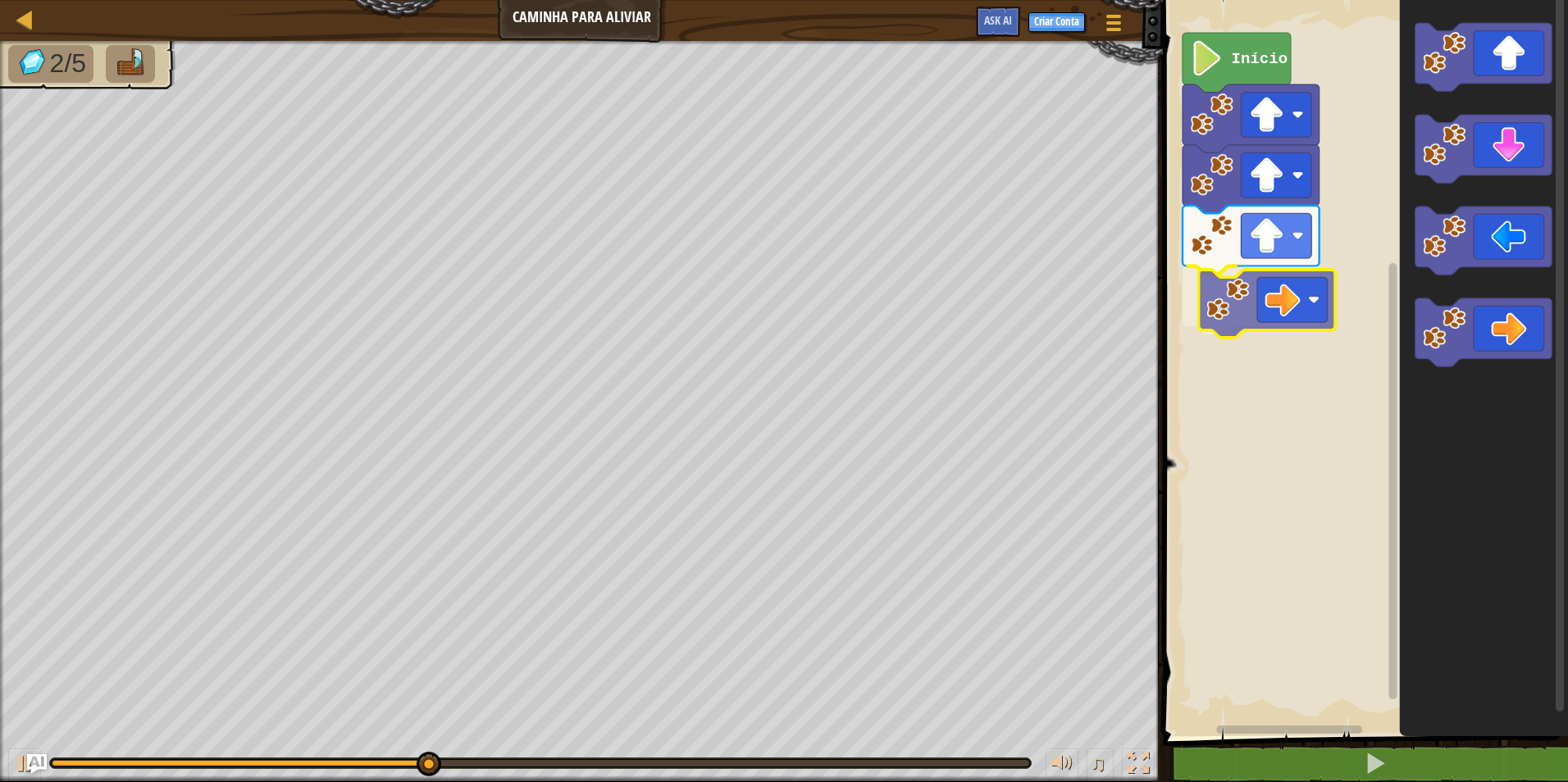
click at [1280, 334] on div "Início" at bounding box center [1362, 363] width 410 height 744
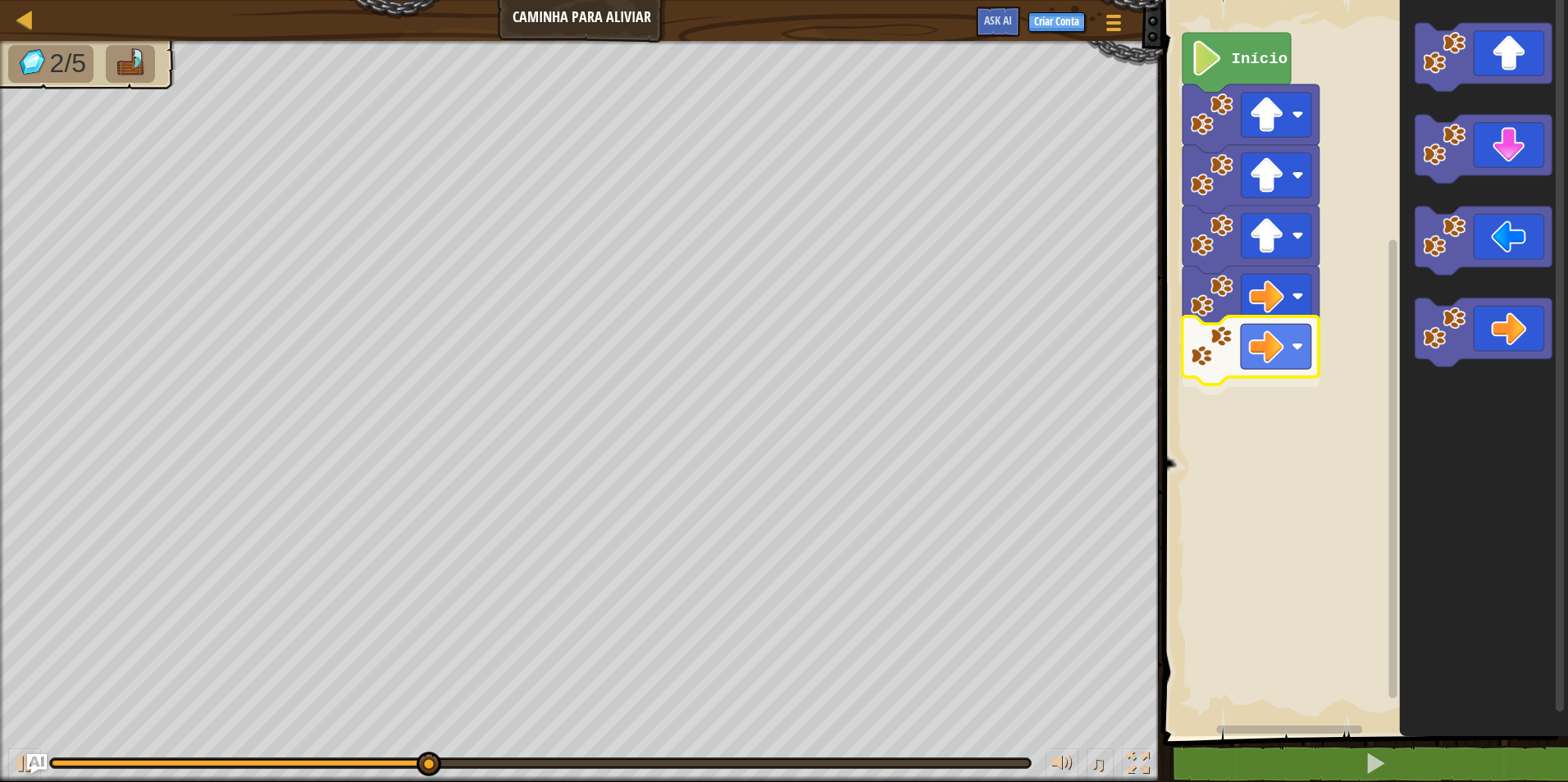
click at [1260, 337] on div "Início" at bounding box center [1362, 363] width 410 height 744
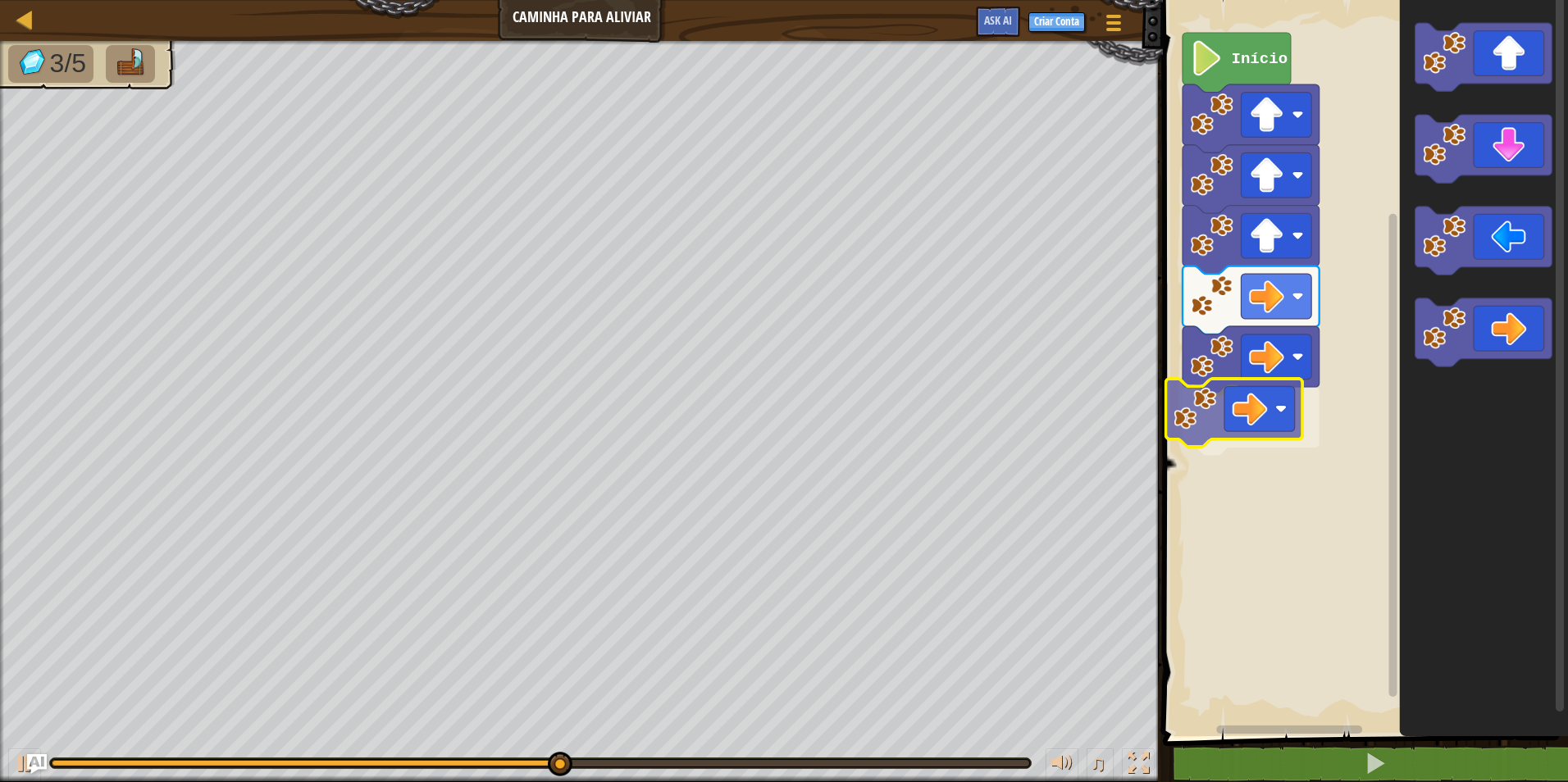
click at [1249, 397] on div "Início" at bounding box center [1362, 363] width 410 height 744
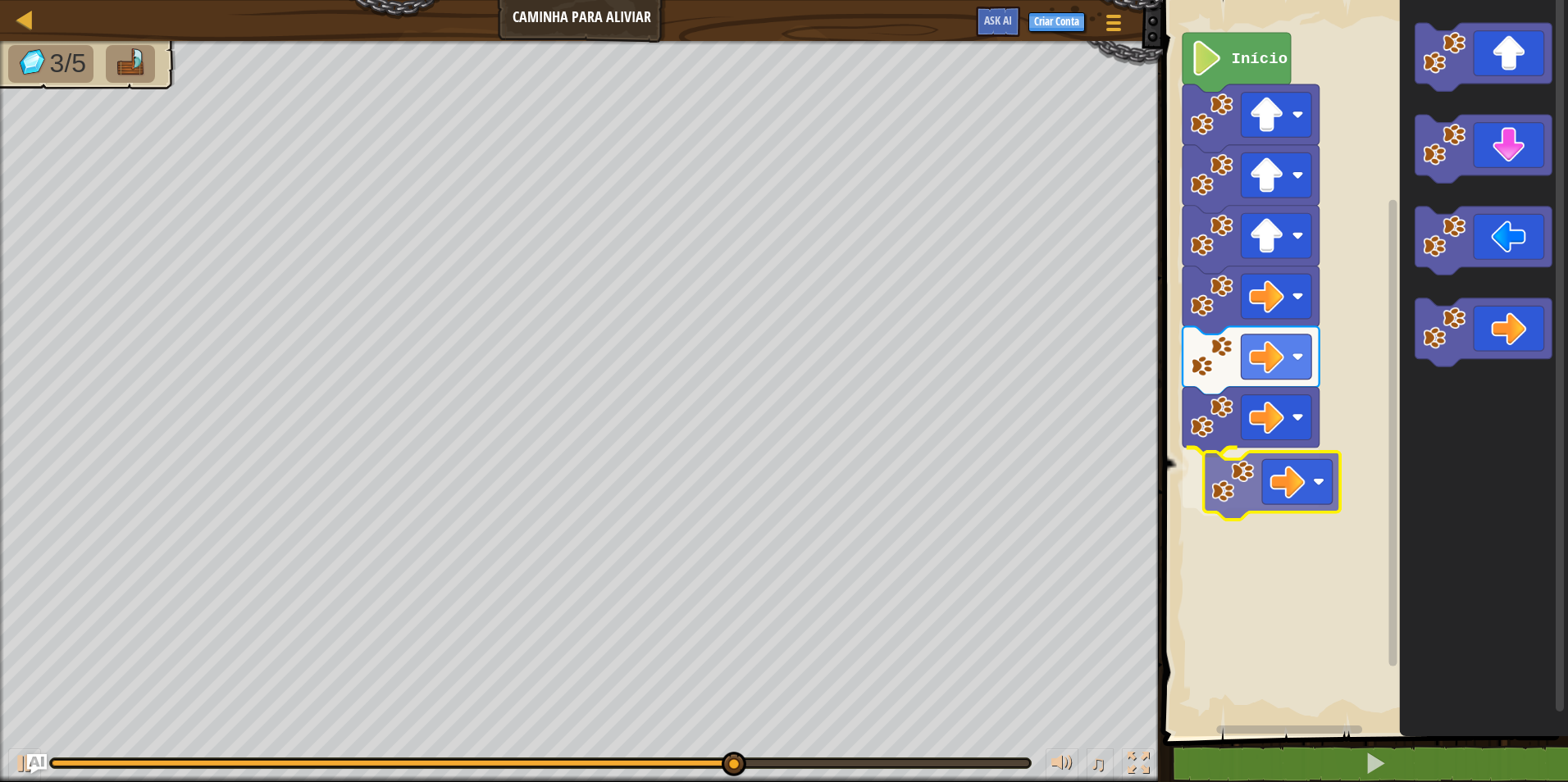
click at [1310, 464] on div "Início" at bounding box center [1362, 363] width 410 height 744
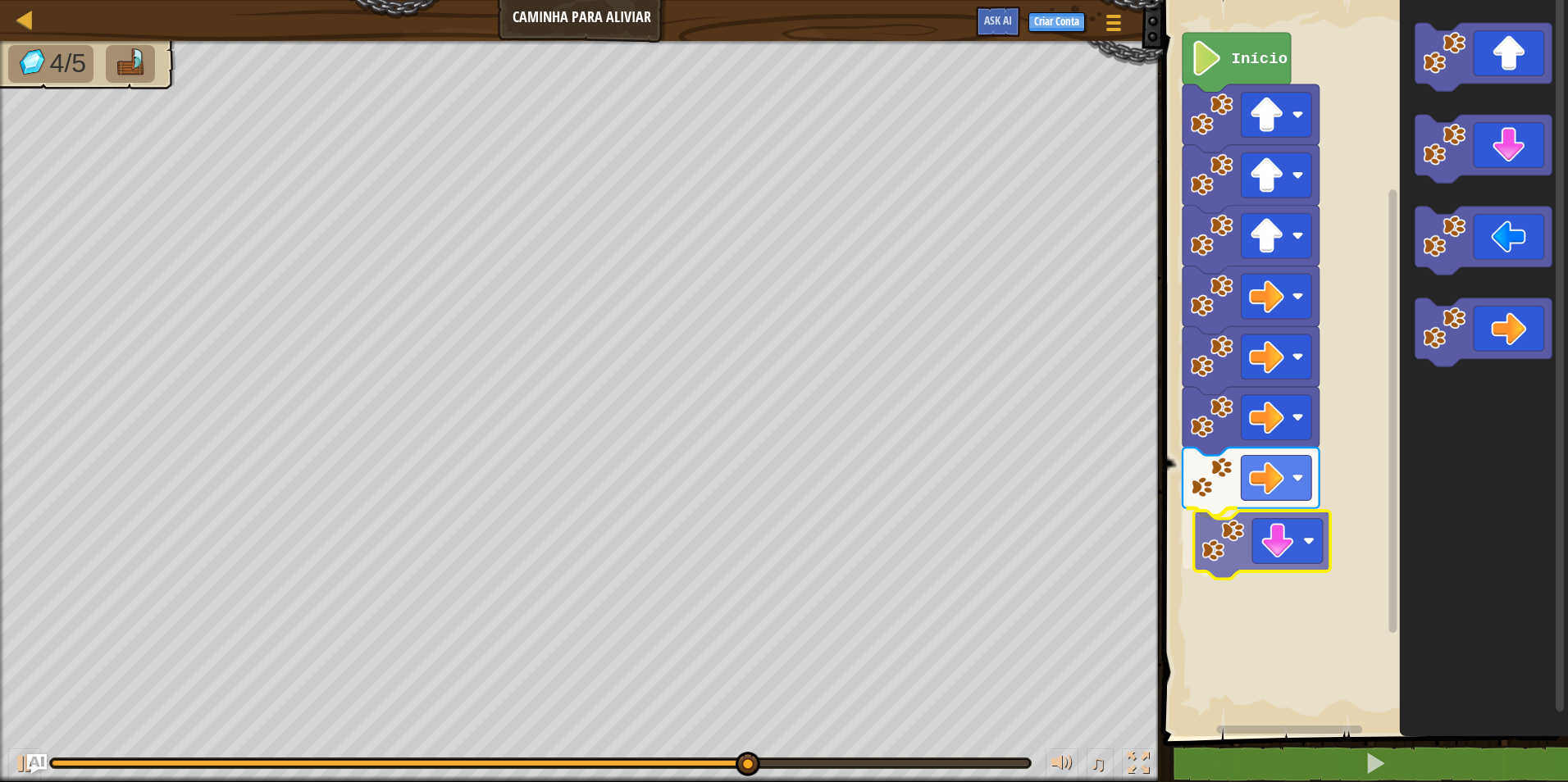
click at [1290, 552] on div "Início" at bounding box center [1362, 363] width 410 height 744
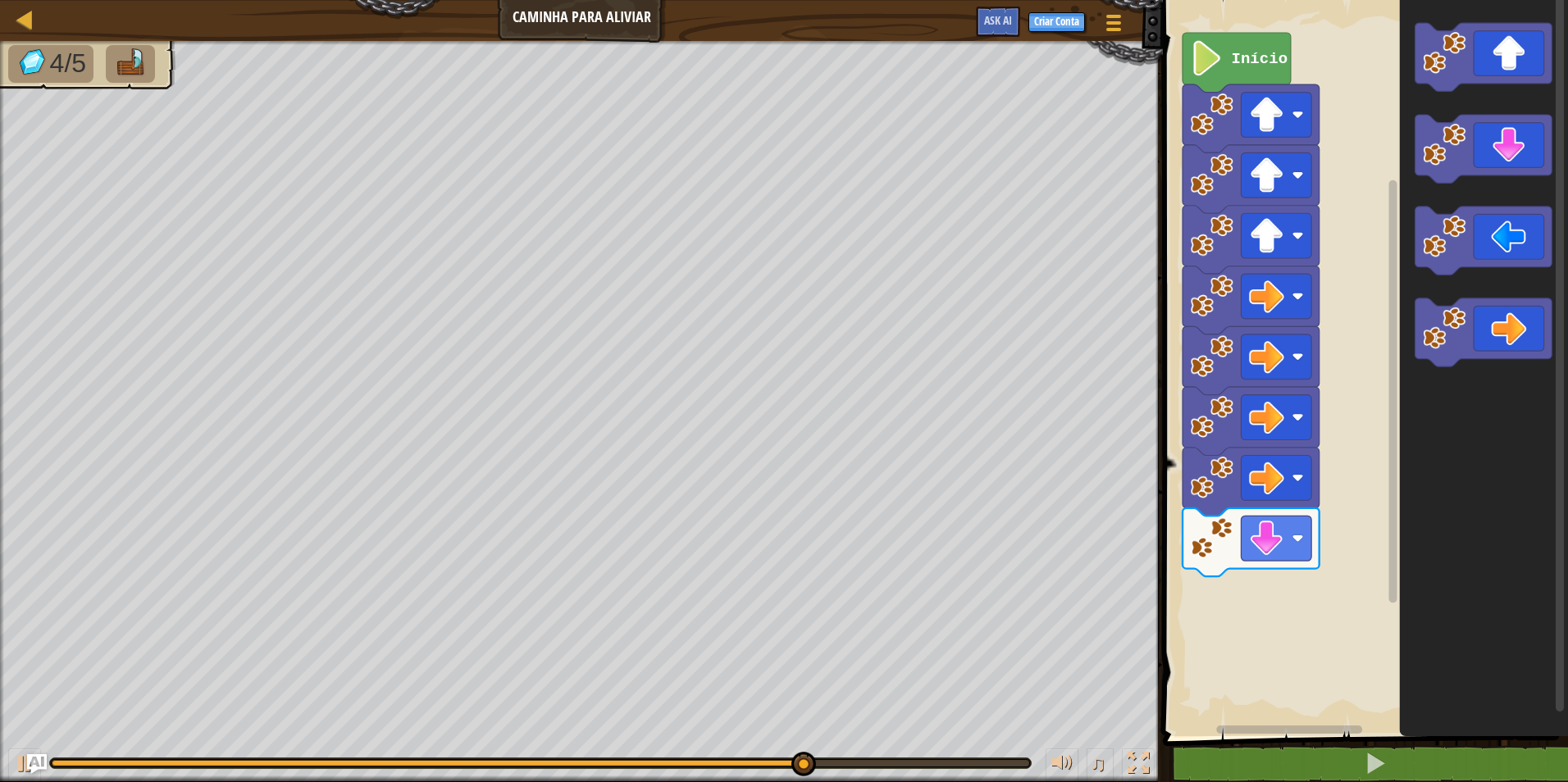
click at [1488, 200] on icon "Espaço de trabalho do Blockly" at bounding box center [1484, 363] width 168 height 744
click at [1413, 384] on icon "Espaço de trabalho do Blockly" at bounding box center [1484, 363] width 168 height 744
click at [1385, 426] on div "Início" at bounding box center [1362, 363] width 410 height 744
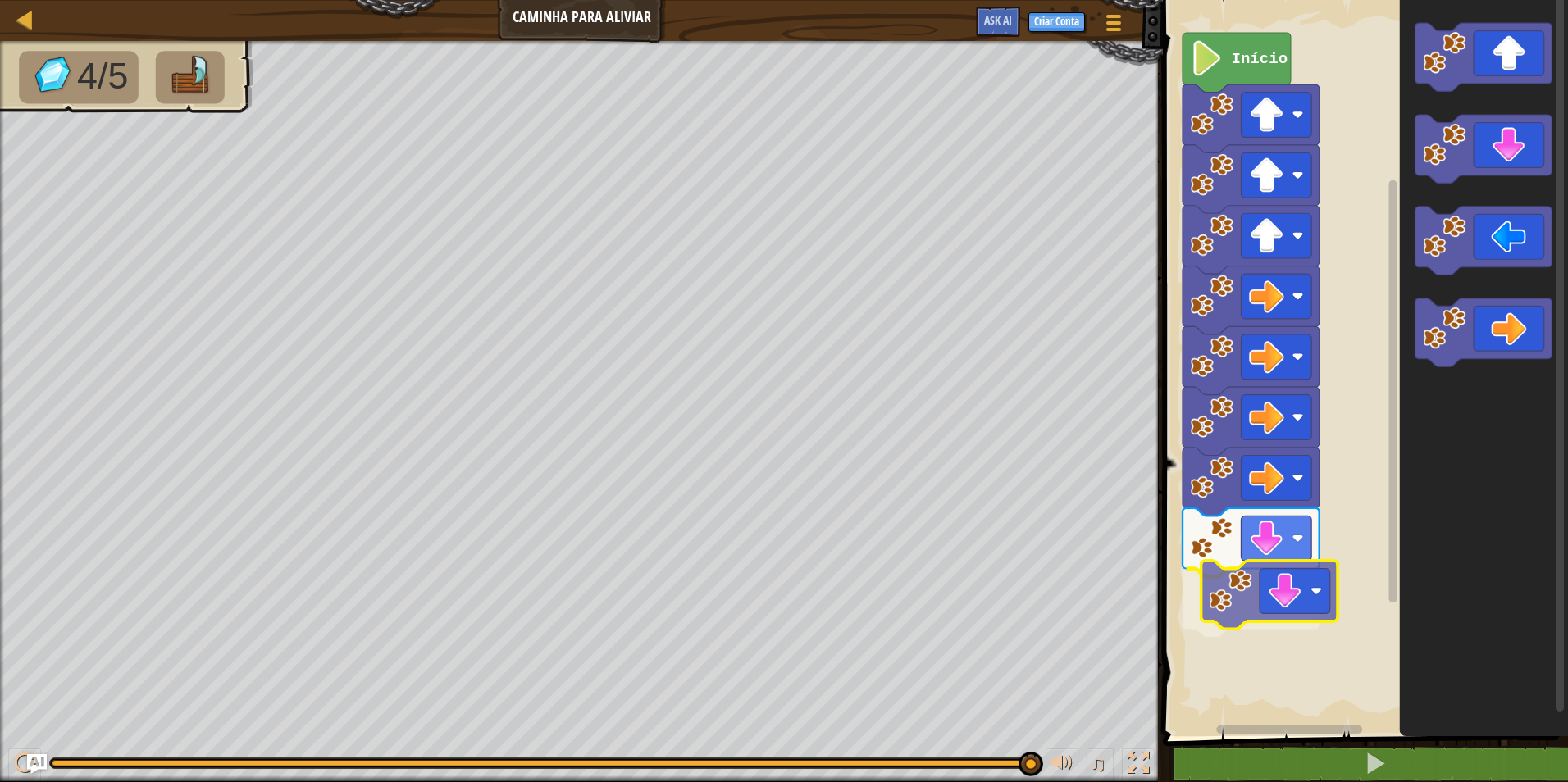
click at [1243, 597] on div "Início" at bounding box center [1362, 363] width 410 height 744
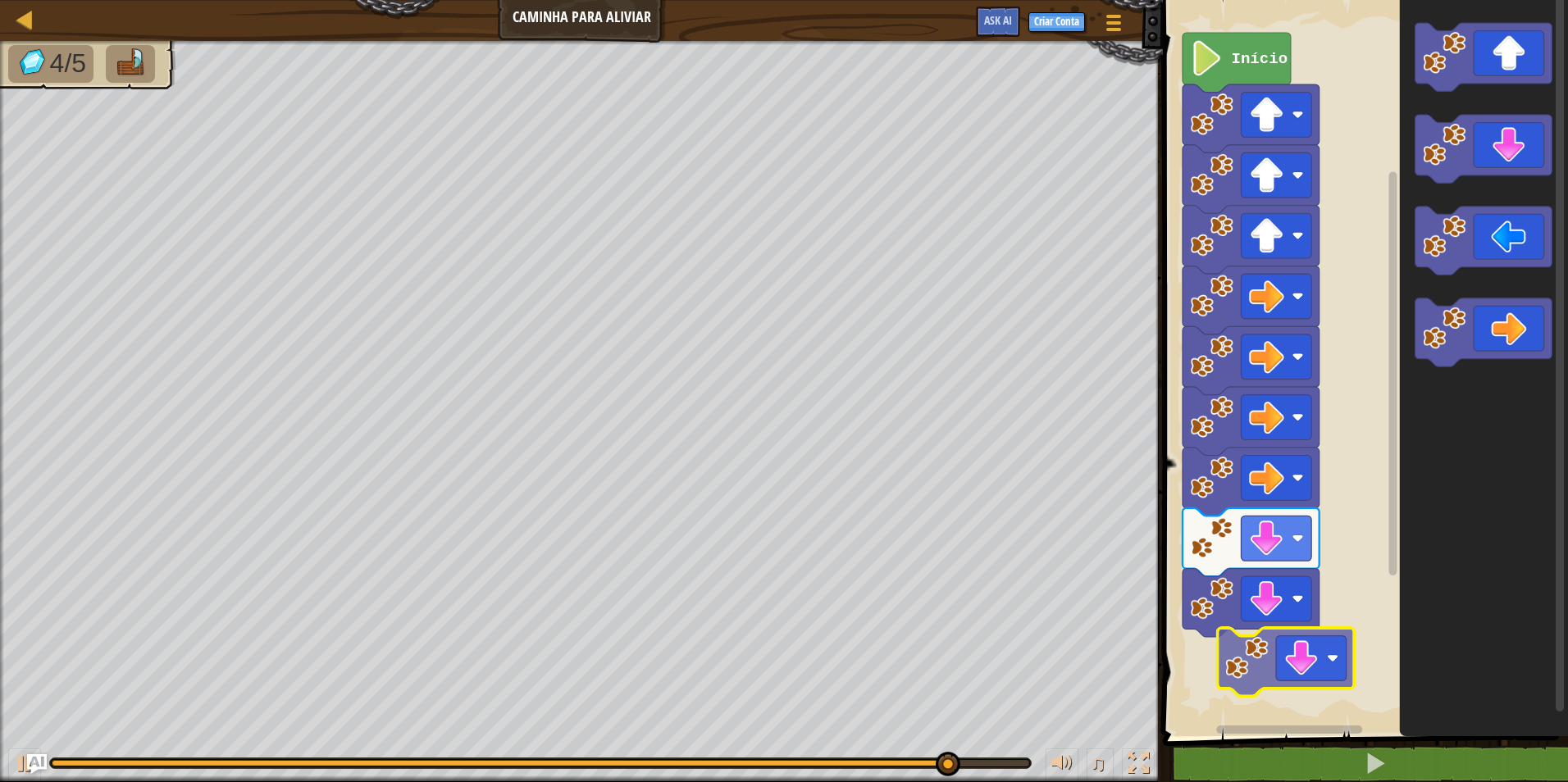
click at [1319, 638] on div "Início" at bounding box center [1362, 363] width 410 height 744
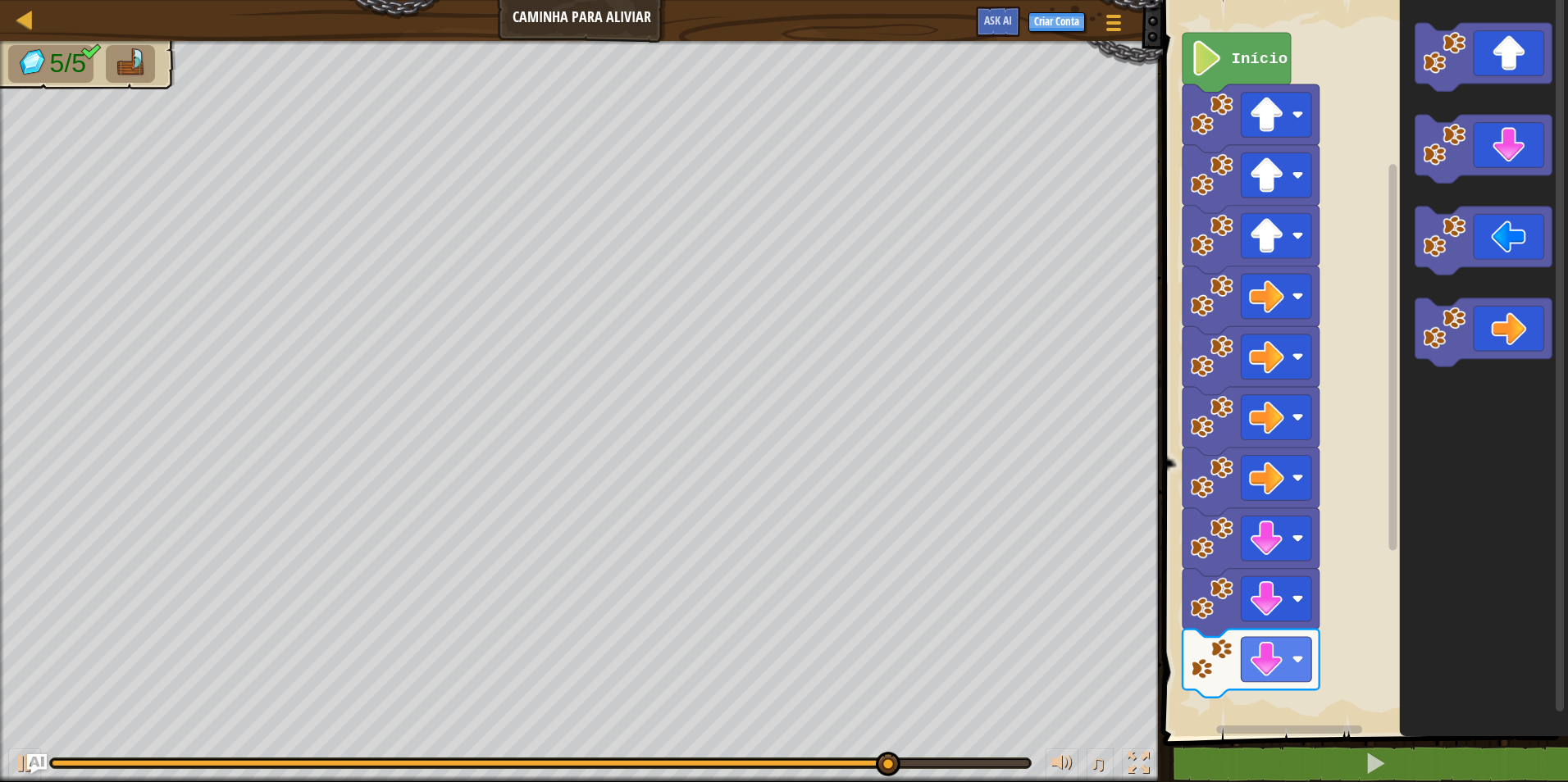
click at [1372, 0] on html "Mapa Caminha Para Aliviar Menu do Jogo Criar Conta Ask AI 1 ההההההההההההההההההה…" at bounding box center [784, 0] width 1568 height 0
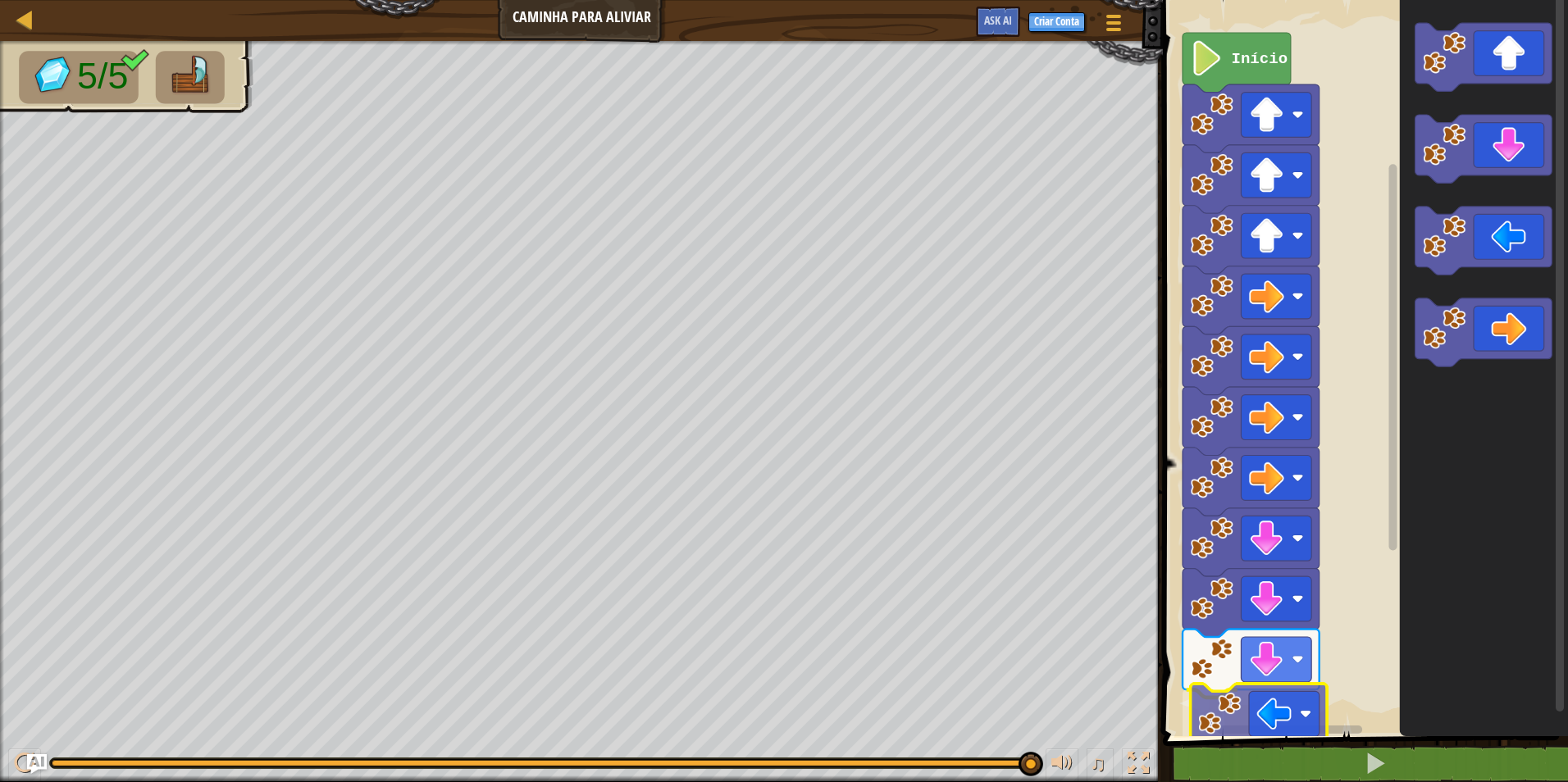
click at [1268, 710] on div "Início" at bounding box center [1362, 363] width 410 height 744
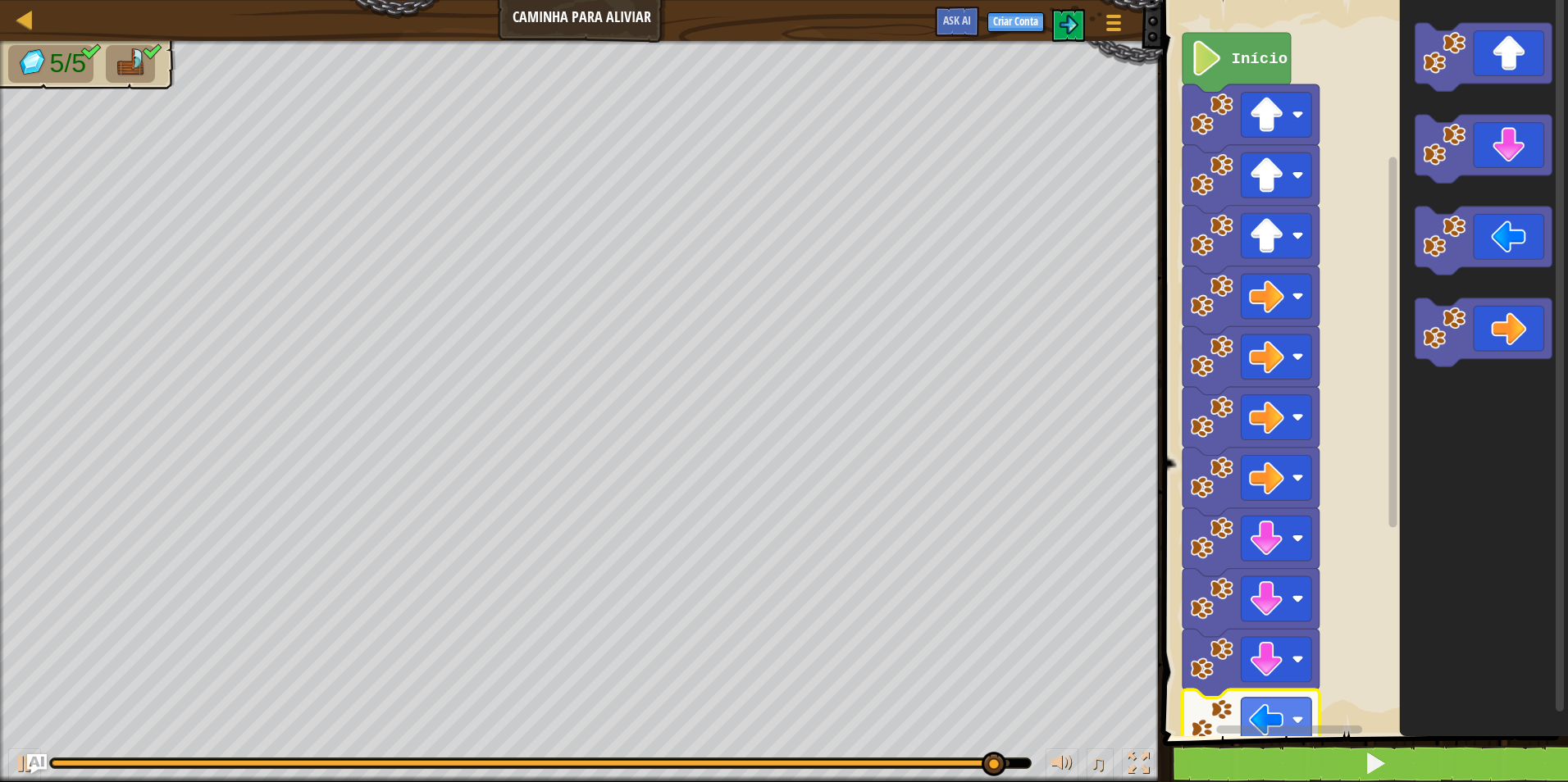
click at [1262, 0] on body "Mapa Caminha Para Aliviar Menu do Jogo Criar Conta Ask AI 1 ההההההההההההההההההה…" at bounding box center [784, 0] width 1568 height 0
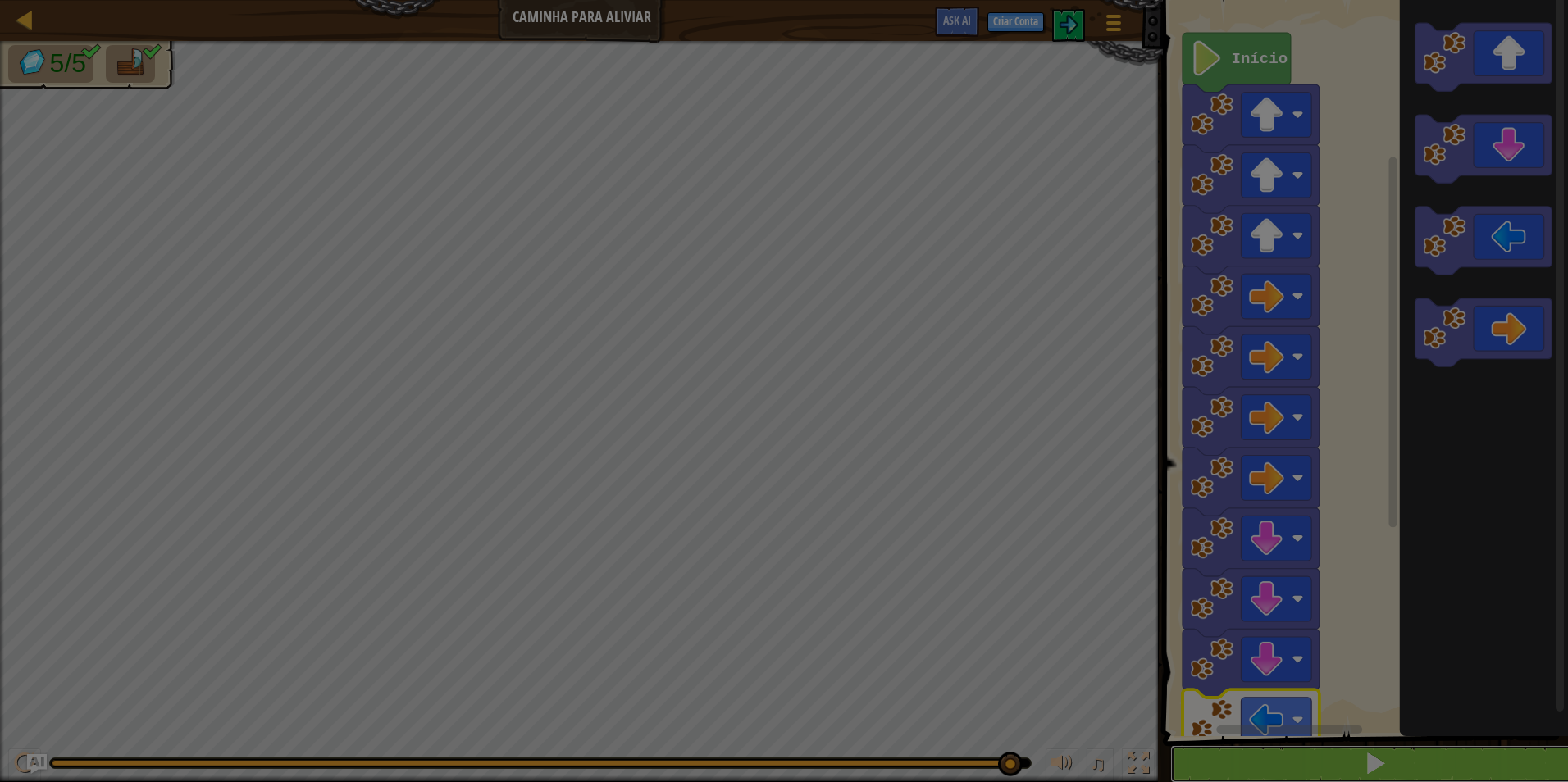
scroll to position [1, 0]
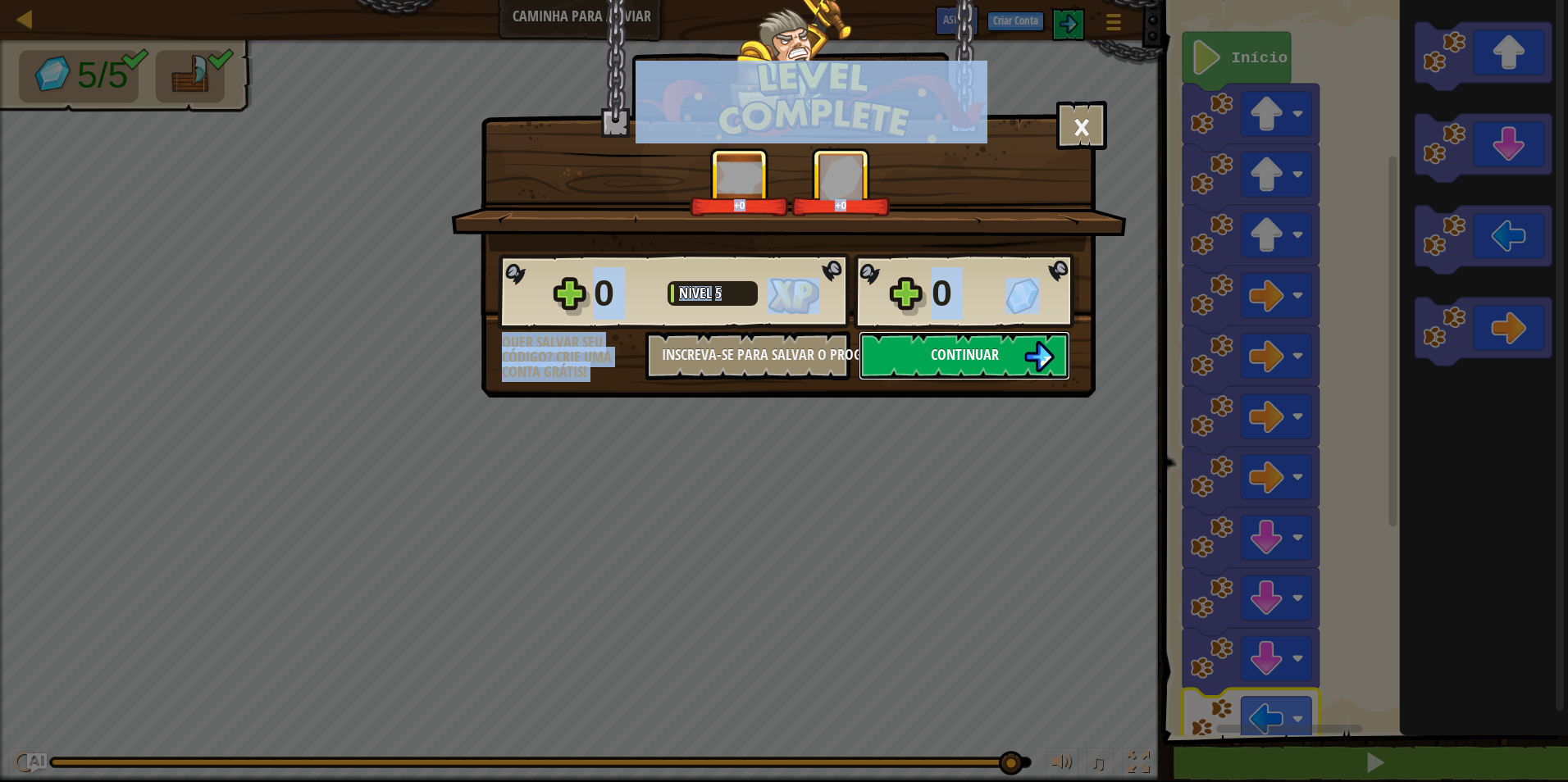
click at [967, 346] on span "Continuar" at bounding box center [965, 355] width 68 height 20
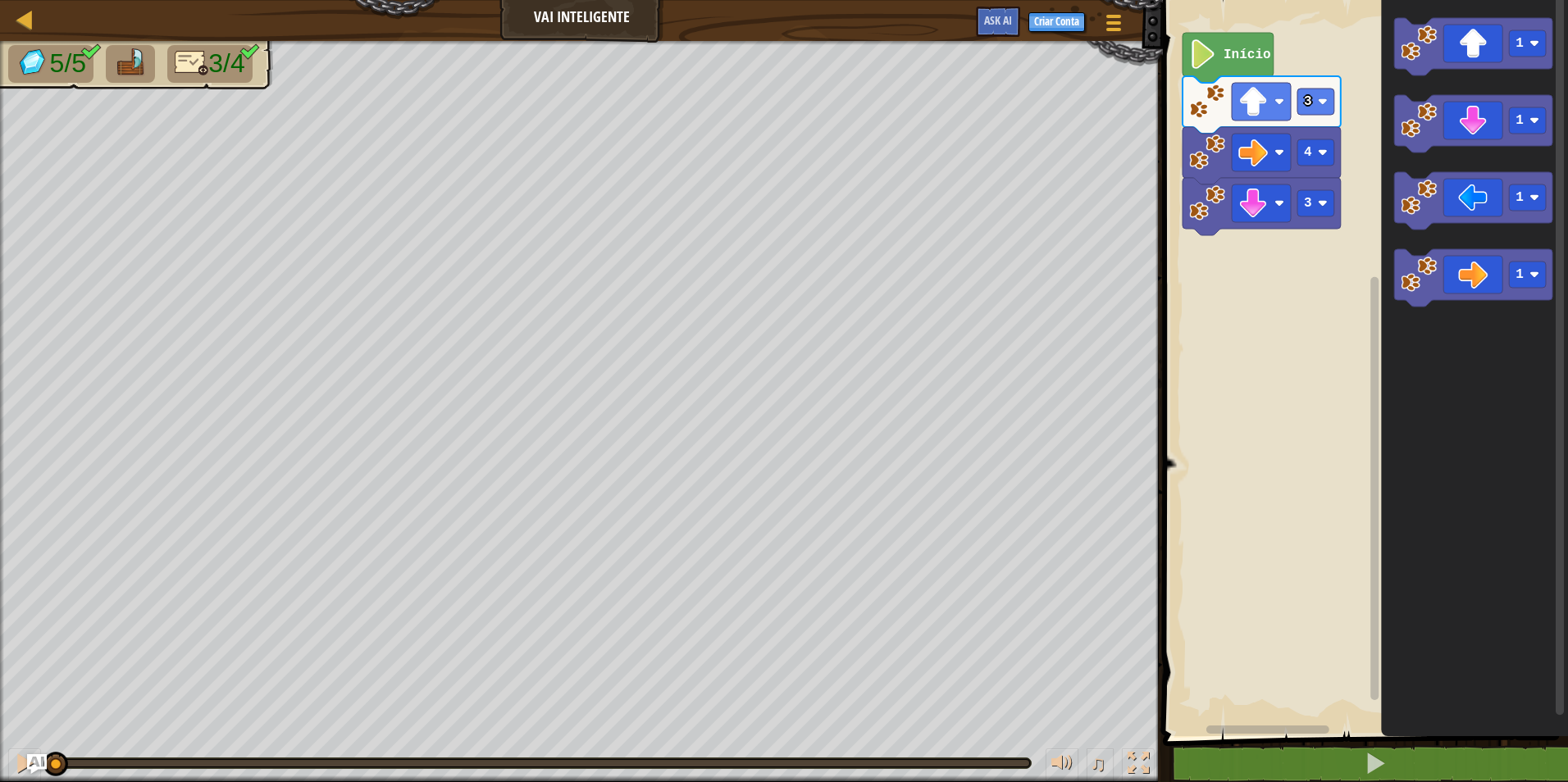
click at [1358, 235] on div "3 4 3 Início 1 1 1 1" at bounding box center [1362, 363] width 410 height 744
click at [1324, 176] on div "3 4 3 Início 1 1 1 1" at bounding box center [1362, 363] width 410 height 744
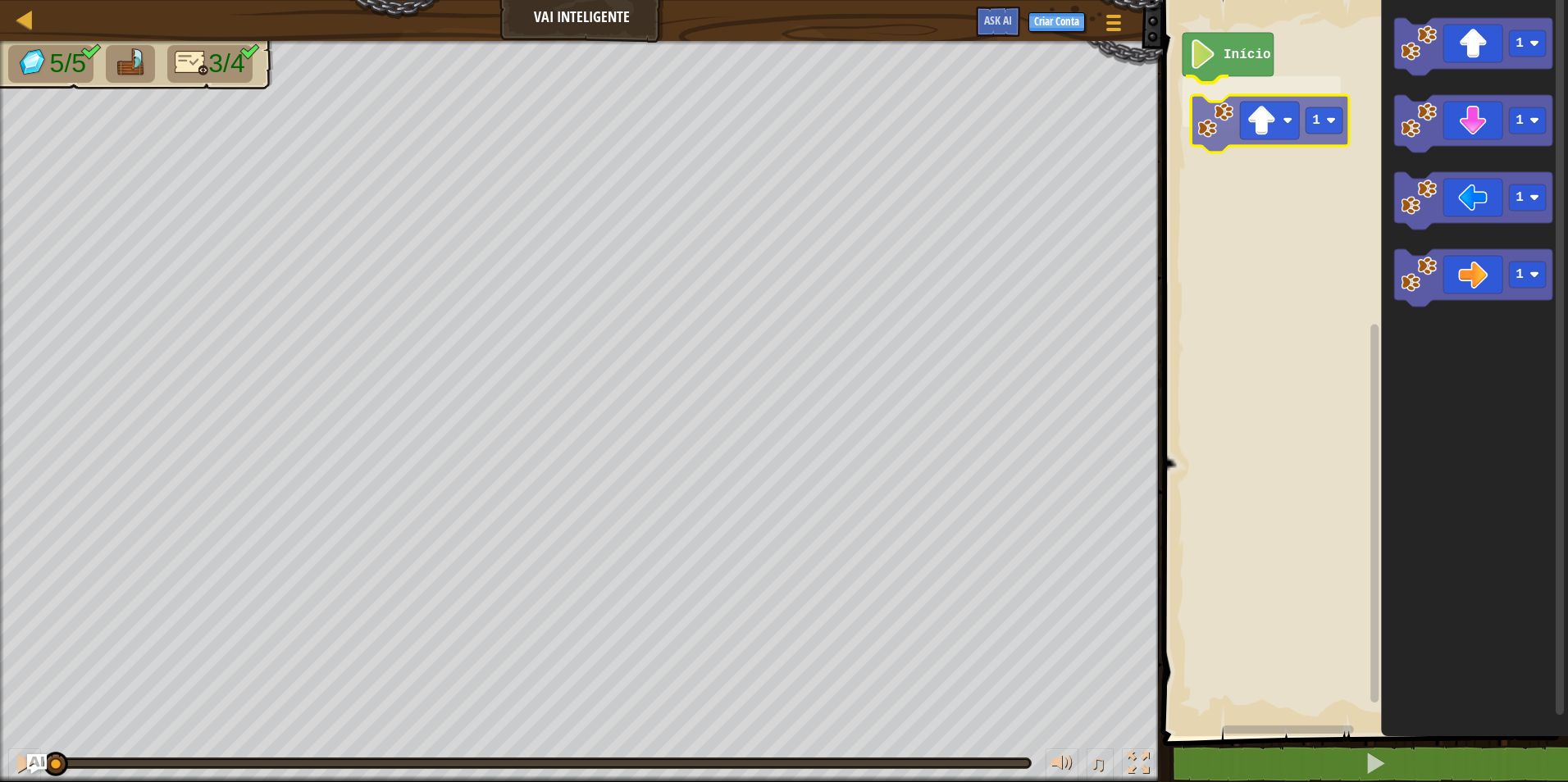
click at [1228, 125] on div "Início 1 1 1 1 1 1" at bounding box center [1362, 363] width 410 height 744
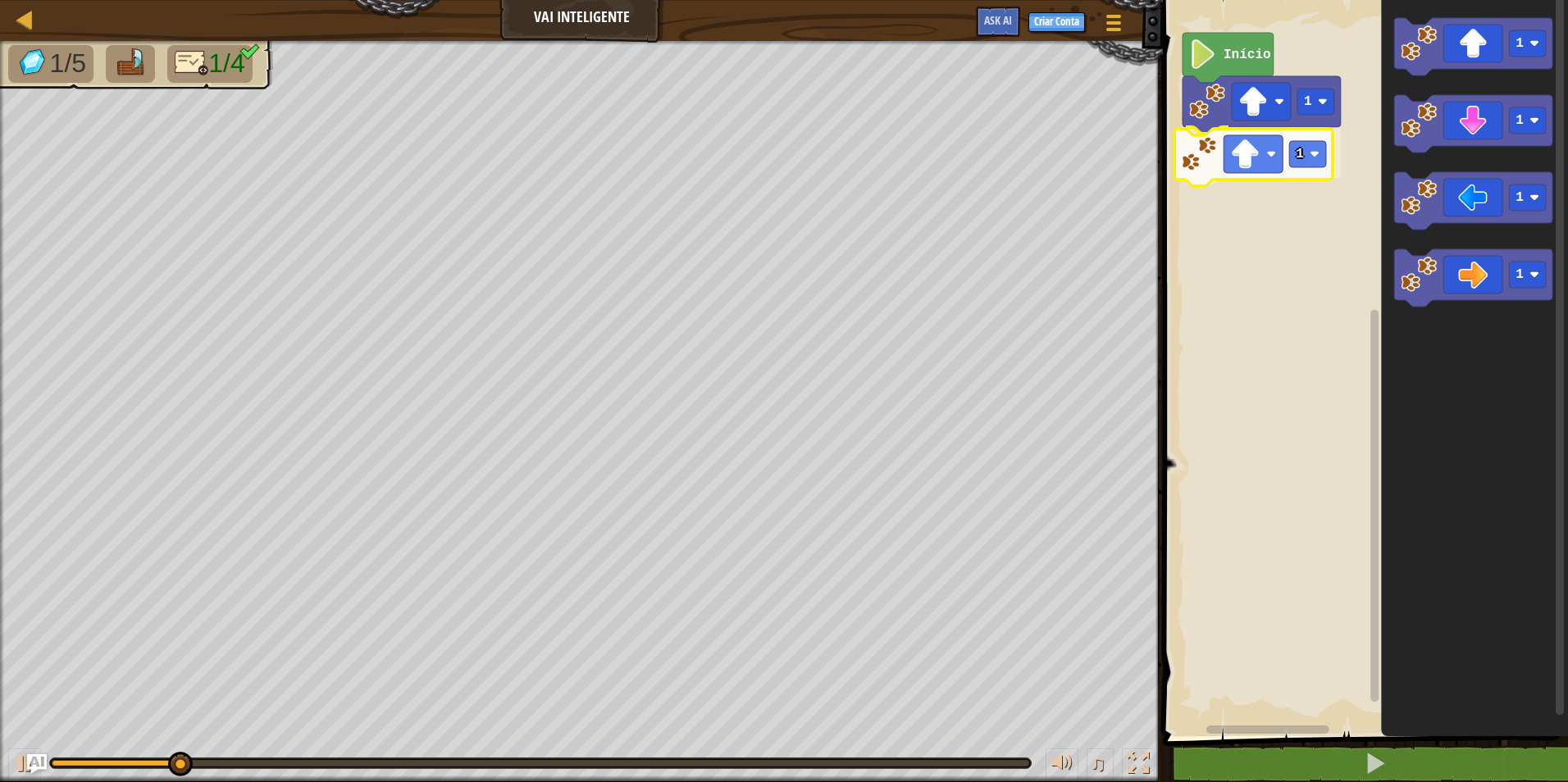
click at [1224, 149] on div "Início 1 1 1 1 1 1 1" at bounding box center [1362, 363] width 410 height 744
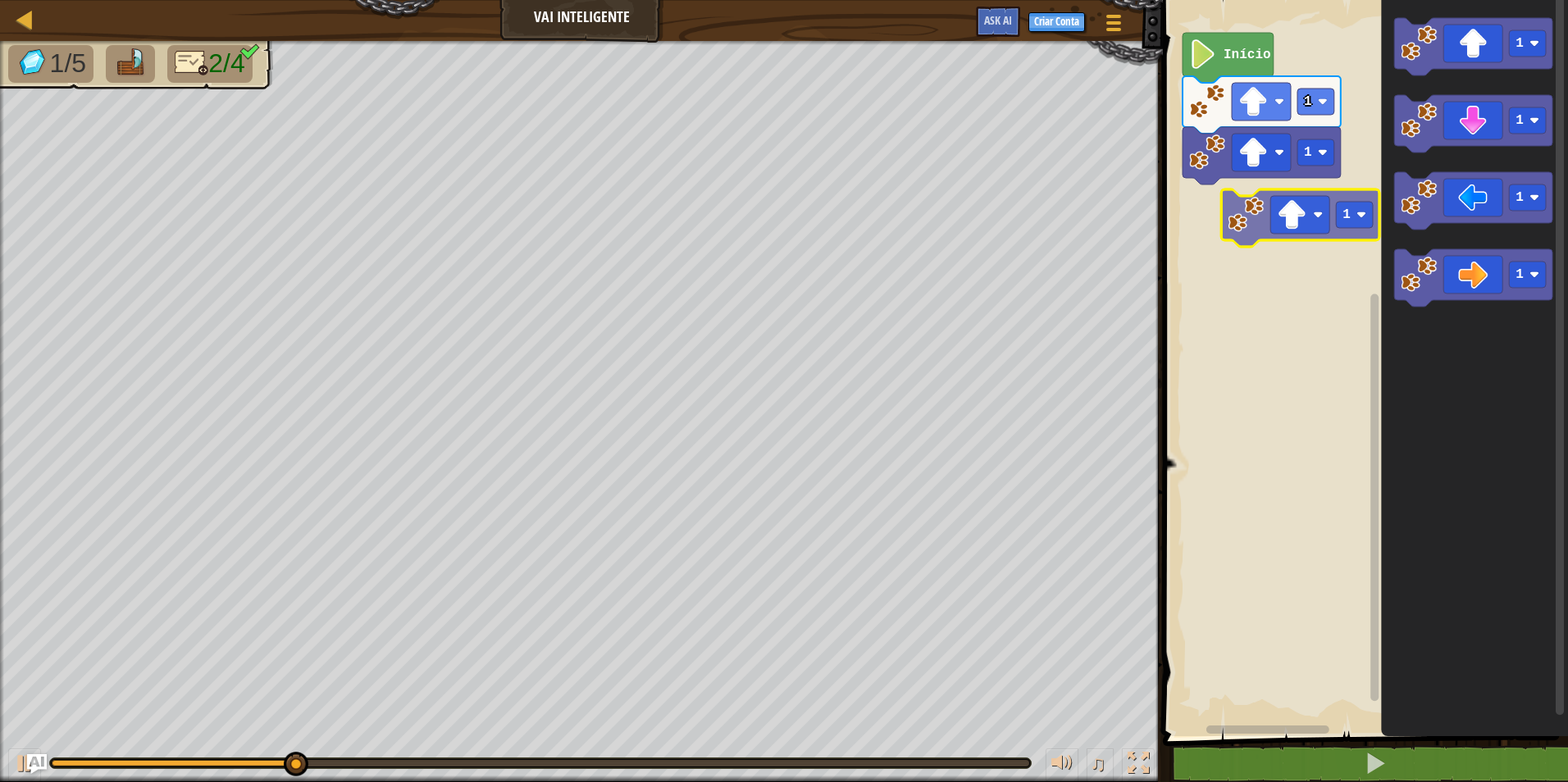
click at [1304, 238] on div "Início 1 1 1 1 1 1 1" at bounding box center [1362, 363] width 410 height 744
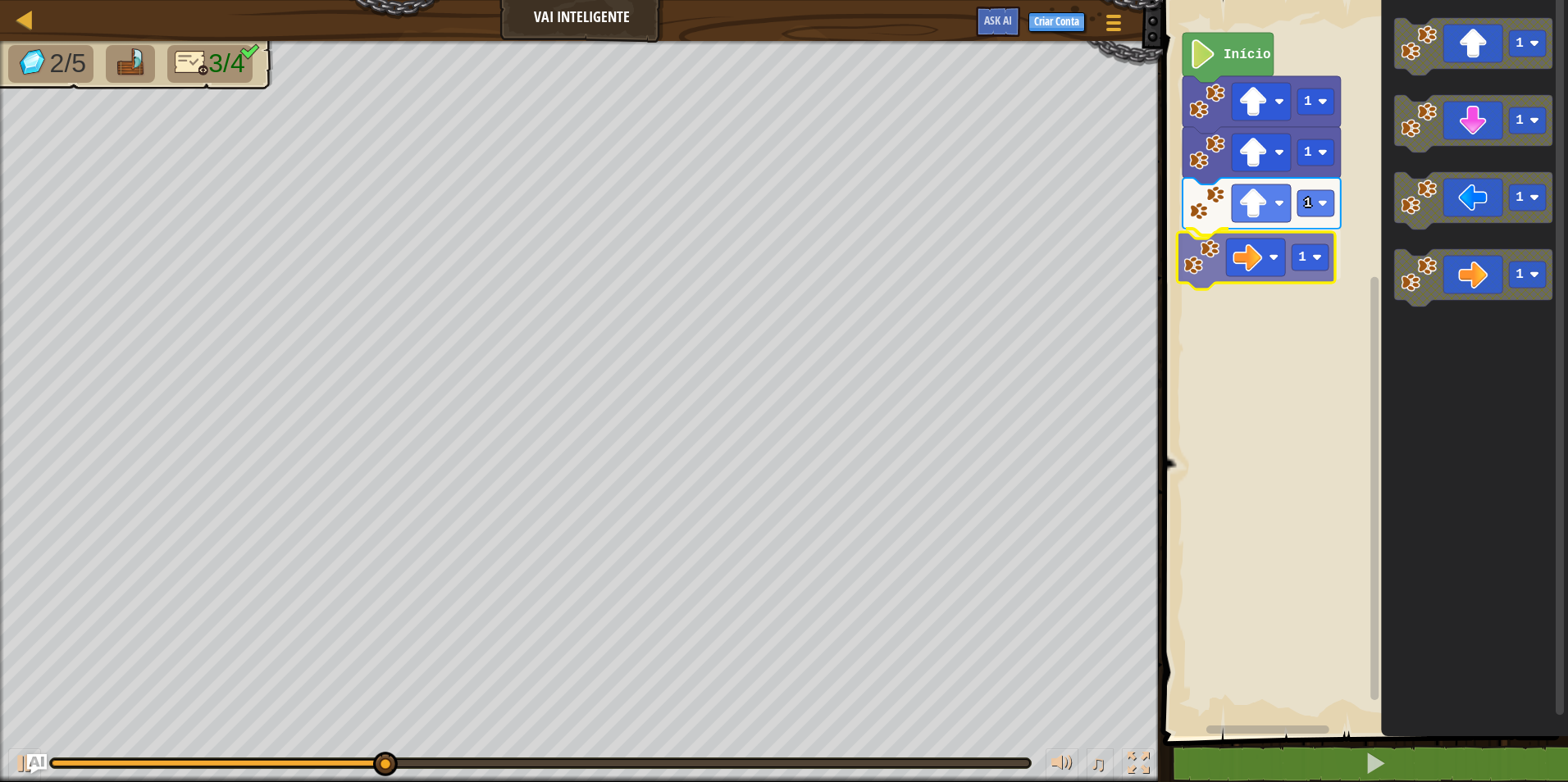
click at [1269, 248] on div "1 1 1 1 Início 1 1 1 1 1" at bounding box center [1362, 363] width 410 height 744
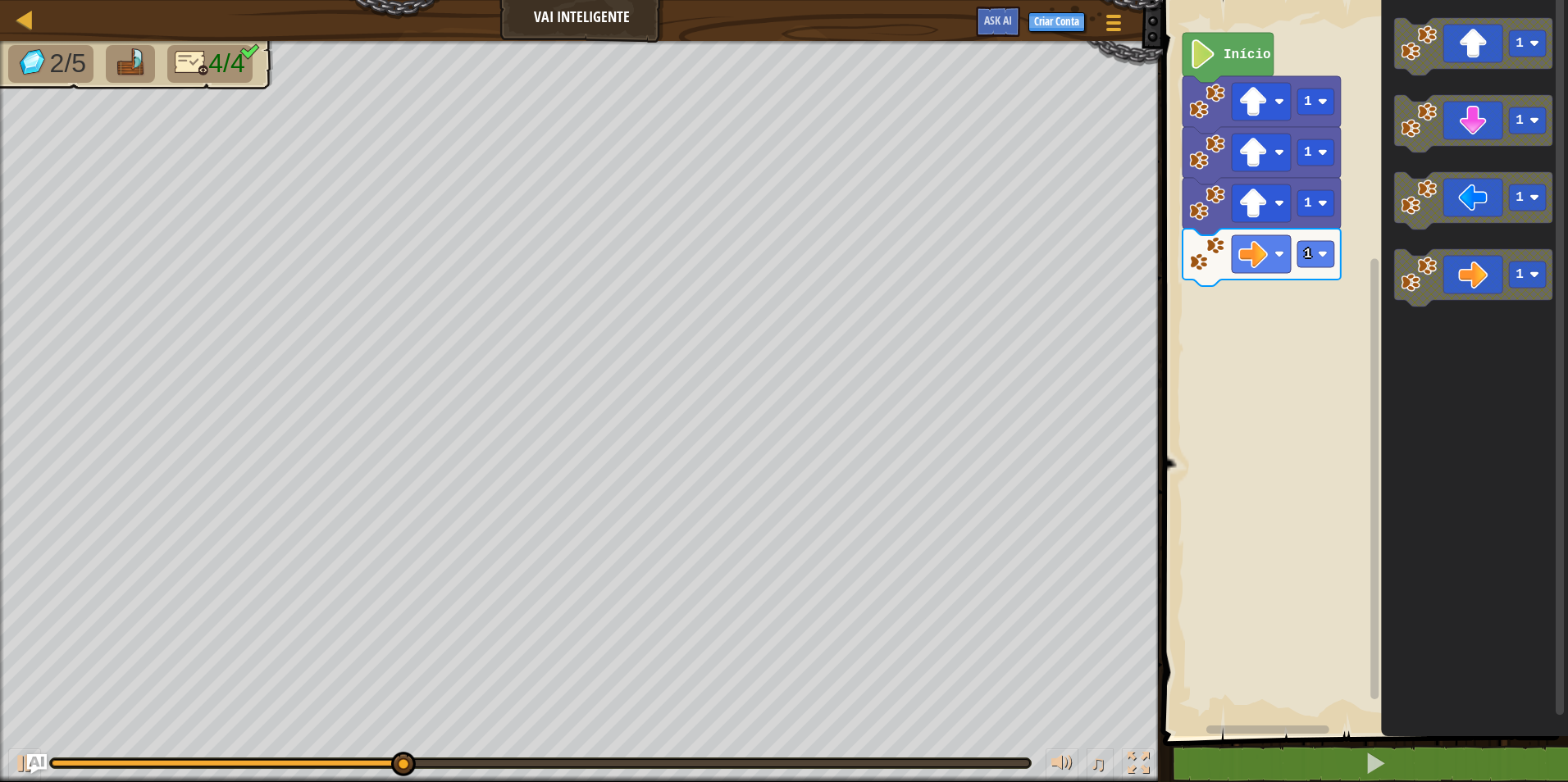
click at [1378, 271] on div "1 1 1 1 Início 1 1 1 1" at bounding box center [1362, 363] width 410 height 744
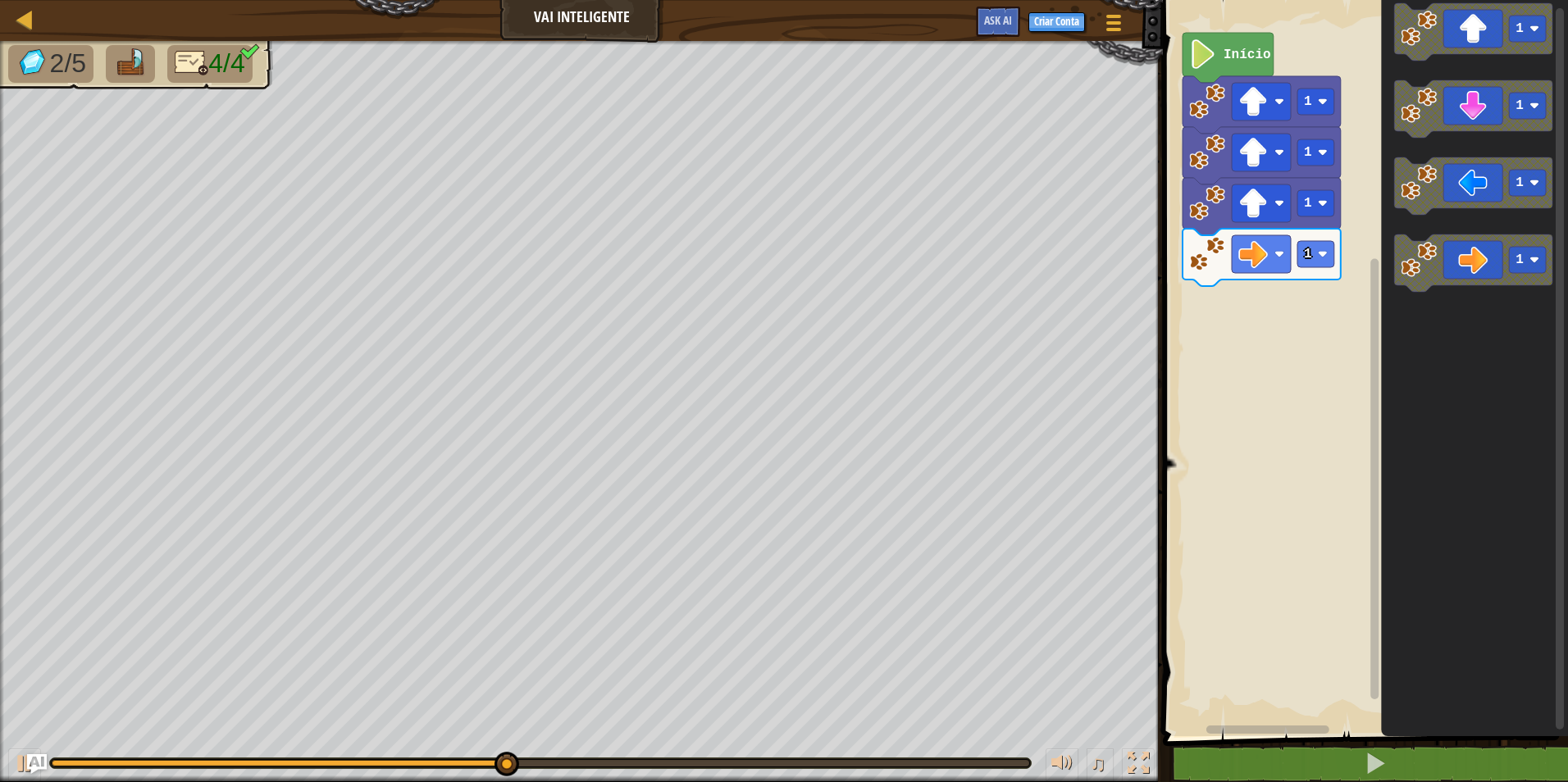
click at [1374, 268] on div "1 1 1 1 Início 1 1 1 1" at bounding box center [1362, 363] width 410 height 744
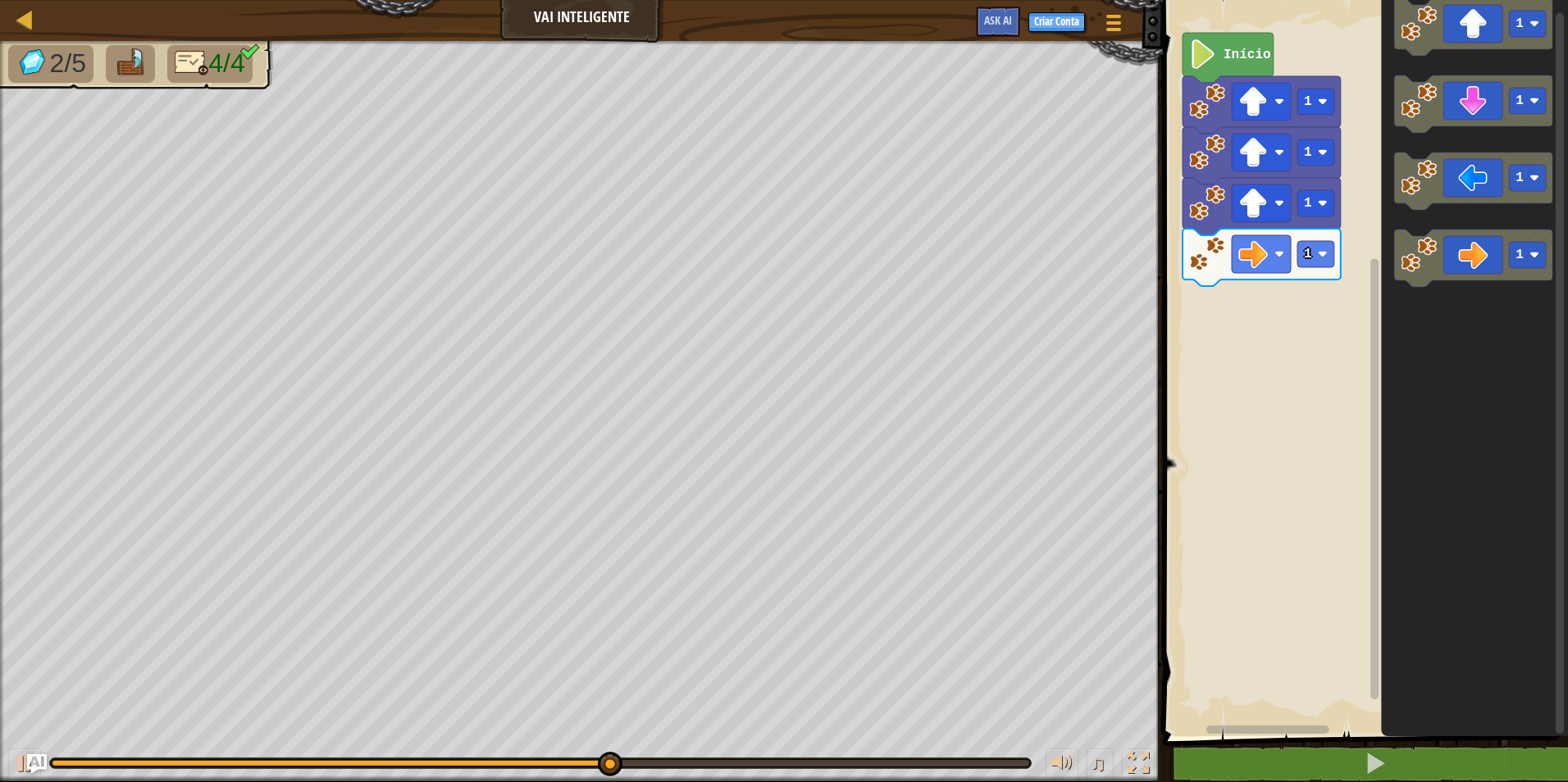
click at [1408, 258] on g "1" at bounding box center [1473, 258] width 159 height 57
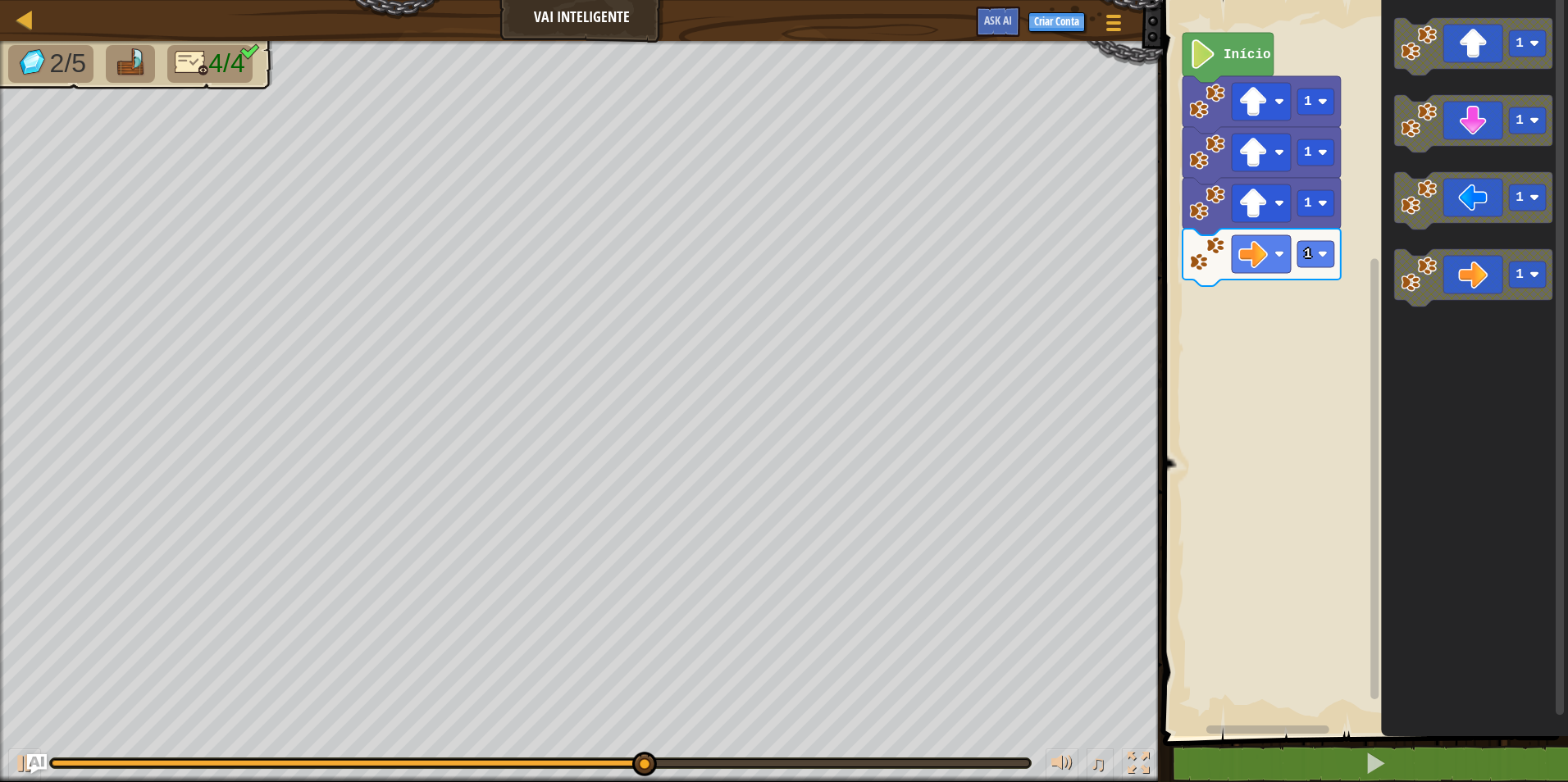
click at [1383, 388] on icon "1 1 1 1" at bounding box center [1474, 363] width 187 height 744
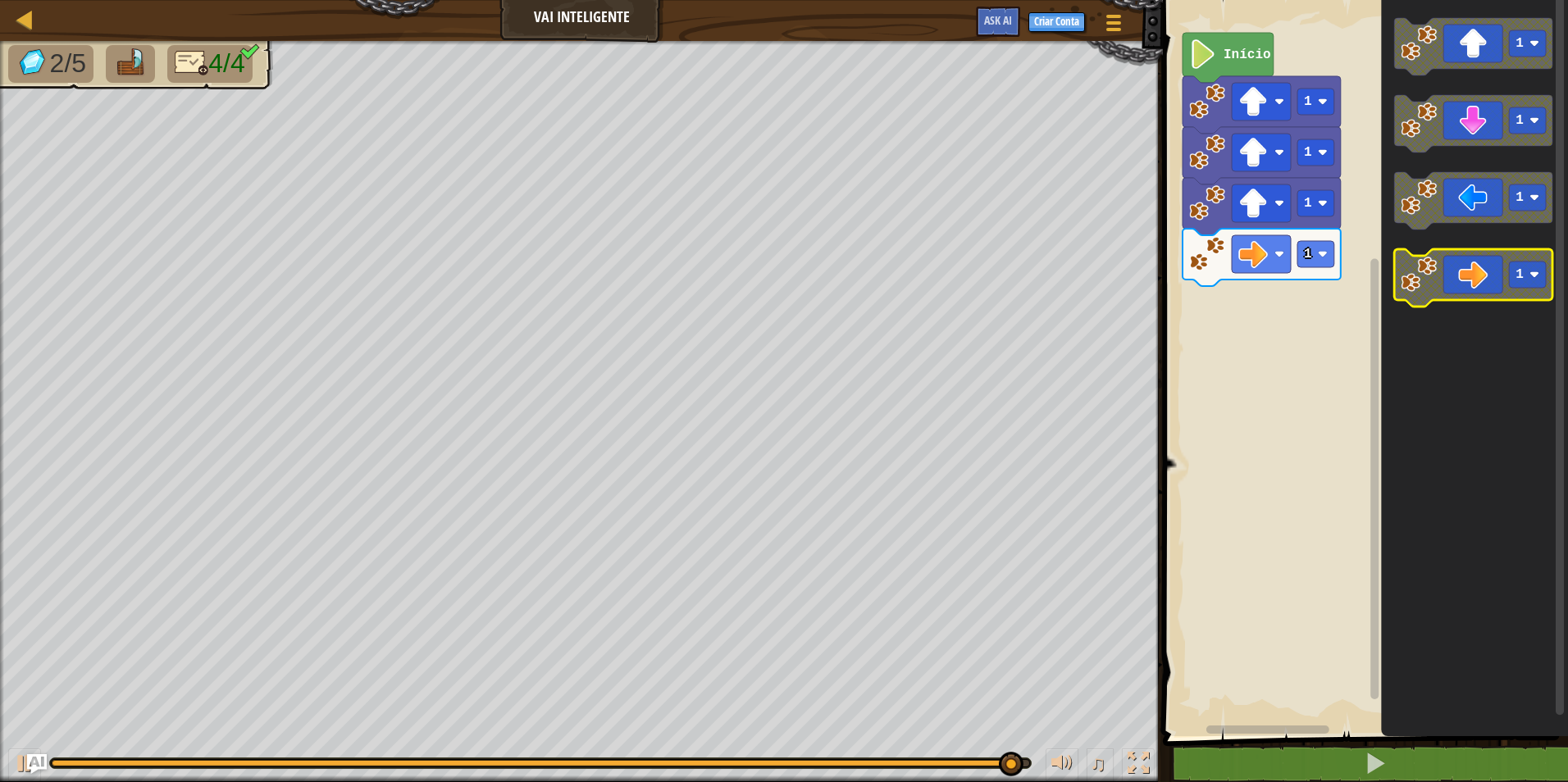
click at [1547, 271] on icon "Espaço de trabalho do Blockly" at bounding box center [1473, 277] width 159 height 57
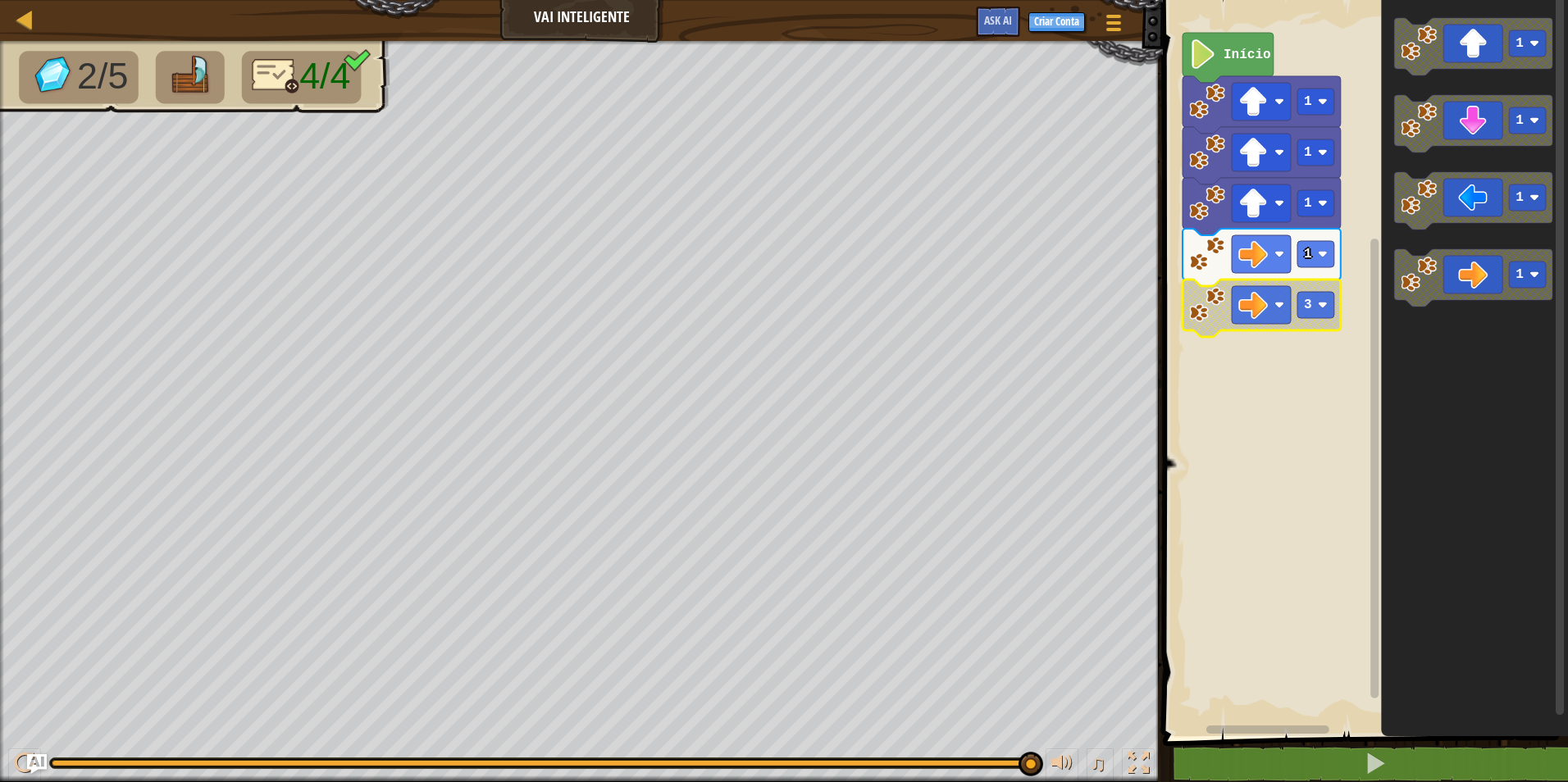
click at [1274, 302] on rect "Espaço de trabalho do Blockly" at bounding box center [1261, 305] width 59 height 38
click at [1307, 313] on div "Início 1 1 1 1 3 1 1 1 1" at bounding box center [1362, 363] width 410 height 744
click at [1257, 307] on image "Espaço de trabalho do Blockly" at bounding box center [1253, 304] width 30 height 30
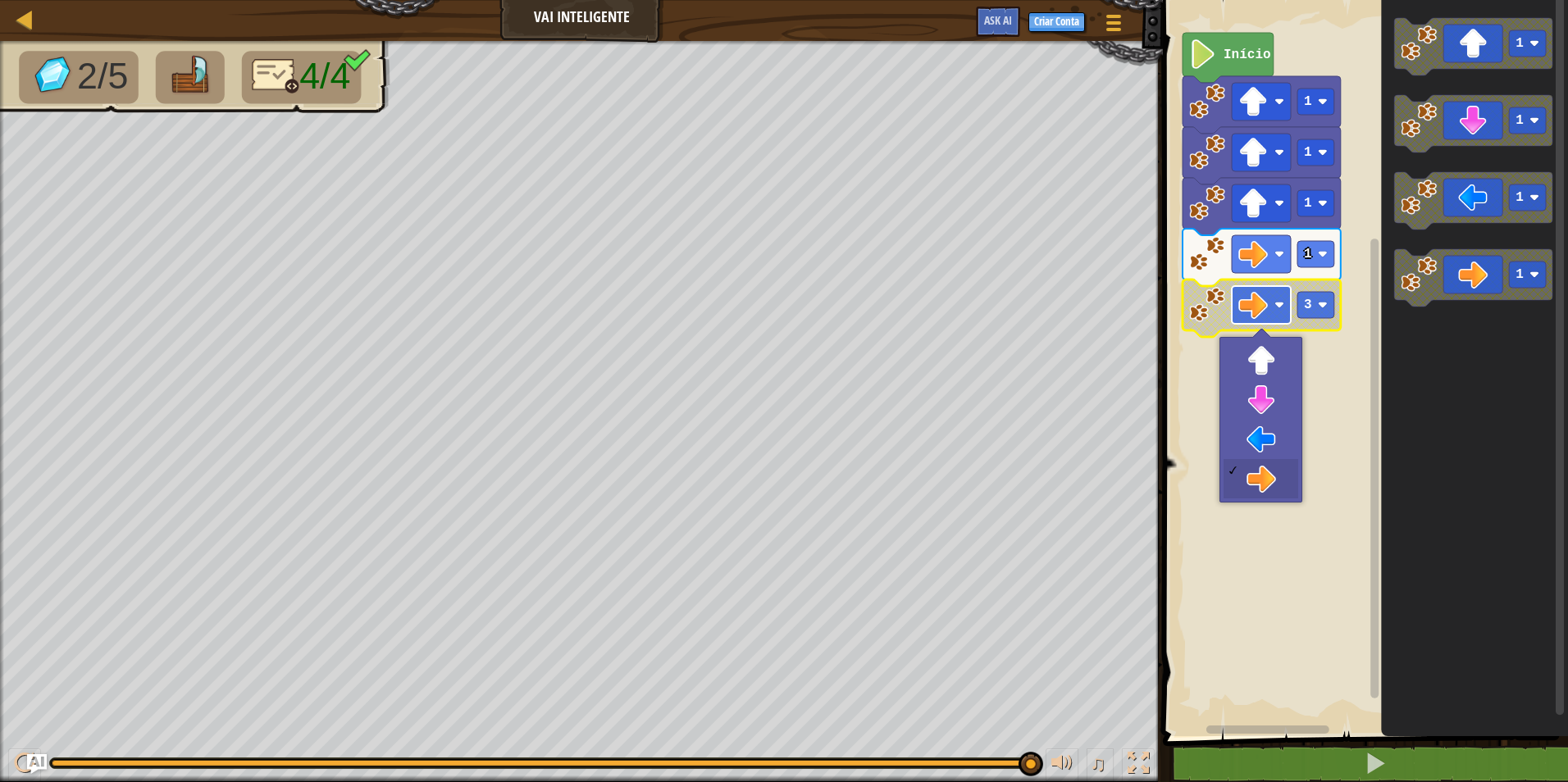
click at [1257, 306] on image "Espaço de trabalho do Blockly" at bounding box center [1253, 304] width 30 height 30
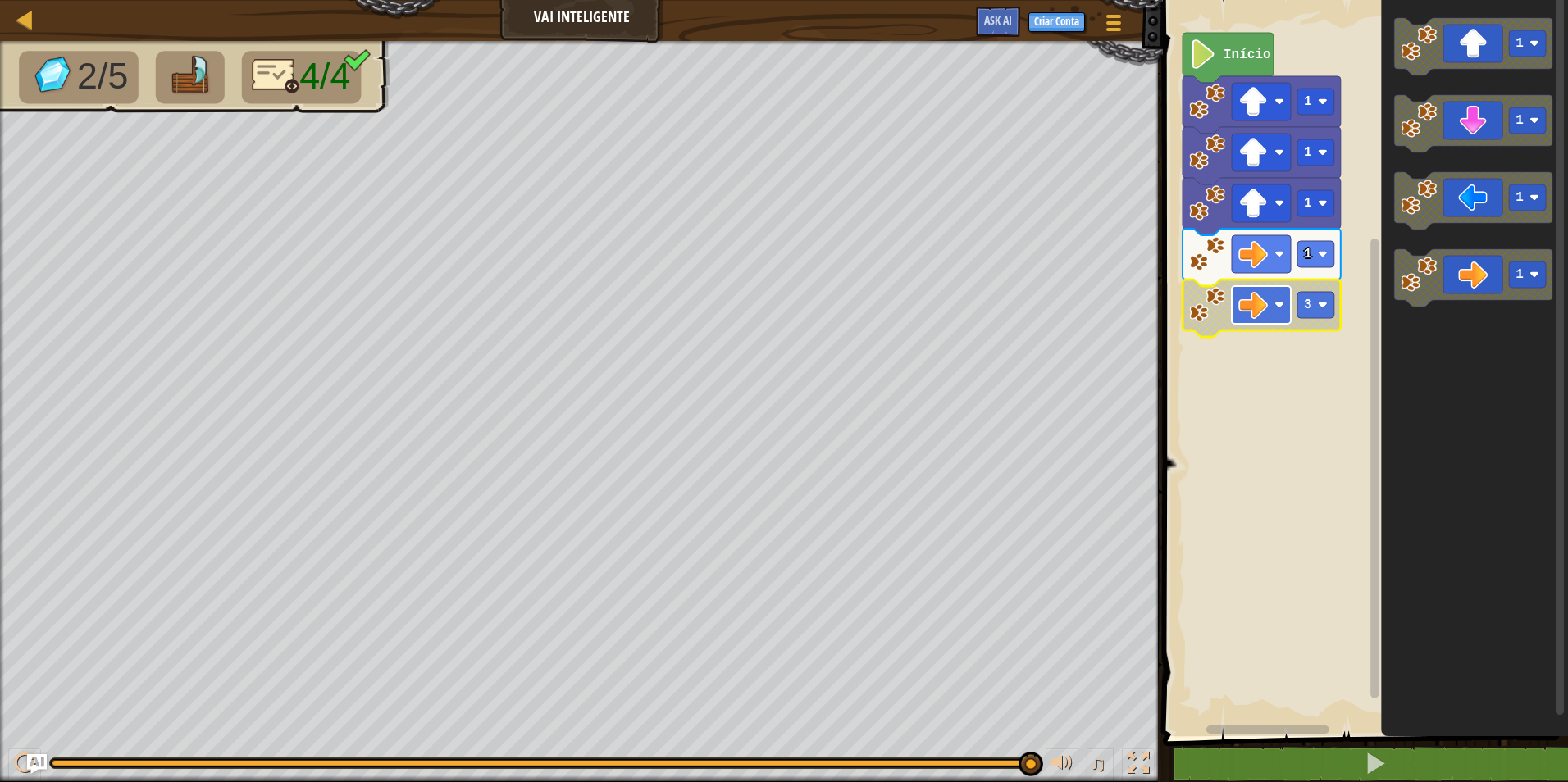
click at [1257, 306] on image "Espaço de trabalho do Blockly" at bounding box center [1253, 304] width 30 height 30
click at [1249, 314] on image "Espaço de trabalho do Blockly" at bounding box center [1253, 304] width 30 height 30
click at [1261, 304] on image "Espaço de trabalho do Blockly" at bounding box center [1253, 304] width 30 height 30
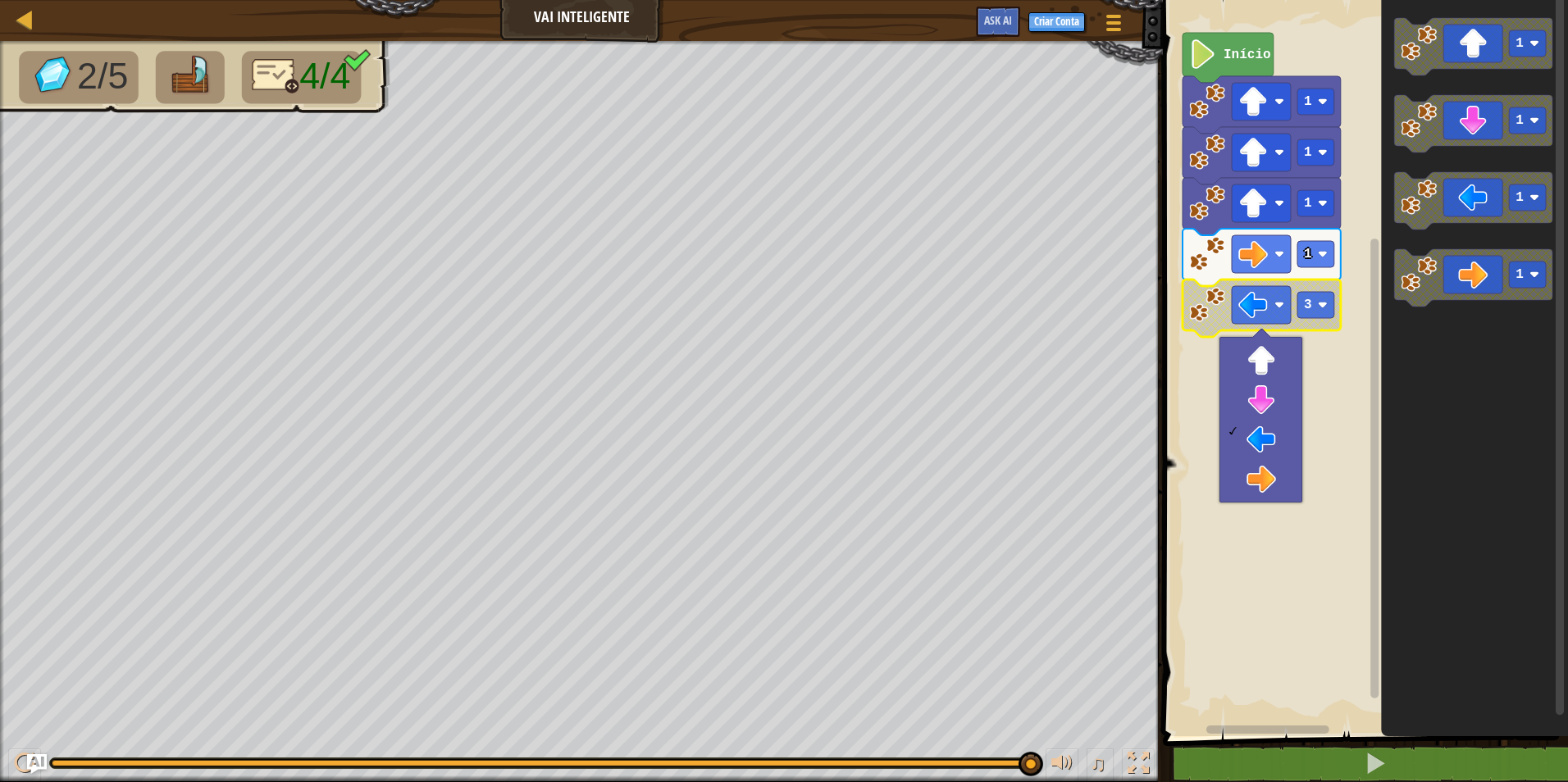
click at [1233, 744] on span at bounding box center [1367, 345] width 418 height 802
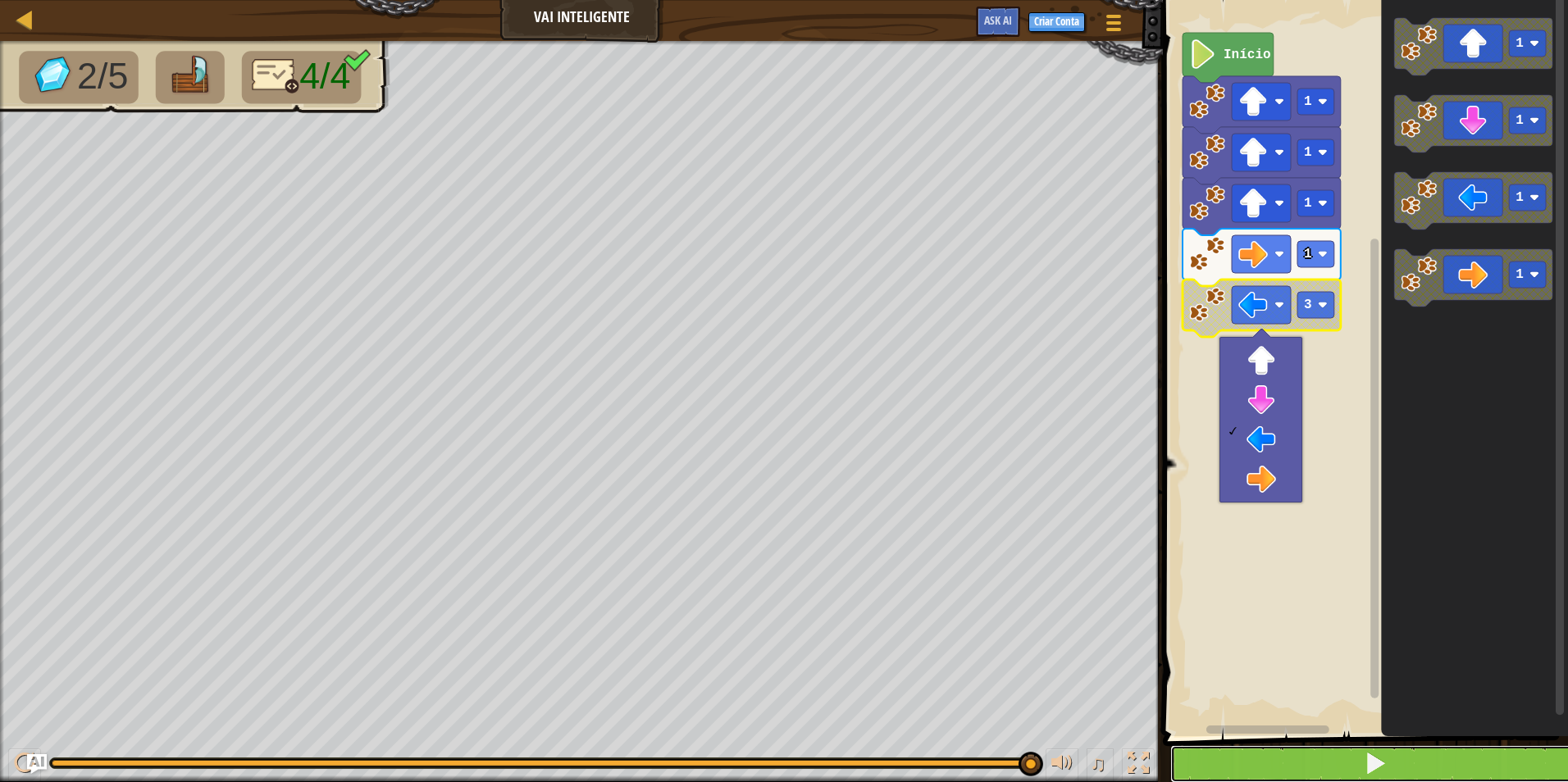
click at [1230, 764] on button at bounding box center [1375, 764] width 410 height 38
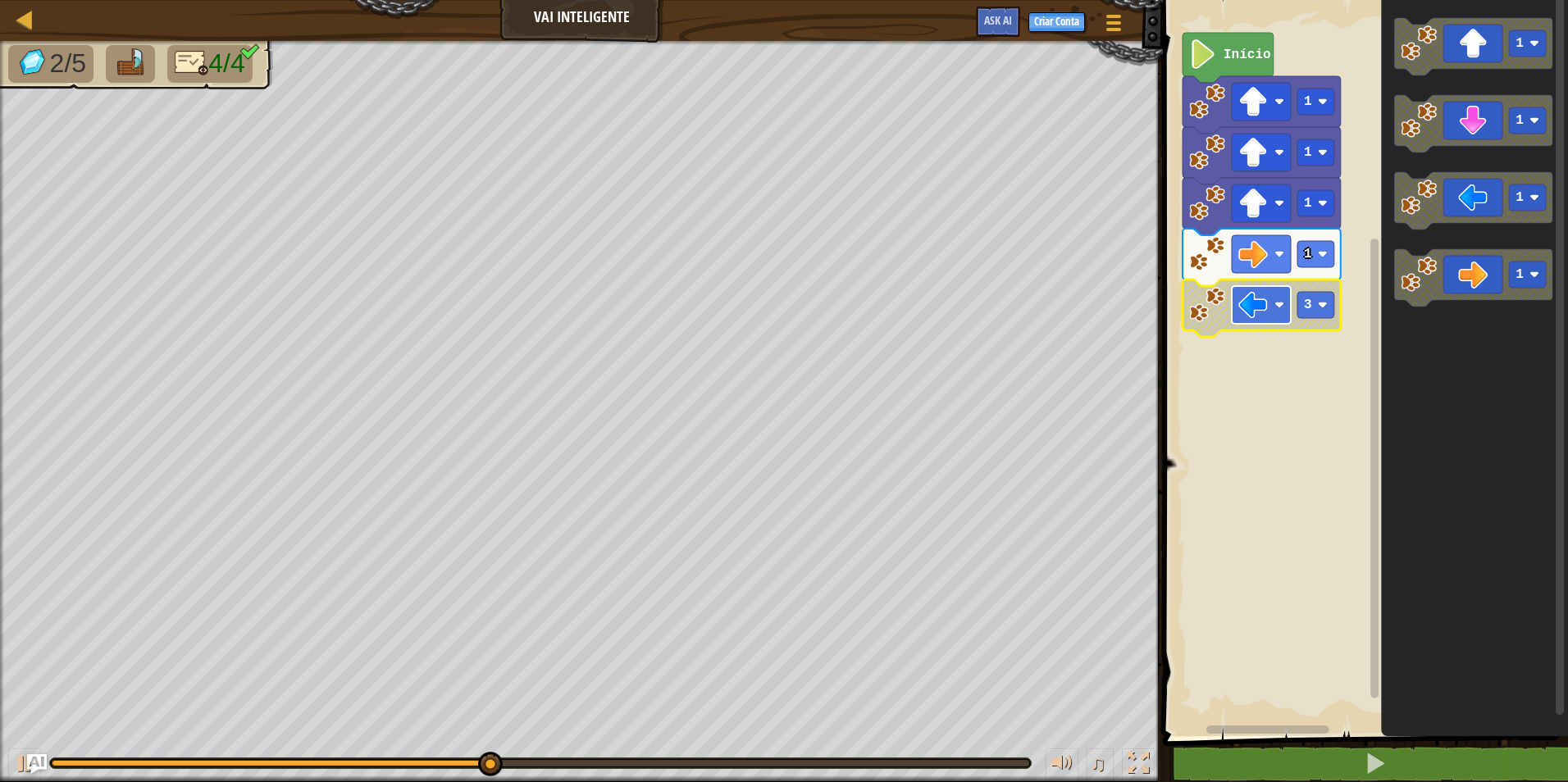
click at [1263, 313] on image "Espaço de trabalho do Blockly" at bounding box center [1253, 304] width 30 height 30
click at [1361, 329] on div "Início 1 1 1 1 3 1 1 1 1" at bounding box center [1362, 363] width 410 height 744
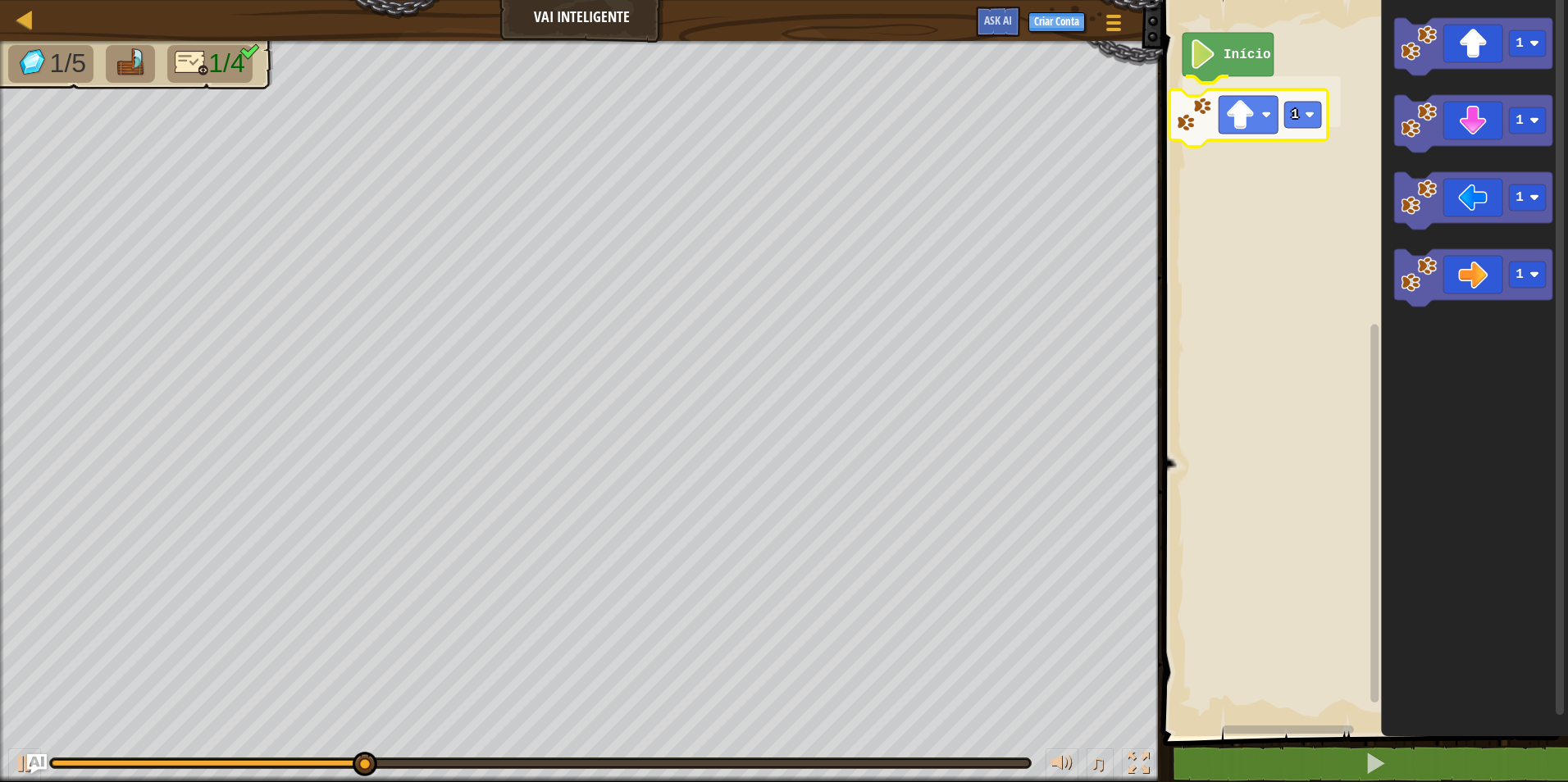
click at [1213, 128] on div "Início 1 1 1 1 1 1" at bounding box center [1362, 363] width 410 height 744
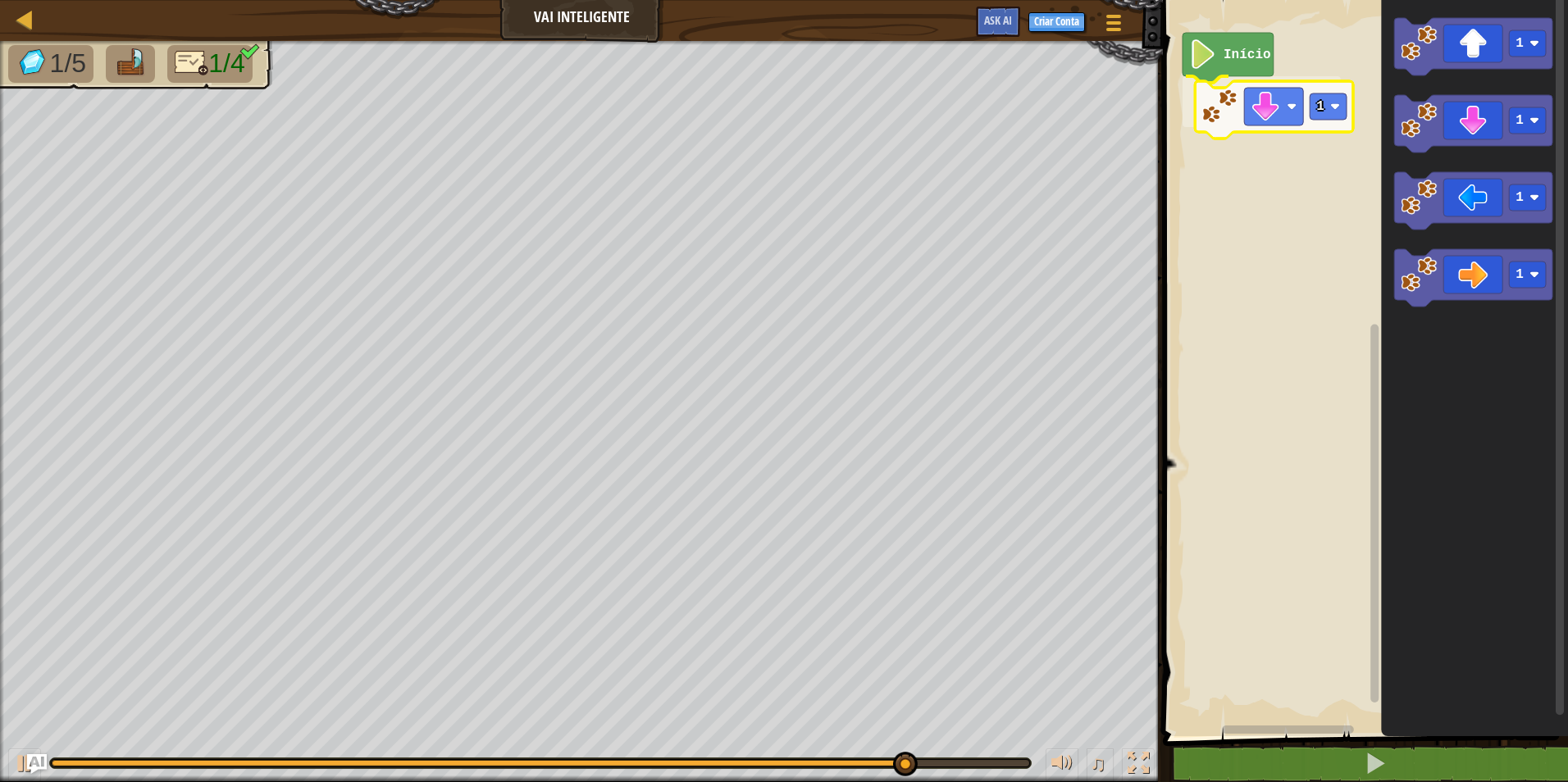
click at [1247, 99] on div "Início 1 1 1 1 1 1" at bounding box center [1362, 363] width 410 height 744
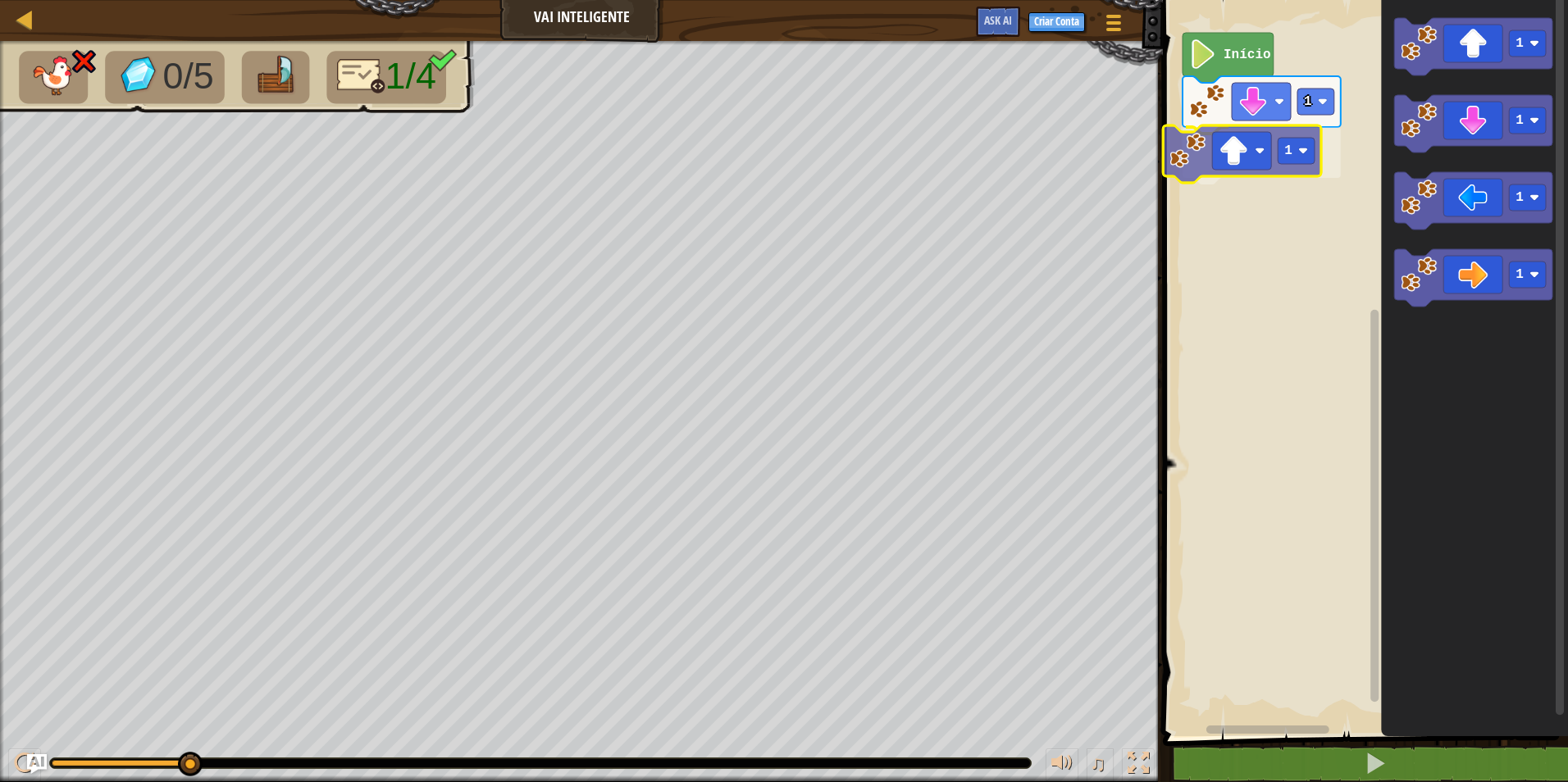
click at [1236, 145] on div "1 1 Início 1 1 1 1 1" at bounding box center [1362, 363] width 410 height 744
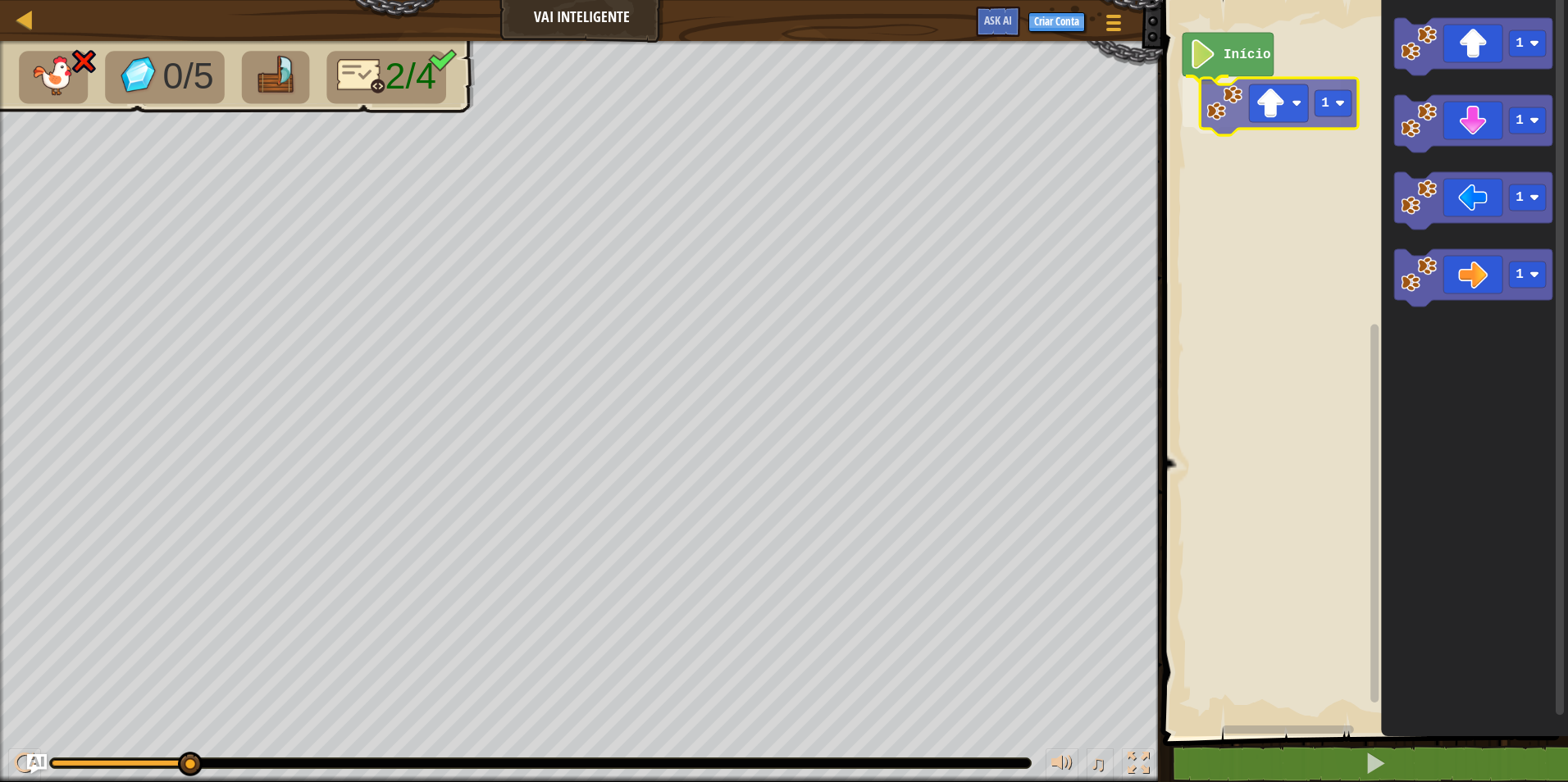
click at [1251, 117] on div "Início 1 1 1 1 1 1" at bounding box center [1362, 363] width 410 height 744
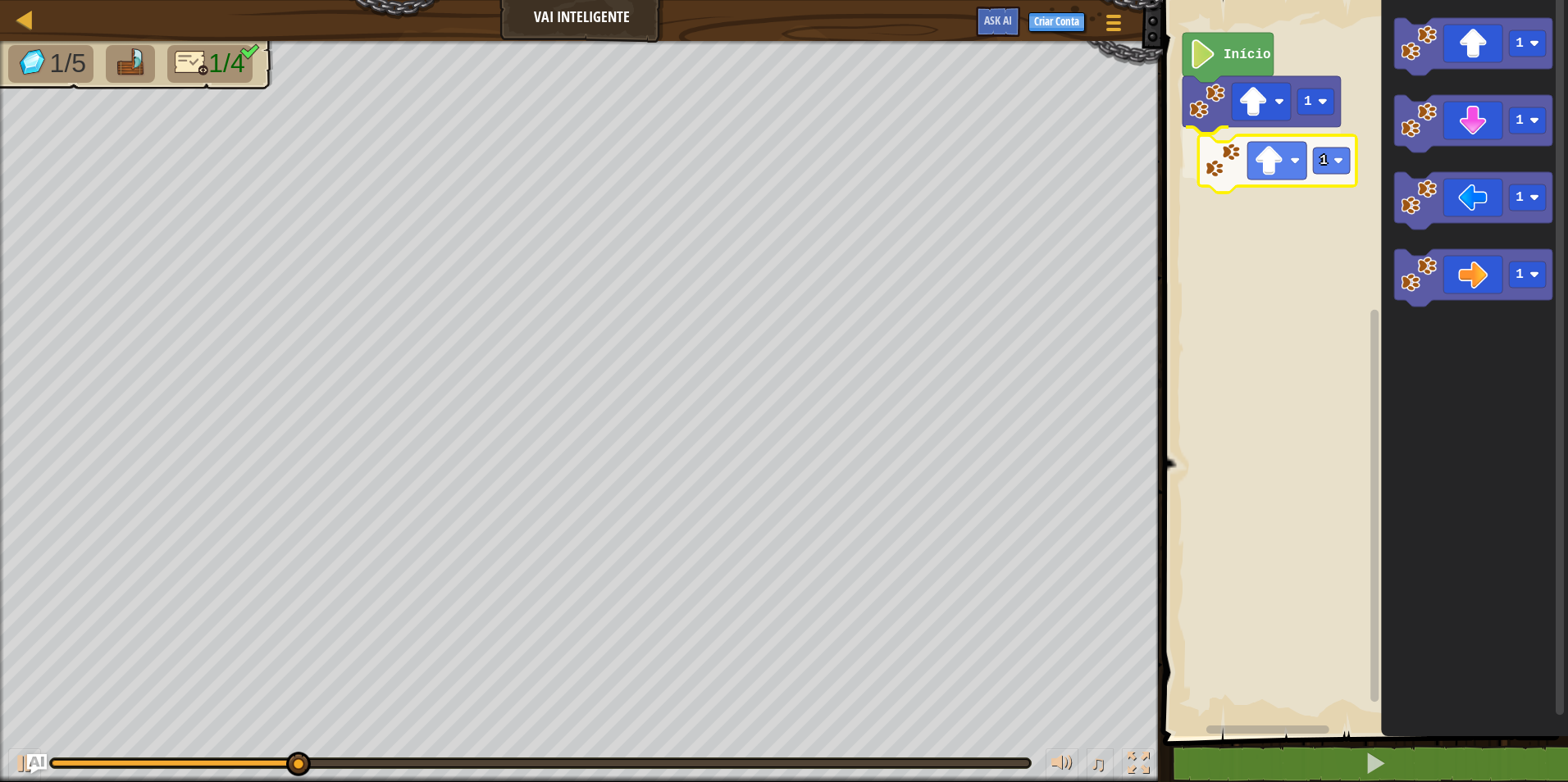
click at [1286, 166] on div "Início 1 1 1 1 1 1 1" at bounding box center [1362, 363] width 410 height 744
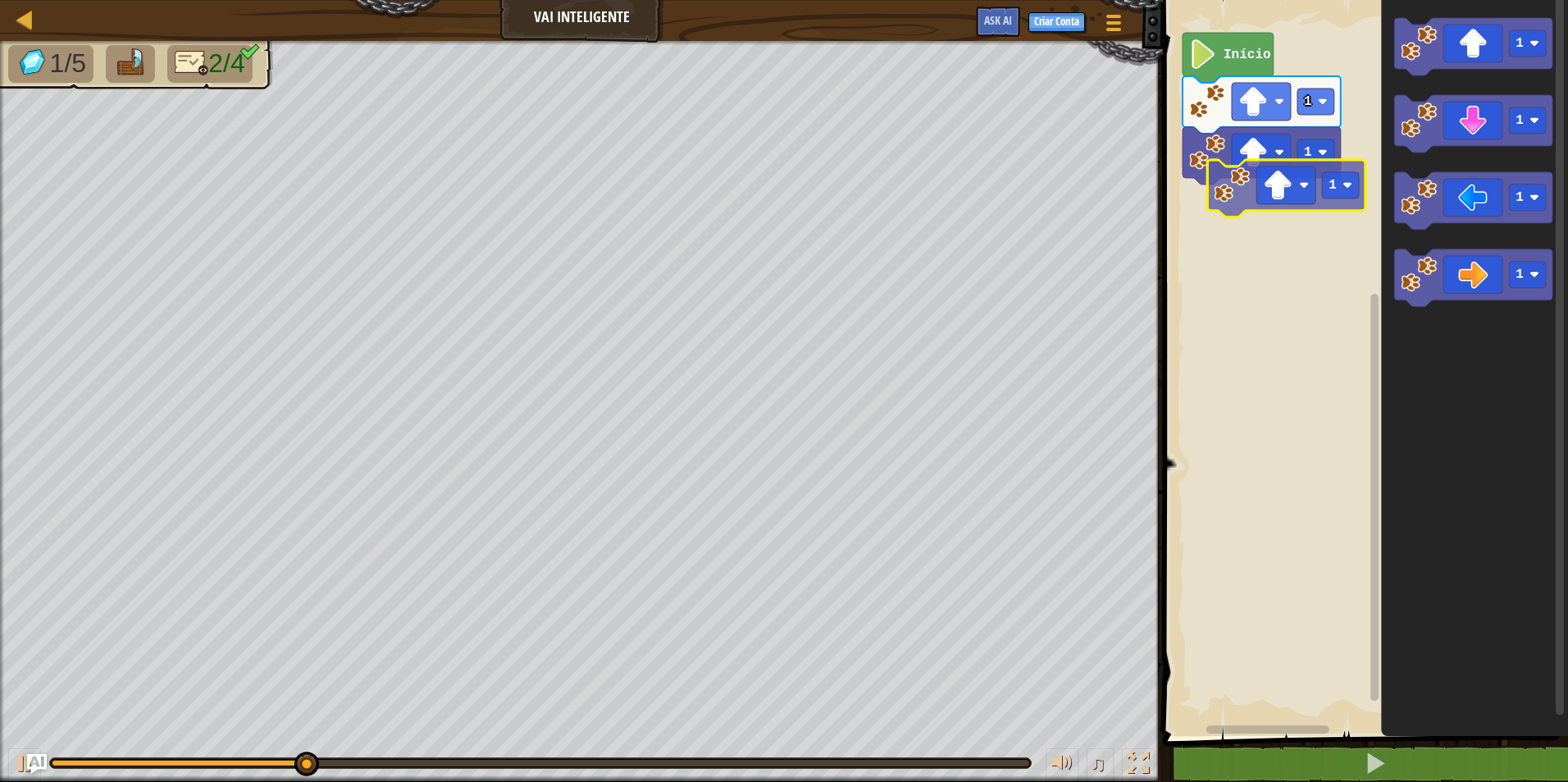
click at [1260, 198] on div "Início 1 1 1 1 1 1 1" at bounding box center [1362, 363] width 410 height 744
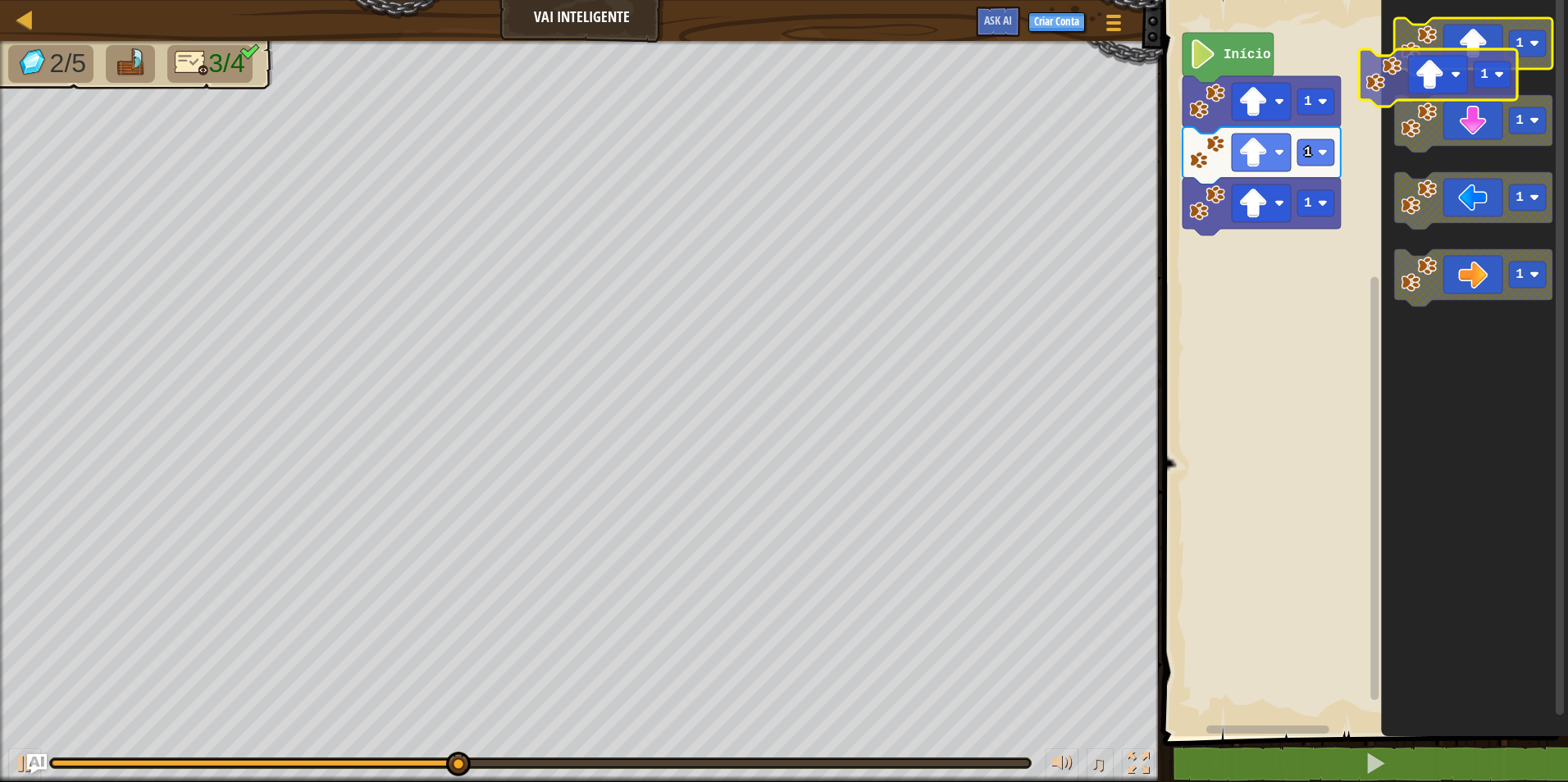
click at [1448, 51] on icon "Espaço de trabalho do Blockly" at bounding box center [1473, 46] width 159 height 57
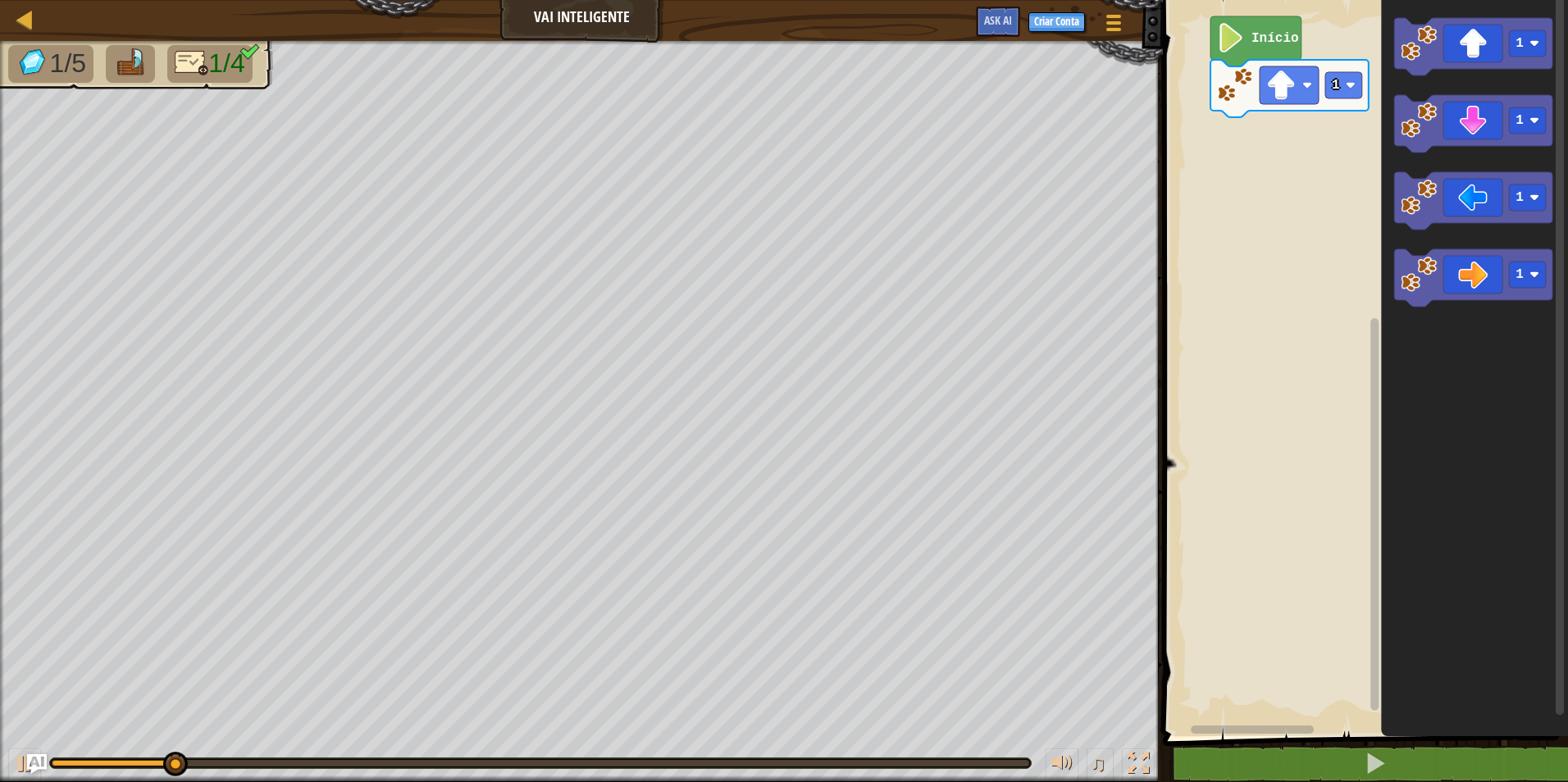
click at [1329, 42] on rect "Espaço de trabalho do Blockly" at bounding box center [1362, 363] width 410 height 744
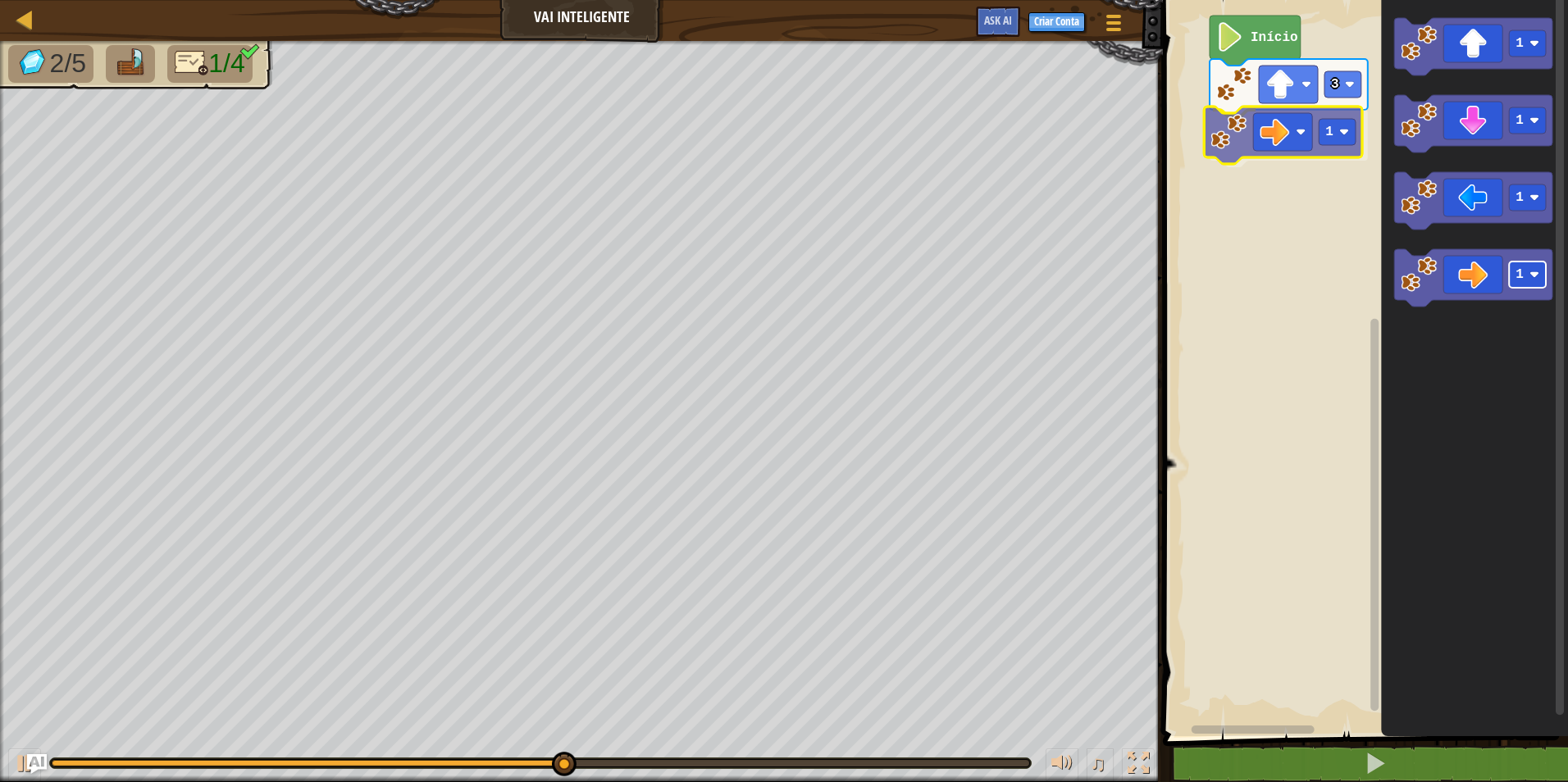
click at [1329, 119] on div "Início 3 1 1 1 1 1 1" at bounding box center [1362, 363] width 410 height 744
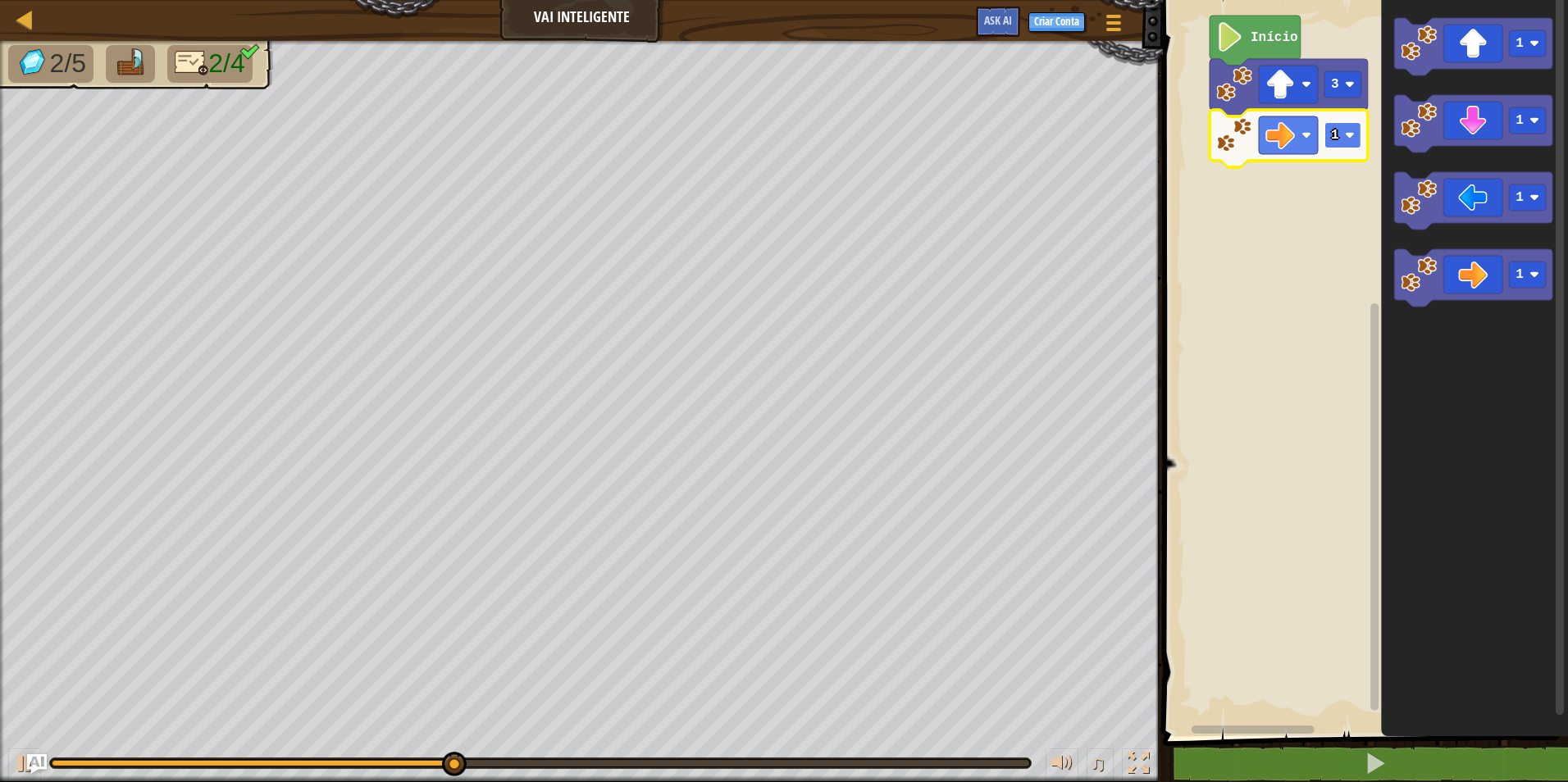
click at [1339, 137] on rect "Espaço de trabalho do Blockly" at bounding box center [1343, 135] width 37 height 26
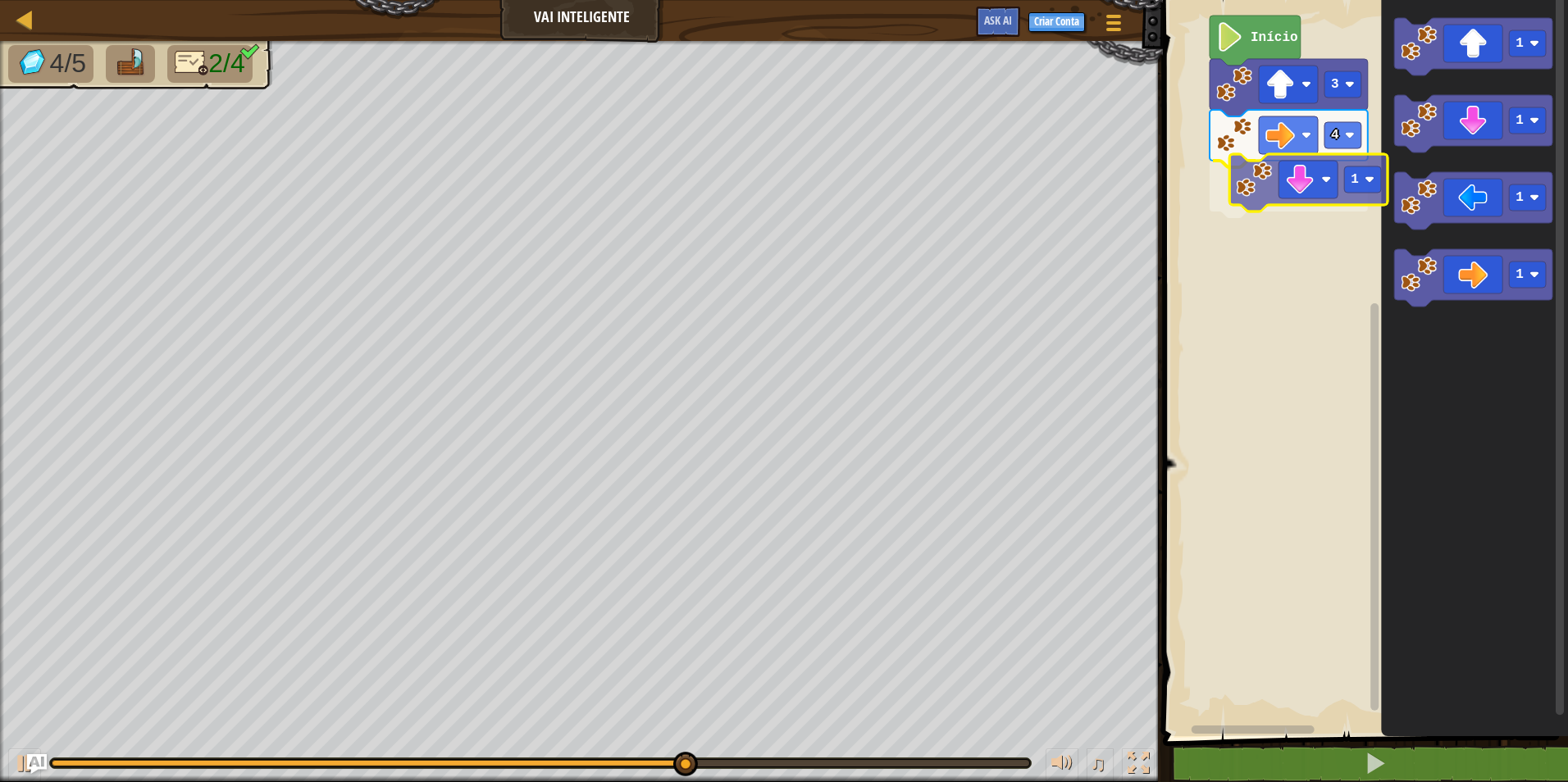
click at [1299, 173] on div "Início 3 4 1 1 1 1 1 1" at bounding box center [1362, 363] width 410 height 744
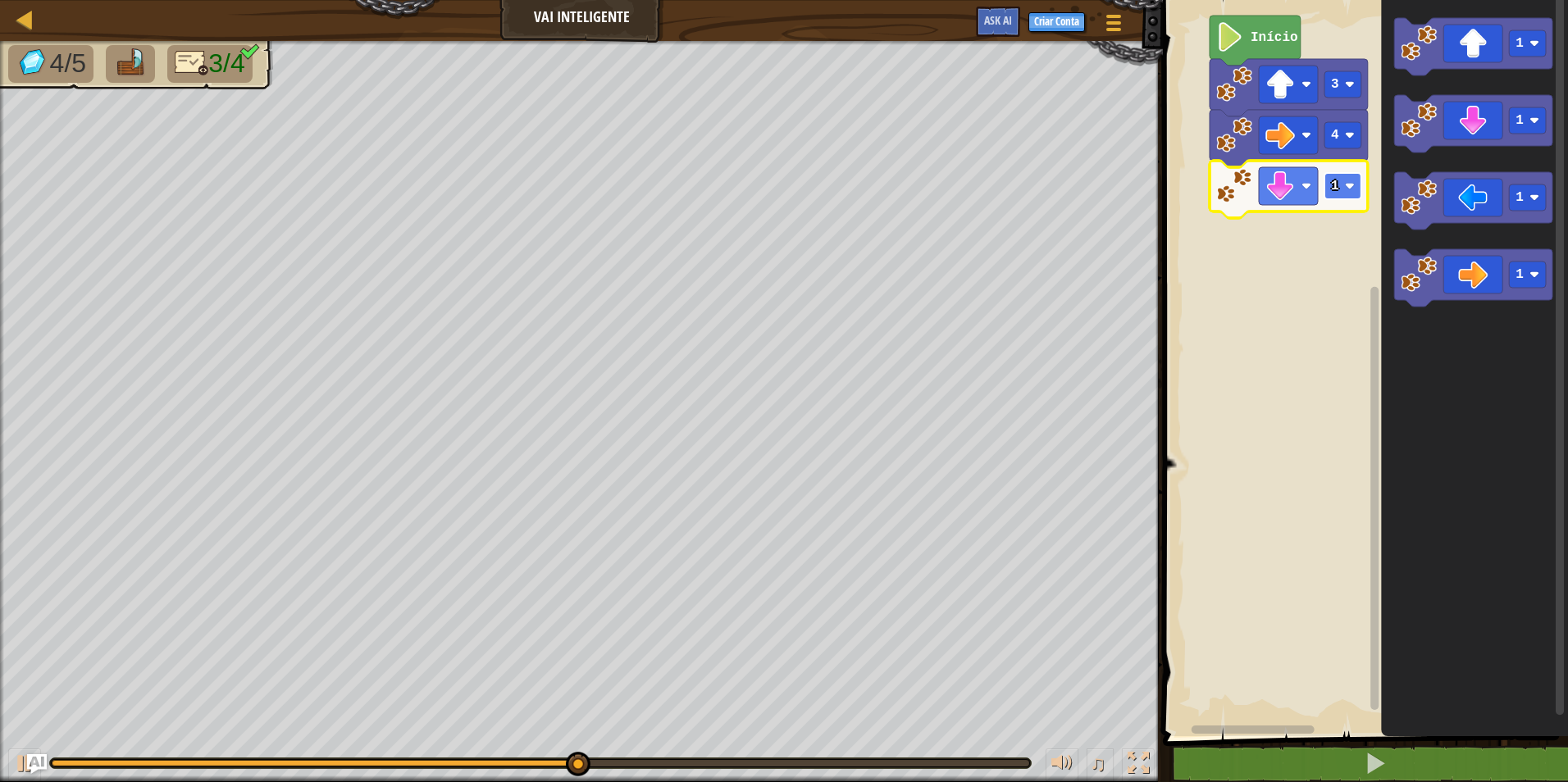
click at [1348, 186] on image "Espaço de trabalho do Blockly" at bounding box center [1350, 186] width 10 height 10
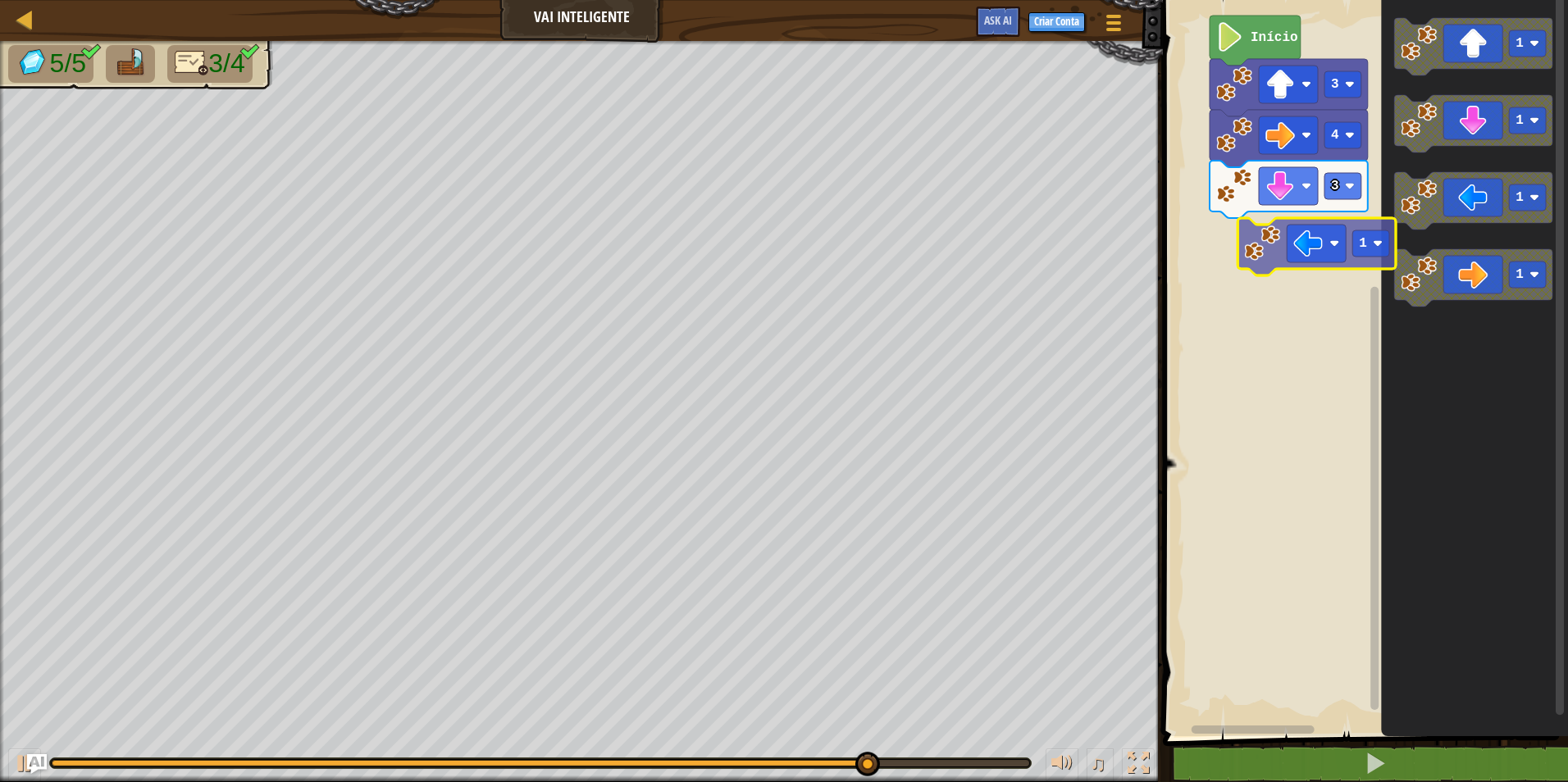
click at [1275, 251] on div "Início 3 4 3 1 1 1 1 1" at bounding box center [1362, 363] width 410 height 744
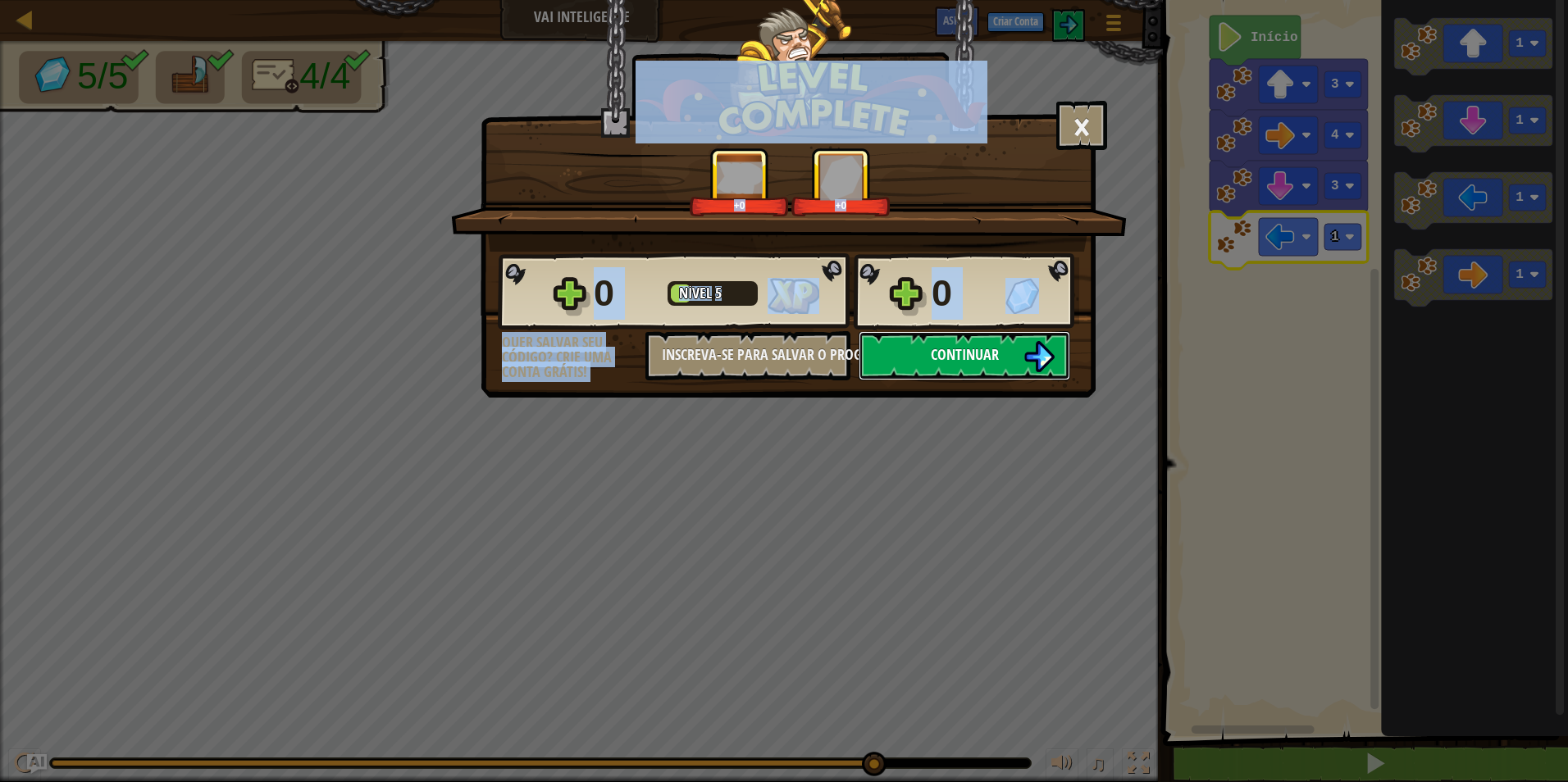
click at [1001, 357] on button "Continuar" at bounding box center [965, 356] width 212 height 49
select select "pt-BR"
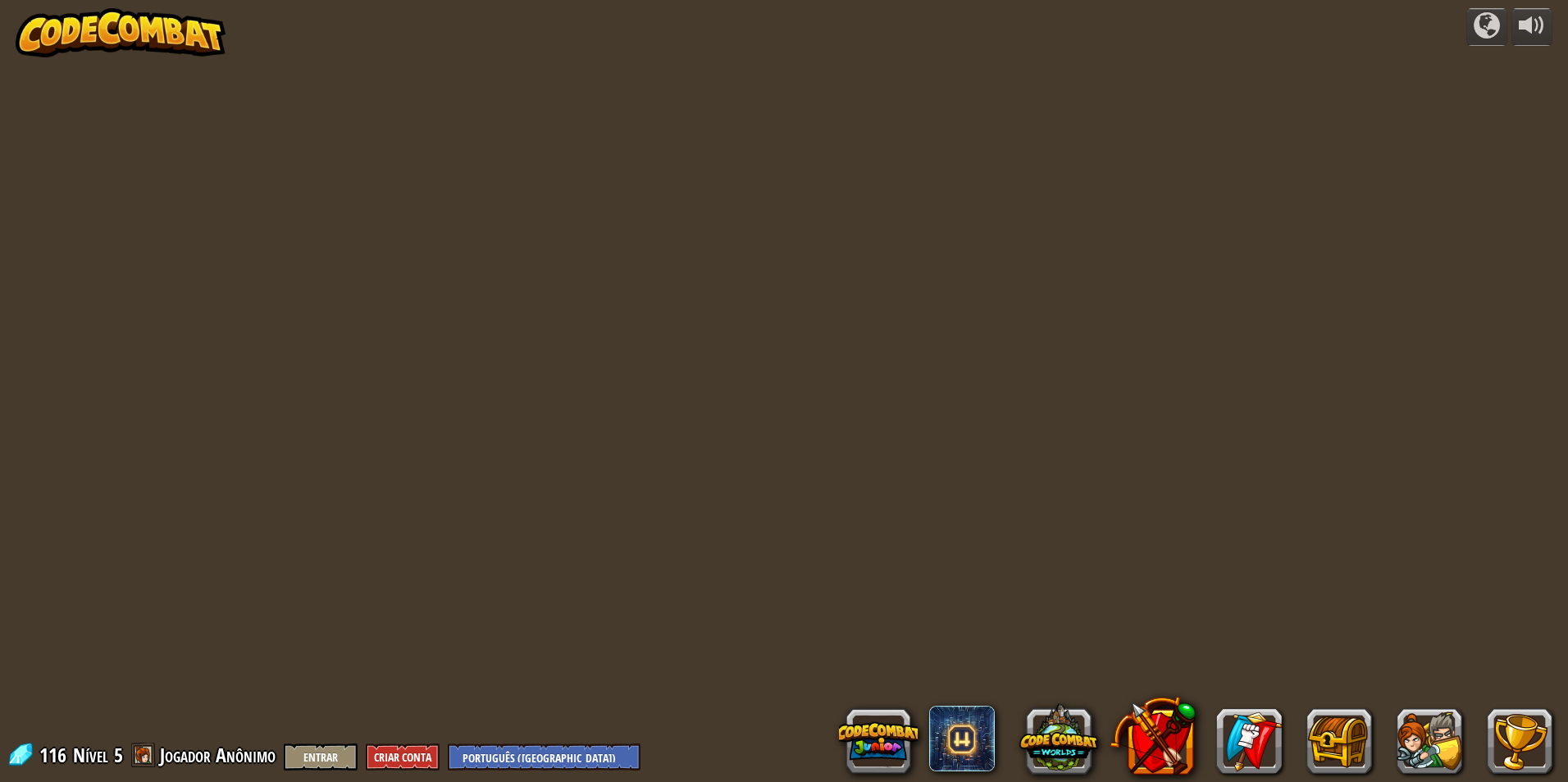
select select "pt-BR"
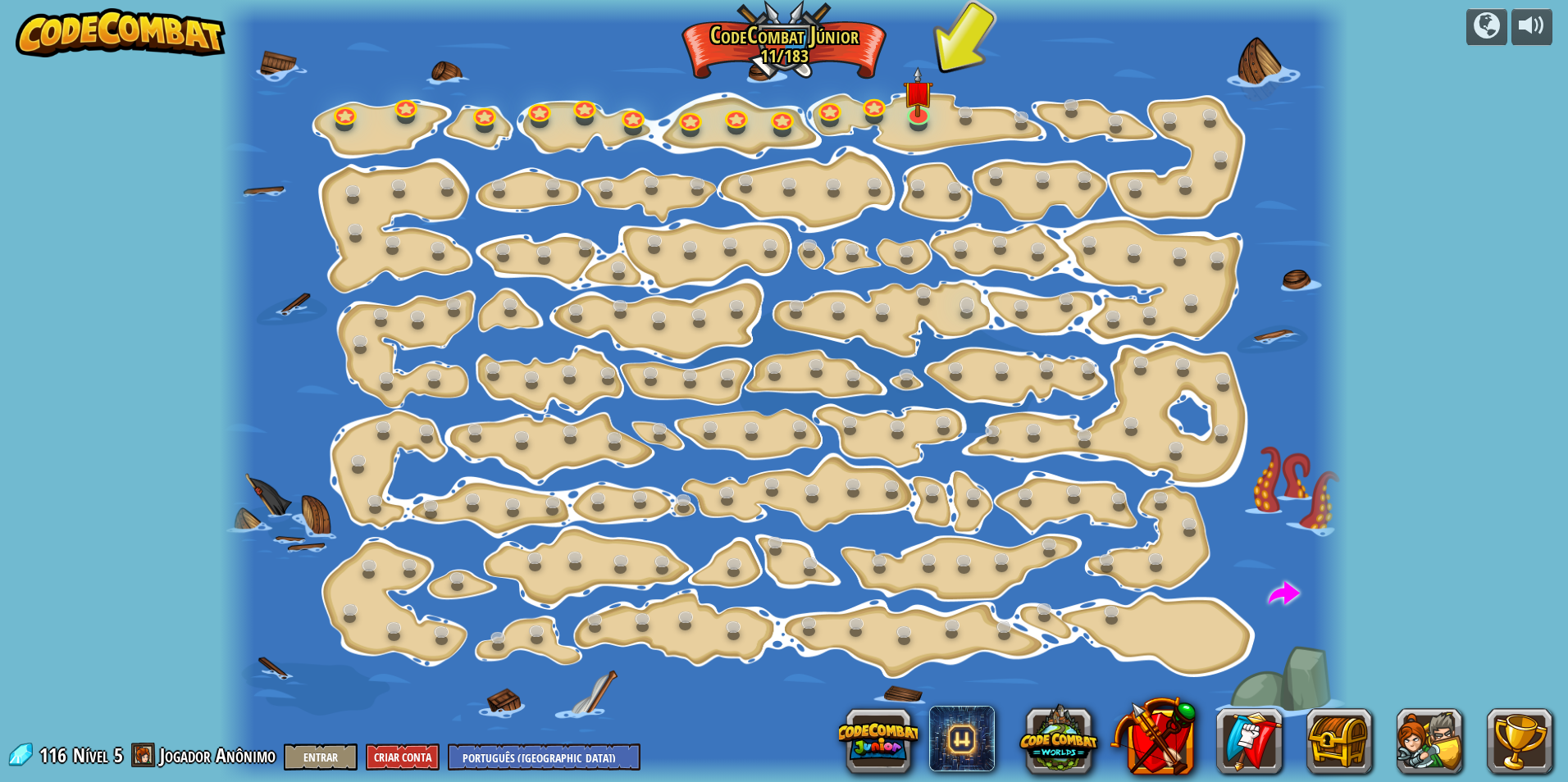
click at [968, 296] on div "Mudança de [PERSON_NAME] (Bloqueado) Altera os argumentos de step. Vai Intelige…" at bounding box center [784, 391] width 1128 height 782
click at [1567, 0] on html "powered by Mudança de Passo (Bloqueado) Altera os argumentos de step. Vai Intel…" at bounding box center [784, 0] width 1568 height 0
click at [918, 98] on img at bounding box center [919, 79] width 31 height 69
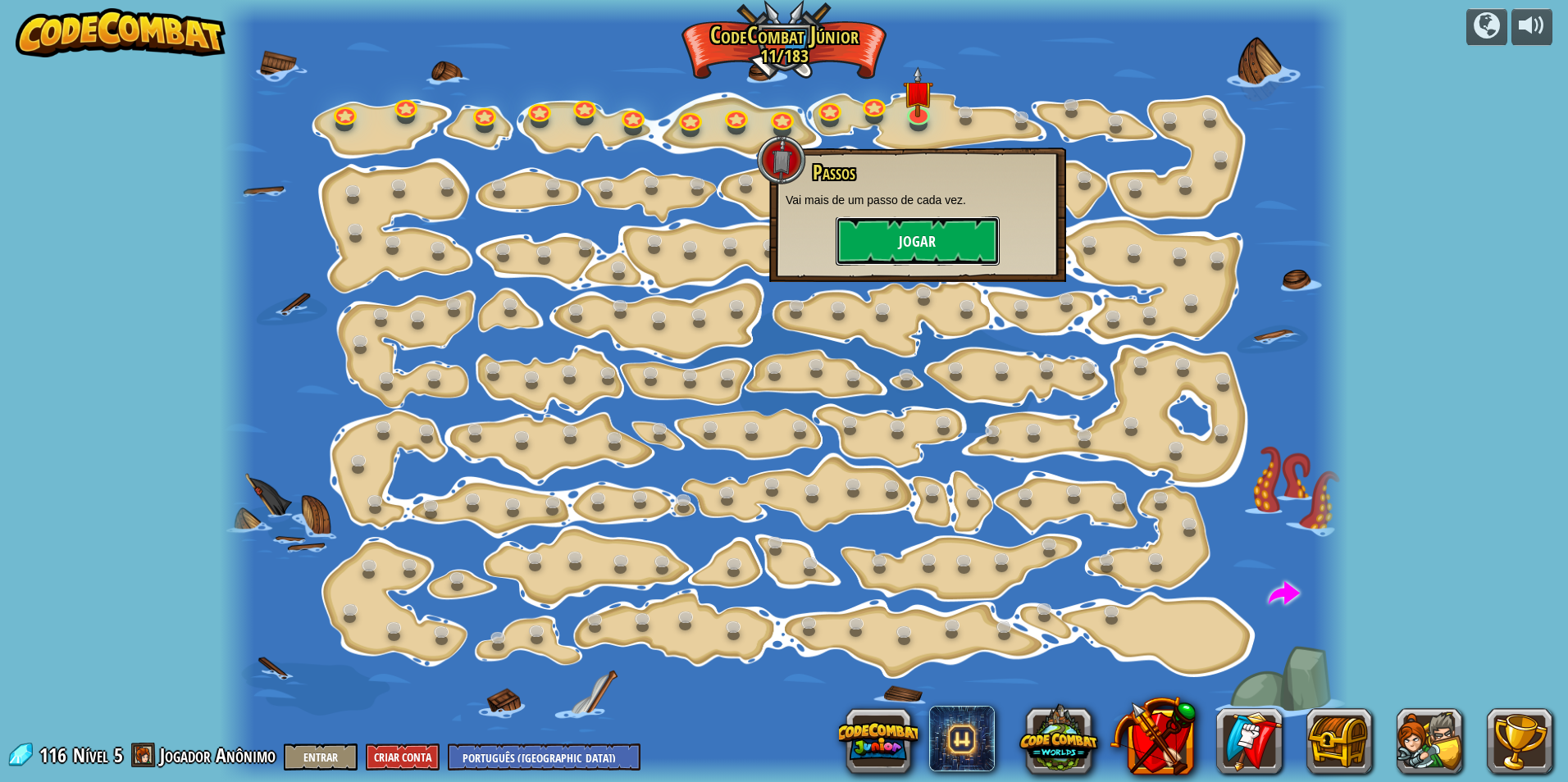
click at [891, 251] on button "Jogar" at bounding box center [918, 241] width 164 height 49
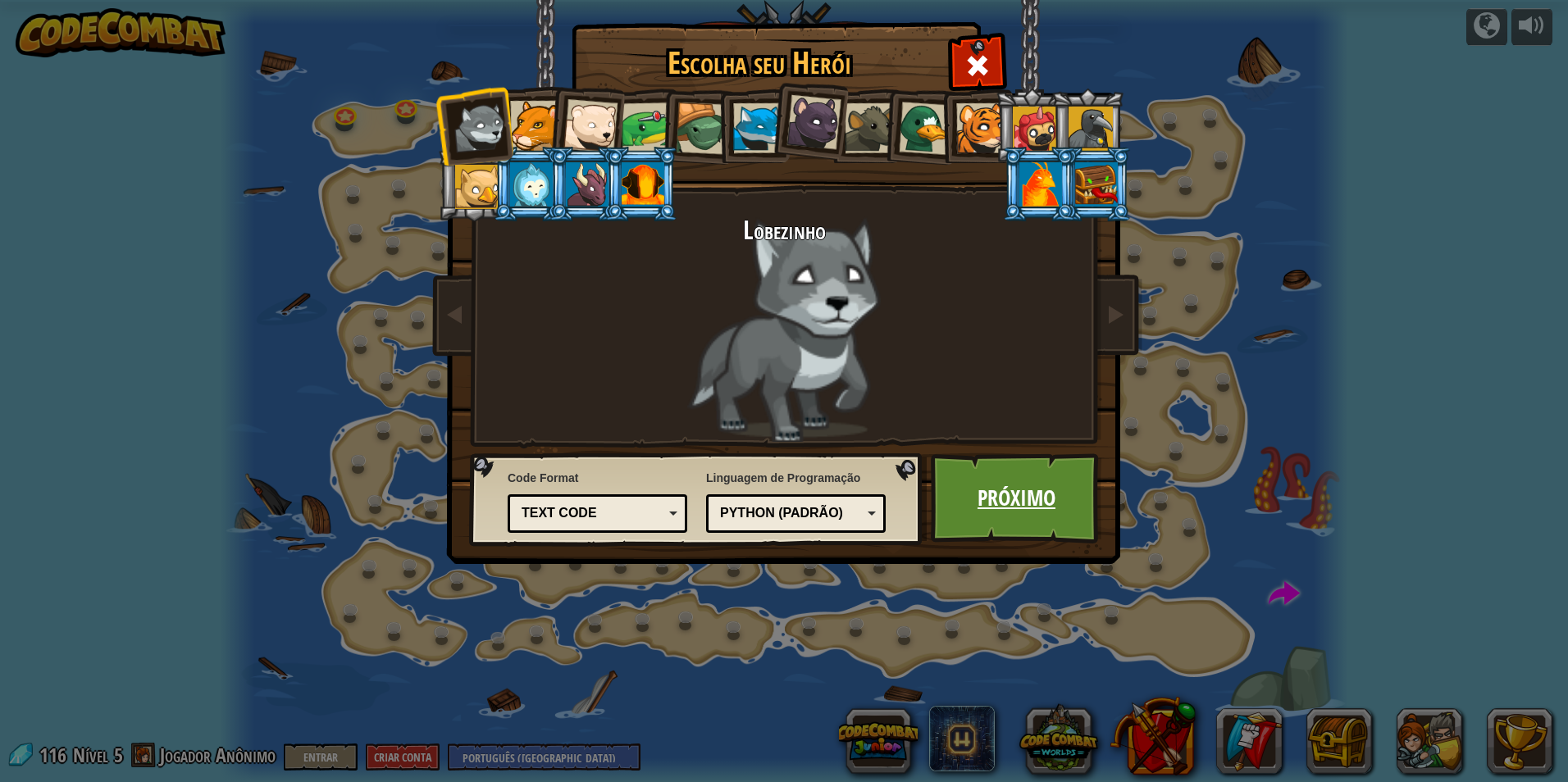
click at [989, 513] on link "Próximo" at bounding box center [1016, 499] width 171 height 90
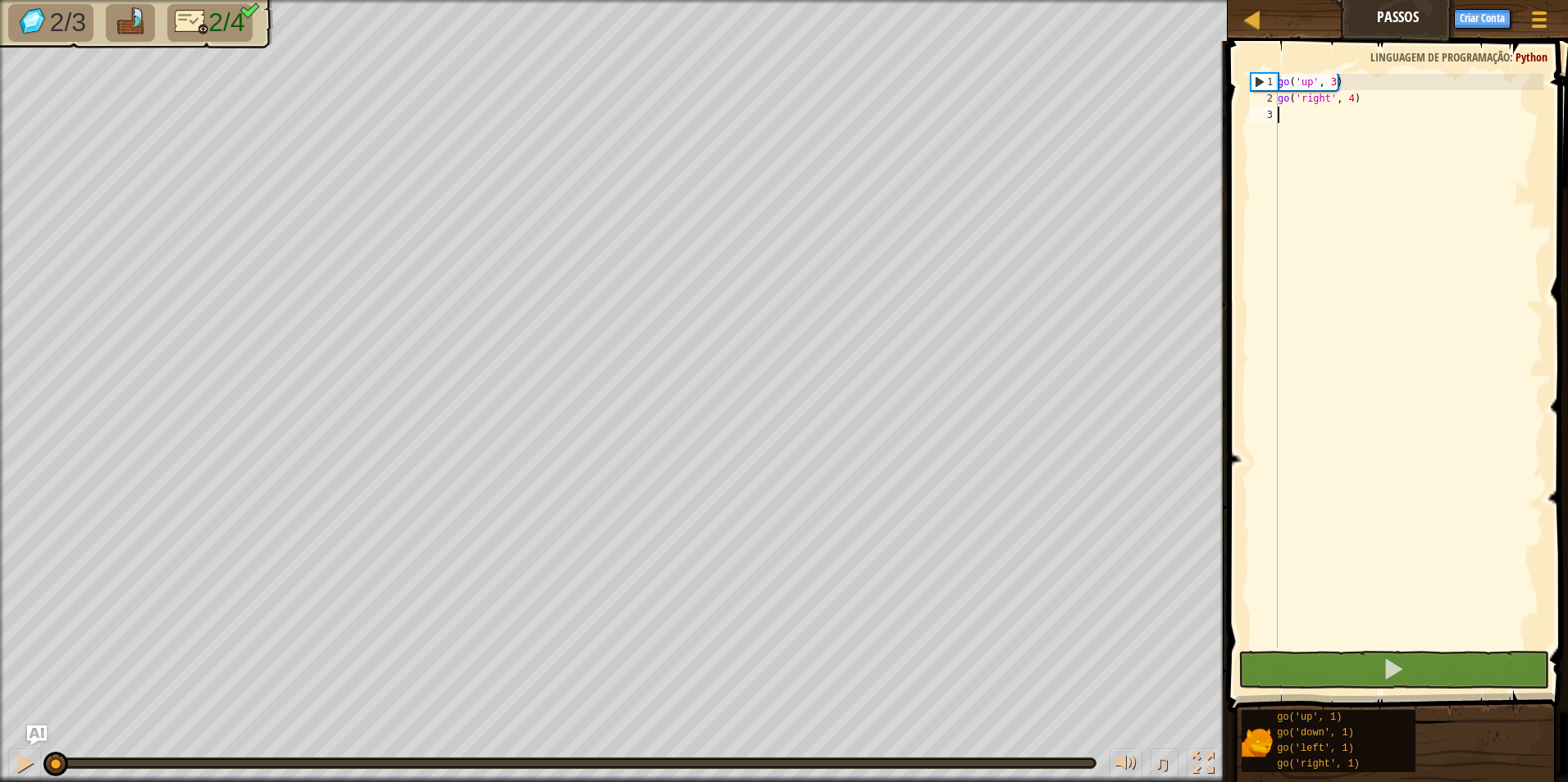
click at [1275, 115] on div "3" at bounding box center [1264, 114] width 27 height 16
click at [1264, 117] on div "3" at bounding box center [1264, 114] width 27 height 16
click at [1261, 81] on div "1" at bounding box center [1264, 82] width 26 height 16
click at [1263, 77] on div "1" at bounding box center [1264, 82] width 26 height 16
type textarea "go('up', 3)"
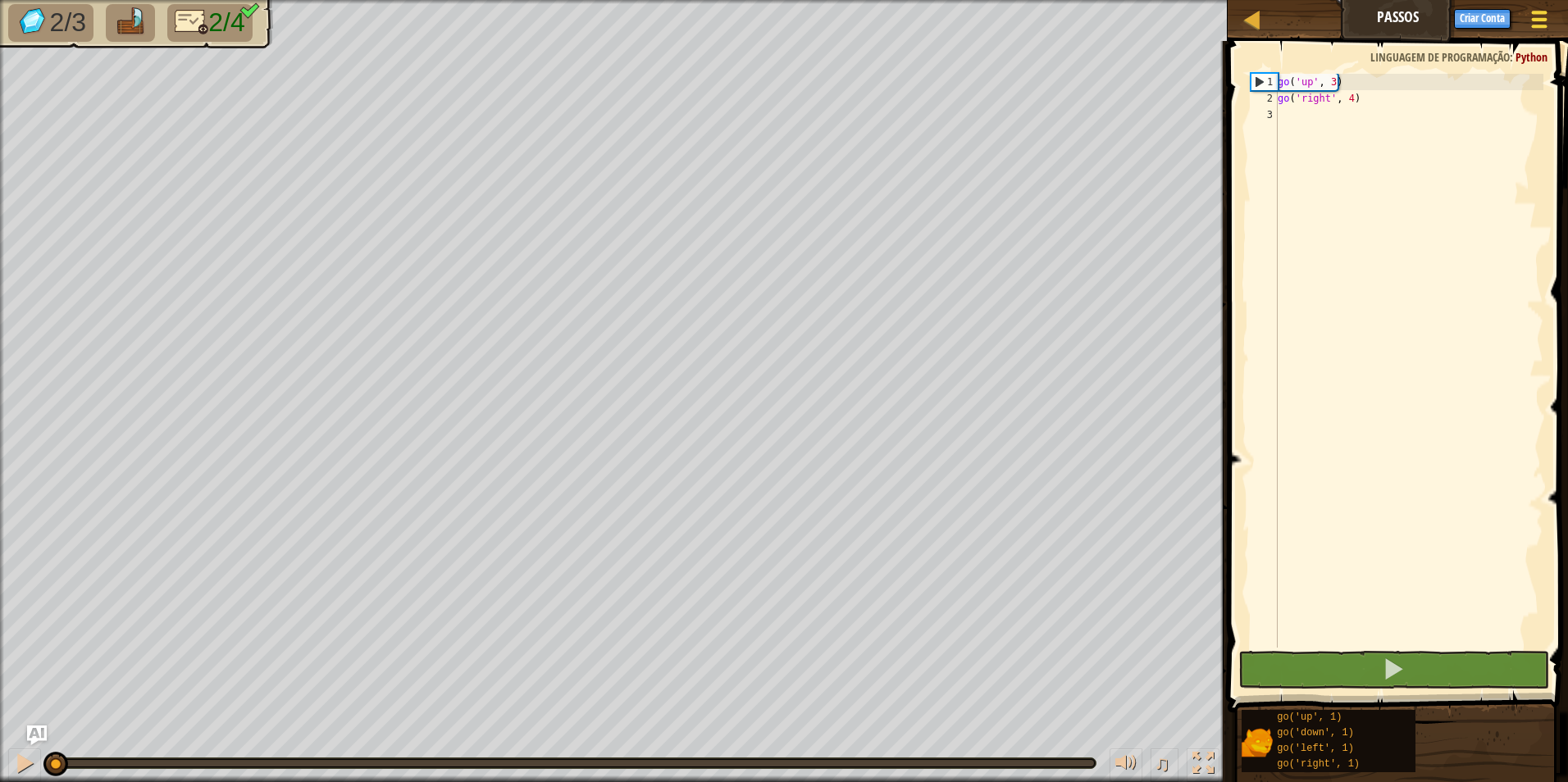
click at [1539, 20] on span at bounding box center [1540, 20] width 15 height 3
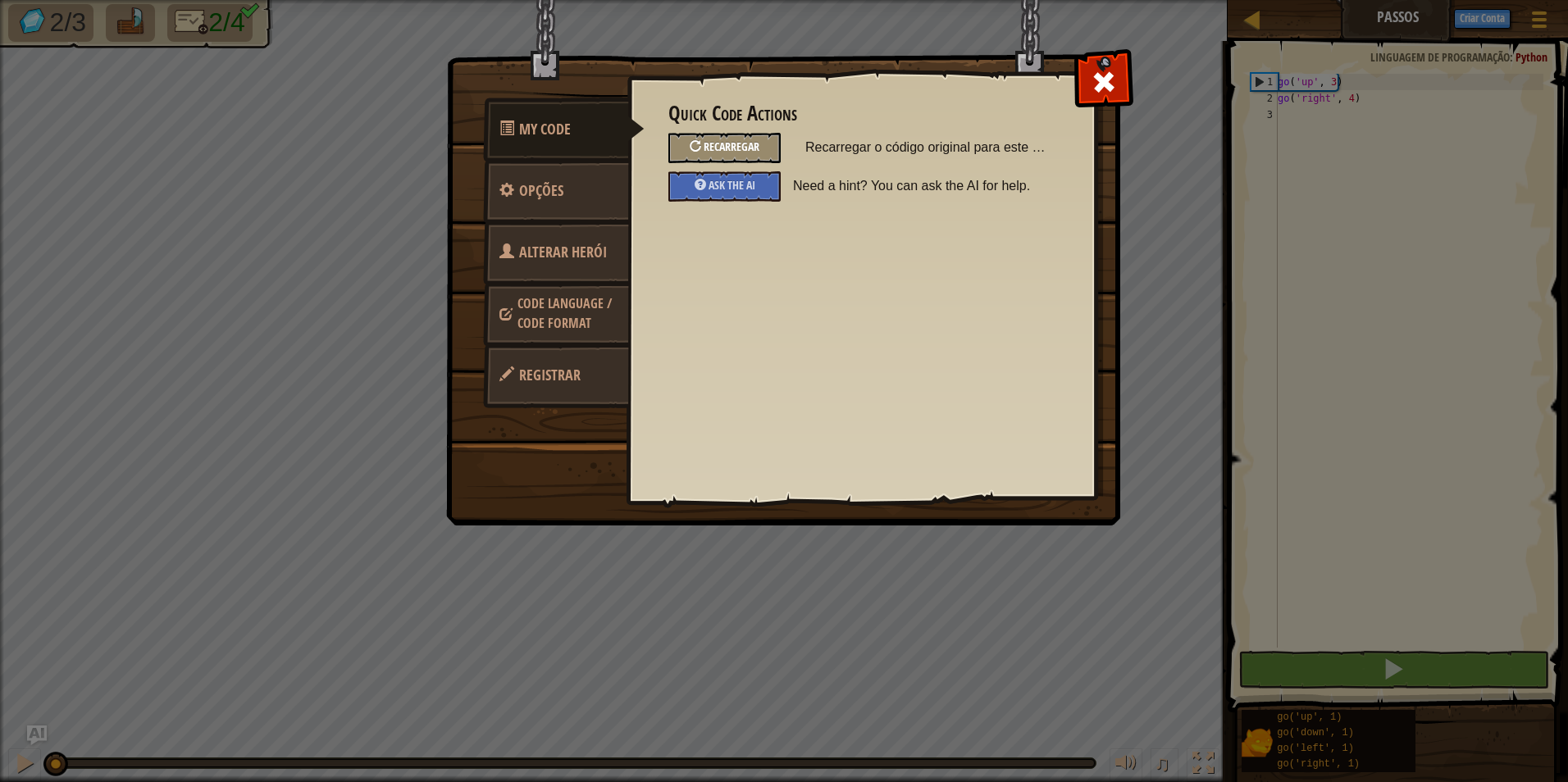
click at [727, 141] on span "Recarregar" at bounding box center [731, 146] width 55 height 15
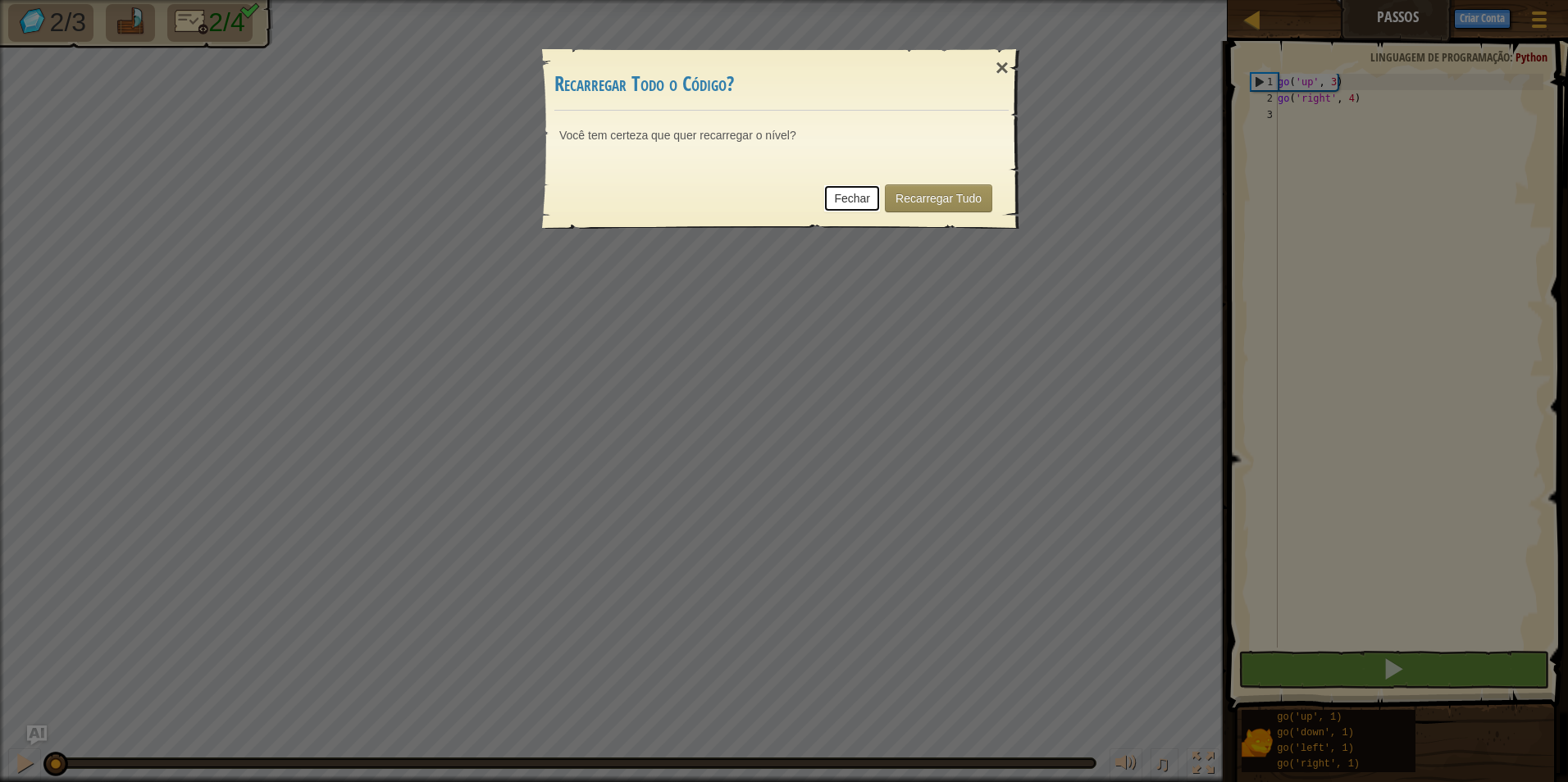
click at [868, 198] on link "Fechar" at bounding box center [851, 198] width 57 height 28
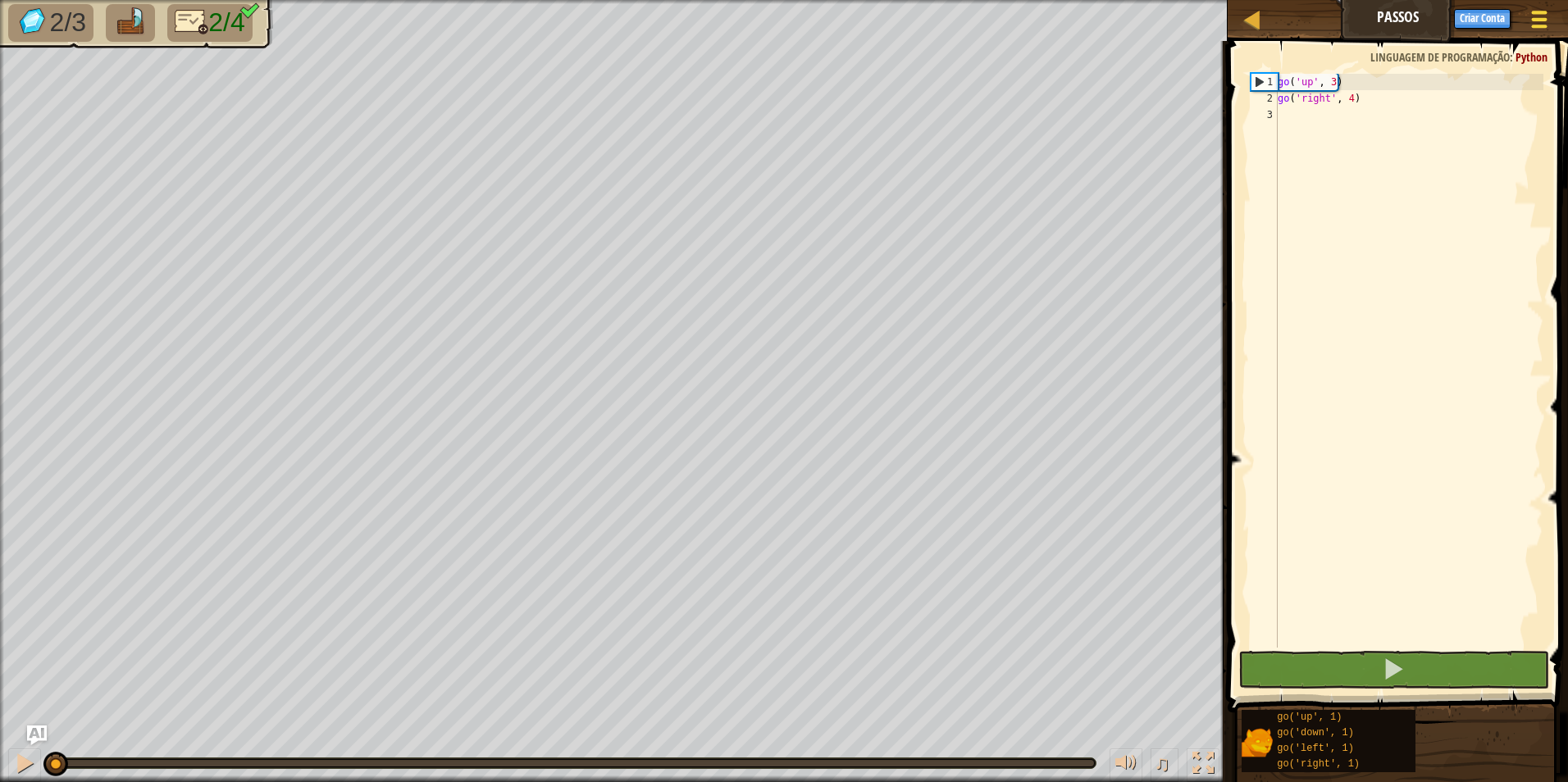
click at [1546, 16] on div at bounding box center [1539, 20] width 22 height 24
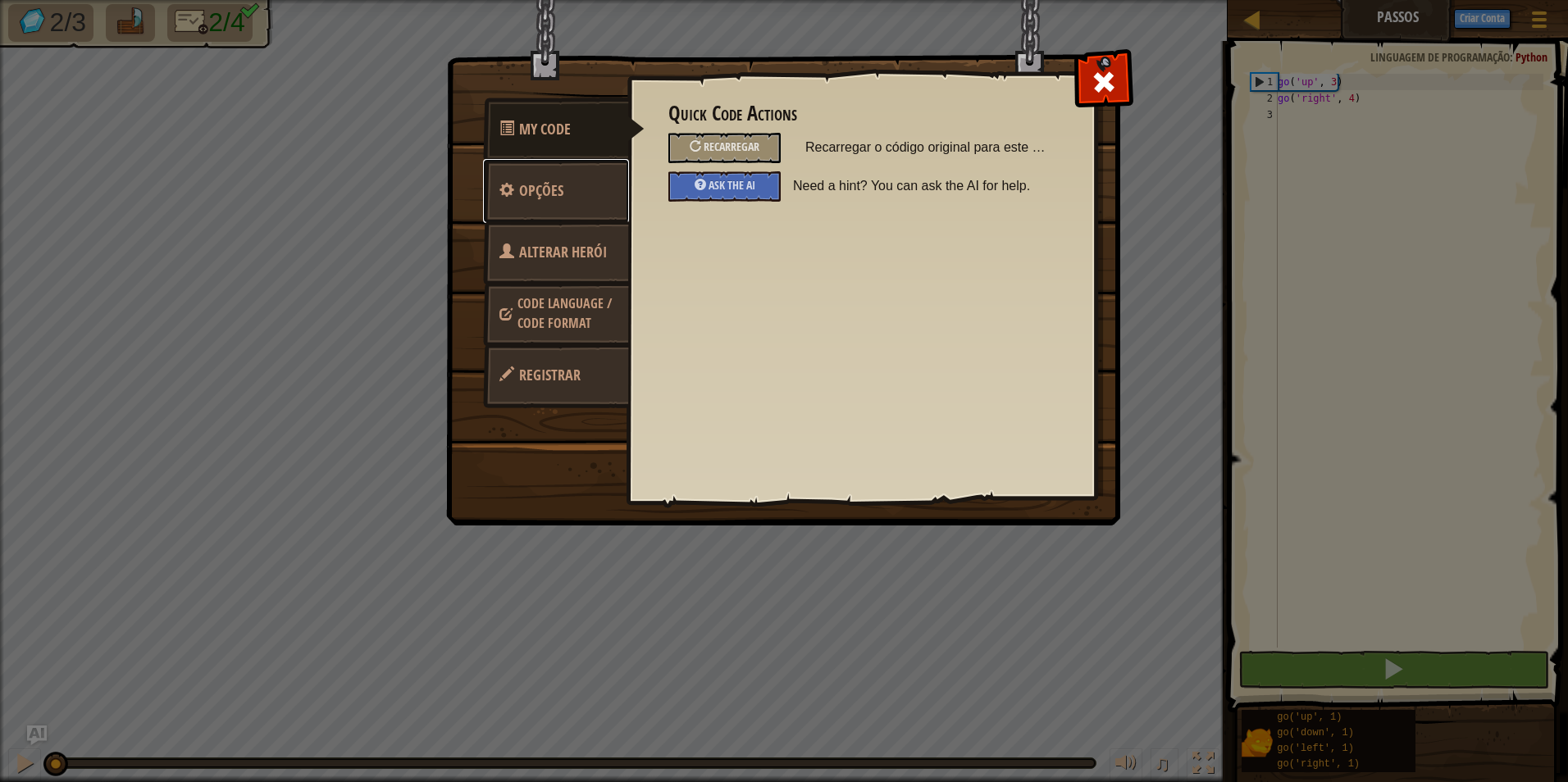
click at [553, 198] on span "Opções" at bounding box center [542, 191] width 44 height 20
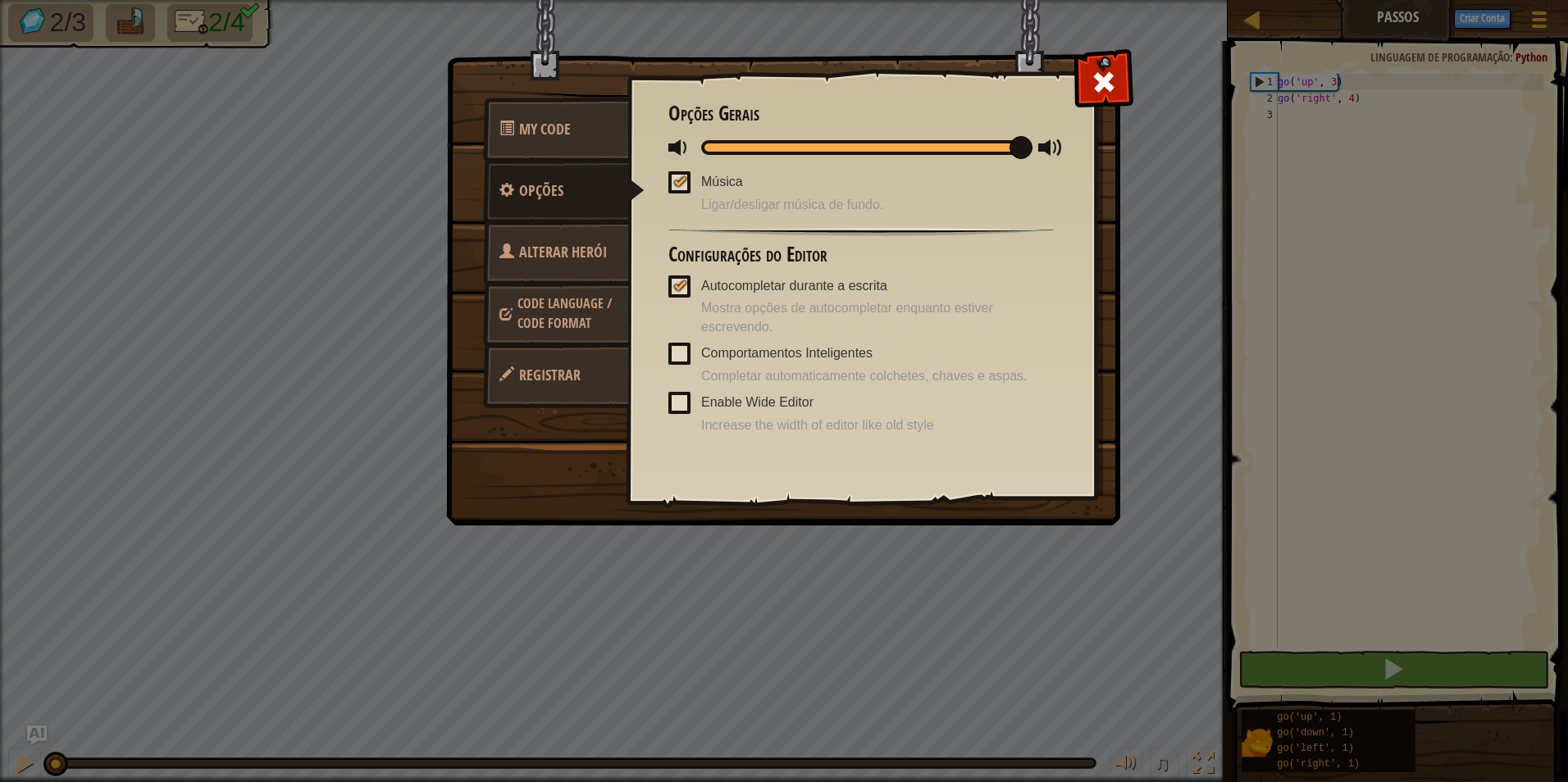
click at [564, 254] on span "Alterar Herói" at bounding box center [563, 252] width 88 height 20
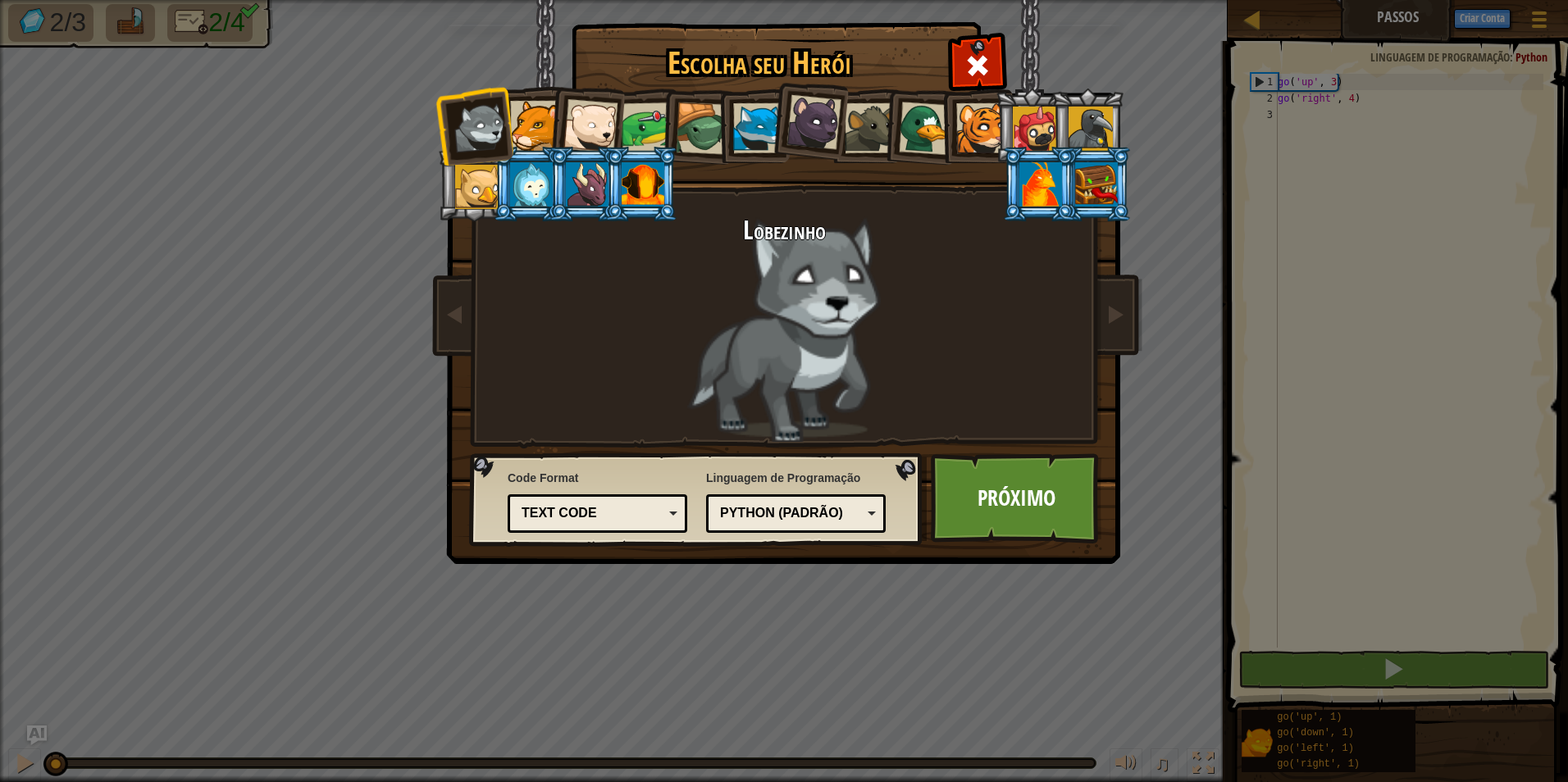
click at [967, 136] on div at bounding box center [981, 128] width 50 height 50
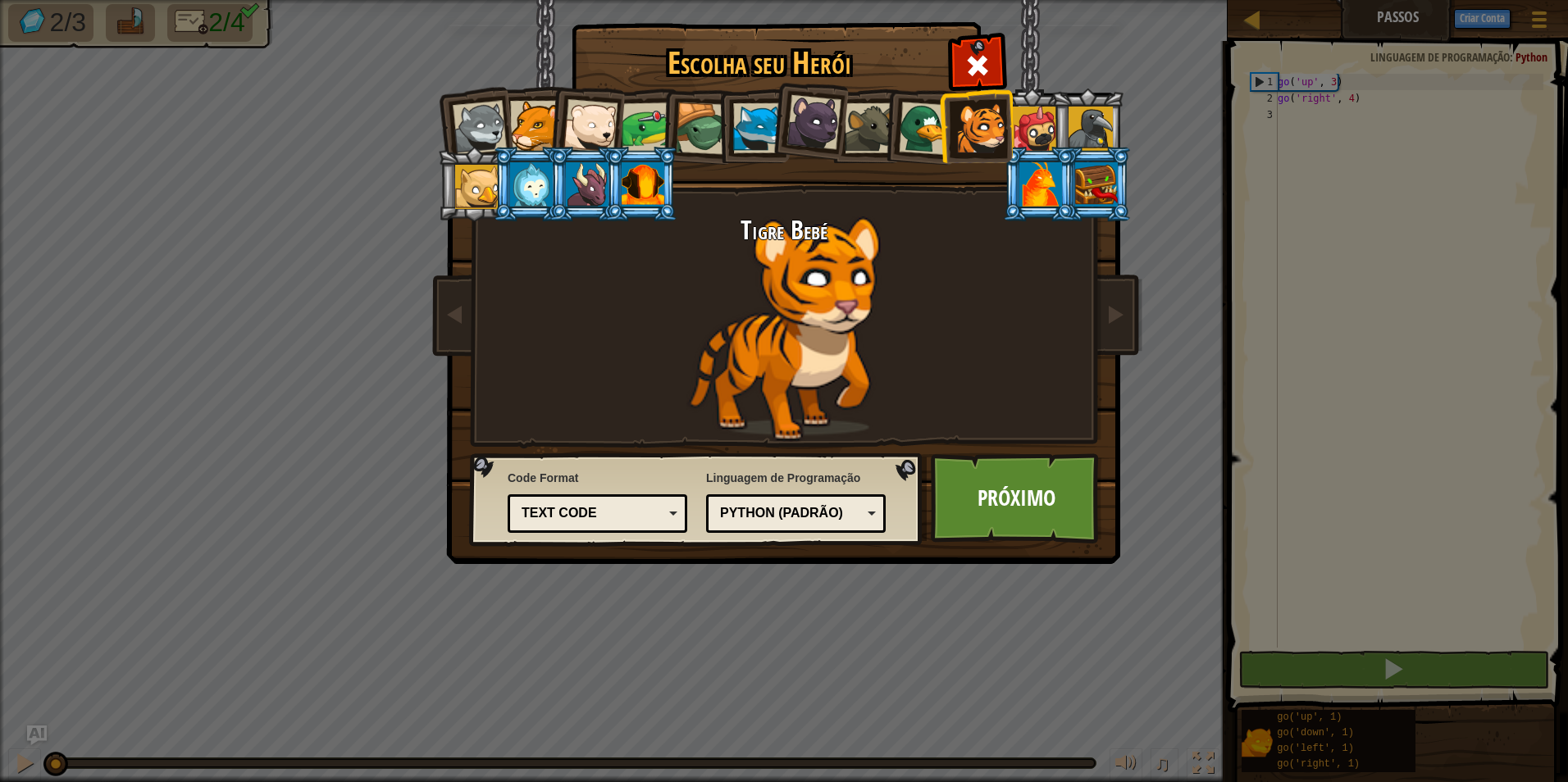
click at [577, 178] on div at bounding box center [587, 184] width 43 height 44
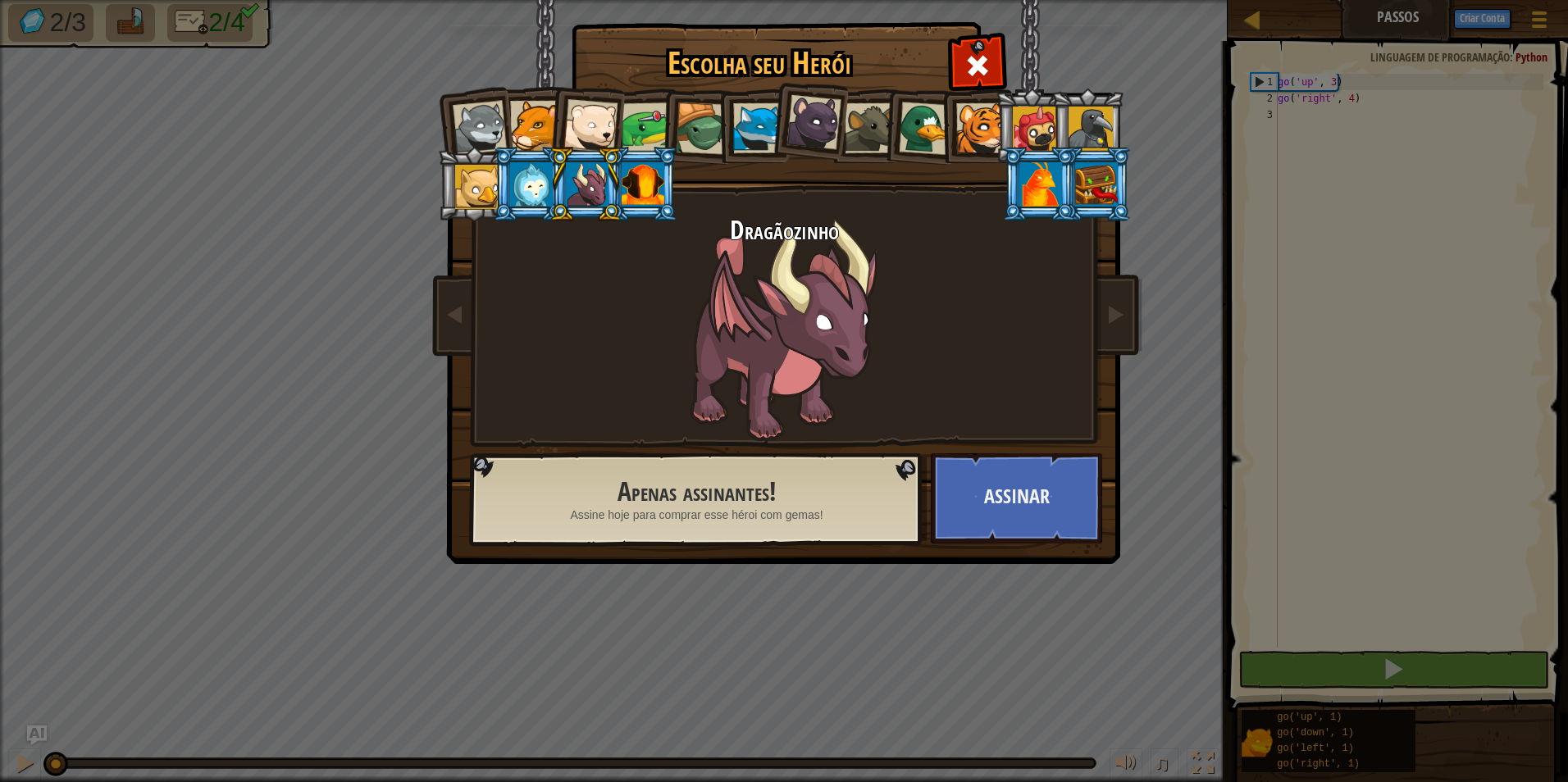
click at [537, 129] on div at bounding box center [535, 125] width 50 height 50
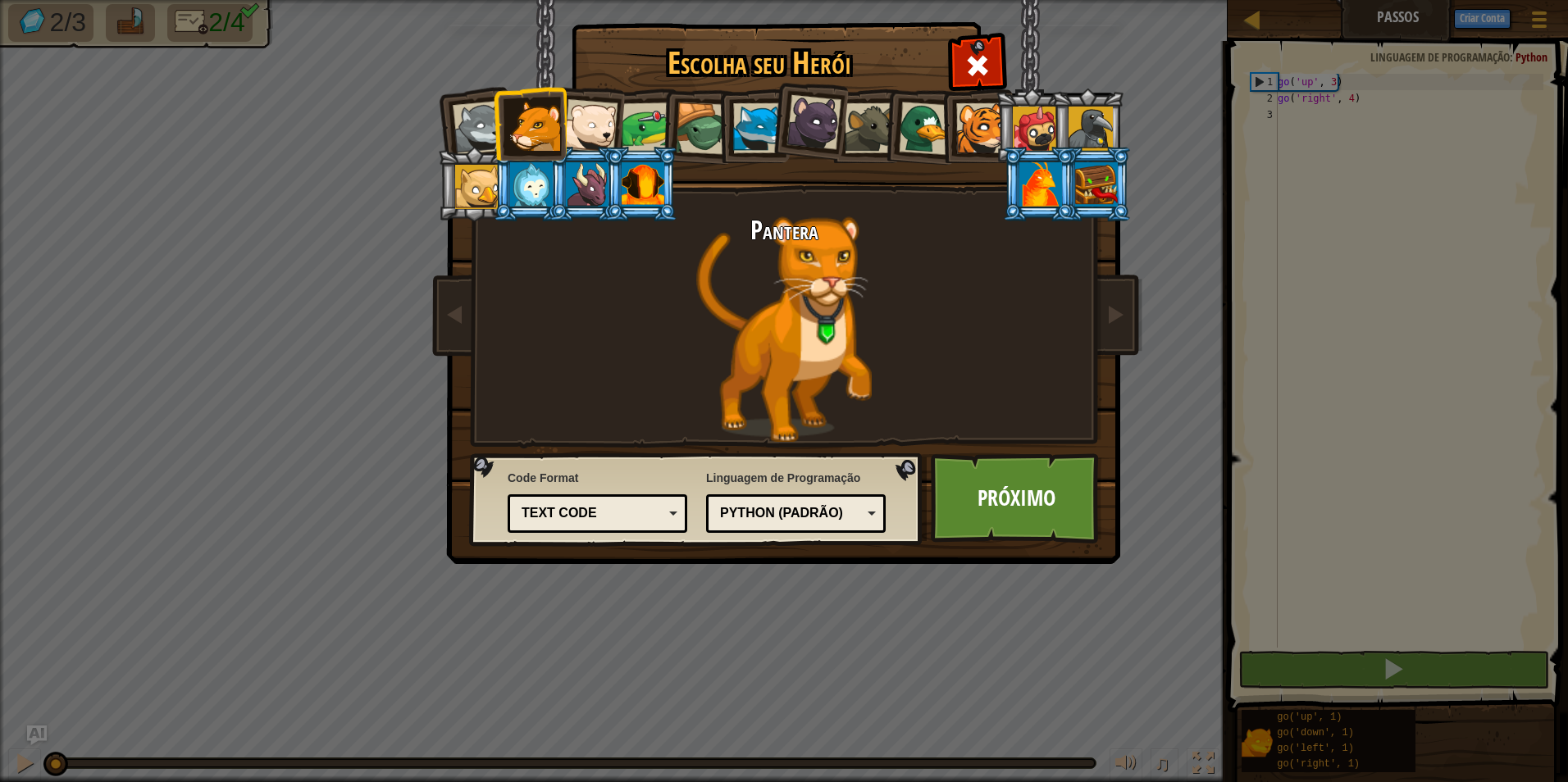
click at [980, 129] on div at bounding box center [981, 128] width 50 height 50
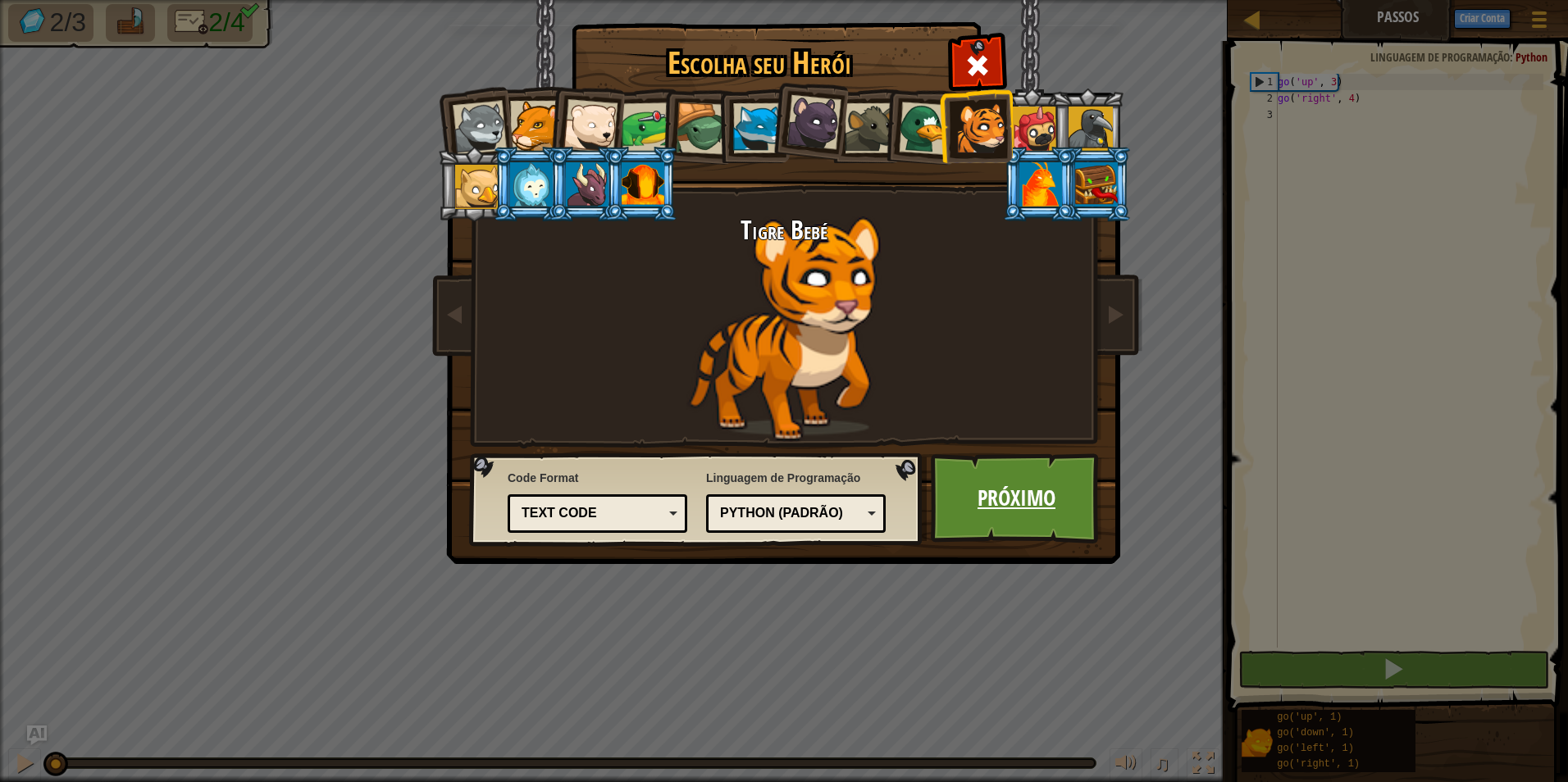
click at [1066, 521] on link "Próximo" at bounding box center [1016, 499] width 171 height 90
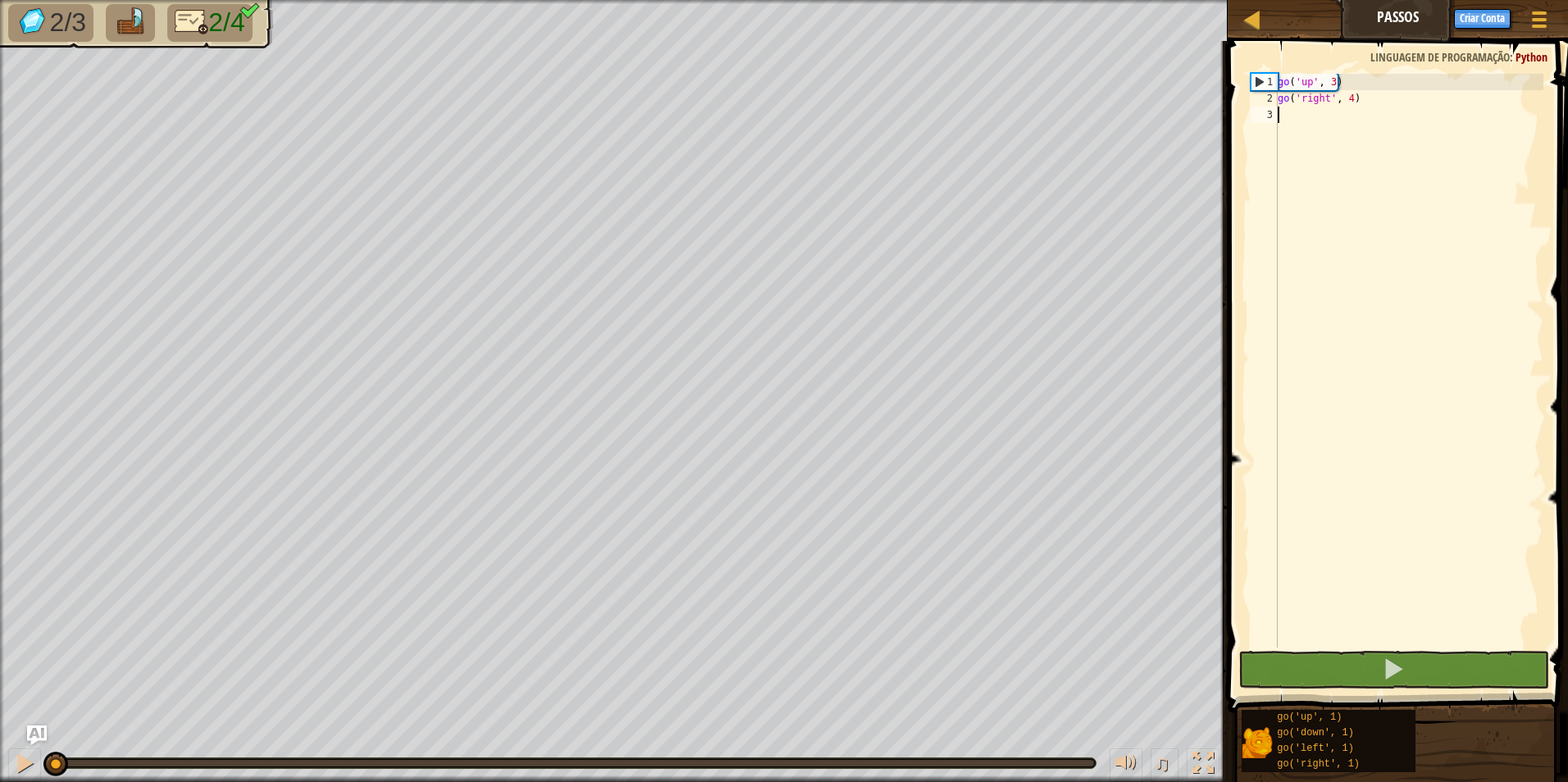
click at [1286, 109] on div "go ( 'up' , 3 ) go ( 'right' , 4 )" at bounding box center [1408, 377] width 269 height 606
click at [1395, 669] on span at bounding box center [1393, 669] width 23 height 23
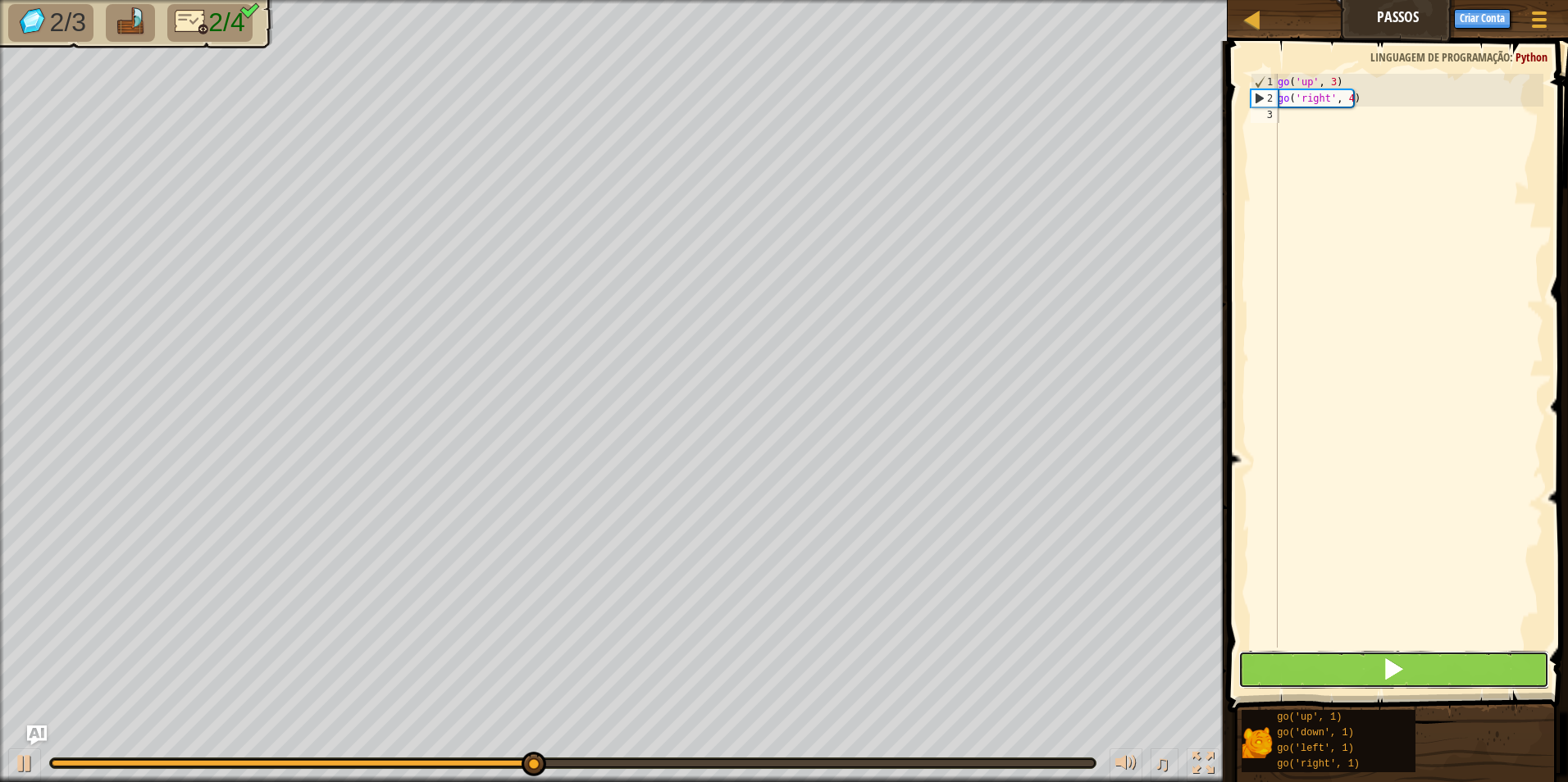
click at [1357, 664] on button at bounding box center [1394, 669] width 311 height 38
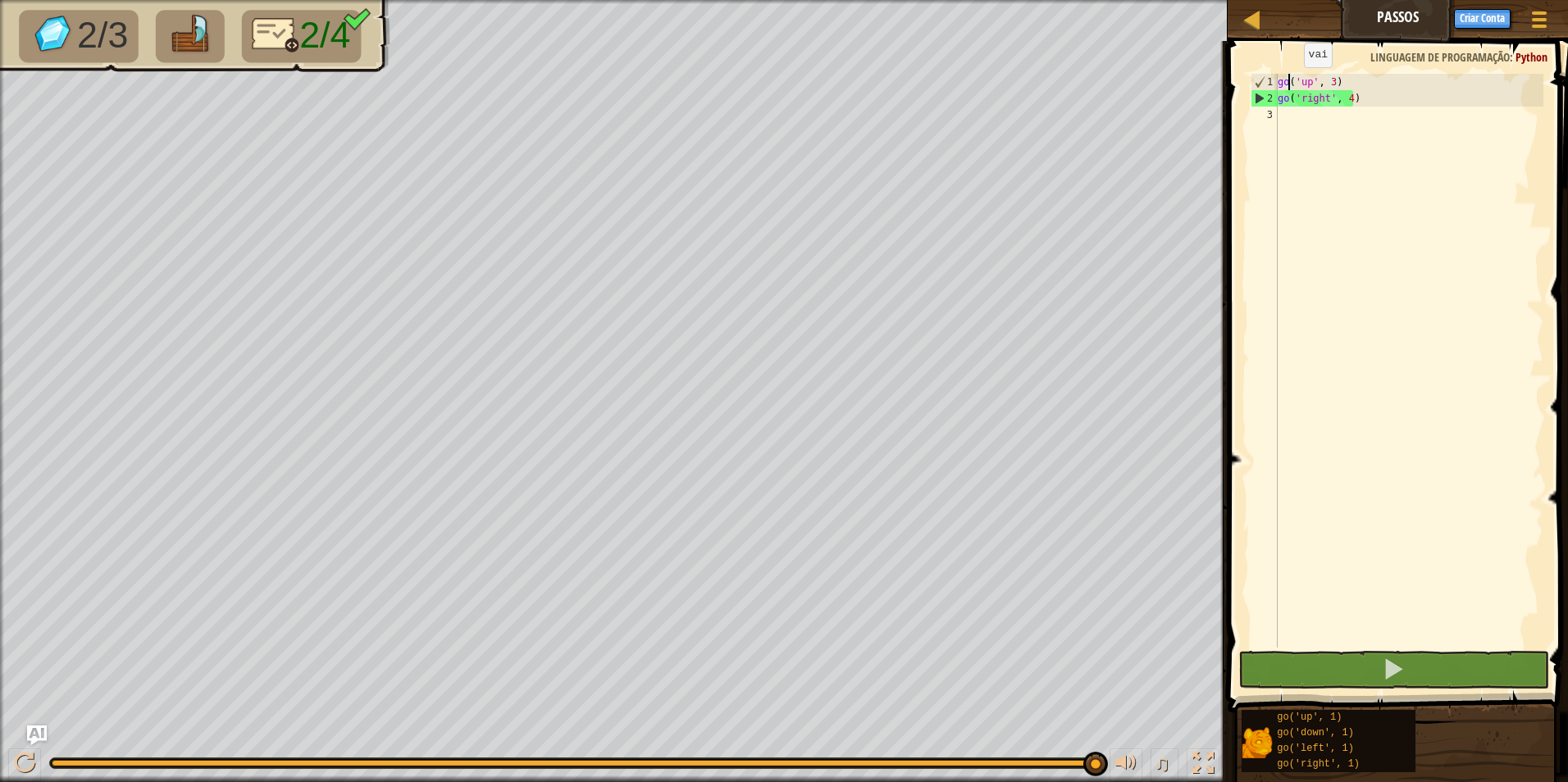
click at [1290, 84] on div "go ( 'up' , 3 ) go ( 'right' , 4 )" at bounding box center [1408, 377] width 269 height 606
click at [1324, 79] on div "go ( 'up' , 3 ) go ( 'right' , 4 )" at bounding box center [1408, 377] width 269 height 606
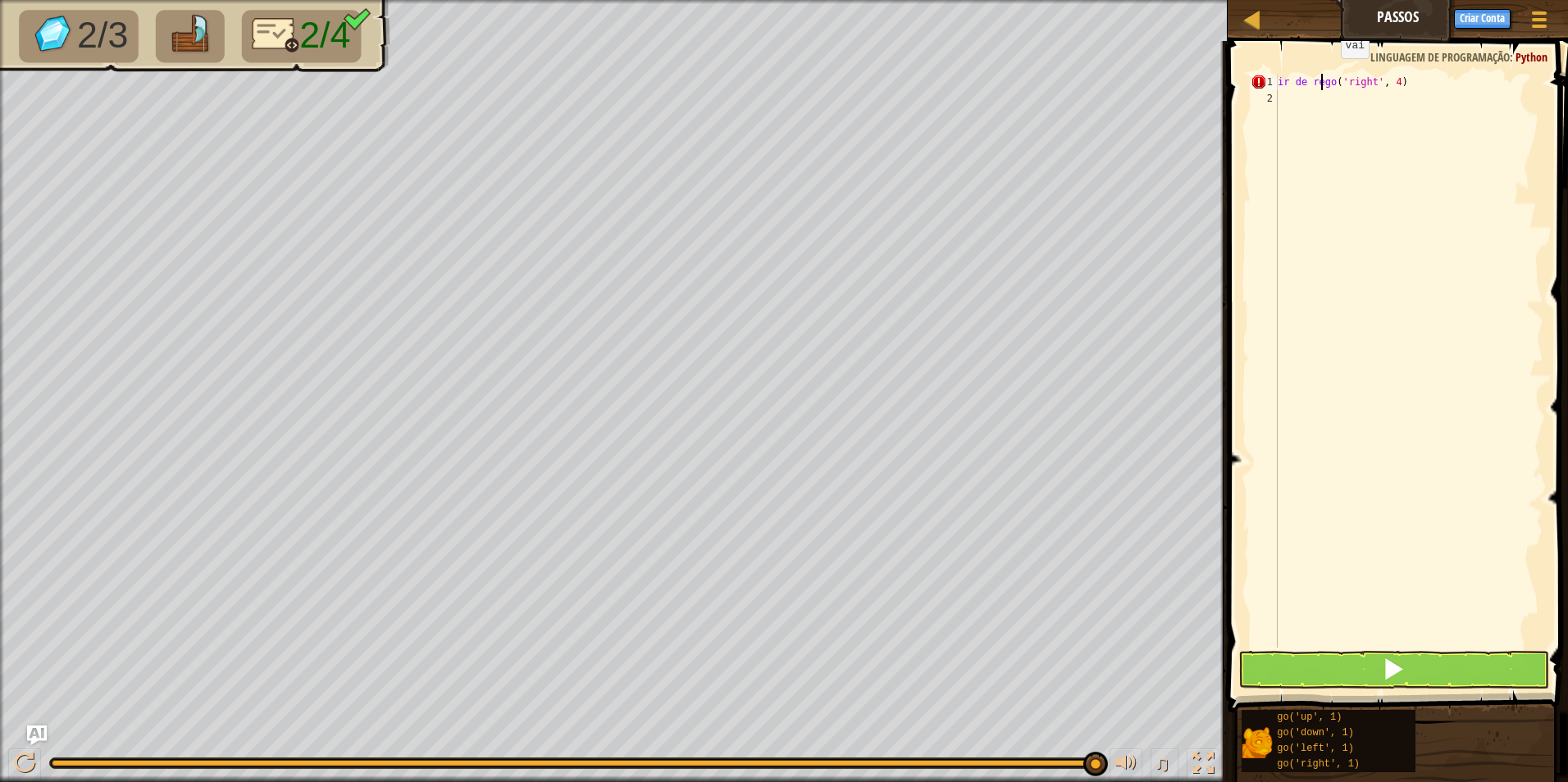
scroll to position [8, 3]
type textarea "ir de retogo('right', 4)"
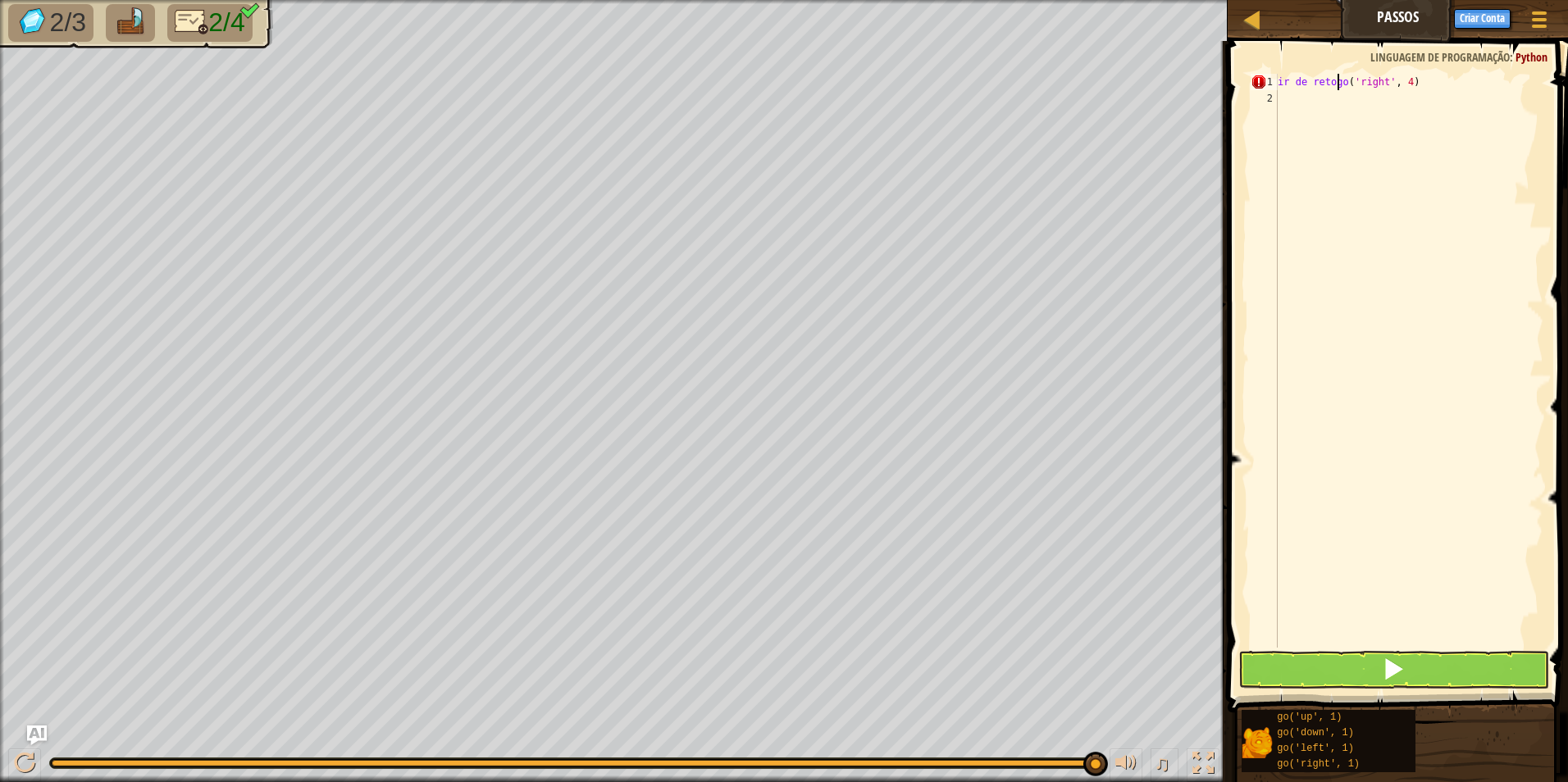
drag, startPoint x: 1339, startPoint y: 81, endPoint x: 1347, endPoint y: 80, distance: 8.1
click at [1341, 81] on div "ir de retogo ( 'right' , 4 )" at bounding box center [1408, 377] width 269 height 606
drag, startPoint x: 1285, startPoint y: 99, endPoint x: 1248, endPoint y: 82, distance: 40.7
click at [1248, 82] on div "1 2 3 4 5 6 7 8 9 10 11 12 13 14 15 16 17 18 ir de retogo ( 'right' , 4 ) ההההה…" at bounding box center [1395, 361] width 296 height 574
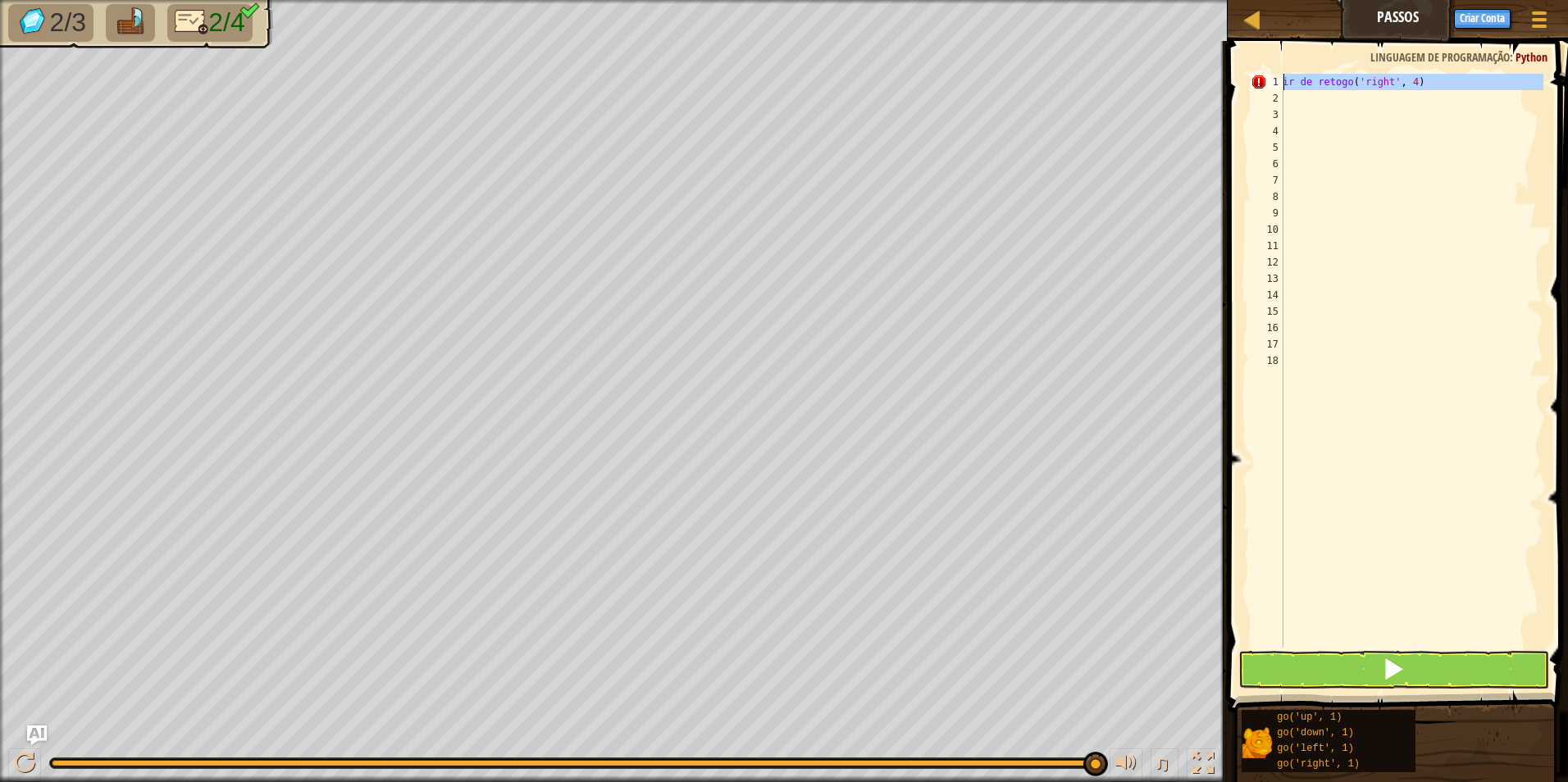
type textarea "ir de retogo('right', 4)"
click at [1286, 94] on div "ir de retogo ( 'right' , 4 )" at bounding box center [1412, 361] width 264 height 574
click at [1281, 88] on div "1" at bounding box center [1267, 82] width 32 height 16
type textarea "ir de retogo('right', 4)"
drag, startPoint x: 1276, startPoint y: 135, endPoint x: 1275, endPoint y: 119, distance: 16.0
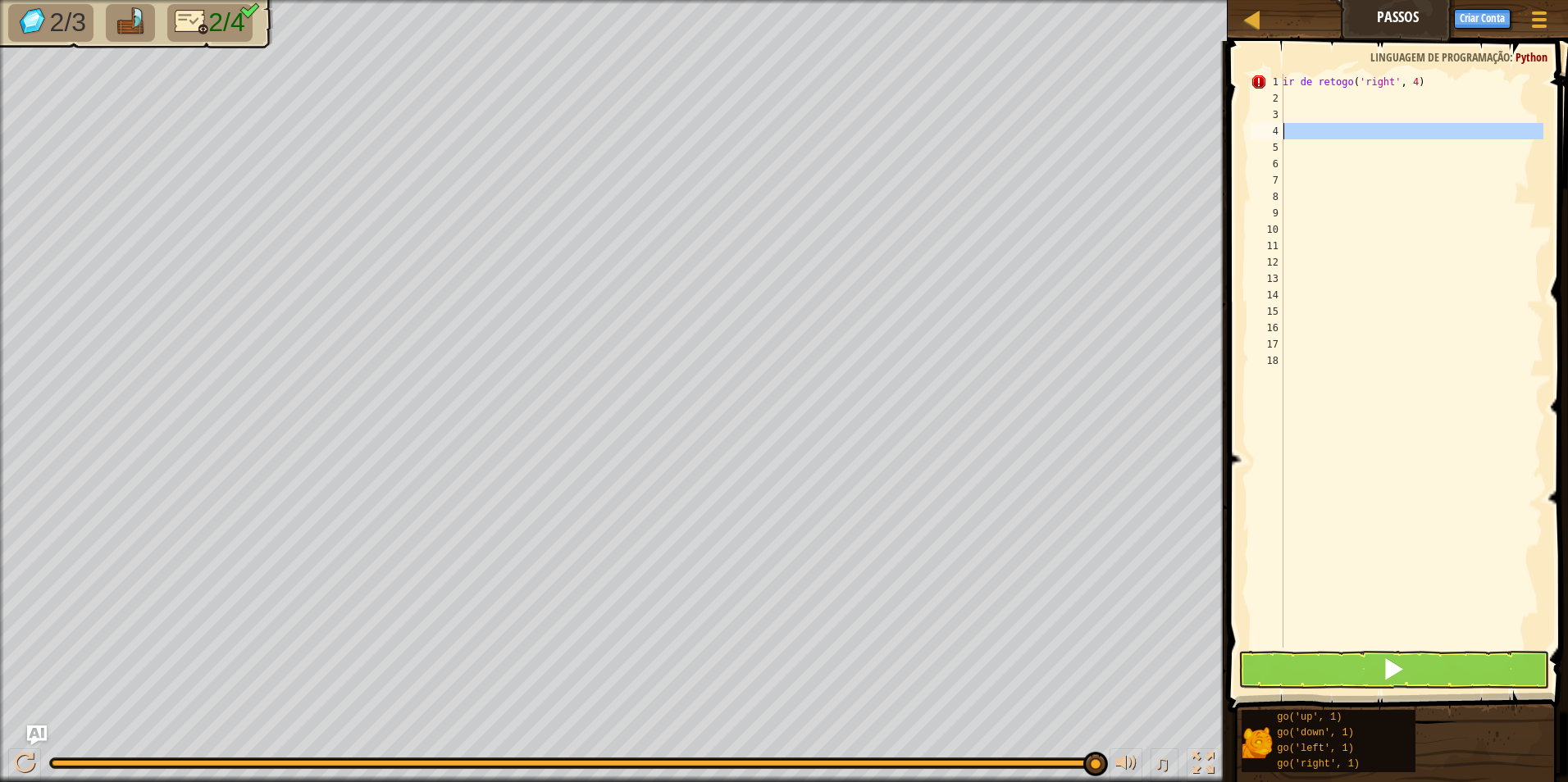
click at [1276, 130] on div "4" at bounding box center [1267, 130] width 32 height 16
click at [1281, 130] on div "4" at bounding box center [1267, 130] width 32 height 16
click at [1275, 128] on div "4" at bounding box center [1267, 130] width 32 height 16
click at [1350, 670] on button at bounding box center [1394, 669] width 311 height 38
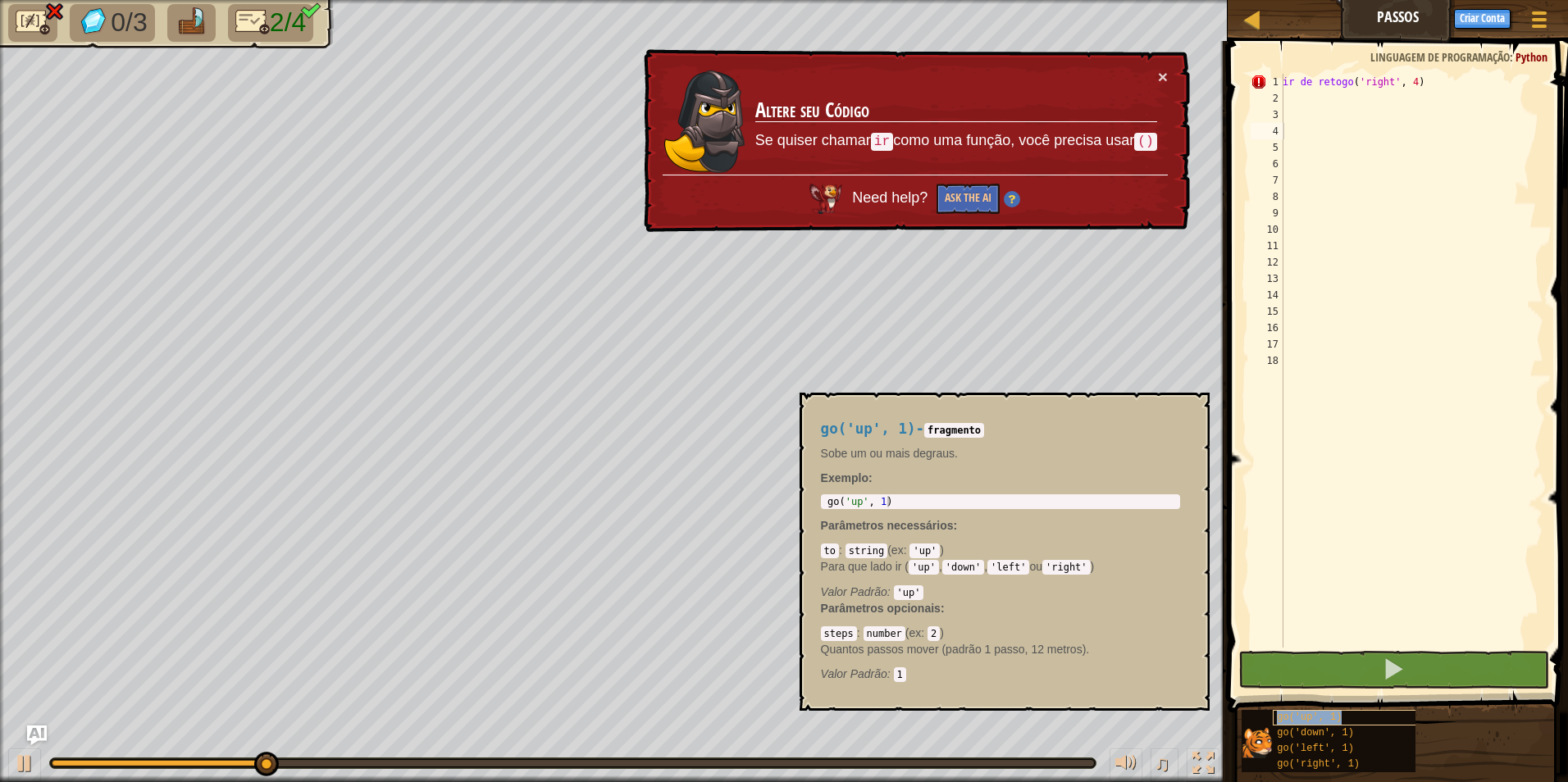
click at [1341, 719] on div "go('up', 1)" at bounding box center [1351, 718] width 157 height 15
click at [1155, 70] on td "Altere seu Código Se quiser chamar ir como uma função, você precisa usar ()" at bounding box center [955, 121] width 404 height 107
click at [1165, 78] on button "×" at bounding box center [1163, 77] width 10 height 17
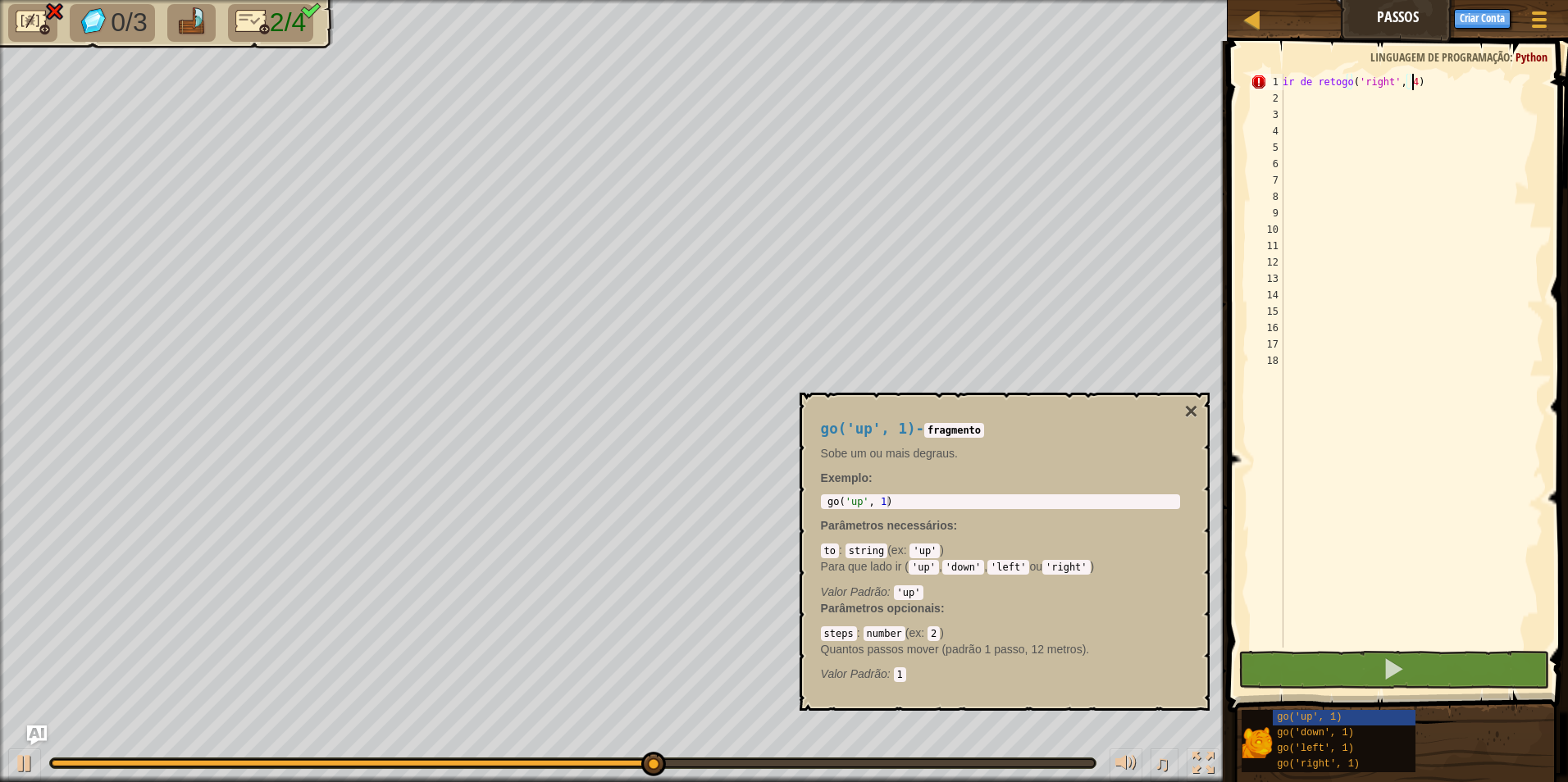
click at [1427, 82] on div "ir de retogo ( 'right' , 4 )" at bounding box center [1412, 377] width 264 height 606
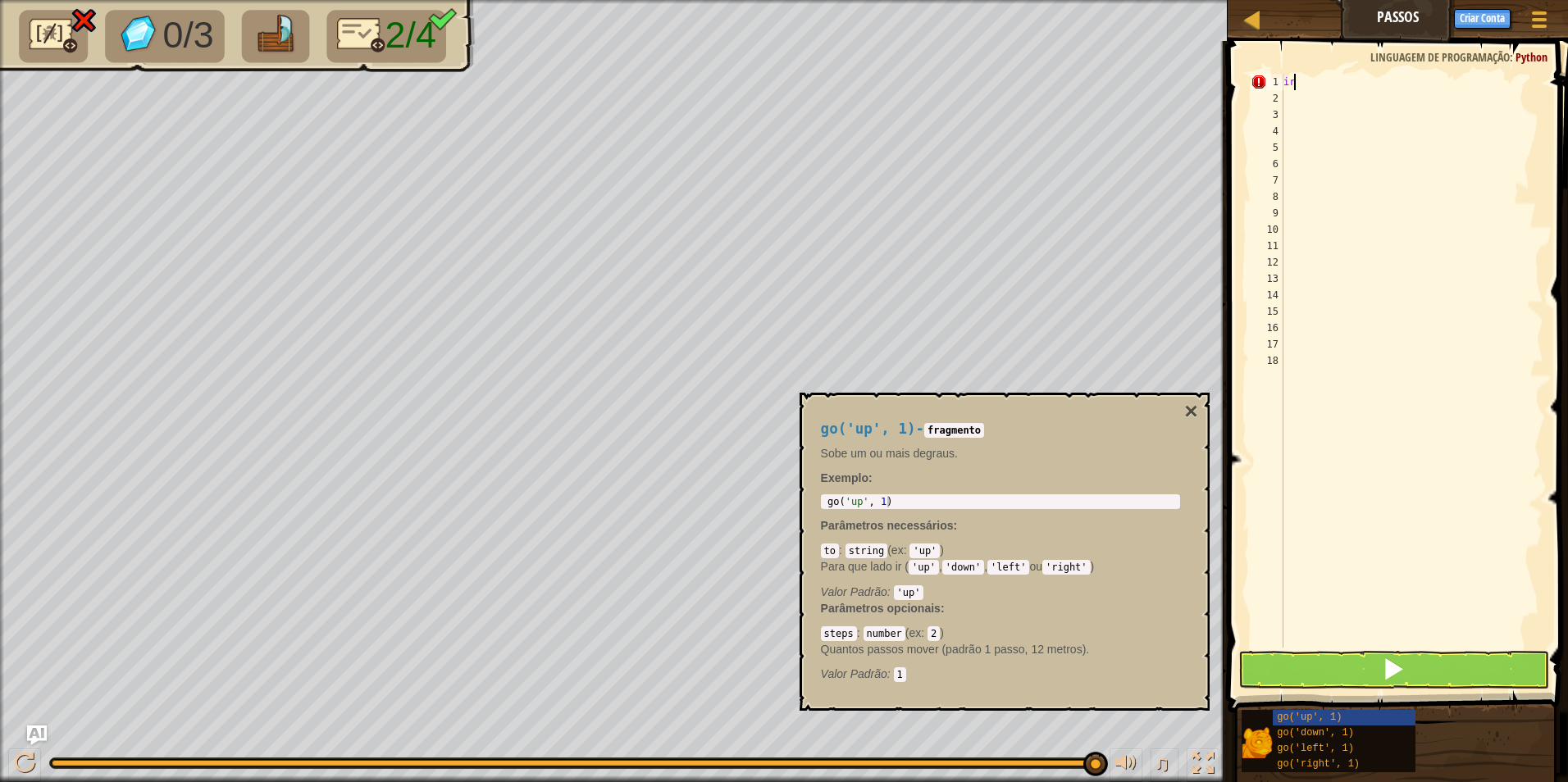
type textarea "i"
click at [1280, 354] on div "18" at bounding box center [1267, 360] width 32 height 16
click at [1315, 659] on button at bounding box center [1394, 669] width 311 height 38
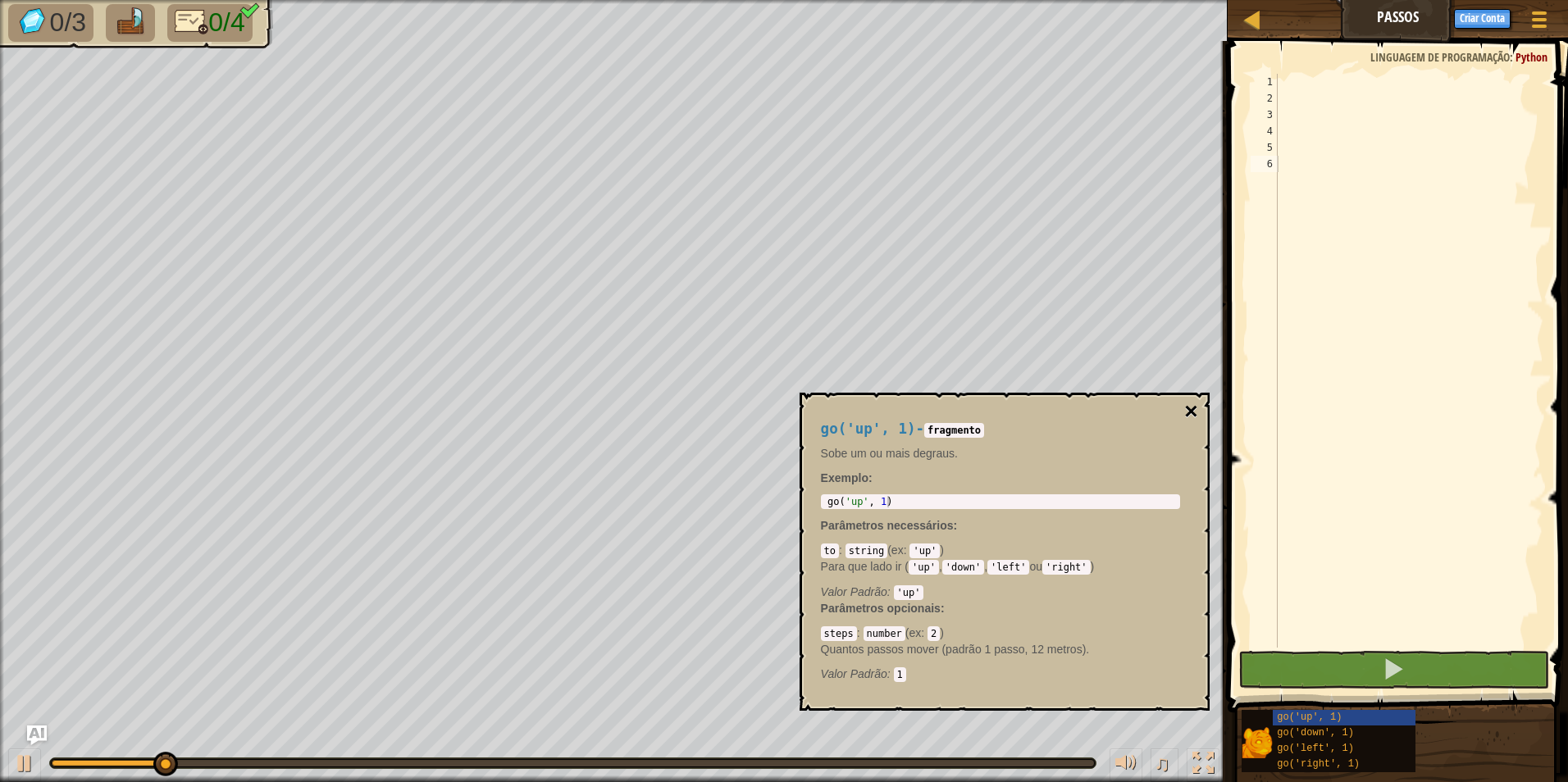
click at [1198, 405] on button "×" at bounding box center [1190, 411] width 13 height 23
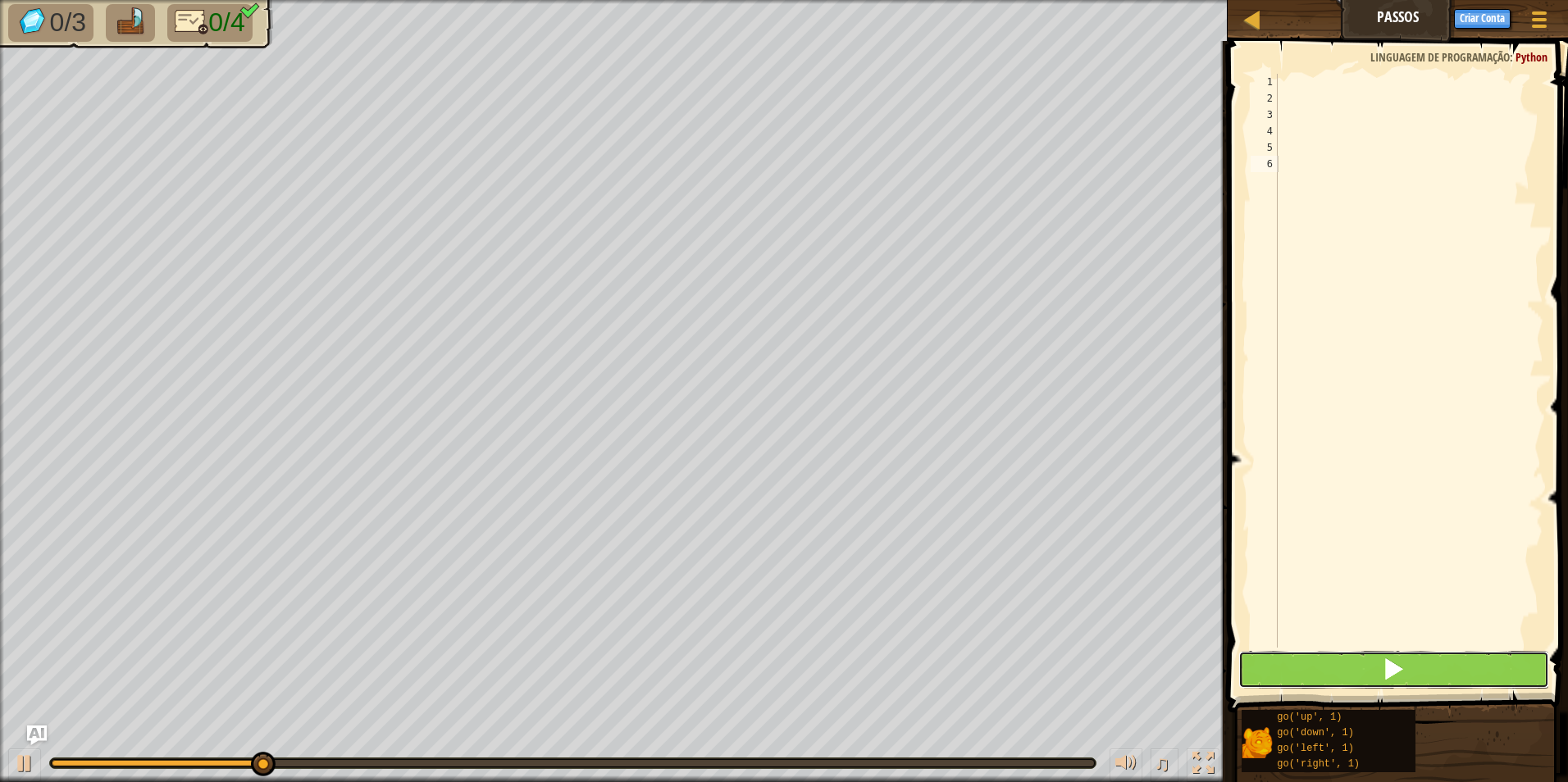
click at [1419, 669] on button at bounding box center [1394, 669] width 311 height 38
click at [1408, 669] on button at bounding box center [1394, 669] width 311 height 38
click at [1408, 669] on button at bounding box center [1394, 669] width 311 height 38
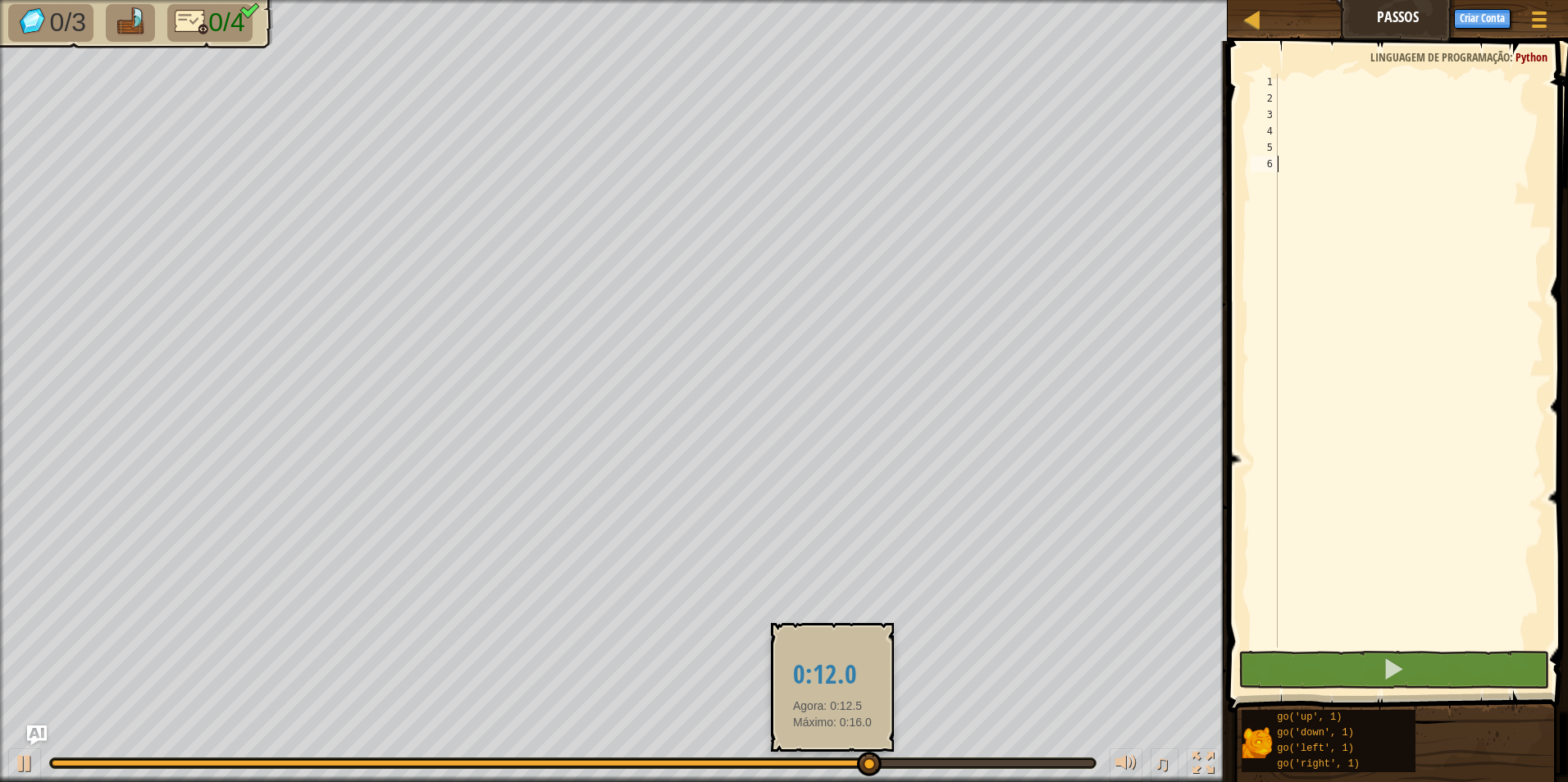
click at [833, 760] on div at bounding box center [460, 763] width 816 height 7
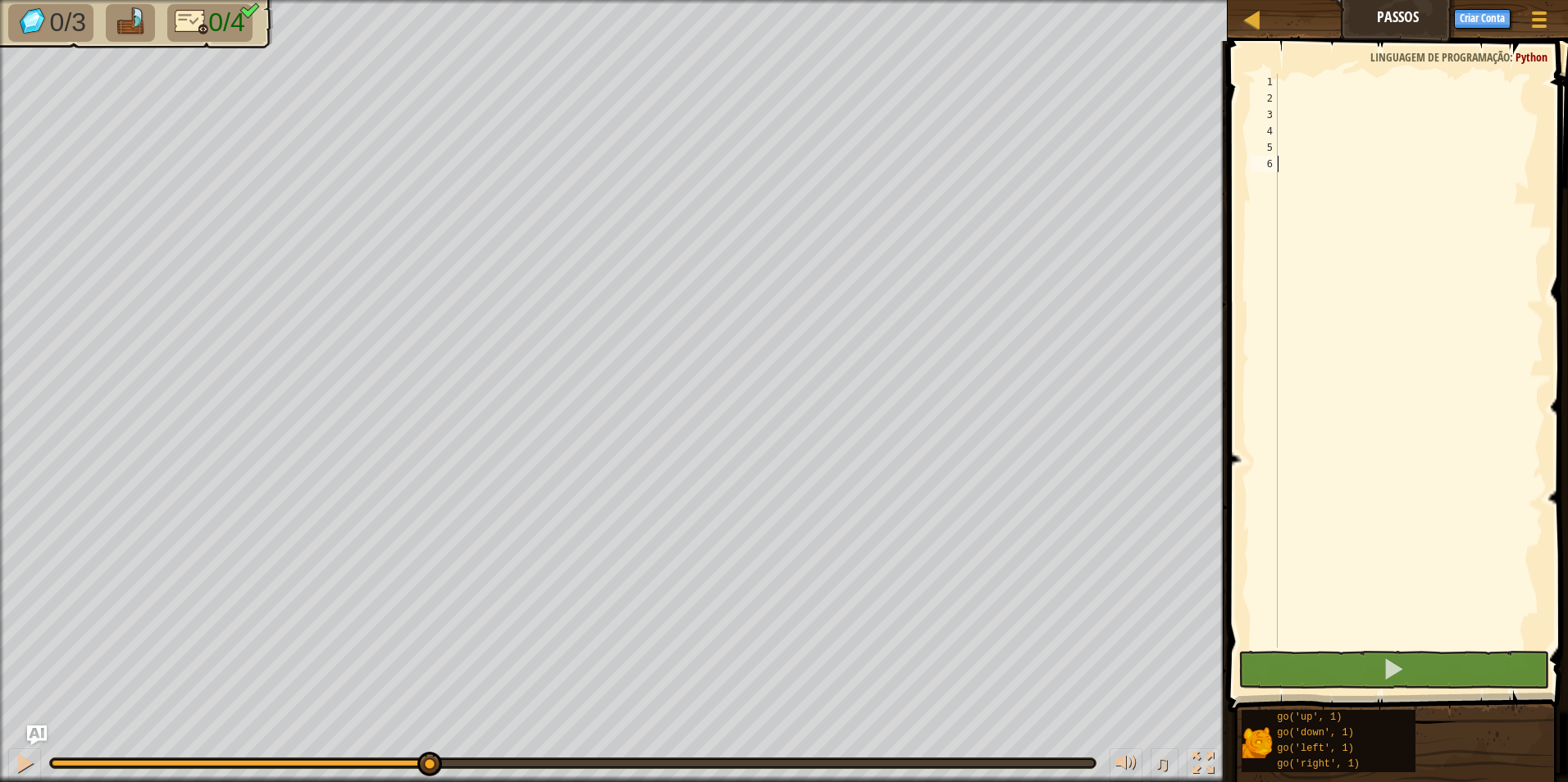
click at [428, 710] on div "0/3 0/4 ♫ Tigre Bebé" at bounding box center [784, 391] width 1568 height 782
click at [1370, 602] on div at bounding box center [1408, 377] width 270 height 606
click at [1364, 675] on button at bounding box center [1394, 669] width 311 height 38
click at [1282, 657] on button at bounding box center [1394, 669] width 311 height 38
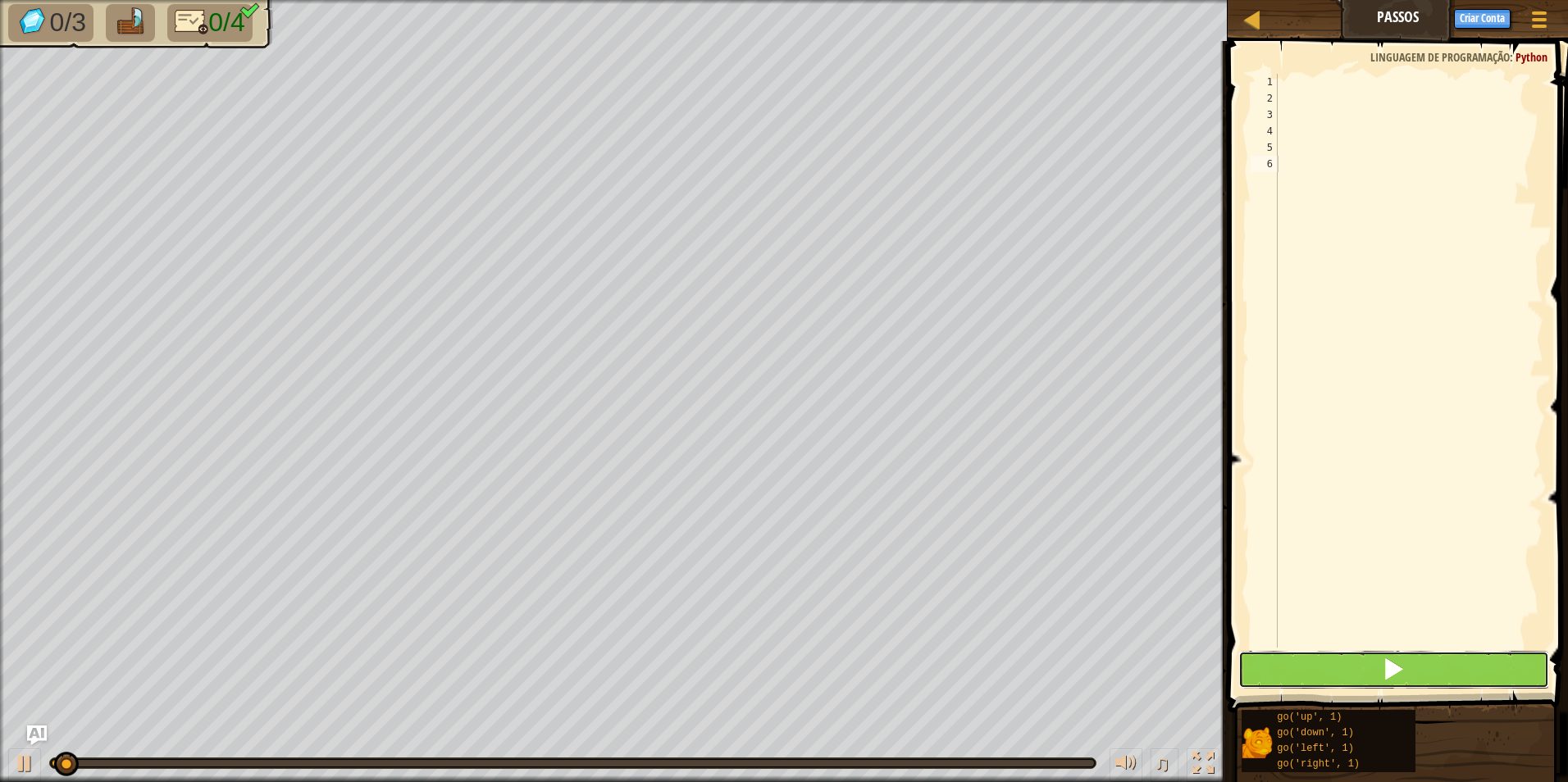
click at [1282, 657] on button at bounding box center [1394, 669] width 311 height 38
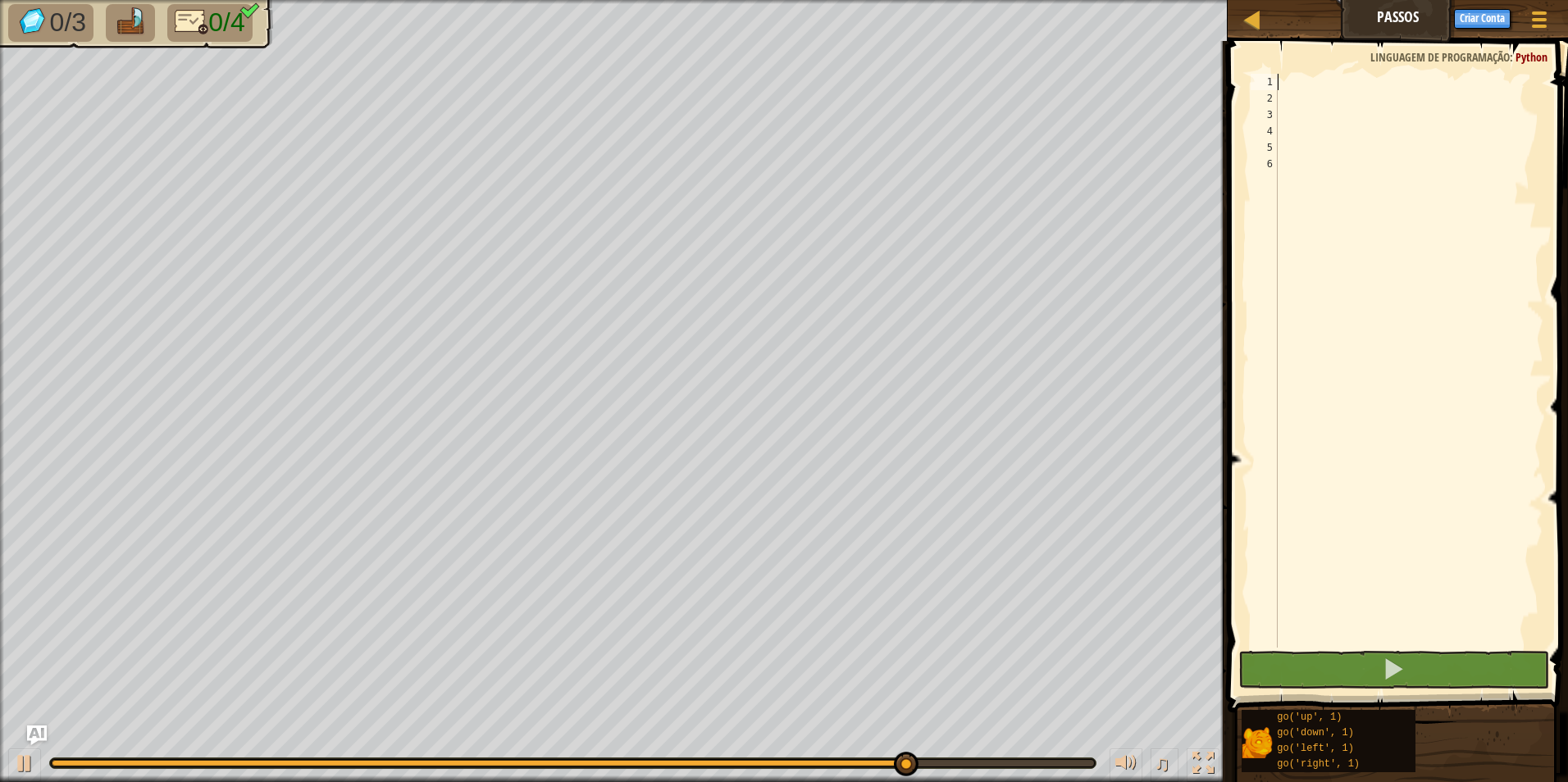
click at [1281, 82] on div at bounding box center [1408, 377] width 270 height 606
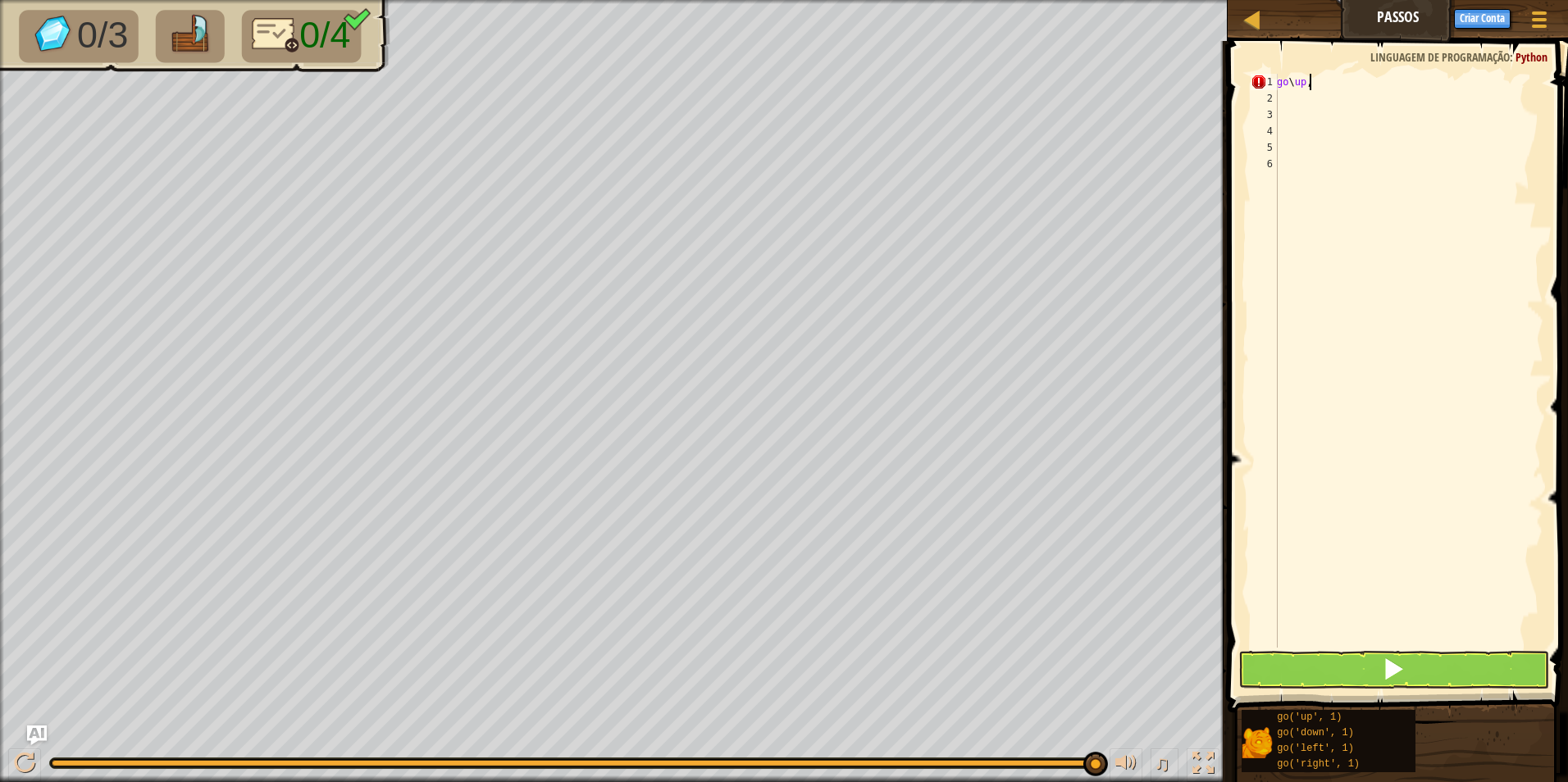
scroll to position [8, 2]
type textarea "go\up,3"
click at [1279, 96] on div "go \ up , 3" at bounding box center [1408, 377] width 270 height 606
type textarea "go\right,3"
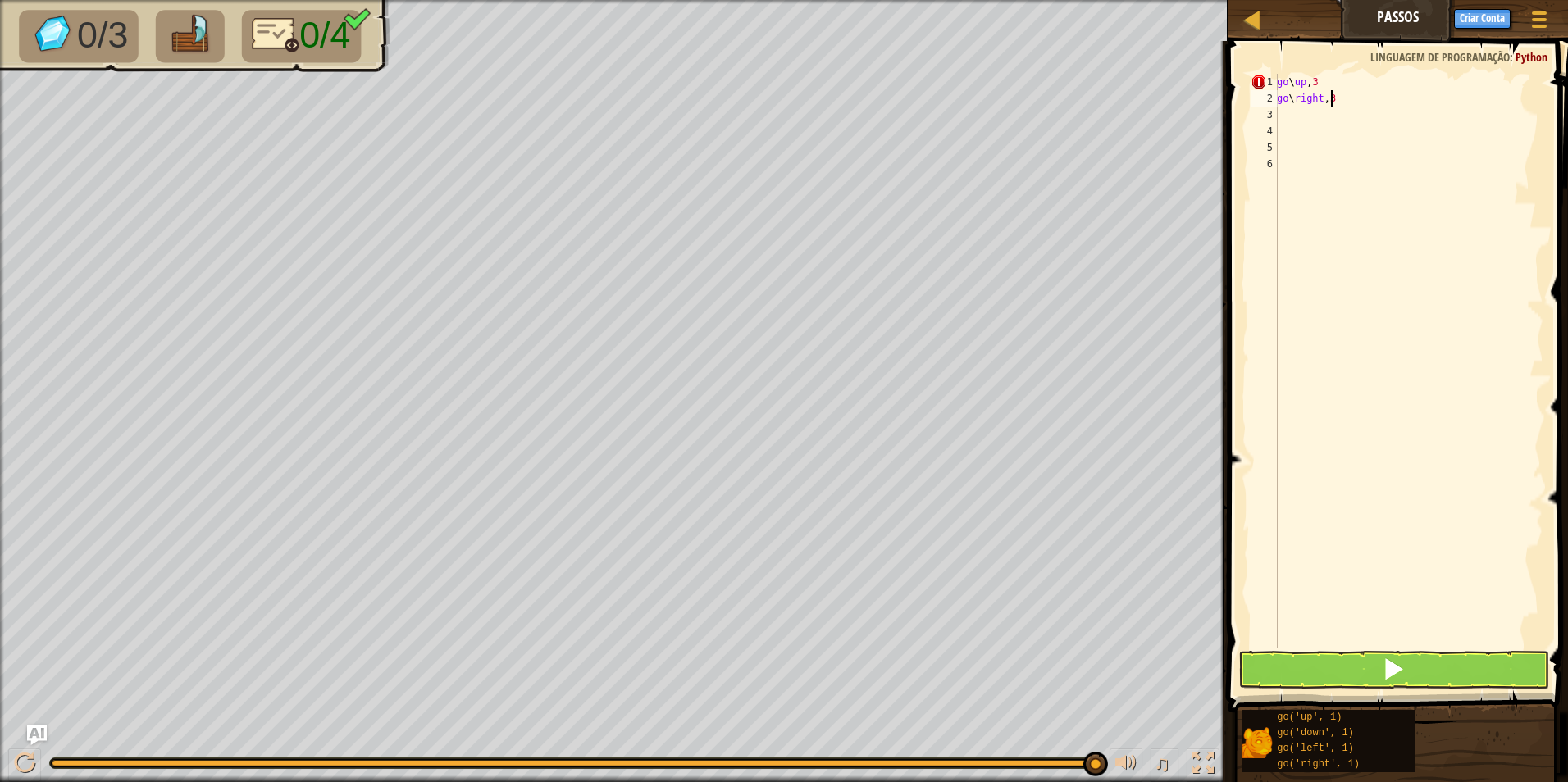
scroll to position [8, 3]
click at [1279, 108] on div "go \ up , 3 go \ right , 3" at bounding box center [1408, 377] width 270 height 606
type textarea "go\right,3"
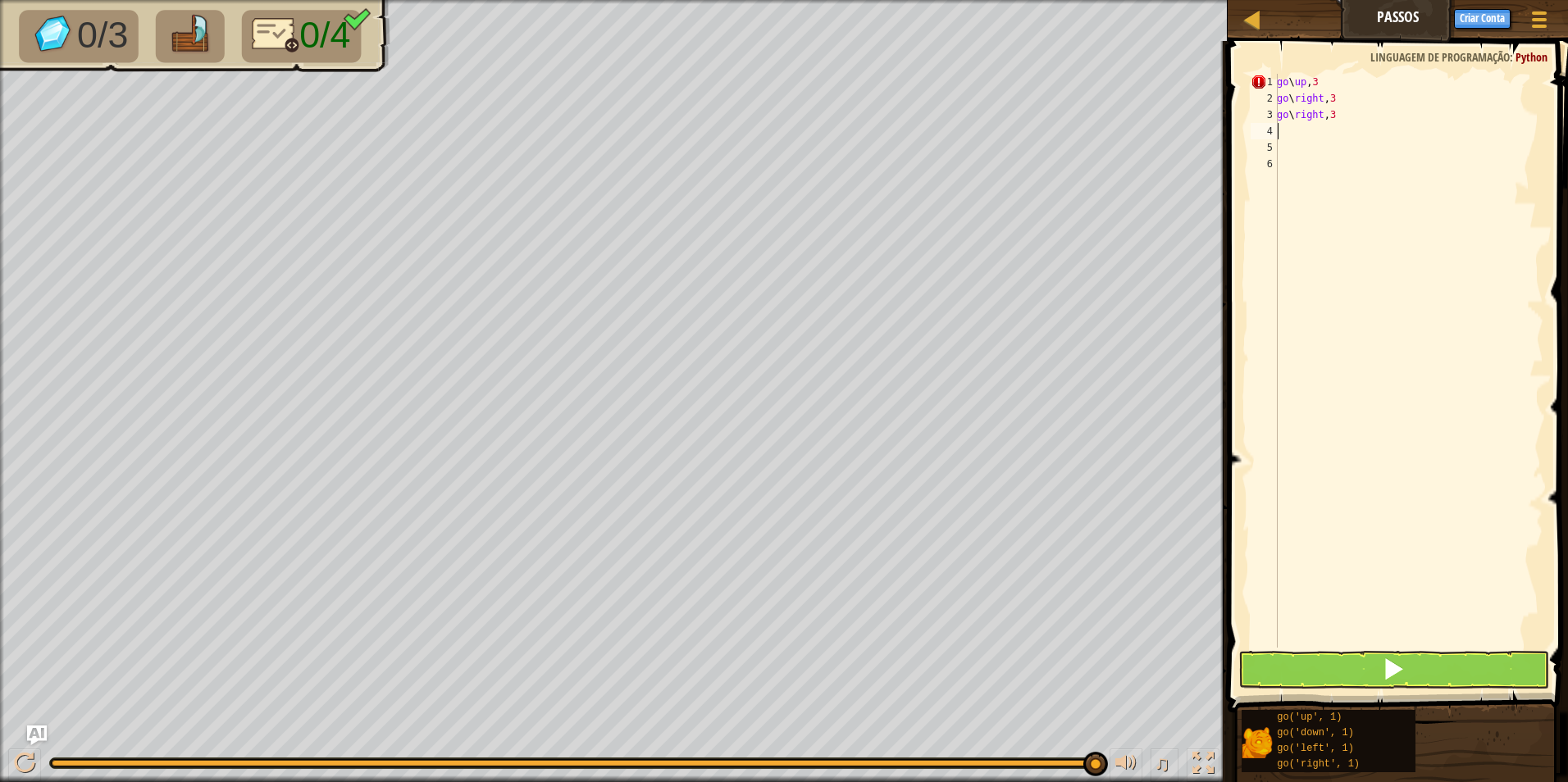
click at [1279, 131] on div "go \ up , 3 go \ right , 3 go \ right , 3" at bounding box center [1408, 377] width 270 height 606
type textarea "go\right,3"
click at [1273, 141] on div "5" at bounding box center [1264, 147] width 27 height 16
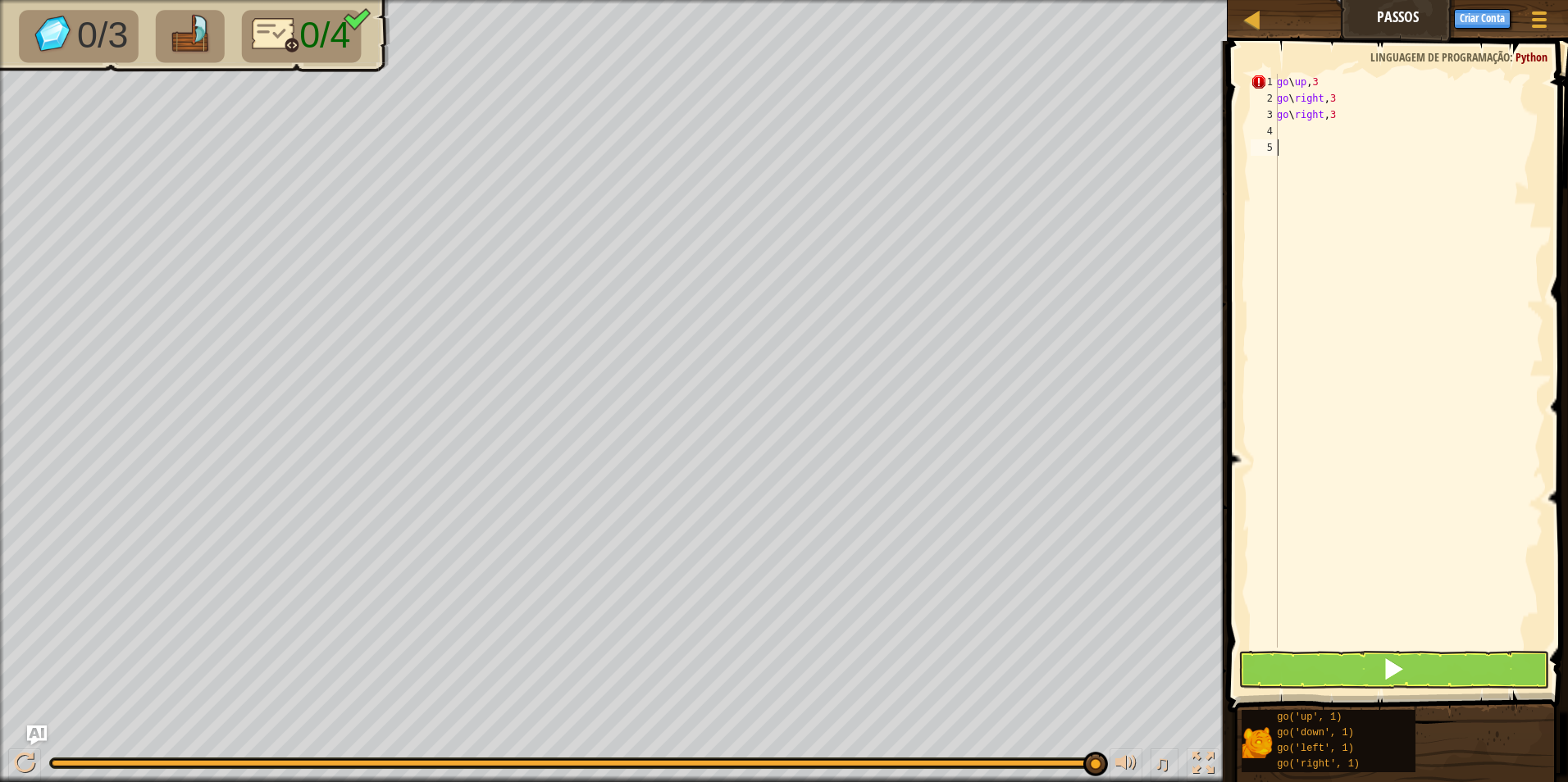
scroll to position [8, 0]
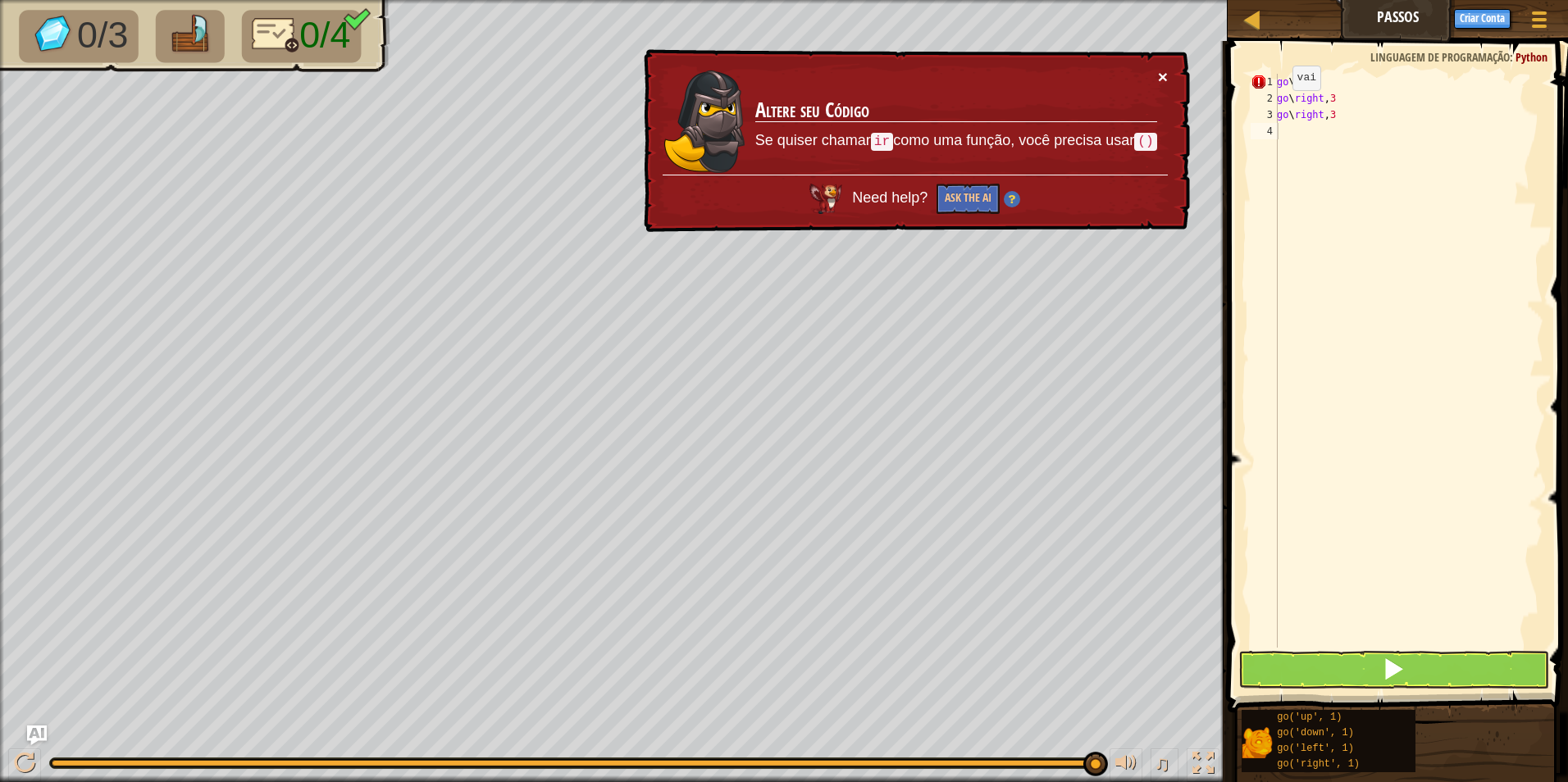
click at [1160, 68] on button "×" at bounding box center [1163, 77] width 10 height 17
click at [1278, 93] on div "go \ up , 3 go \ right , 3 go \ right , 3" at bounding box center [1408, 377] width 270 height 606
click at [1335, 72] on span at bounding box center [1399, 353] width 353 height 720
click at [1335, 72] on span at bounding box center [1399, 353] width 353 height 720
click at [1342, 80] on div "go \ right , 3 go \ right , 3" at bounding box center [1408, 377] width 269 height 606
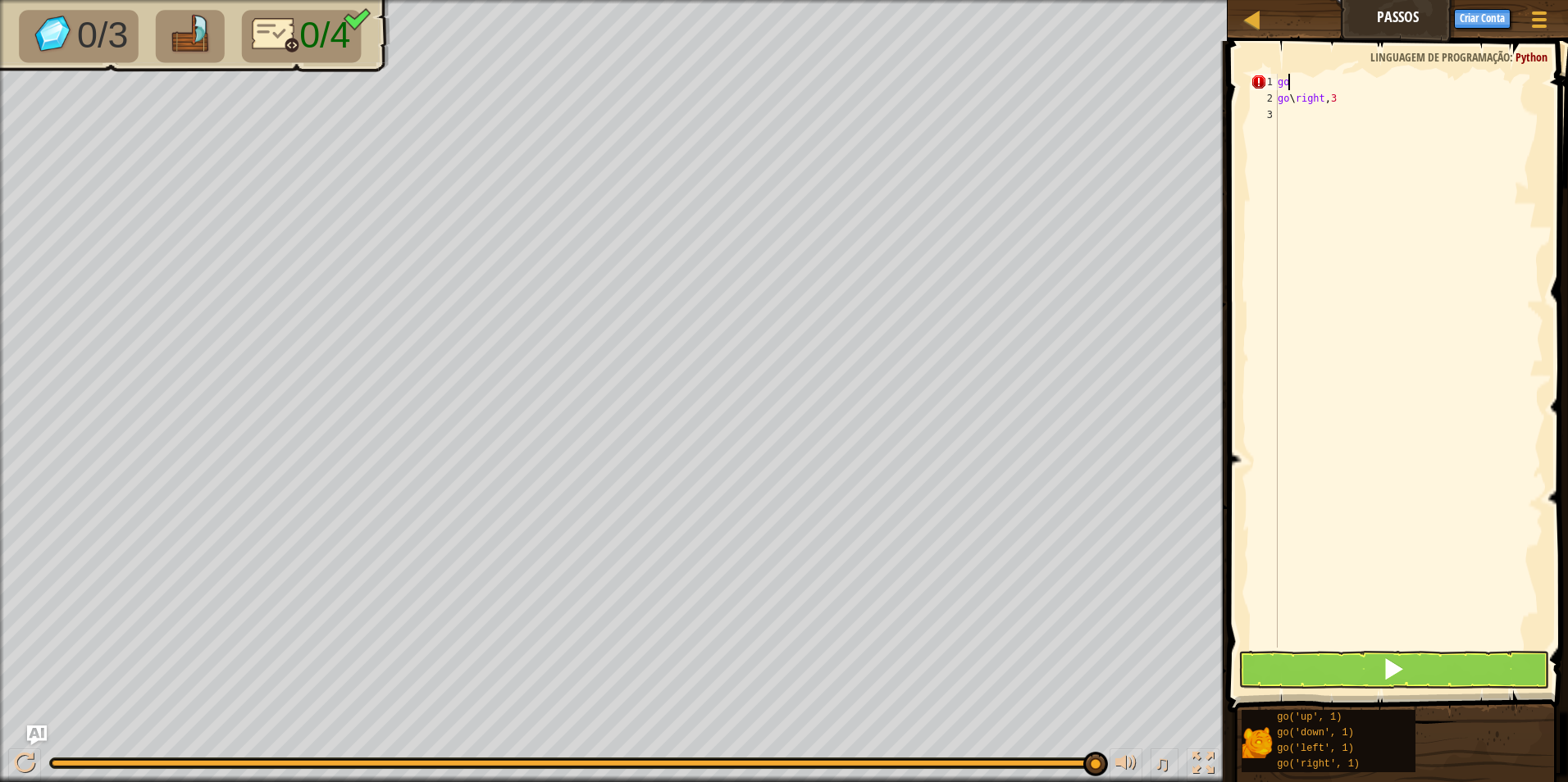
type textarea "g"
click at [1541, 15] on div at bounding box center [1539, 20] width 22 height 24
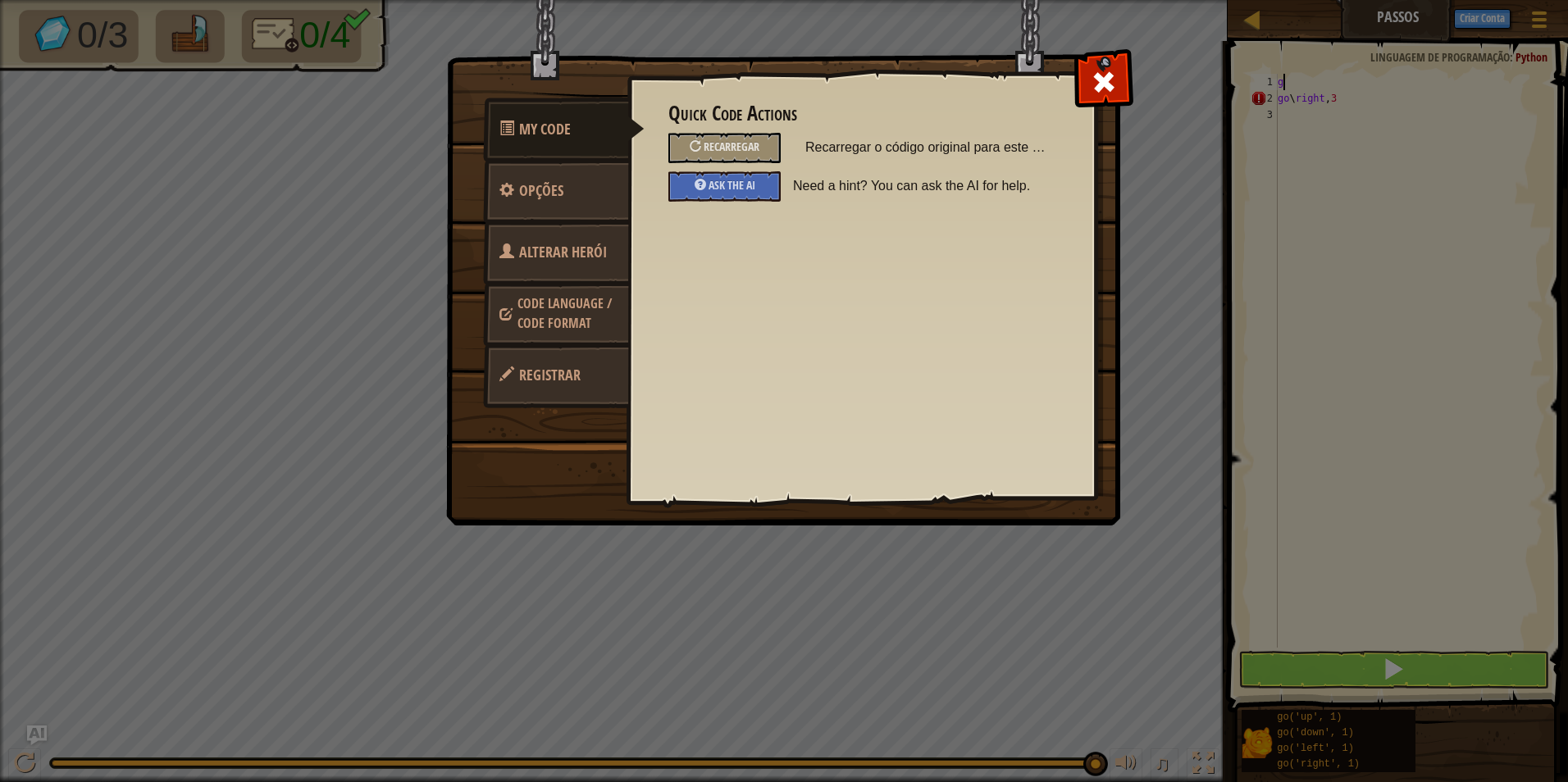
click at [569, 318] on span "Code Language / Code Format" at bounding box center [565, 313] width 95 height 38
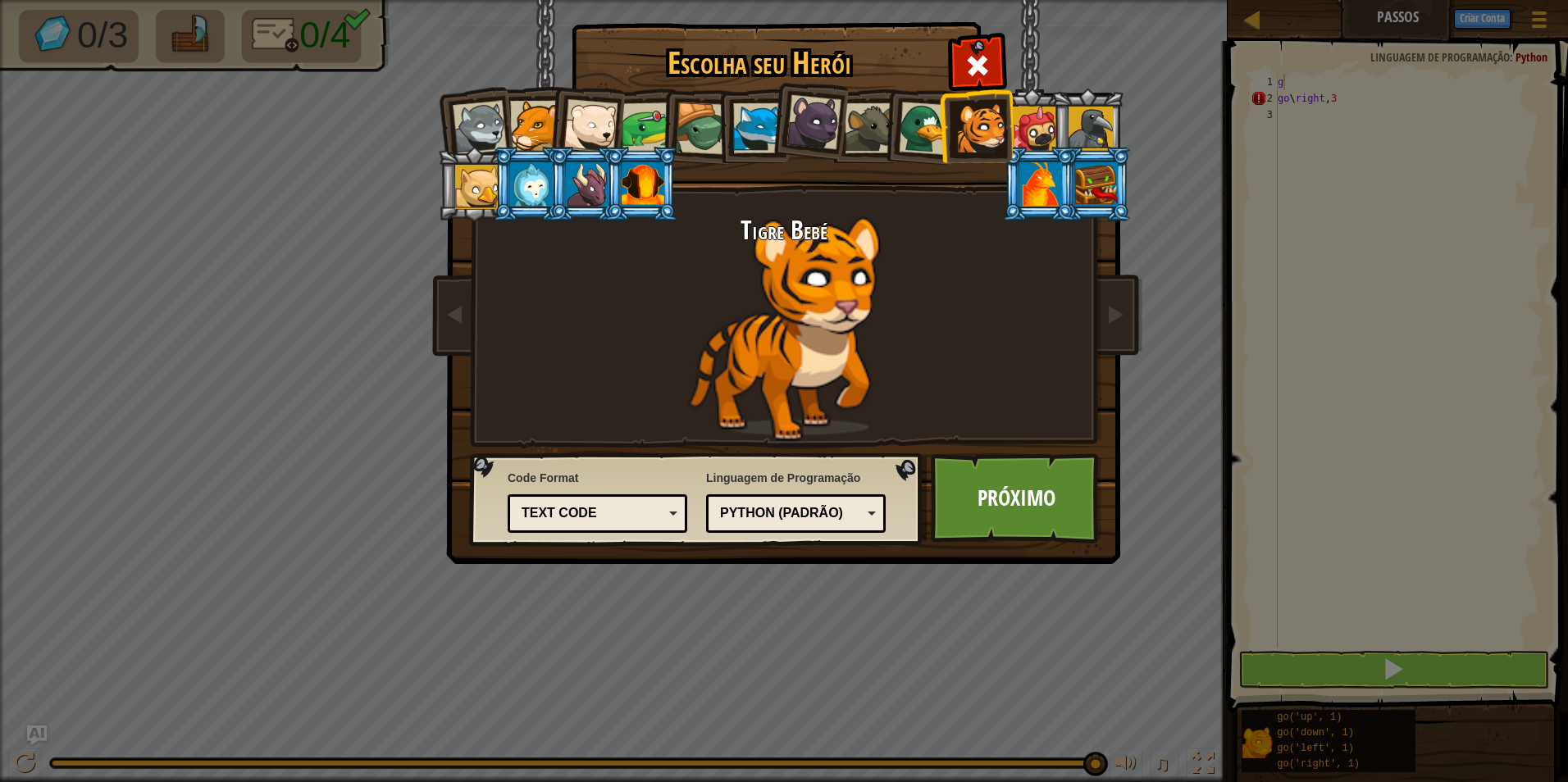
click at [596, 516] on div "Text code" at bounding box center [592, 513] width 142 height 19
click at [1013, 478] on link "Próximo" at bounding box center [1016, 499] width 171 height 90
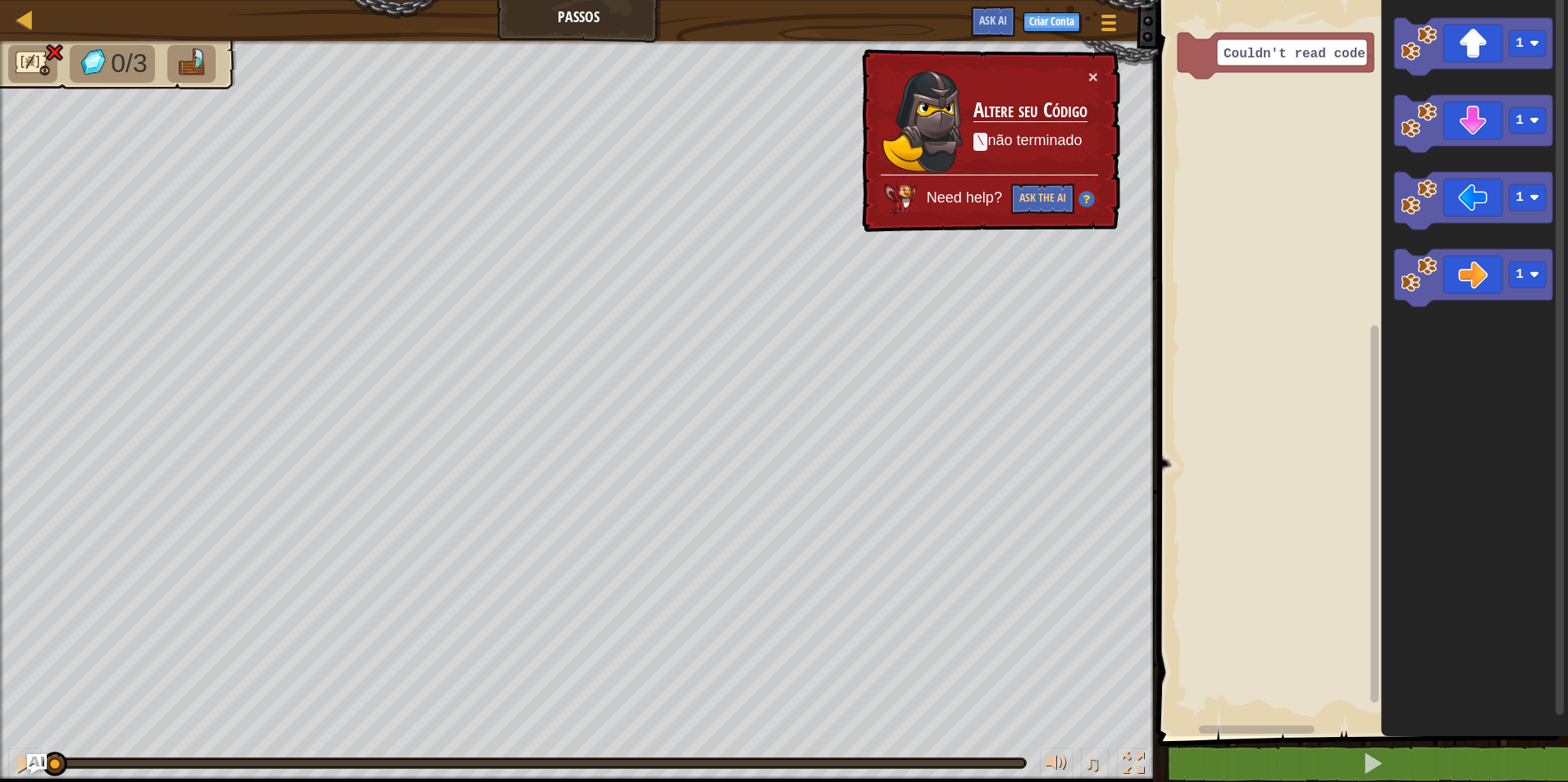
click at [990, 142] on p "\ não terminado" at bounding box center [1031, 141] width 114 height 21
